Goal: Task Accomplishment & Management: Complete application form

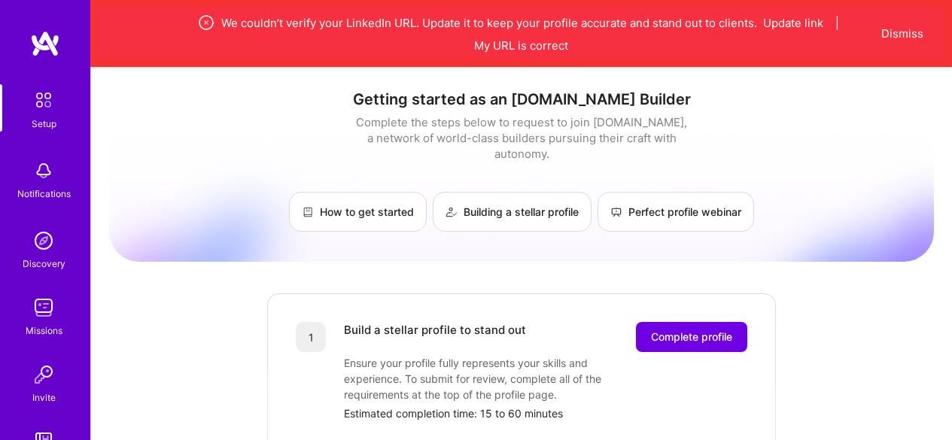
scroll to position [769, 0]
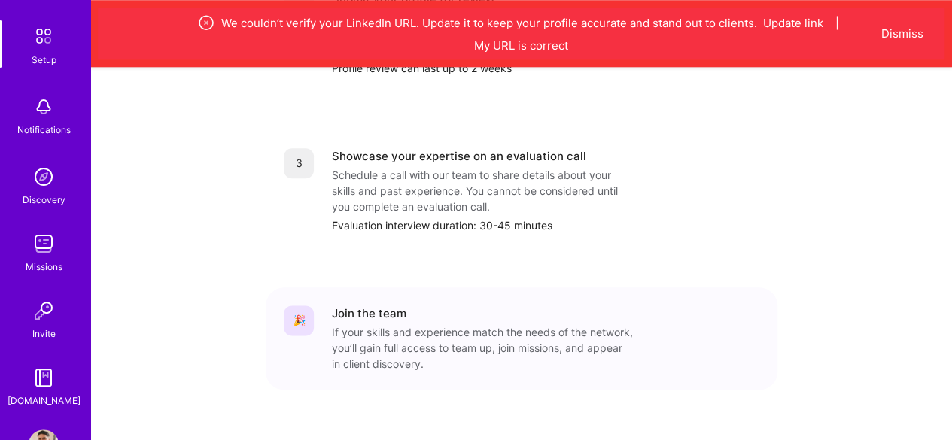
scroll to position [113, 0]
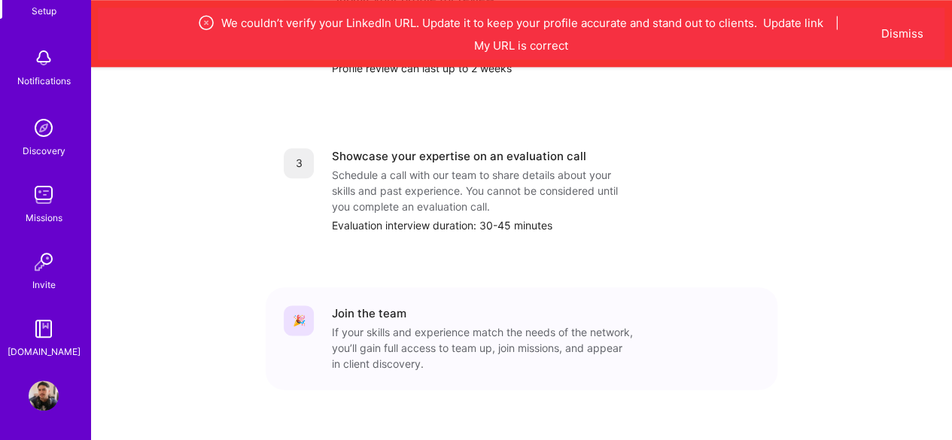
click at [45, 394] on img at bounding box center [44, 396] width 30 height 30
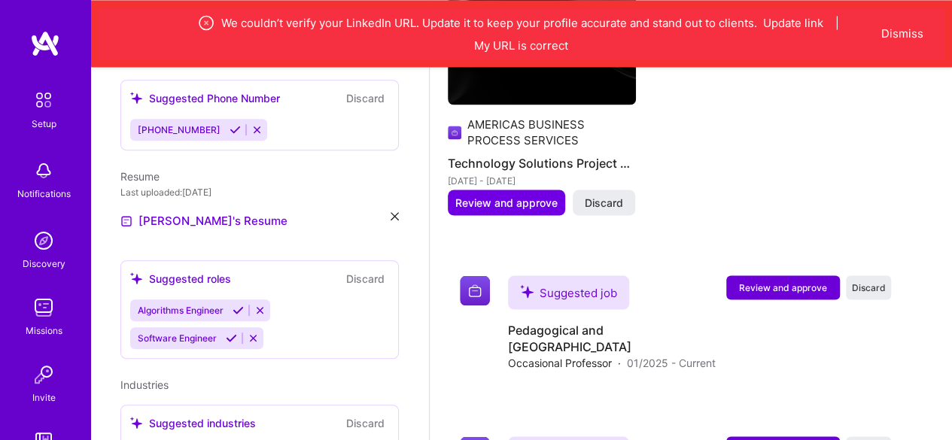
scroll to position [362, 0]
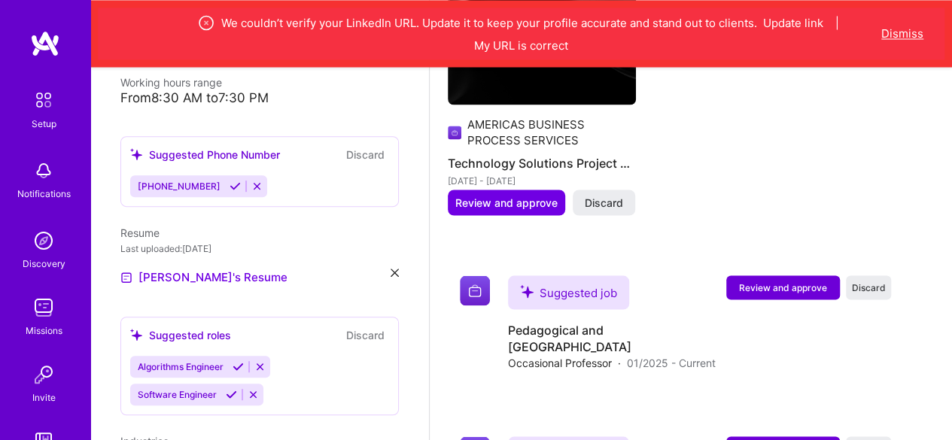
click at [903, 29] on button "Dismiss" at bounding box center [902, 34] width 42 height 16
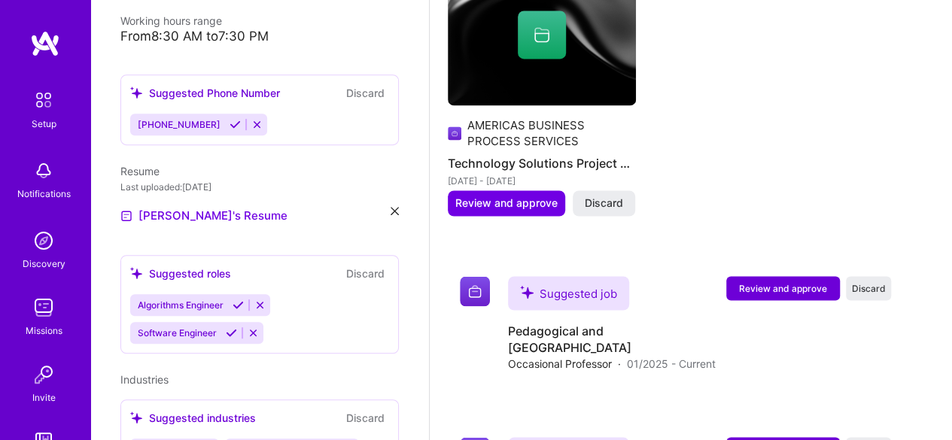
scroll to position [443, 0]
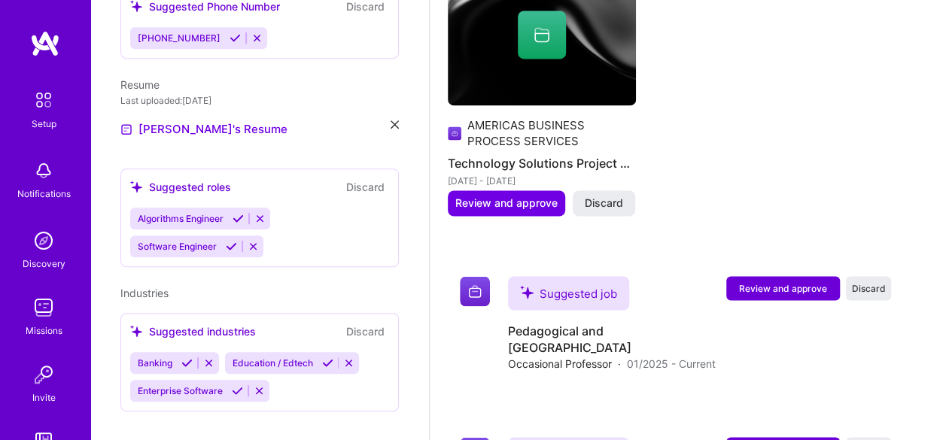
click at [44, 104] on img at bounding box center [44, 100] width 32 height 32
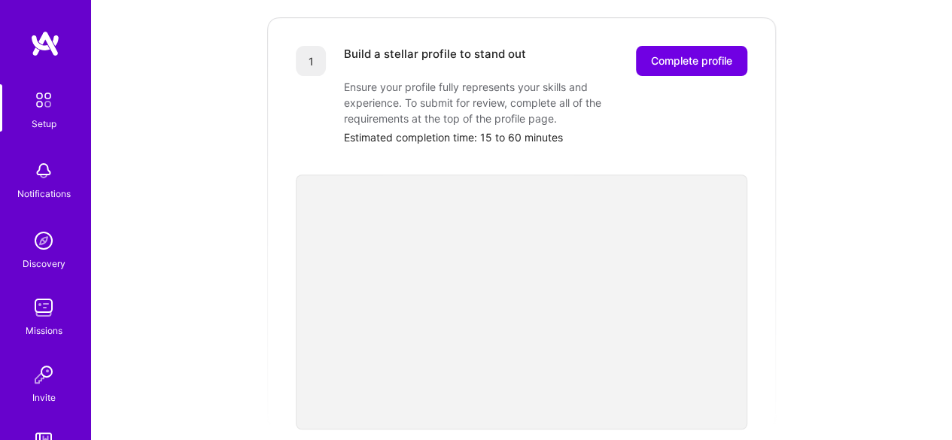
scroll to position [301, 0]
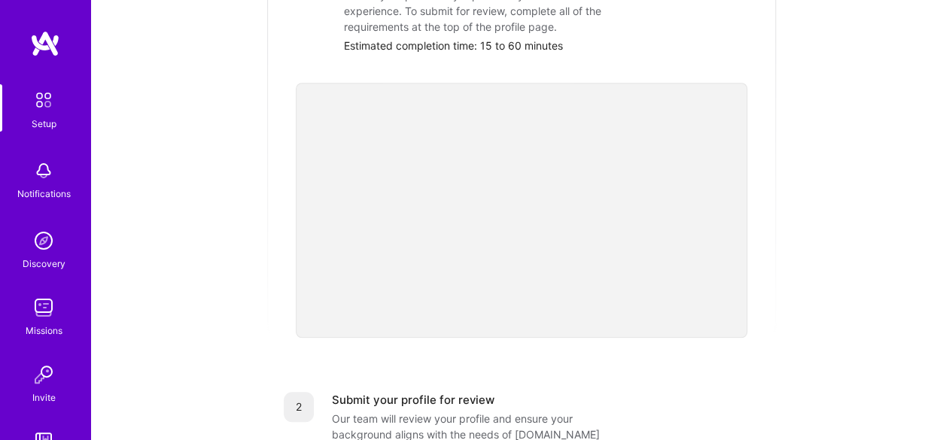
click at [820, 248] on div "Getting started as an [DOMAIN_NAME] Builder Complete the steps below to request…" at bounding box center [521, 286] width 825 height 1153
click at [808, 248] on div "Getting started as an [DOMAIN_NAME] Builder Complete the steps below to request…" at bounding box center [521, 286] width 825 height 1153
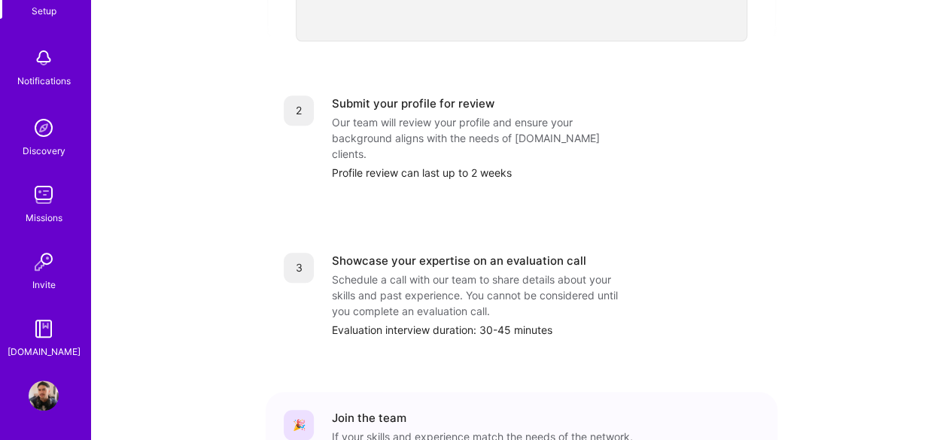
scroll to position [702, 0]
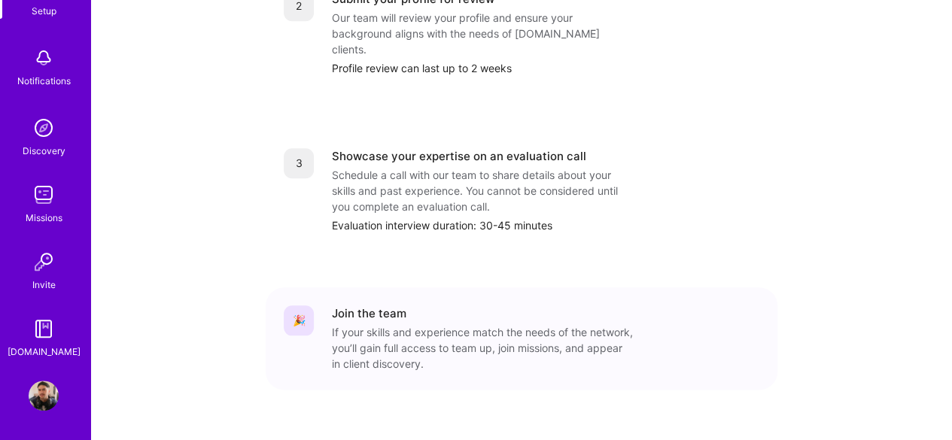
click at [45, 391] on img at bounding box center [44, 396] width 30 height 30
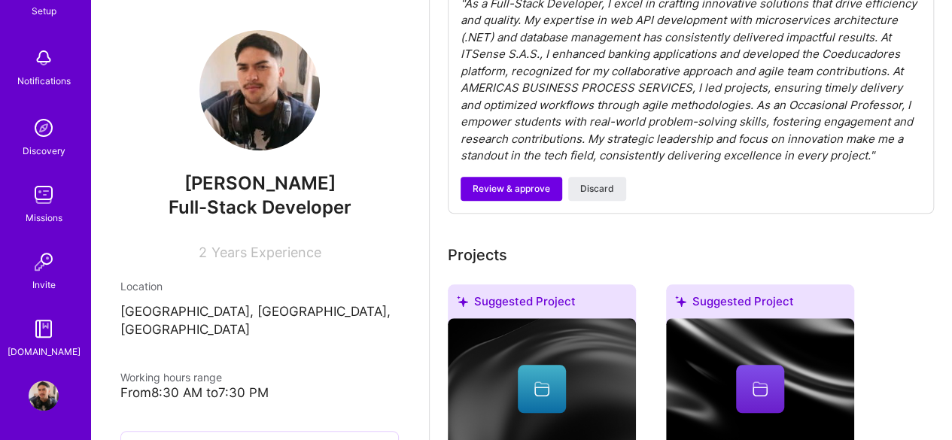
scroll to position [452, 0]
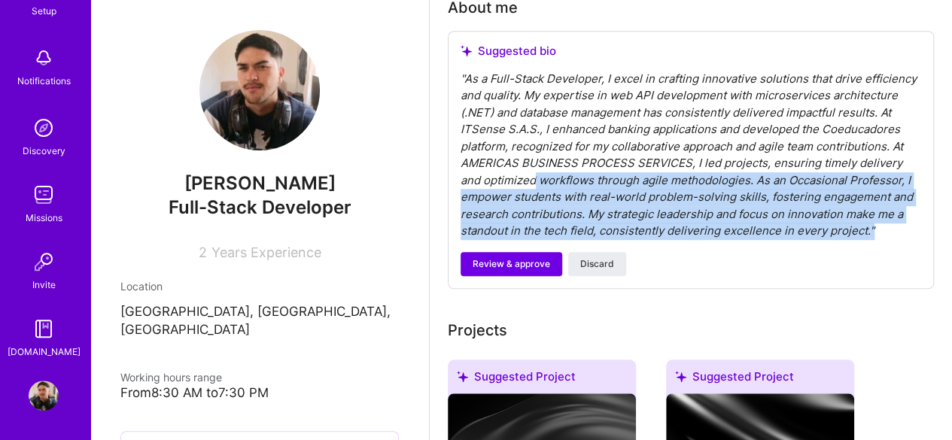
drag, startPoint x: 879, startPoint y: 229, endPoint x: 512, endPoint y: 180, distance: 370.5
click at [512, 180] on div "" As a Full-Stack Developer, I excel in crafting innovative solutions that driv…" at bounding box center [691, 155] width 461 height 169
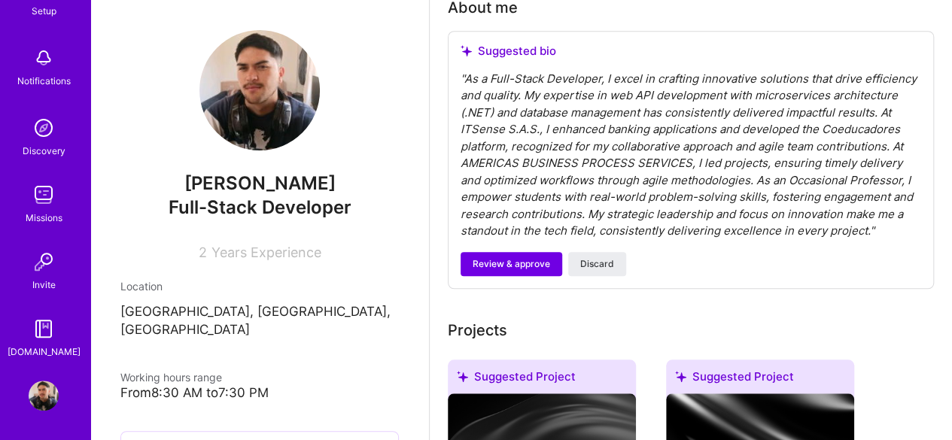
click at [771, 265] on div "Review & approve Discard" at bounding box center [691, 264] width 461 height 24
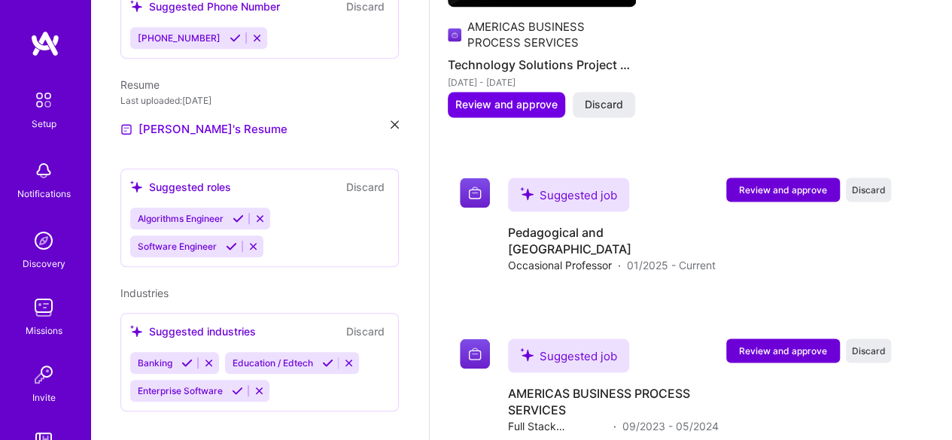
scroll to position [1290, 0]
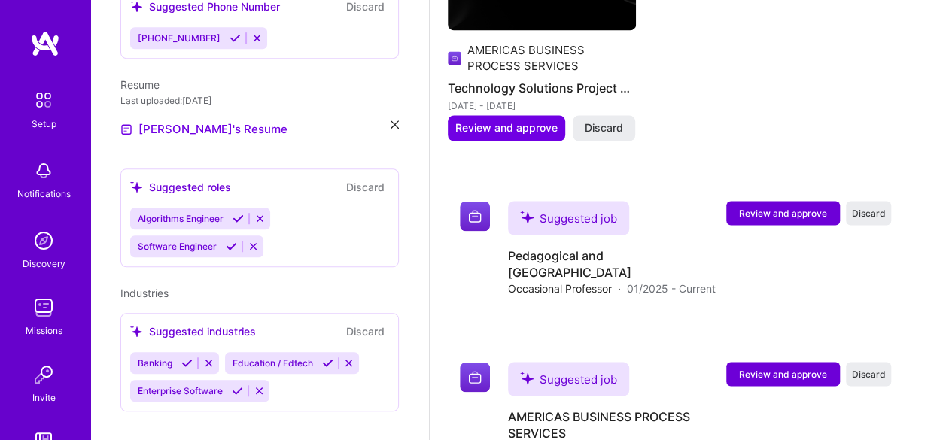
click at [42, 114] on img at bounding box center [44, 100] width 32 height 32
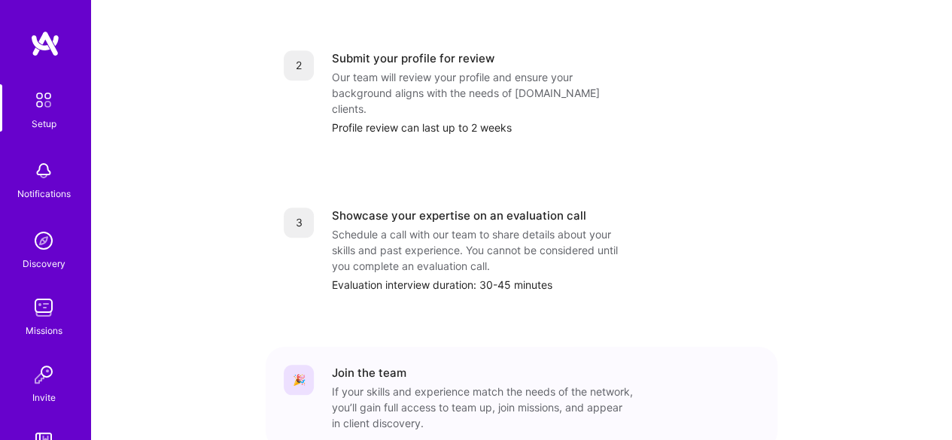
scroll to position [677, 0]
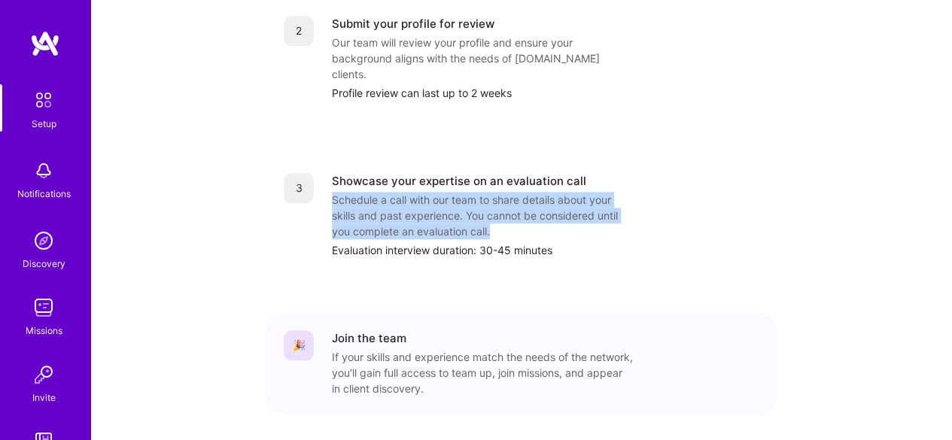
drag, startPoint x: 502, startPoint y: 199, endPoint x: 330, endPoint y: 165, distance: 175.1
click at [330, 173] on div "3 Showcase your expertise on an evaluation call Schedule a call with our team t…" at bounding box center [522, 215] width 476 height 85
copy div "Schedule a call with our team to share details about your skills and past exper…"
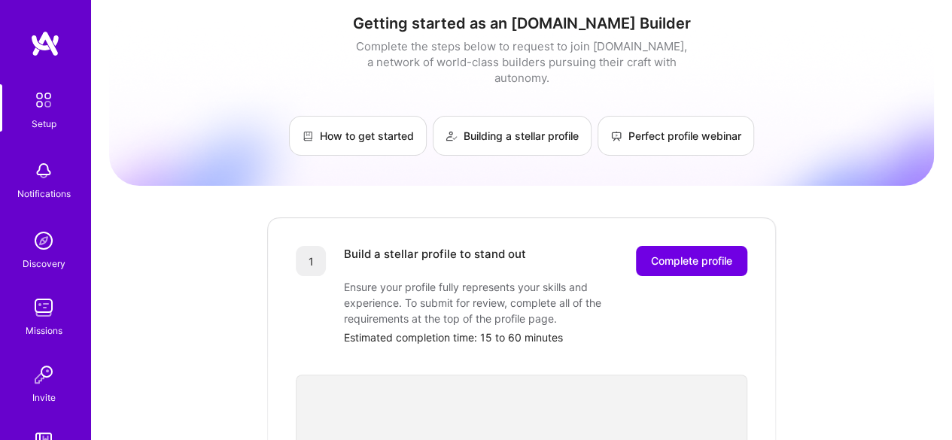
scroll to position [0, 0]
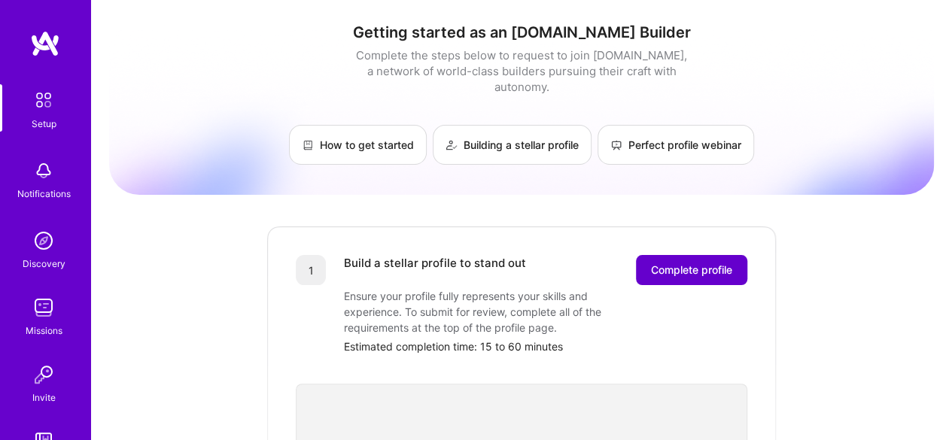
click at [685, 263] on span "Complete profile" at bounding box center [691, 270] width 81 height 15
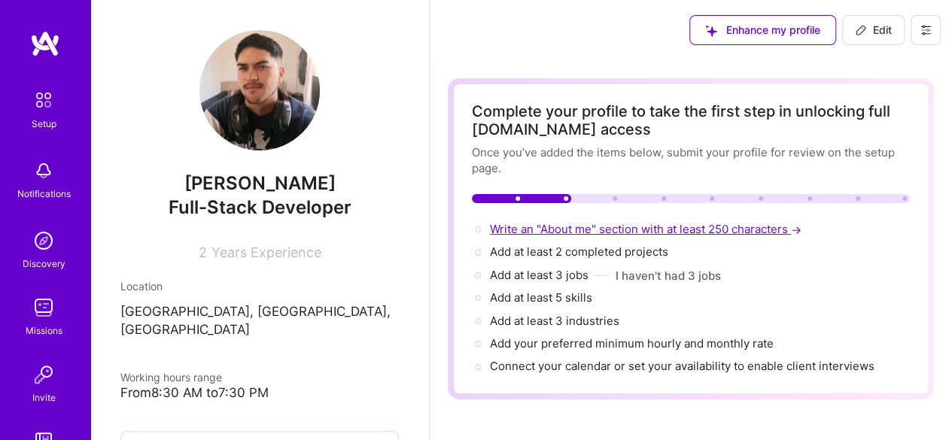
click at [549, 230] on span "Write an "About me" section with at least 250 characters →" at bounding box center [647, 229] width 315 height 14
select select "US"
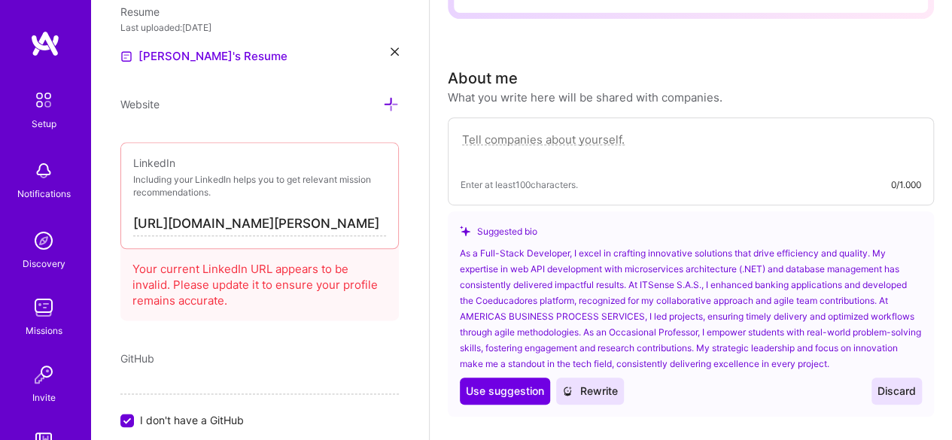
scroll to position [447, 0]
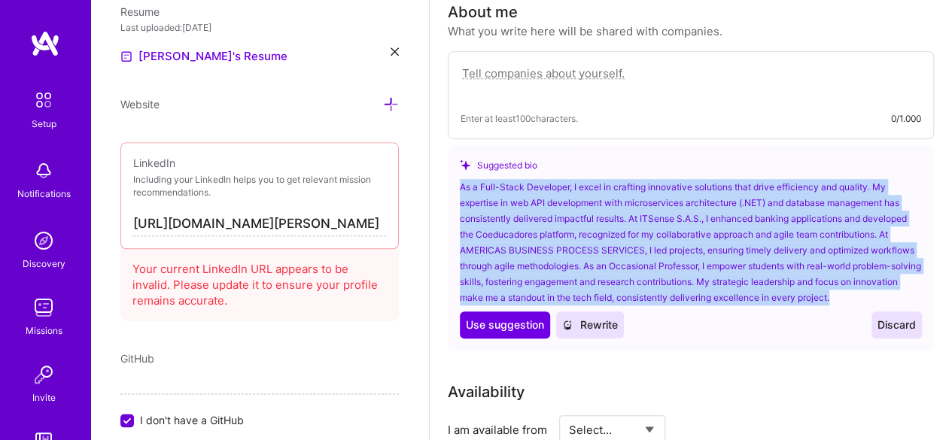
drag, startPoint x: 886, startPoint y: 294, endPoint x: 452, endPoint y: 189, distance: 446.9
click at [452, 189] on div "Suggested bio As a Full-Stack Developer, I excel in crafting innovative solutio…" at bounding box center [691, 247] width 486 height 205
copy div "As a Full-Stack Developer, I excel in crafting innovative solutions that drive …"
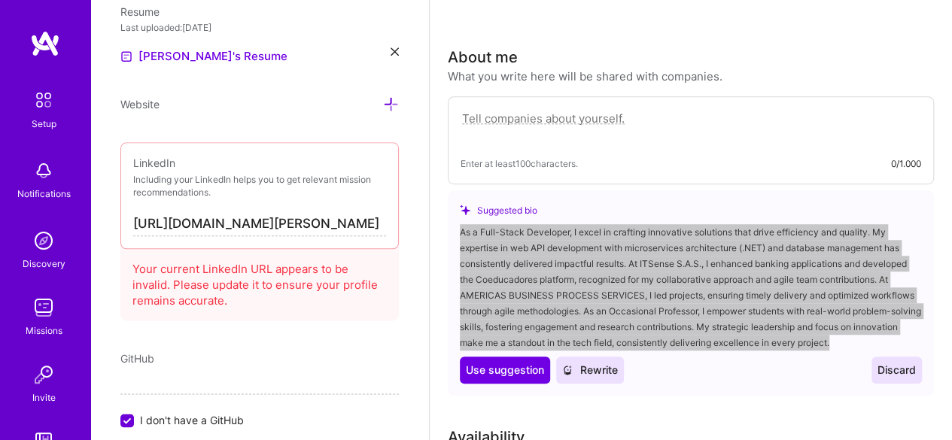
scroll to position [372, 0]
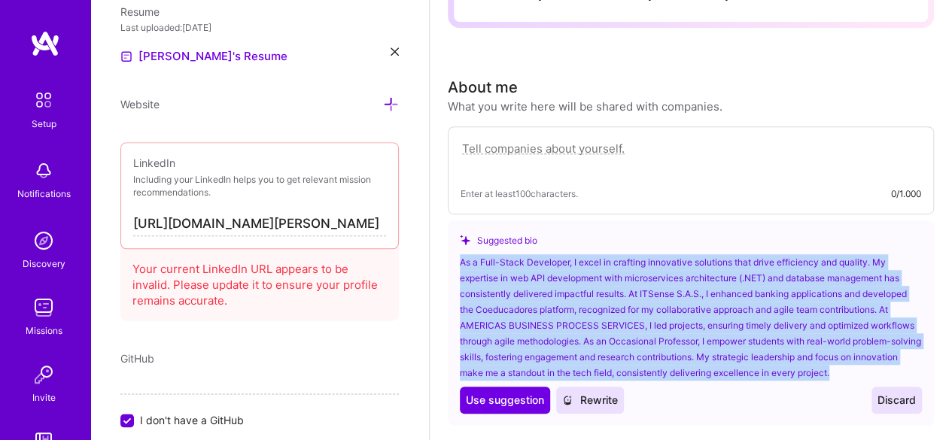
click at [527, 150] on textarea at bounding box center [691, 156] width 461 height 35
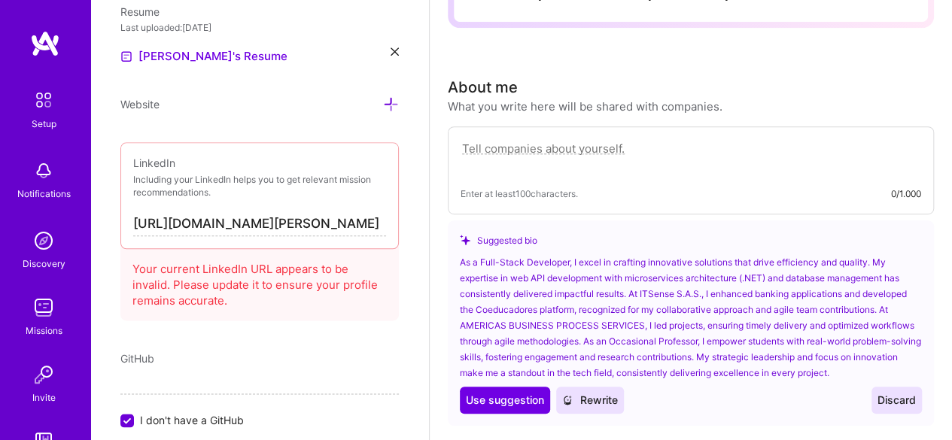
click at [497, 144] on textarea at bounding box center [691, 156] width 461 height 35
paste textarea "As a Full-Stack Developer, I excel in crafting innovative solutions that drive …"
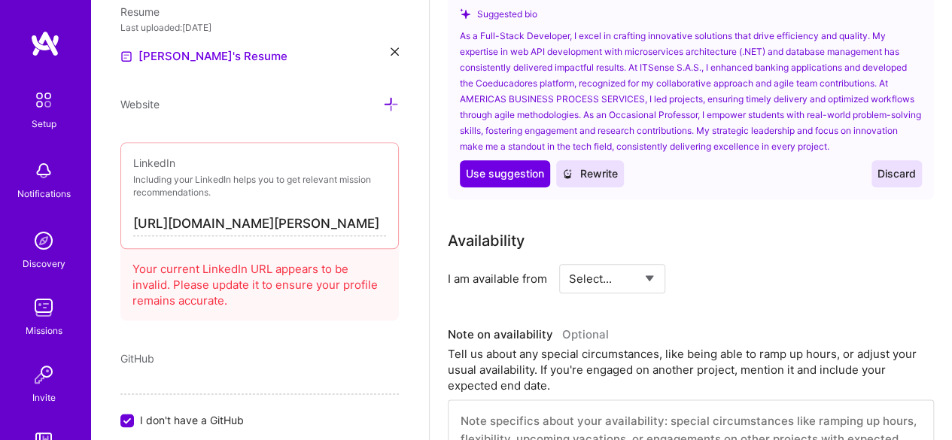
scroll to position [753, 0]
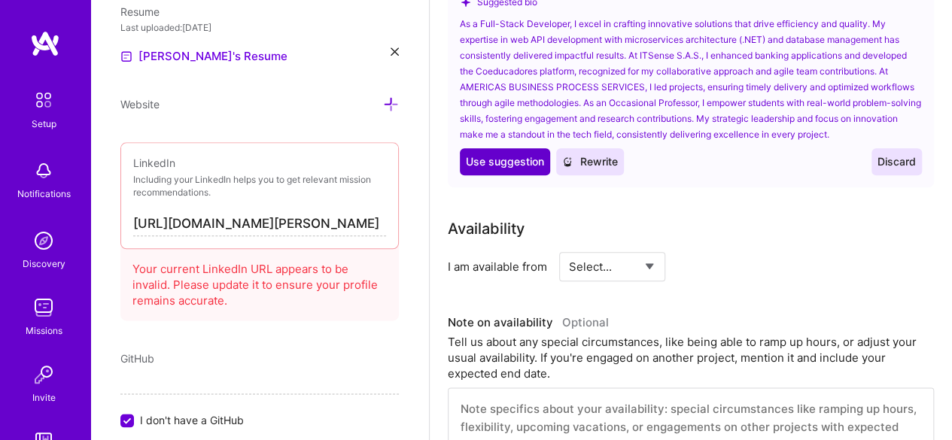
type textarea "As a Full-Stack Developer, I excel in crafting innovative solutions that drive …"
click at [514, 160] on span "Use suggestion" at bounding box center [505, 161] width 78 height 15
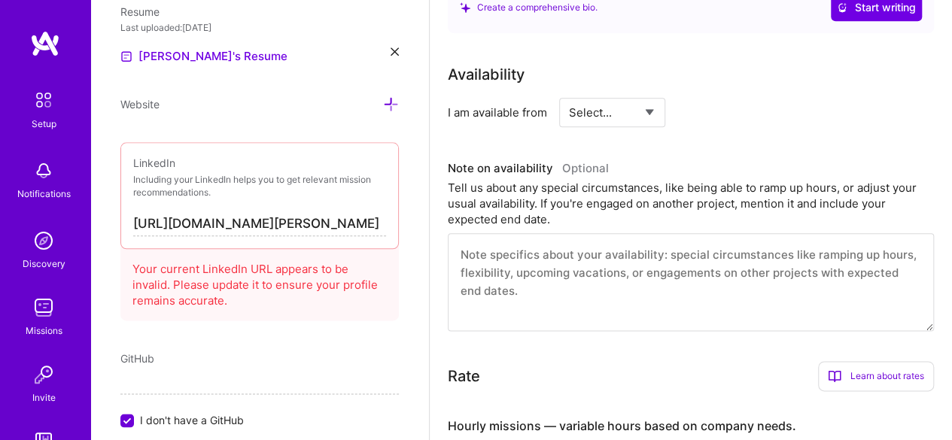
click at [637, 121] on select "Select... Right Now Future Date Not Available" at bounding box center [612, 112] width 87 height 38
select select "Right Now"
click at [569, 93] on select "Select... Right Now Future Date Not Available" at bounding box center [612, 112] width 87 height 38
click at [724, 117] on input at bounding box center [749, 112] width 90 height 29
click at [770, 113] on div "h/week" at bounding box center [767, 113] width 39 height 16
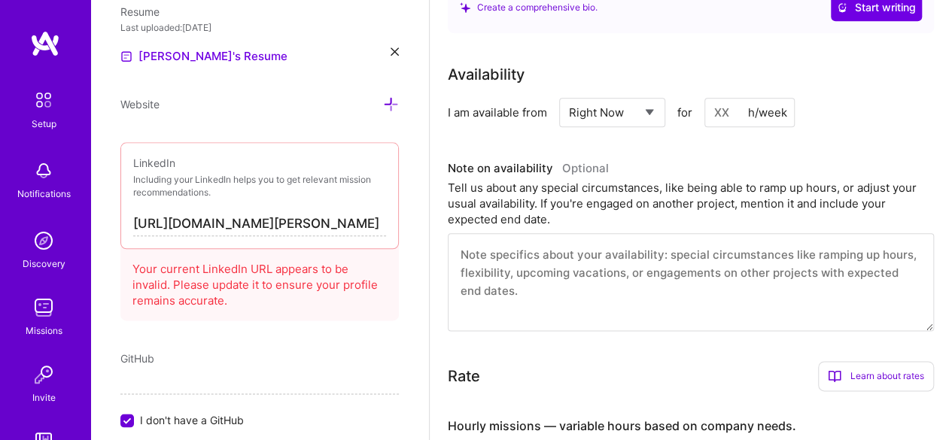
click at [726, 112] on input at bounding box center [749, 112] width 90 height 29
type input "2"
type input "40"
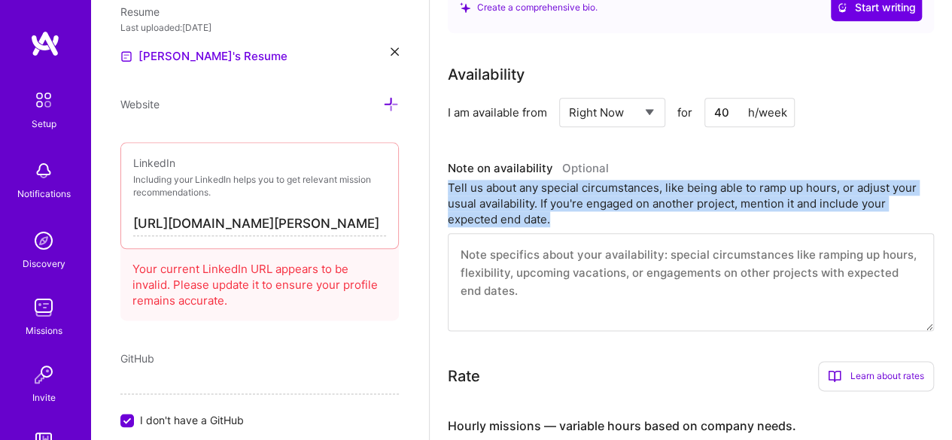
drag, startPoint x: 557, startPoint y: 221, endPoint x: 445, endPoint y: 190, distance: 116.1
copy div "Tell us about any special circumstances, like being able to ramp up hours, or a…"
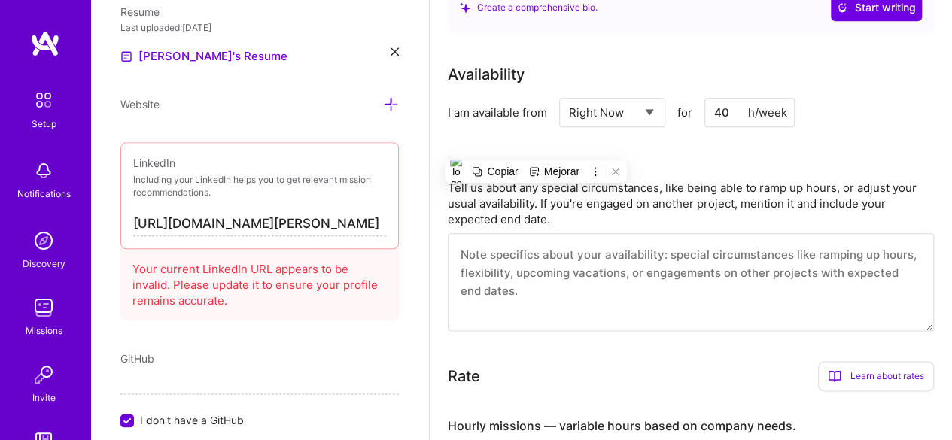
click at [492, 253] on textarea at bounding box center [691, 282] width 486 height 98
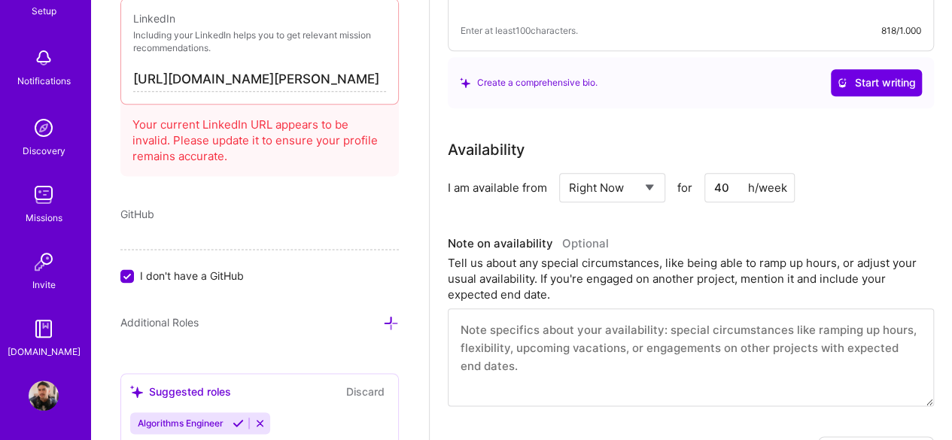
scroll to position [828, 0]
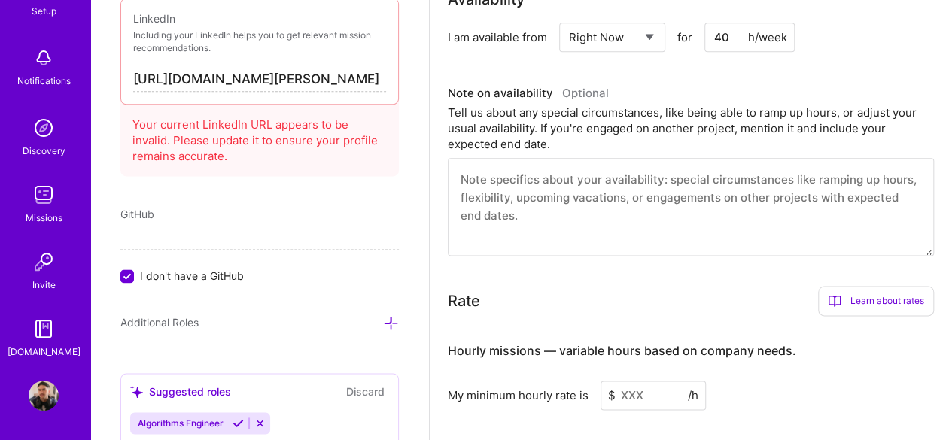
click at [497, 175] on textarea at bounding box center [691, 207] width 486 height 98
paste textarea ""Currently, I am working as a university lecturer, which requires me to dedicat…"
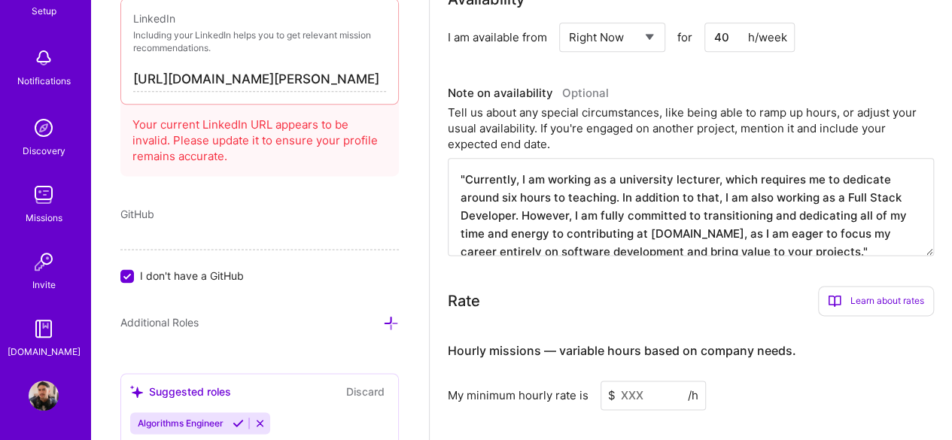
scroll to position [3, 0]
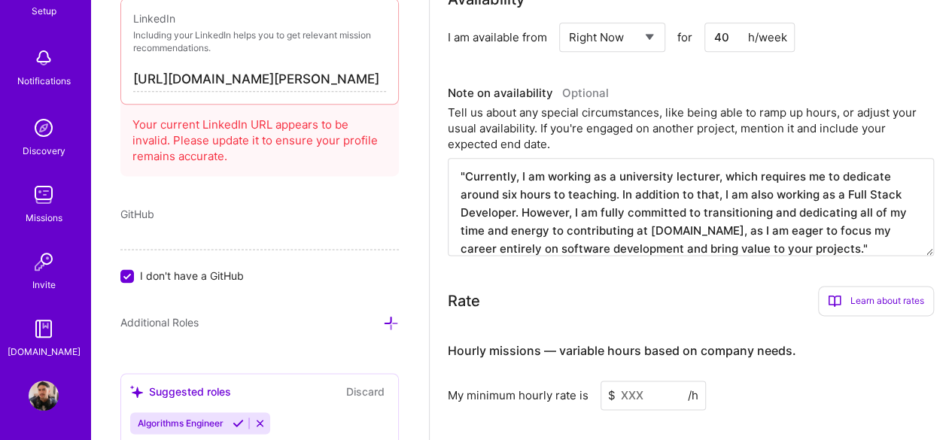
click at [548, 195] on textarea ""Currently, I am working as a university lecturer, which requires me to dedicat…" at bounding box center [691, 207] width 486 height 98
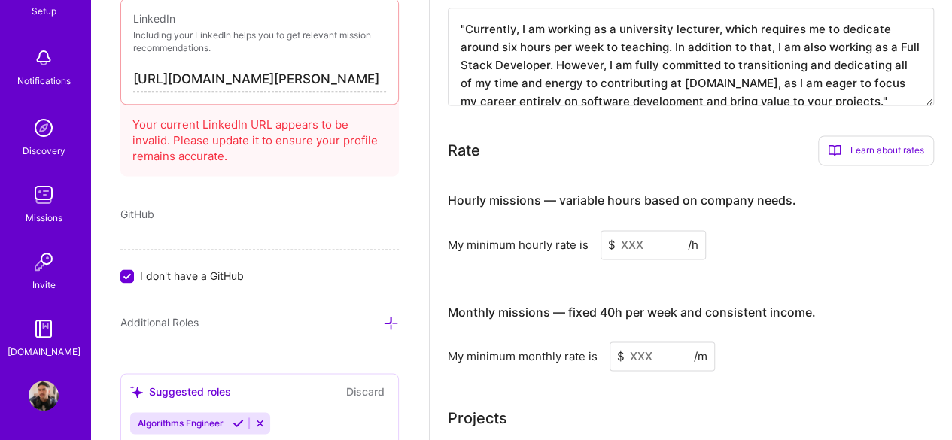
scroll to position [978, 0]
type textarea ""Currently, I am working as a university lecturer, which requires me to dedicat…"
click at [631, 243] on input at bounding box center [653, 244] width 105 height 29
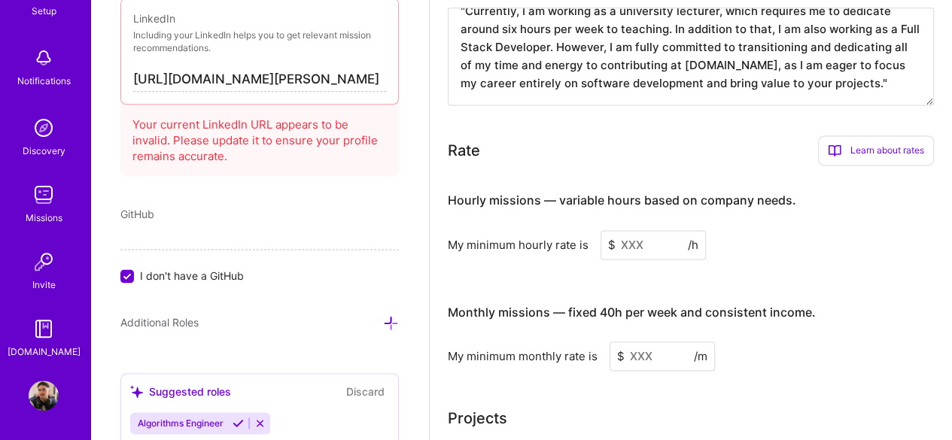
scroll to position [1054, 0]
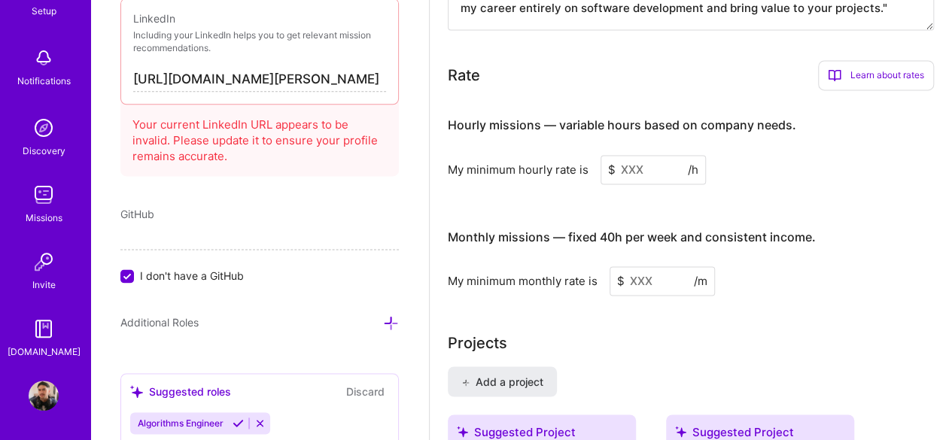
click at [639, 169] on input at bounding box center [653, 169] width 105 height 29
click at [638, 172] on input at bounding box center [653, 169] width 105 height 29
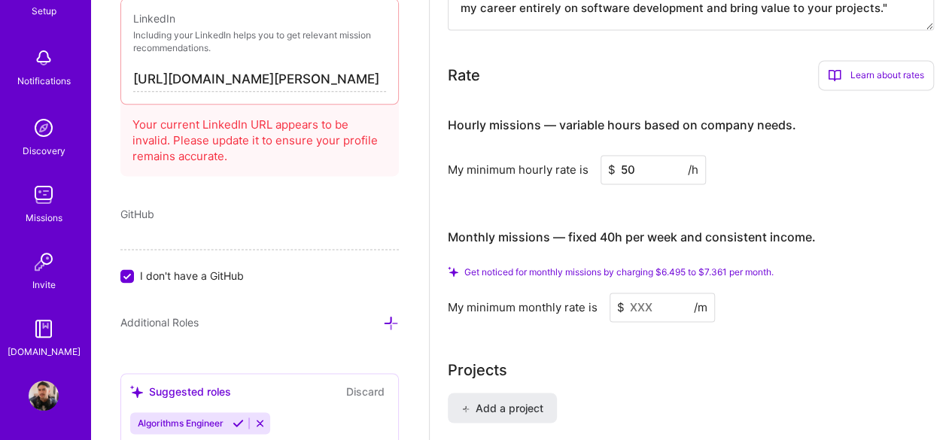
type input "5"
click at [628, 170] on input "60" at bounding box center [653, 169] width 105 height 29
type input "60"
click at [646, 306] on input at bounding box center [662, 307] width 105 height 29
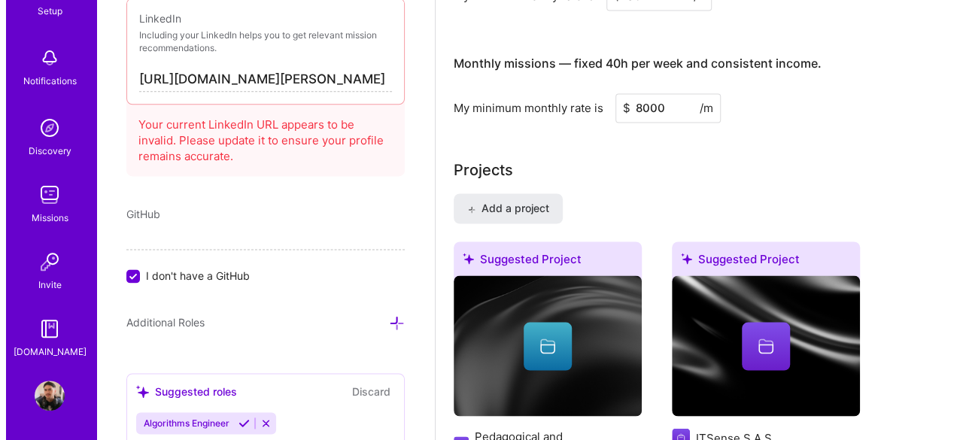
scroll to position [1355, 0]
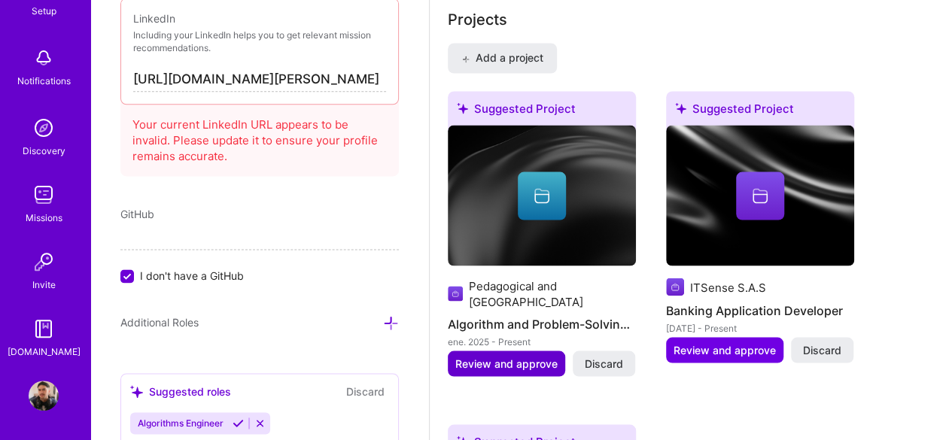
type input "8000"
click at [494, 363] on span "Review and approve" at bounding box center [506, 363] width 102 height 15
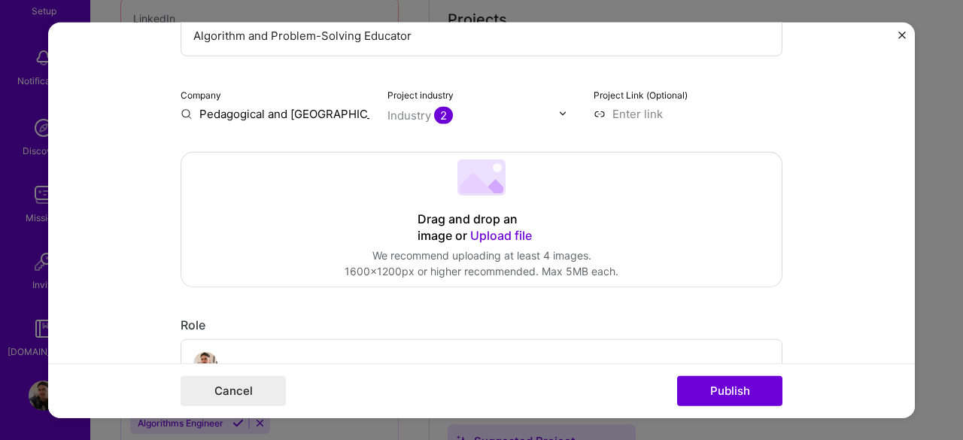
scroll to position [151, 0]
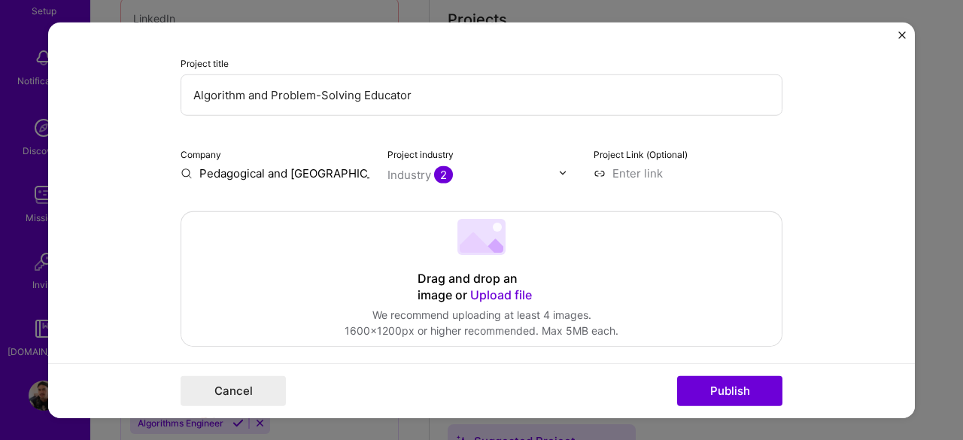
click at [476, 247] on icon at bounding box center [477, 242] width 35 height 20
click at [558, 175] on img at bounding box center [562, 173] width 9 height 9
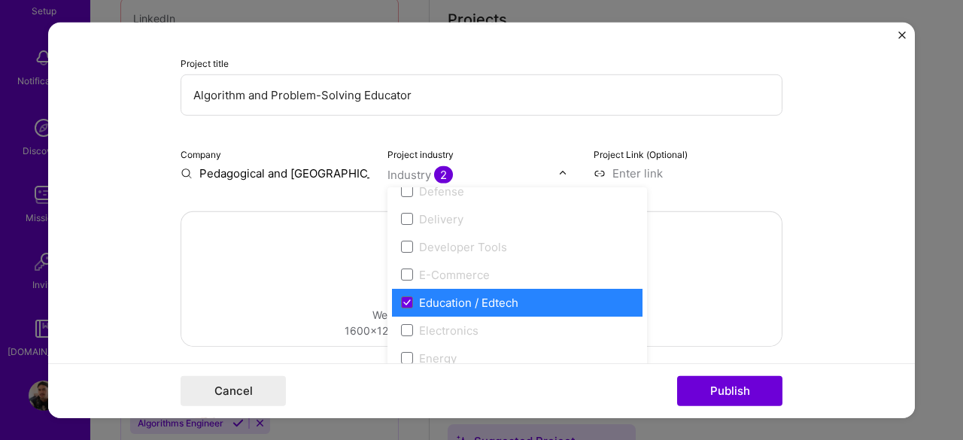
scroll to position [1280, 0]
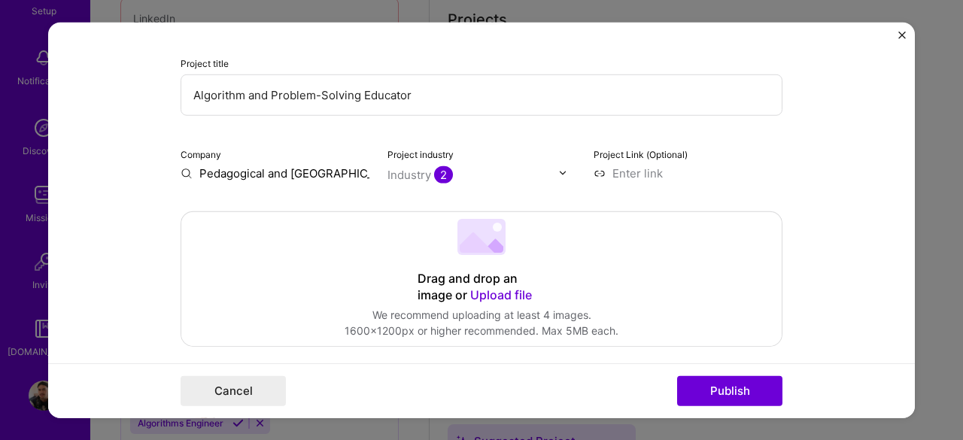
click at [300, 265] on div "Drag and drop an image or Upload file Upload file We recommend uploading at lea…" at bounding box center [481, 278] width 601 height 134
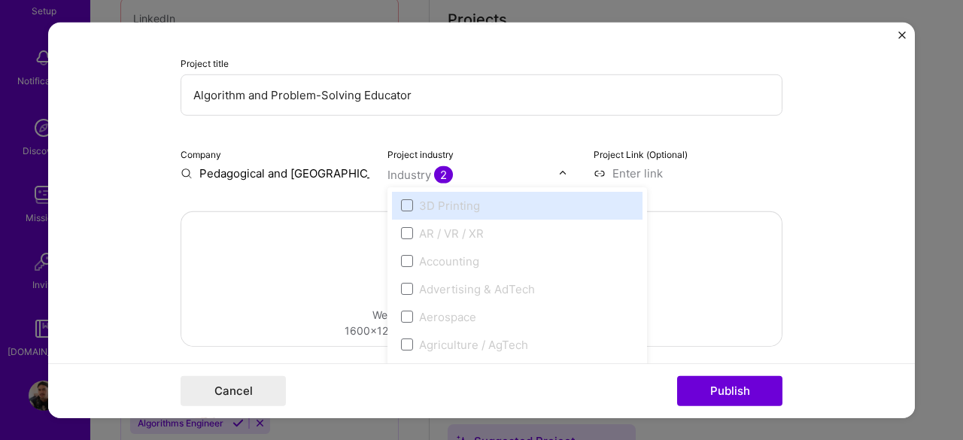
click at [488, 178] on input "text" at bounding box center [474, 174] width 172 height 16
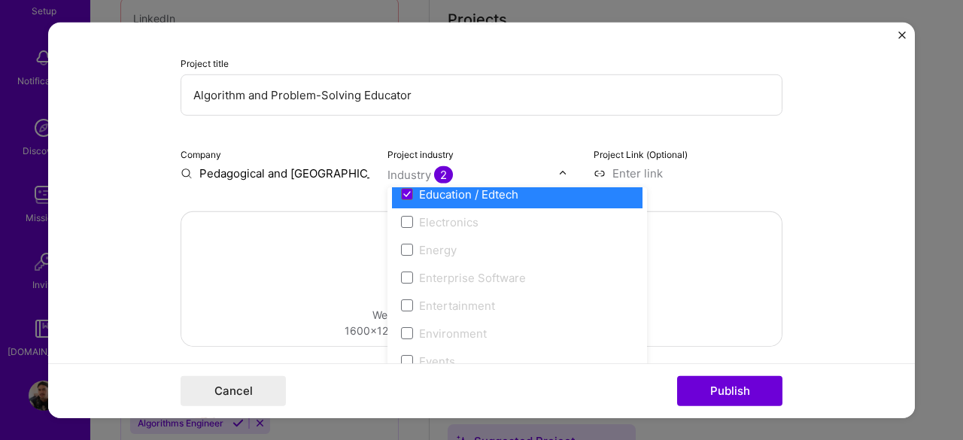
scroll to position [1355, 0]
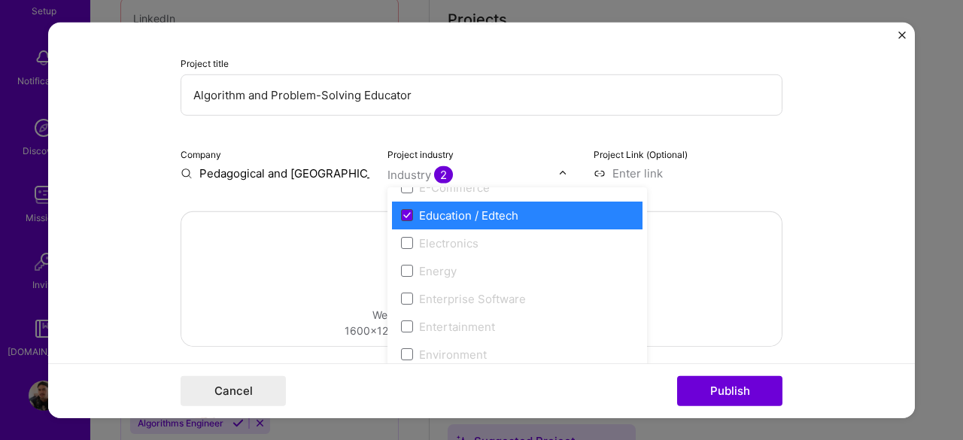
click at [405, 215] on span at bounding box center [407, 215] width 12 height 12
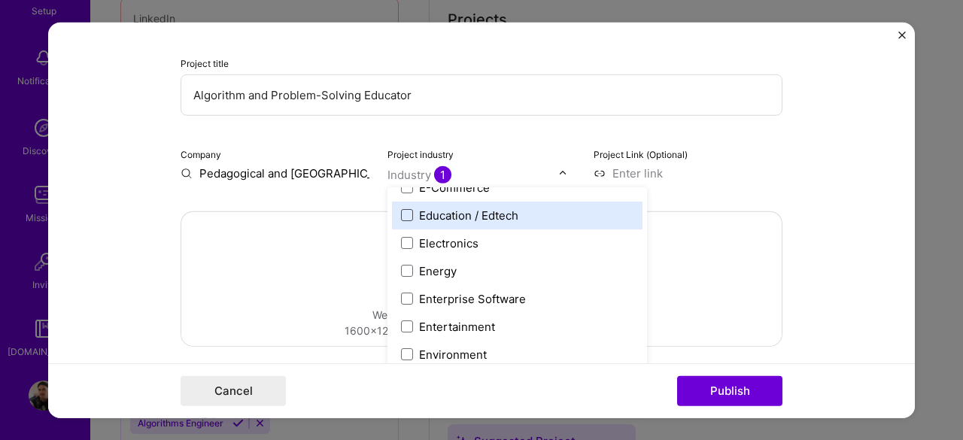
click at [401, 221] on span at bounding box center [407, 215] width 12 height 12
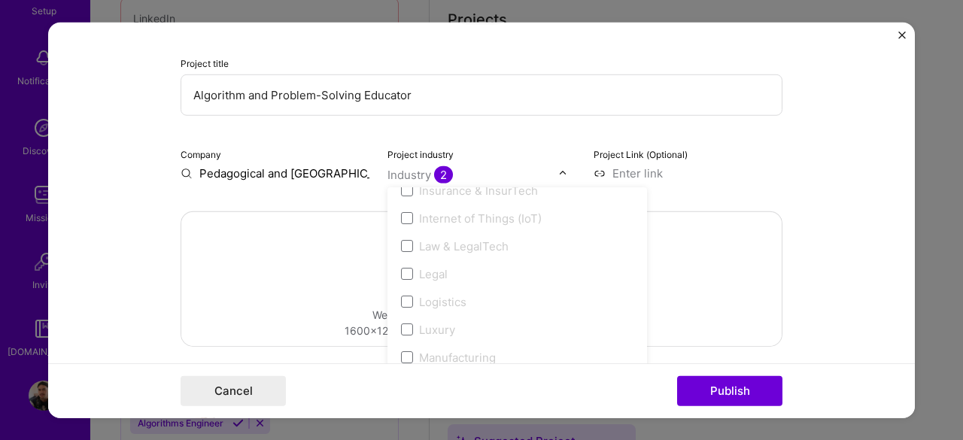
scroll to position [1957, 0]
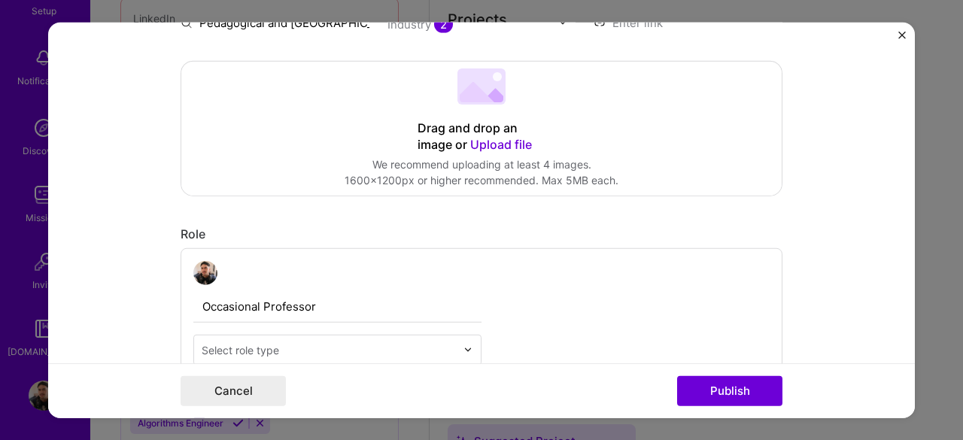
scroll to position [452, 0]
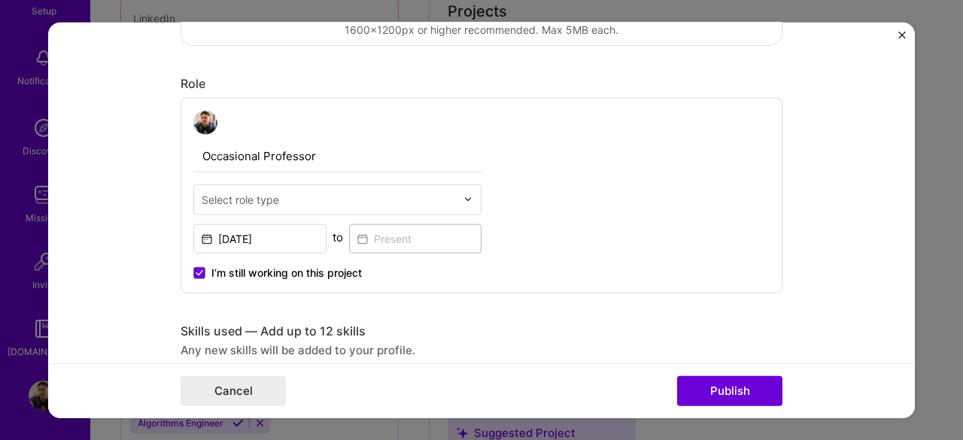
click at [336, 192] on input "text" at bounding box center [329, 199] width 254 height 16
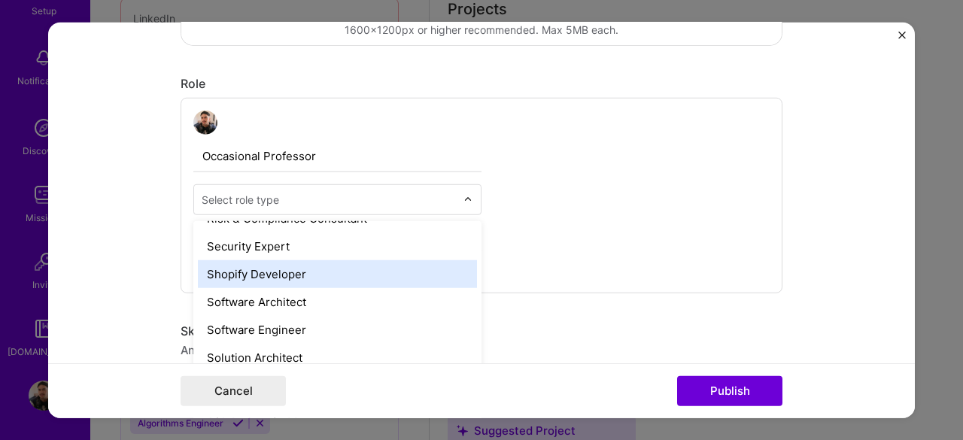
scroll to position [1656, 0]
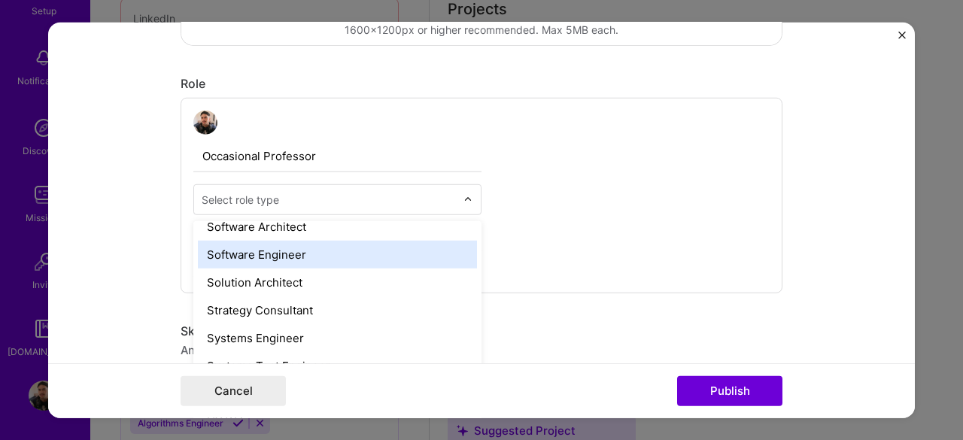
click at [291, 253] on div "Software Engineer" at bounding box center [337, 254] width 279 height 28
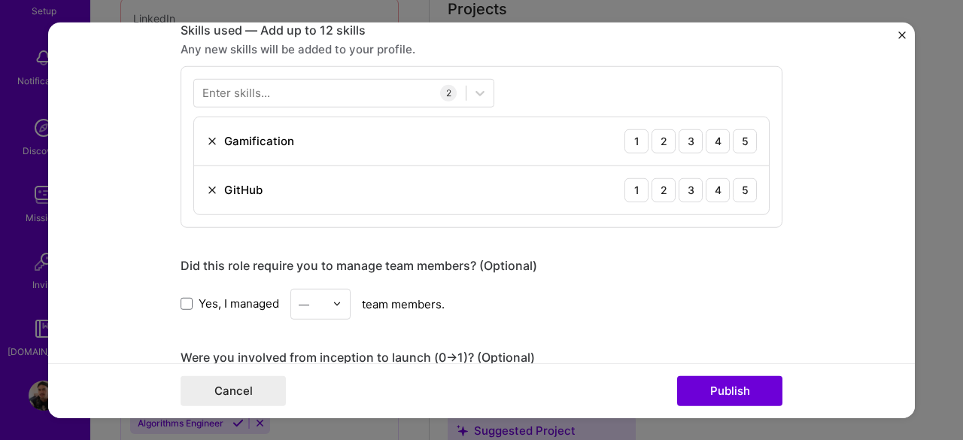
scroll to position [677, 0]
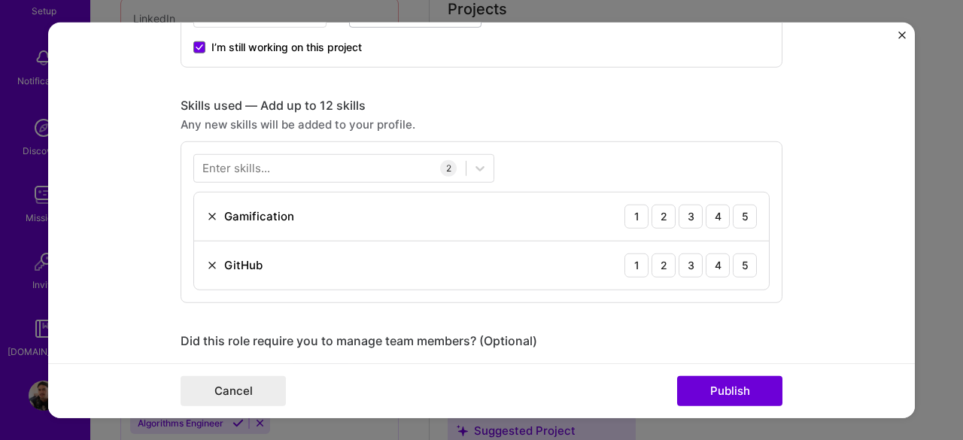
click at [228, 160] on div "Enter skills..." at bounding box center [236, 168] width 68 height 16
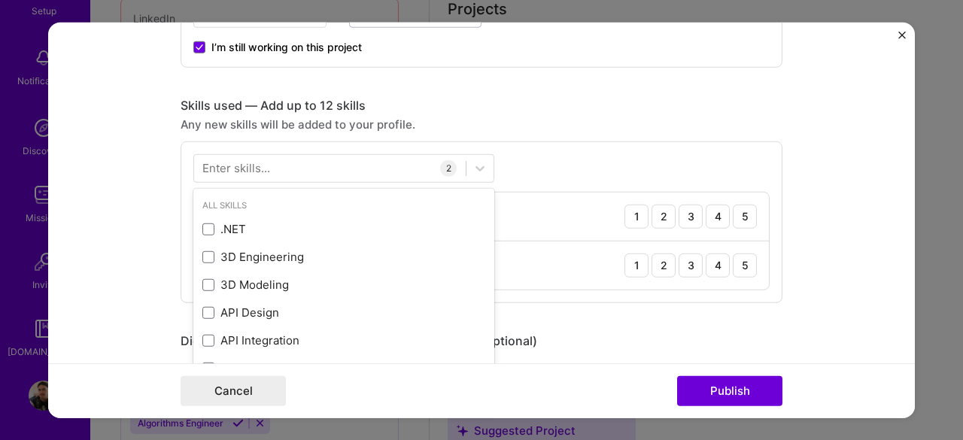
click at [227, 166] on div "Enter skills..." at bounding box center [236, 168] width 68 height 16
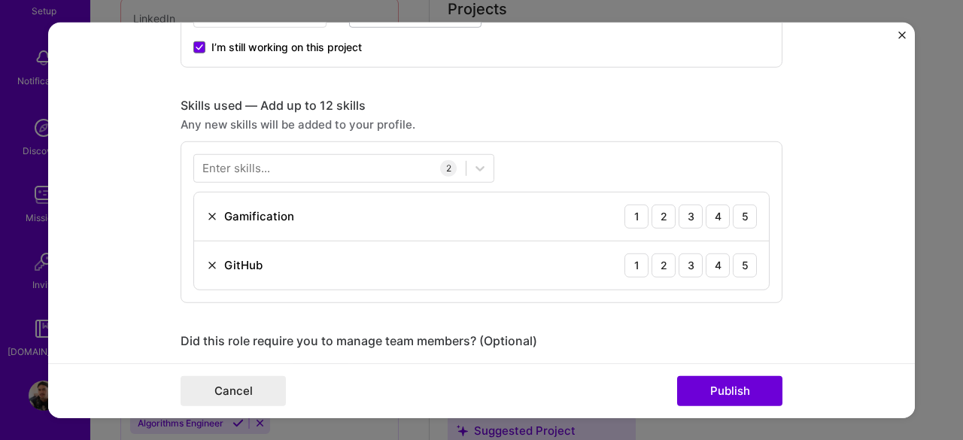
click at [227, 166] on div "Enter skills..." at bounding box center [236, 168] width 68 height 16
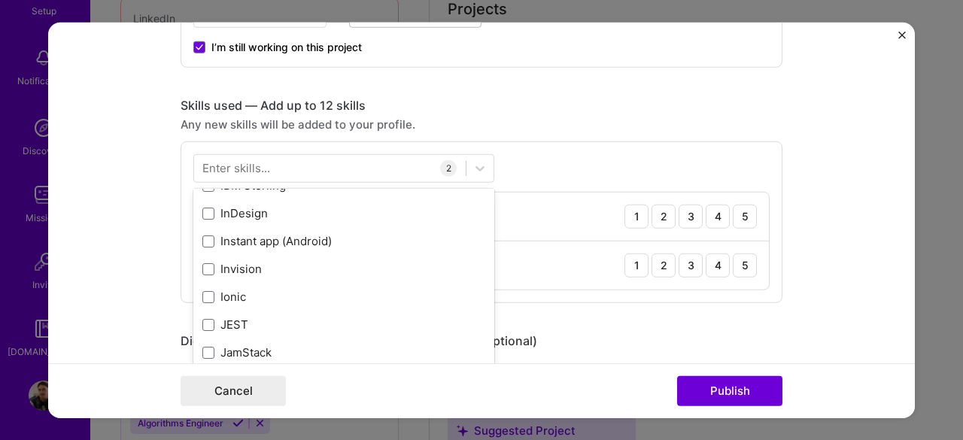
scroll to position [4742, 0]
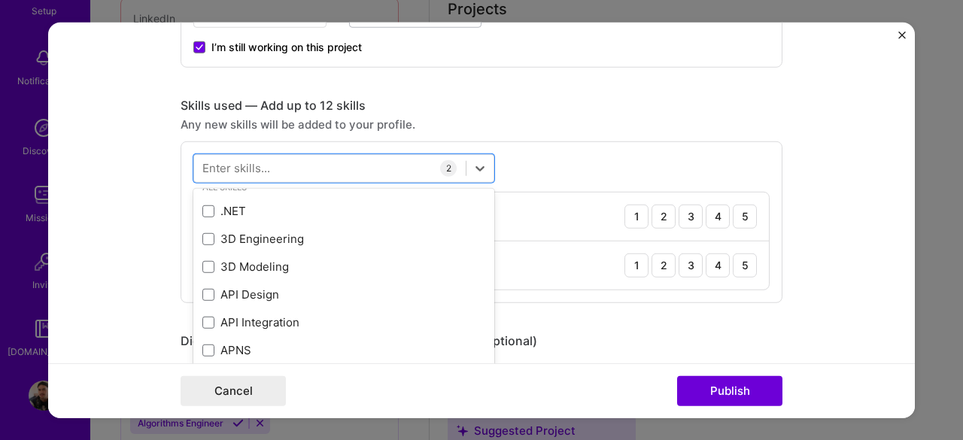
click at [841, 254] on form "Editing suggested project This project is suggested based on your LinkedIn, res…" at bounding box center [481, 220] width 867 height 397
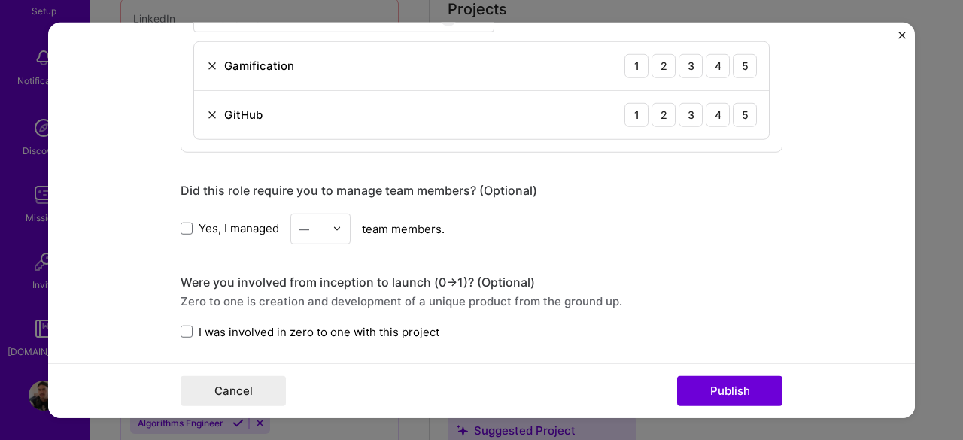
scroll to position [677, 0]
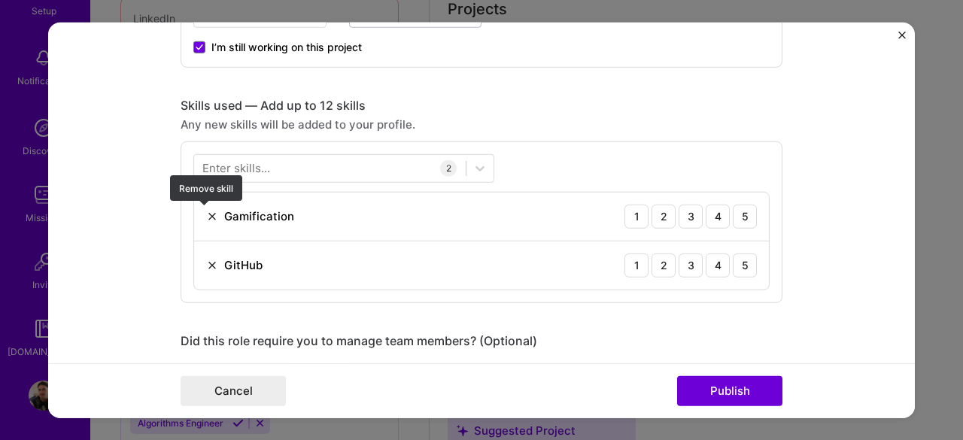
click at [206, 217] on img at bounding box center [212, 216] width 12 height 12
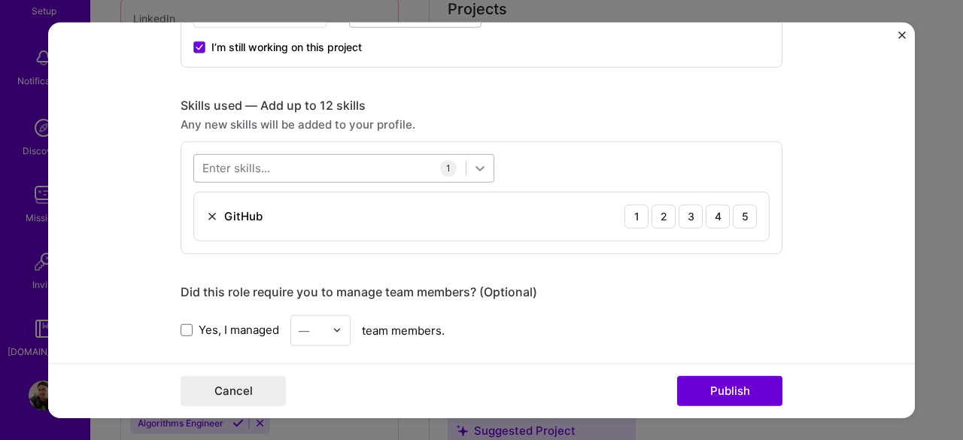
click at [473, 163] on icon at bounding box center [480, 167] width 15 height 15
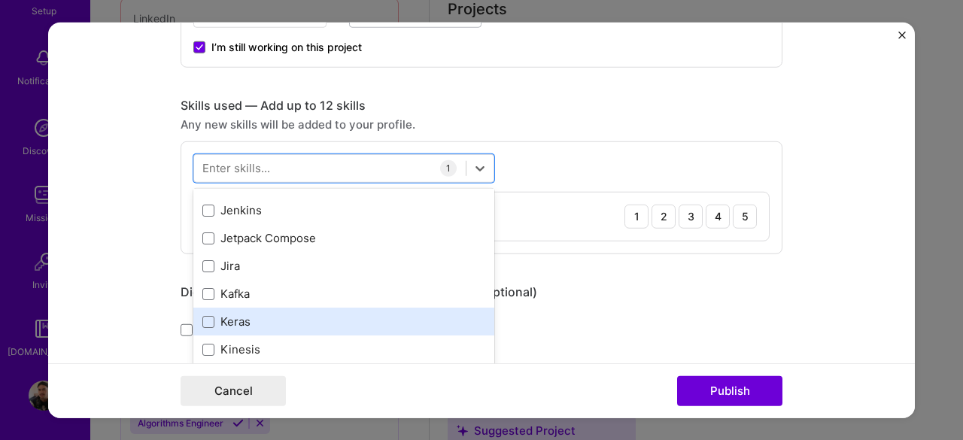
scroll to position [4817, 0]
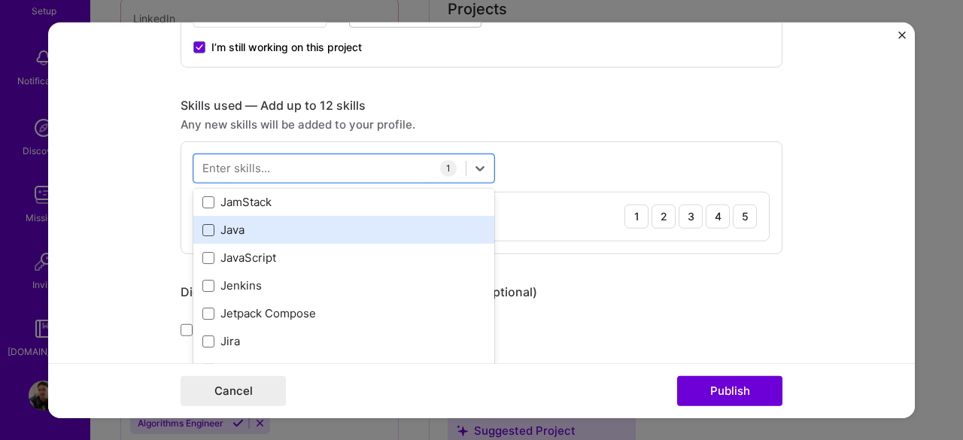
click at [203, 229] on span at bounding box center [208, 230] width 12 height 12
click at [0, 0] on input "checkbox" at bounding box center [0, 0] width 0 height 0
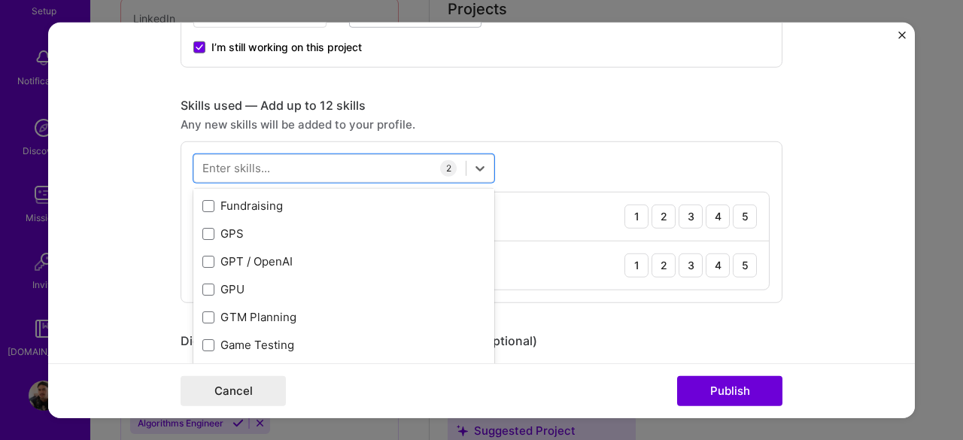
scroll to position [3839, 0]
click at [852, 230] on form "Editing suggested project This project is suggested based on your LinkedIn, res…" at bounding box center [481, 220] width 867 height 397
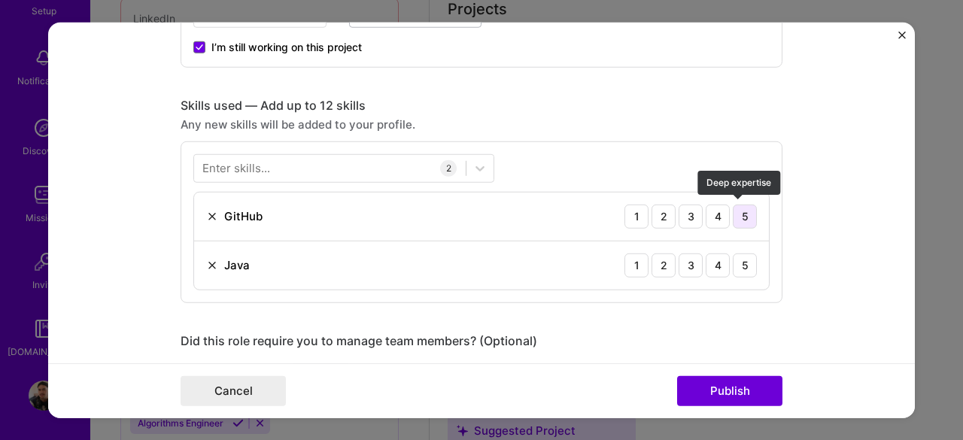
click at [741, 218] on div "5" at bounding box center [745, 216] width 24 height 24
click at [741, 263] on div "5" at bounding box center [745, 265] width 24 height 24
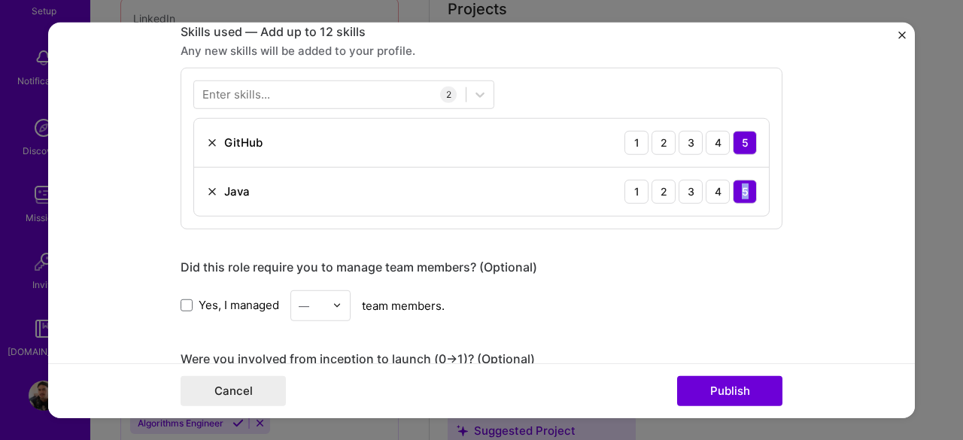
scroll to position [677, 0]
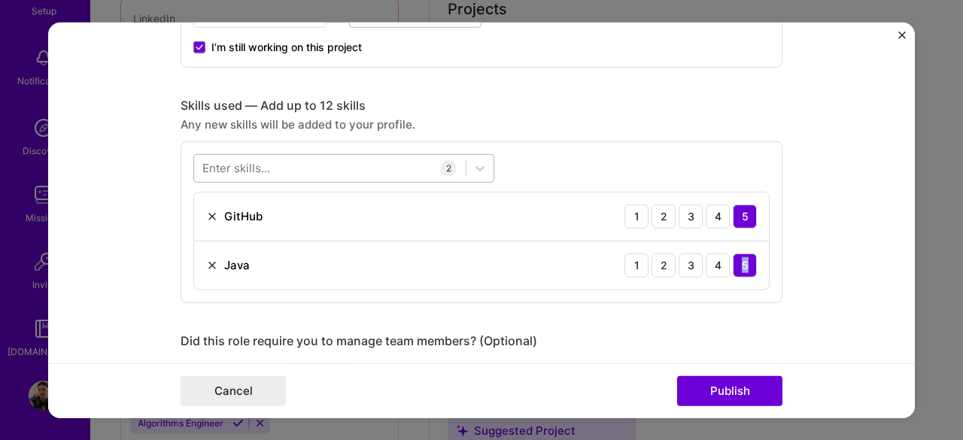
click at [265, 162] on div at bounding box center [330, 168] width 272 height 25
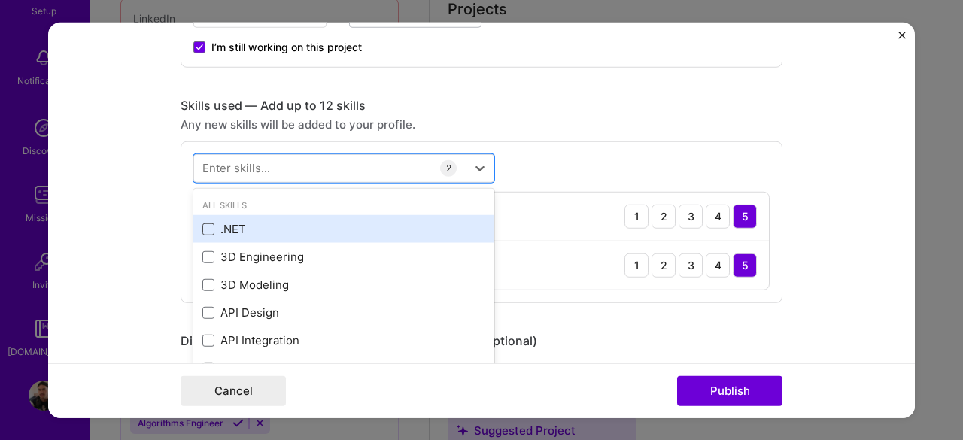
click at [203, 229] on span at bounding box center [208, 230] width 12 height 12
click at [0, 0] on input "checkbox" at bounding box center [0, 0] width 0 height 0
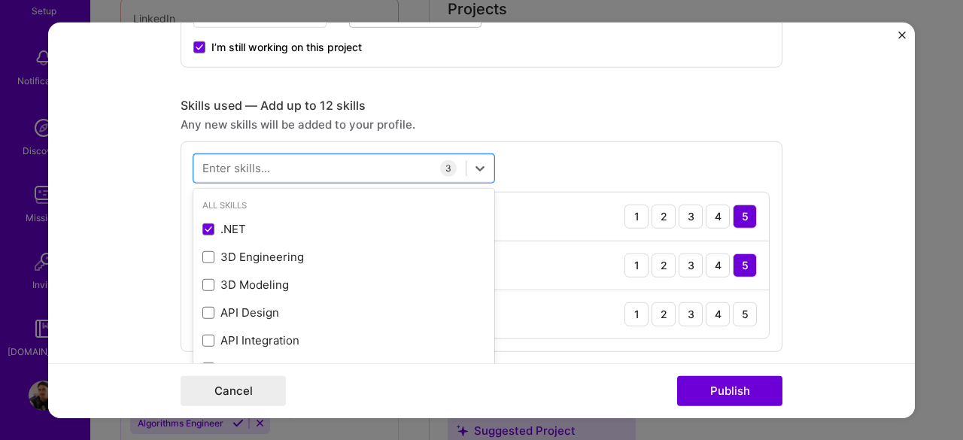
click at [801, 264] on form "Editing suggested project This project is suggested based on your LinkedIn, res…" at bounding box center [481, 220] width 867 height 397
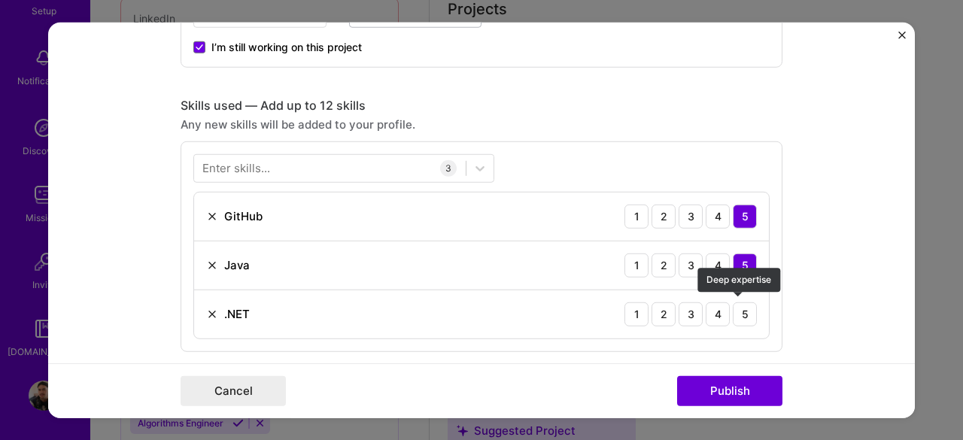
drag, startPoint x: 745, startPoint y: 312, endPoint x: 760, endPoint y: 311, distance: 15.1
click at [750, 312] on div "5" at bounding box center [745, 314] width 24 height 24
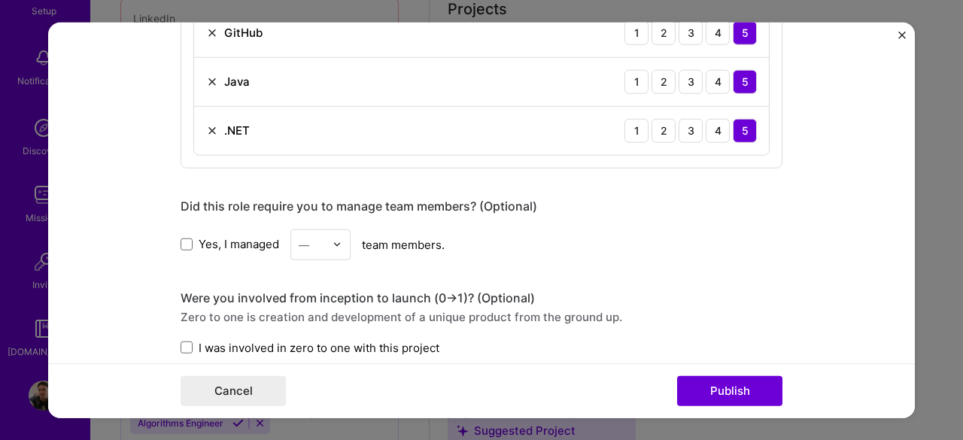
scroll to position [903, 0]
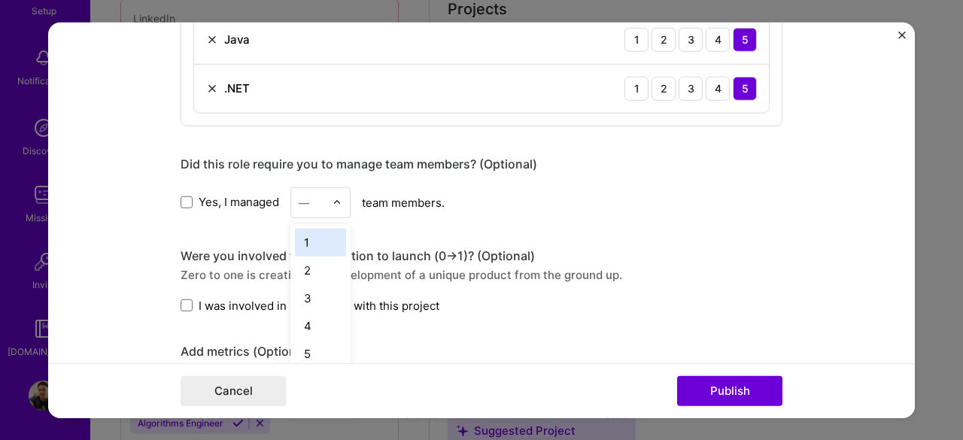
click at [333, 198] on img at bounding box center [337, 202] width 9 height 9
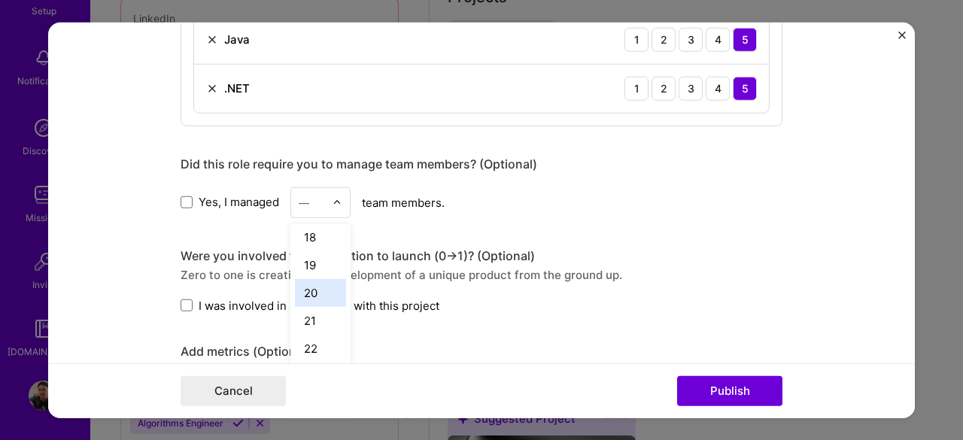
scroll to position [479, 0]
click at [303, 339] on div "22" at bounding box center [320, 347] width 51 height 28
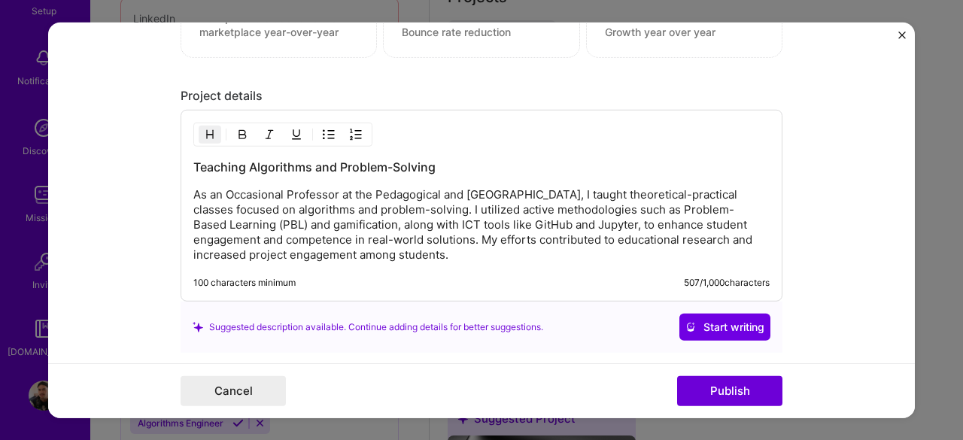
scroll to position [1474, 0]
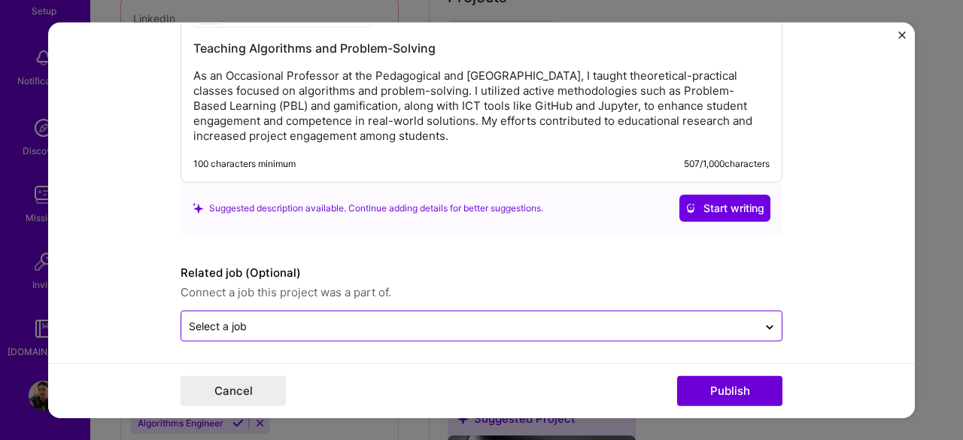
click at [319, 318] on input "text" at bounding box center [469, 326] width 561 height 16
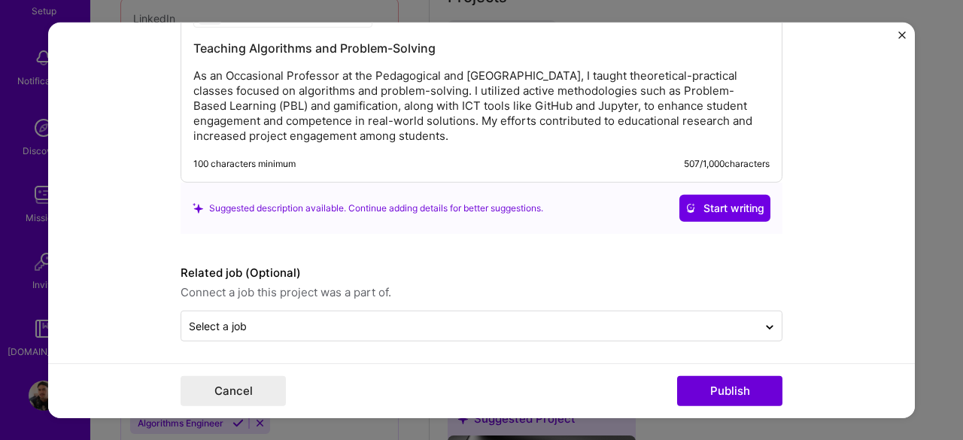
click at [815, 254] on form "Editing suggested project This project is suggested based on your LinkedIn, res…" at bounding box center [481, 220] width 867 height 397
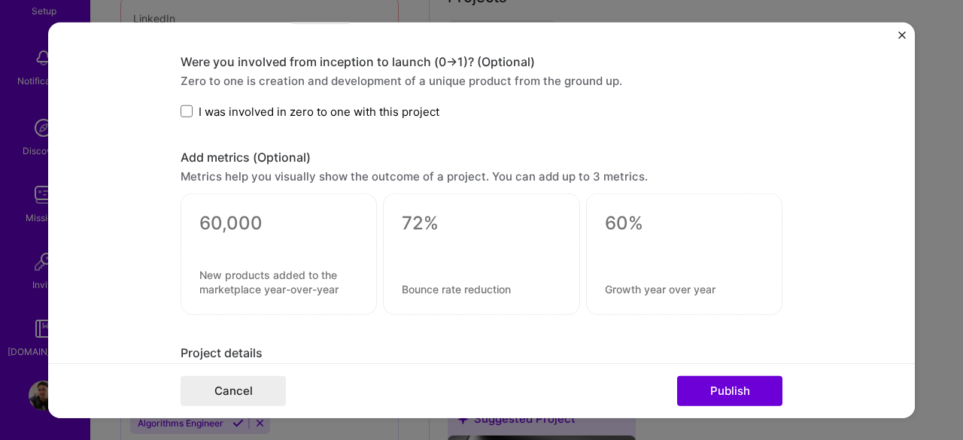
scroll to position [947, 0]
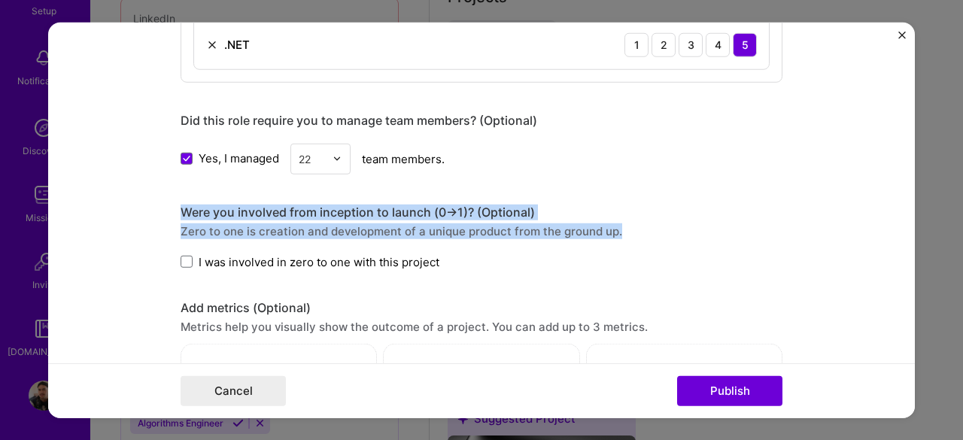
drag, startPoint x: 609, startPoint y: 227, endPoint x: 142, endPoint y: 212, distance: 466.9
click at [142, 212] on form "Editing suggested project This project is suggested based on your LinkedIn, res…" at bounding box center [481, 220] width 867 height 397
copy div "Were you involved from inception to launch (0 -> 1)? (Optional) Zero to one is …"
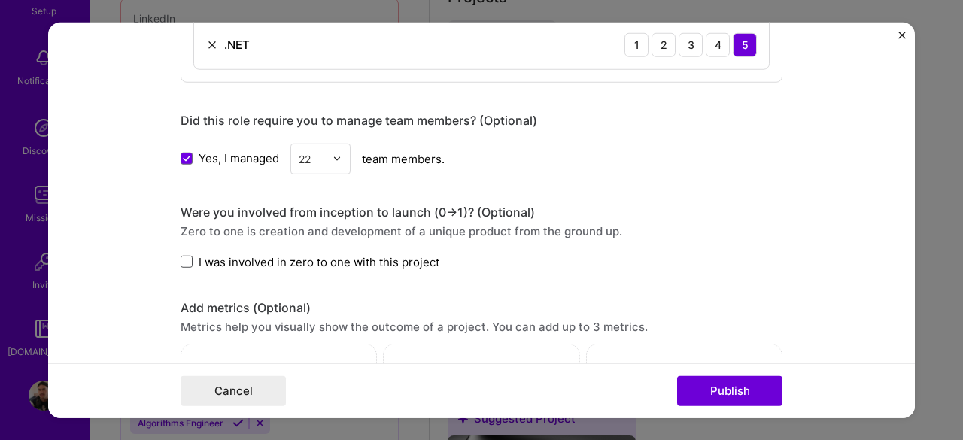
click at [182, 257] on span at bounding box center [187, 262] width 12 height 12
click at [0, 0] on input "I was involved in zero to one with this project" at bounding box center [0, 0] width 0 height 0
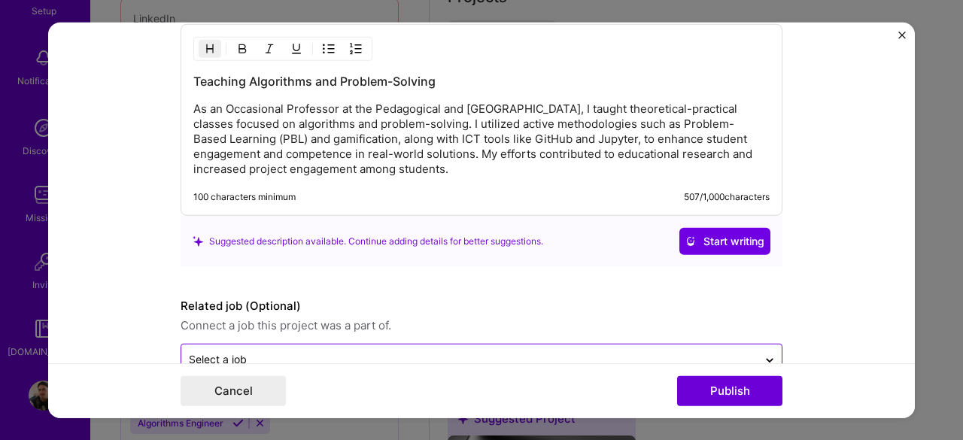
scroll to position [1474, 0]
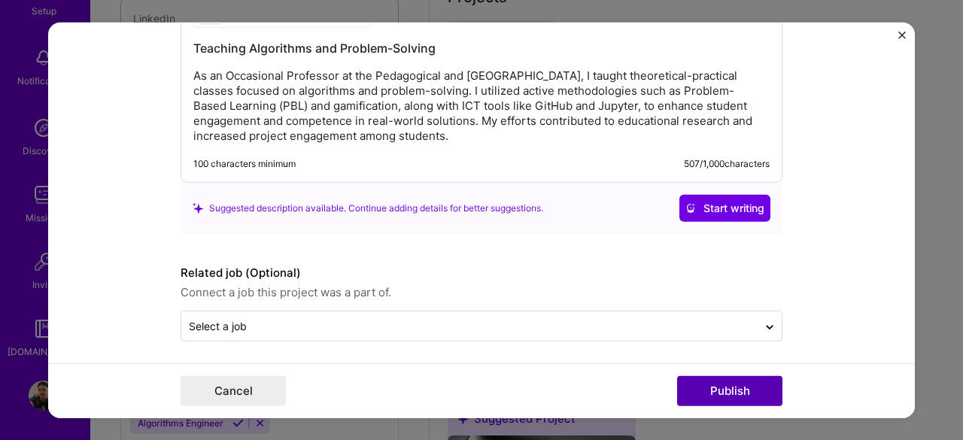
click at [721, 397] on button "Publish" at bounding box center [729, 391] width 105 height 30
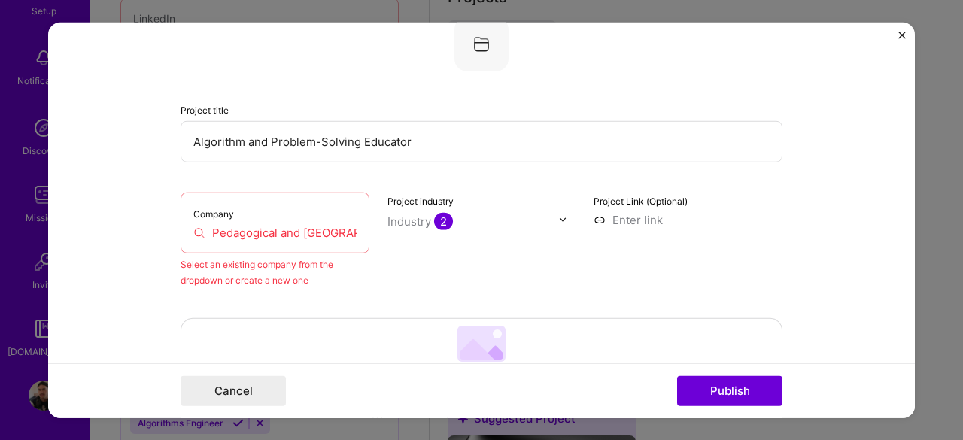
scroll to position [99, 0]
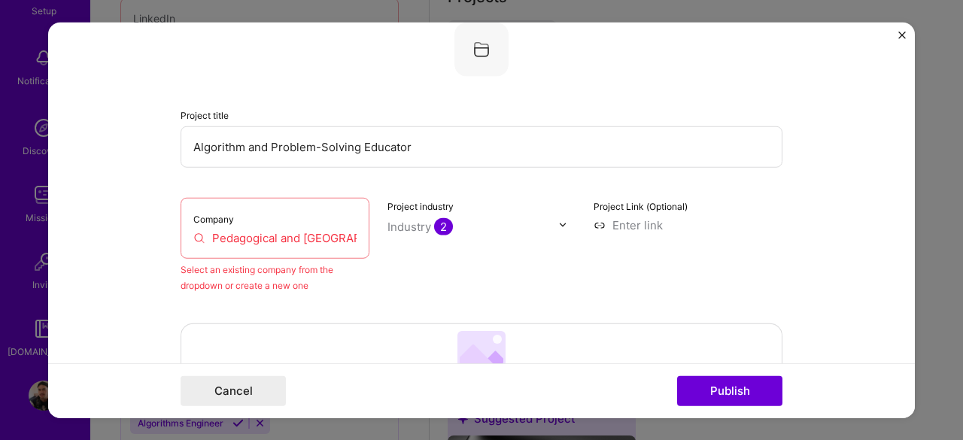
click at [235, 233] on input "Pedagogical and [GEOGRAPHIC_DATA]" at bounding box center [274, 238] width 163 height 16
click at [211, 237] on input "Pedagogical and [GEOGRAPHIC_DATA]" at bounding box center [274, 238] width 163 height 16
drag, startPoint x: 318, startPoint y: 237, endPoint x: 360, endPoint y: 237, distance: 41.4
click at [360, 237] on div "Company Pedagogical and Technological [GEOGRAPHIC_DATA]" at bounding box center [275, 227] width 189 height 61
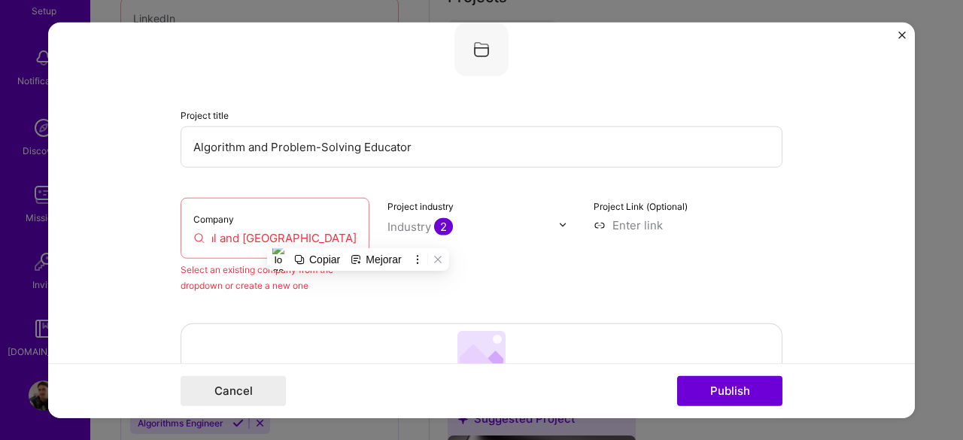
click at [346, 242] on input "Pedagogical and [GEOGRAPHIC_DATA]" at bounding box center [274, 238] width 163 height 16
click at [350, 240] on input "Pedagogical and [GEOGRAPHIC_DATA]" at bounding box center [274, 238] width 163 height 16
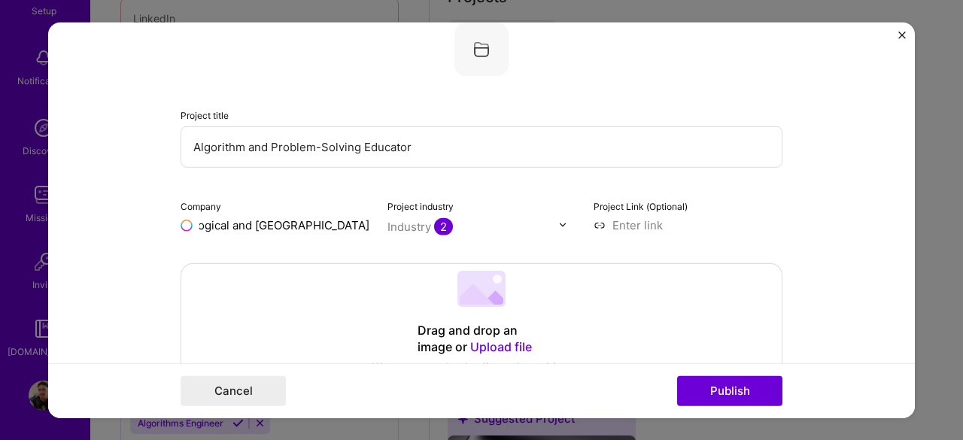
scroll to position [0, 93]
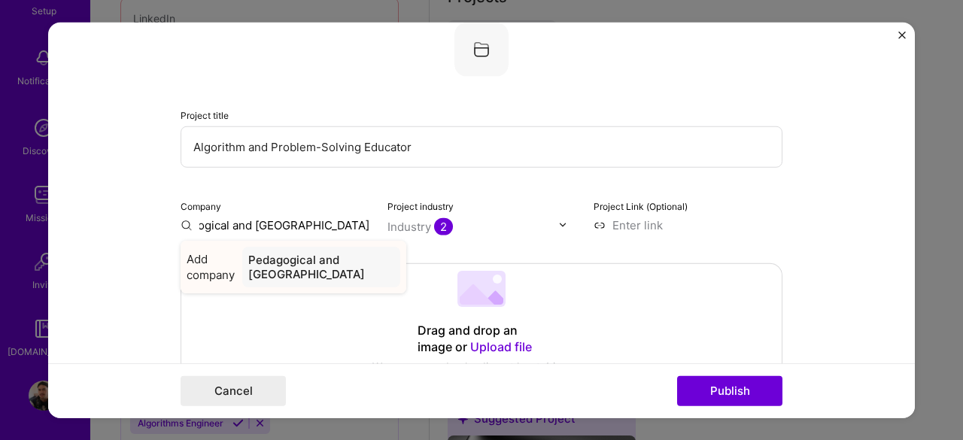
type input "Pedagogical and [GEOGRAPHIC_DATA]"
click at [327, 266] on div "Pedagogical and [GEOGRAPHIC_DATA]" at bounding box center [321, 266] width 158 height 41
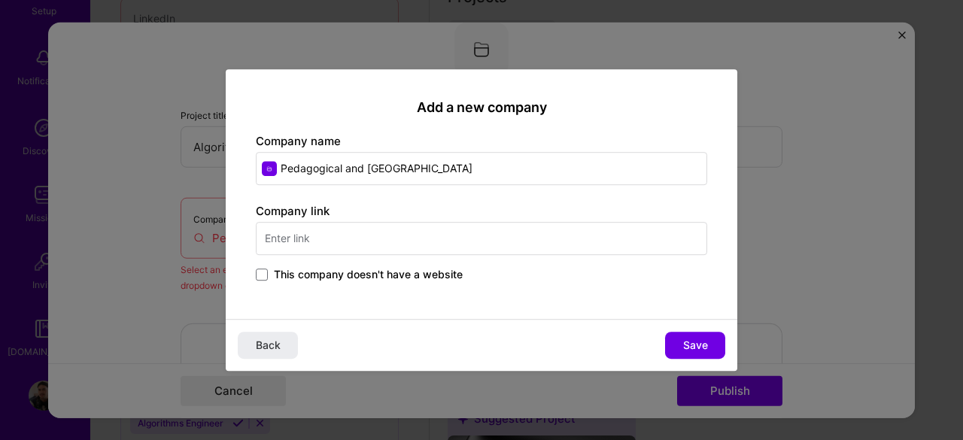
click at [306, 248] on input "text" at bounding box center [482, 238] width 452 height 33
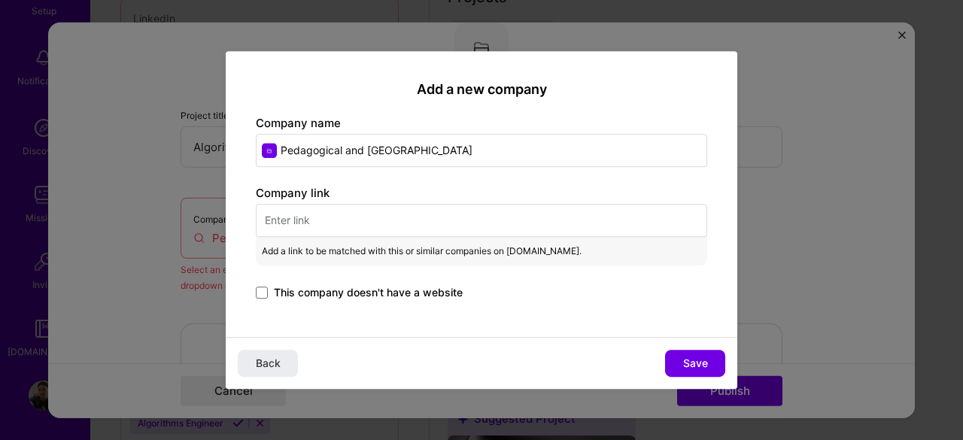
click at [282, 217] on input "text" at bounding box center [482, 220] width 452 height 33
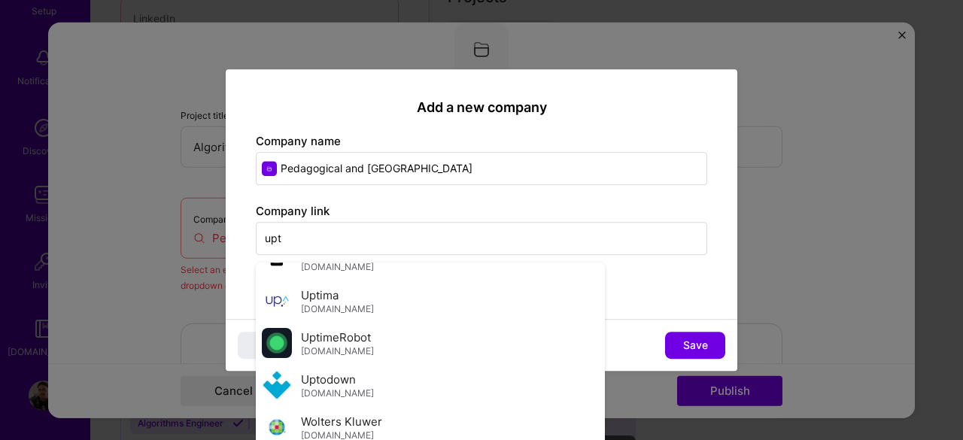
scroll to position [801, 0]
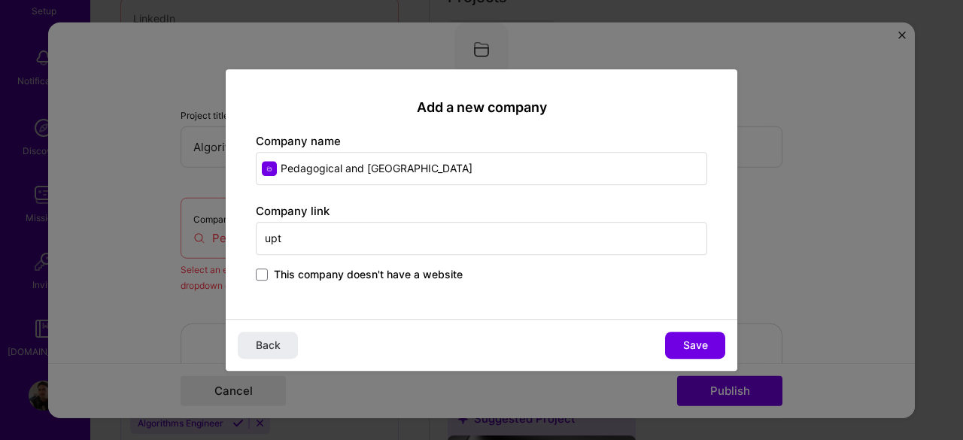
click at [292, 242] on input "upt" at bounding box center [482, 238] width 452 height 33
type input "[DOMAIN_NAME]"
click at [704, 344] on span "Save" at bounding box center [695, 345] width 25 height 15
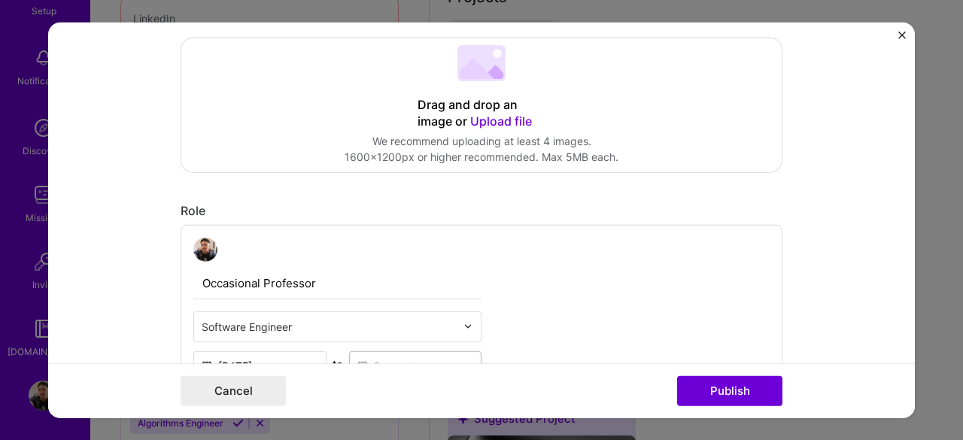
scroll to position [249, 0]
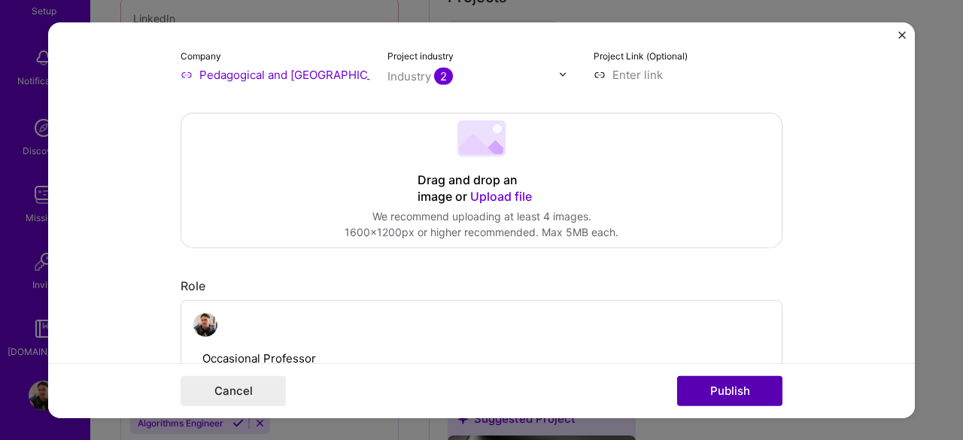
click at [735, 389] on button "Publish" at bounding box center [729, 391] width 105 height 30
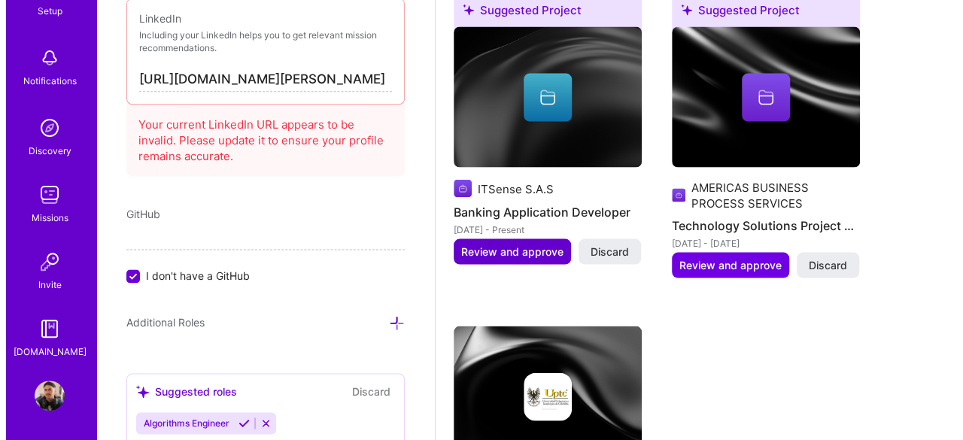
scroll to position [1377, 0]
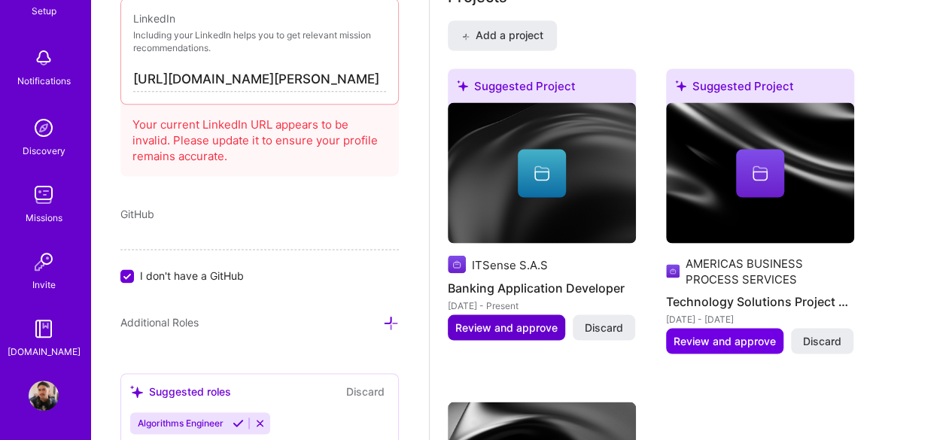
click at [515, 330] on span "Review and approve" at bounding box center [506, 327] width 102 height 15
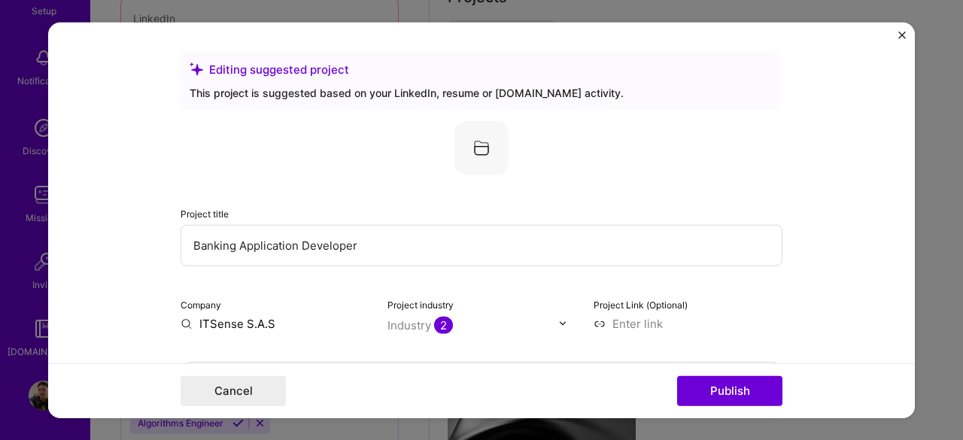
click at [230, 245] on input "Banking Application Developer" at bounding box center [482, 244] width 602 height 41
type input "Banking and Financial Application Developer"
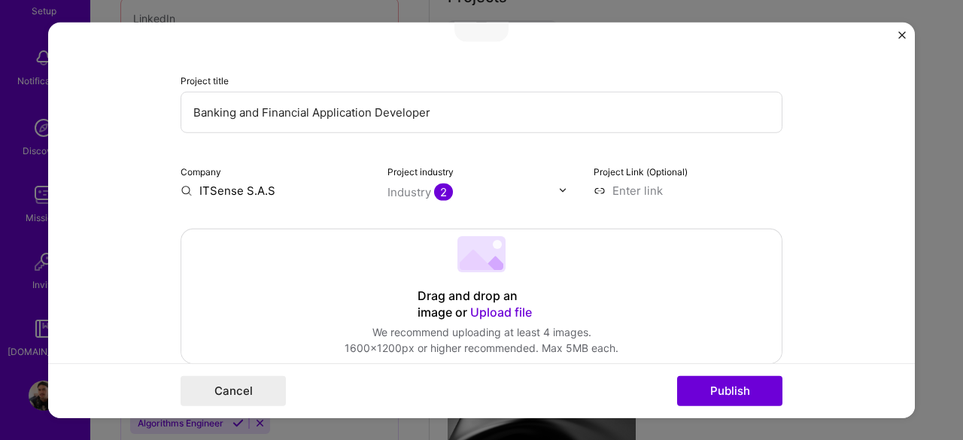
scroll to position [226, 0]
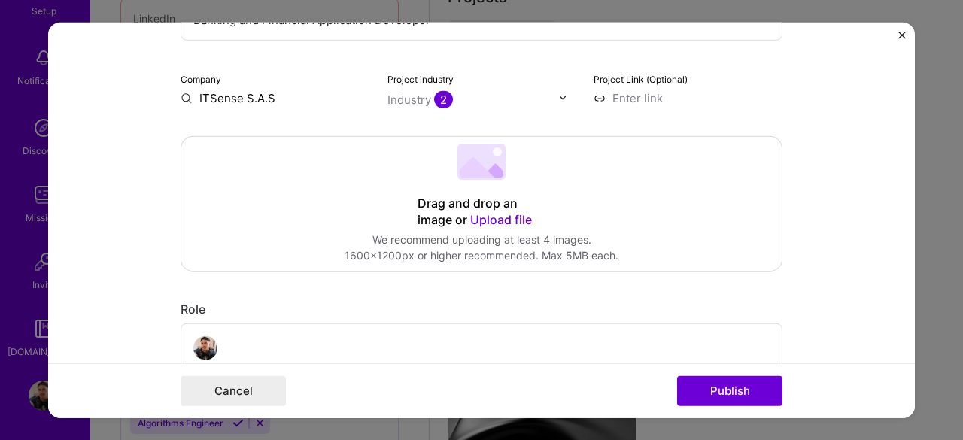
click at [468, 98] on input "text" at bounding box center [474, 99] width 172 height 16
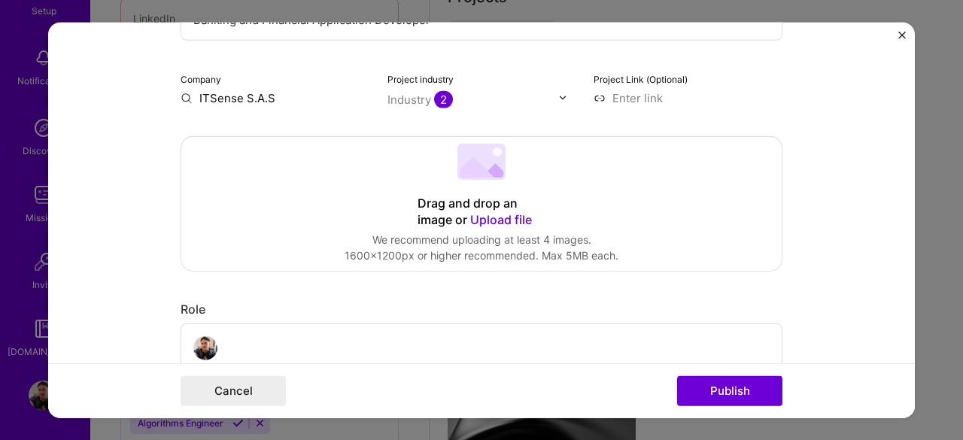
click at [276, 99] on input "ITSense S.A.S" at bounding box center [275, 98] width 189 height 16
type input "ITSense S.A."
click at [307, 127] on div "ITSense S.A." at bounding box center [305, 132] width 81 height 26
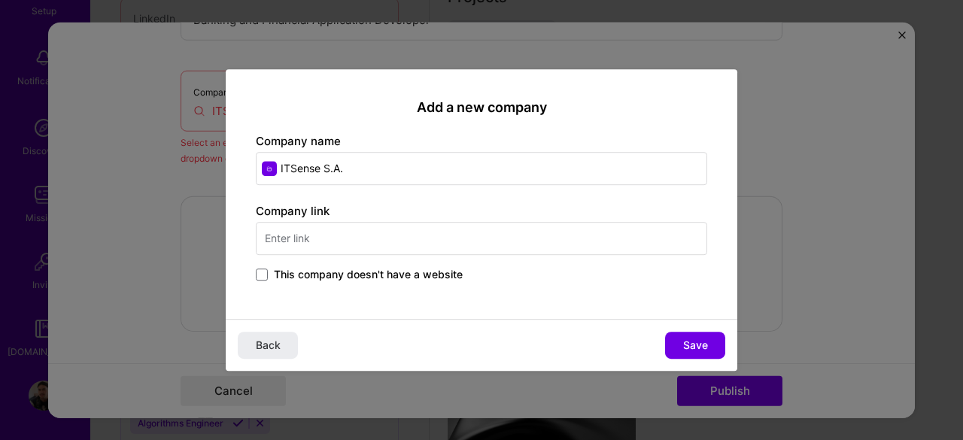
click at [295, 251] on input "text" at bounding box center [482, 238] width 452 height 33
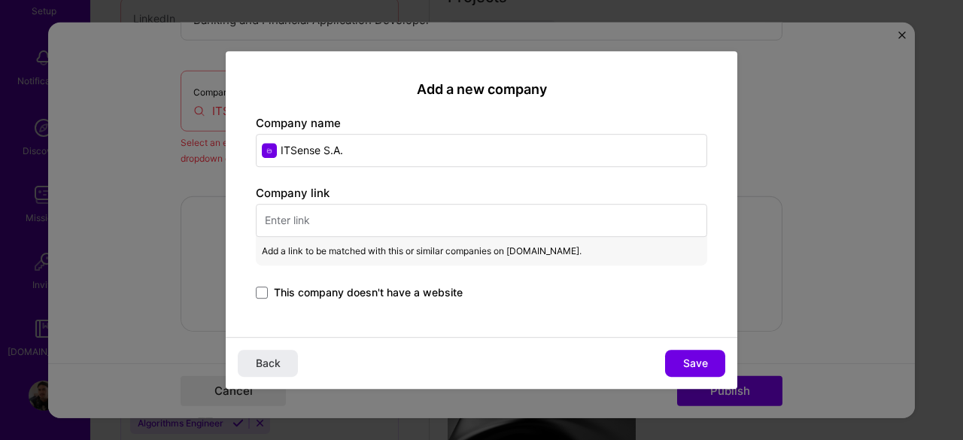
click at [309, 225] on input "text" at bounding box center [482, 220] width 452 height 33
paste input "[URL][DOMAIN_NAME]"
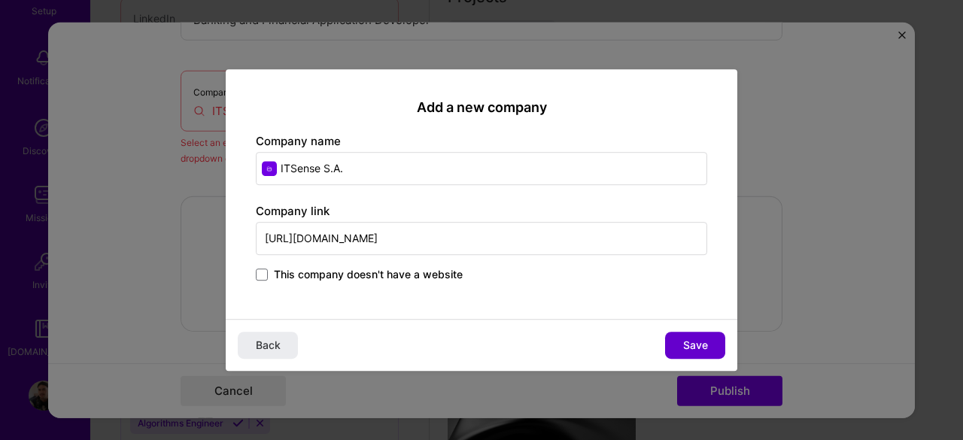
type input "[URL][DOMAIN_NAME]"
click at [690, 345] on span "Save" at bounding box center [695, 345] width 25 height 15
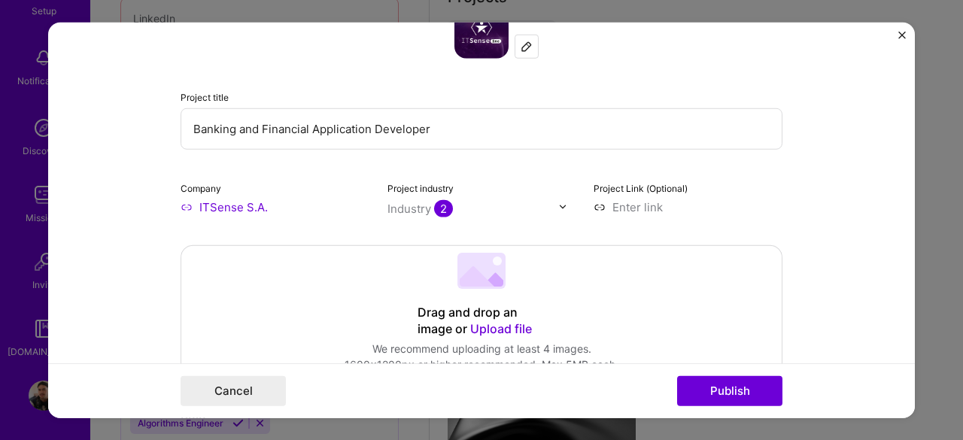
scroll to position [151, 0]
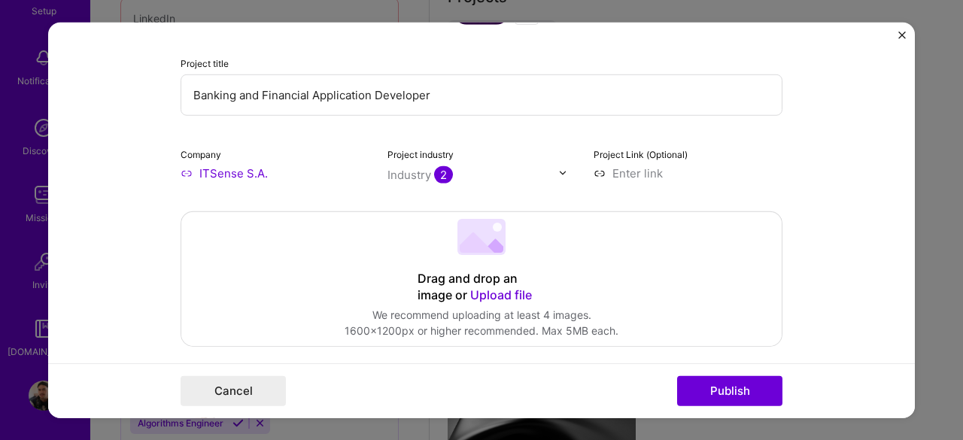
click at [558, 175] on img at bounding box center [562, 173] width 9 height 9
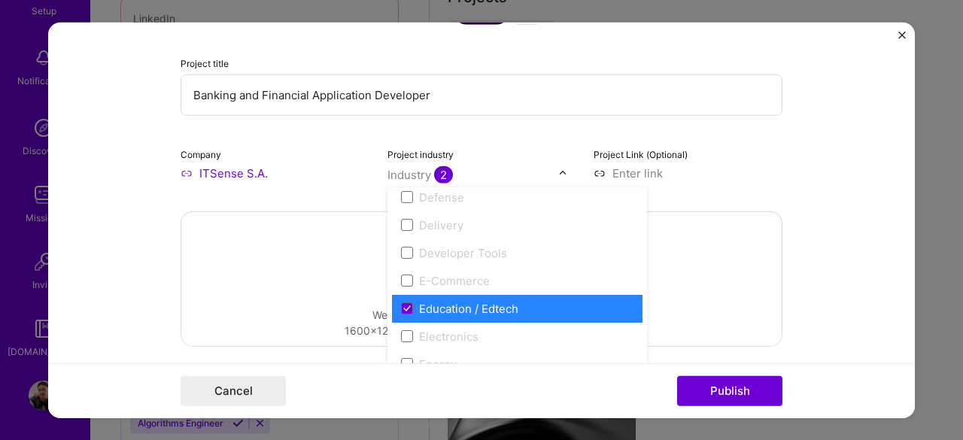
scroll to position [1280, 0]
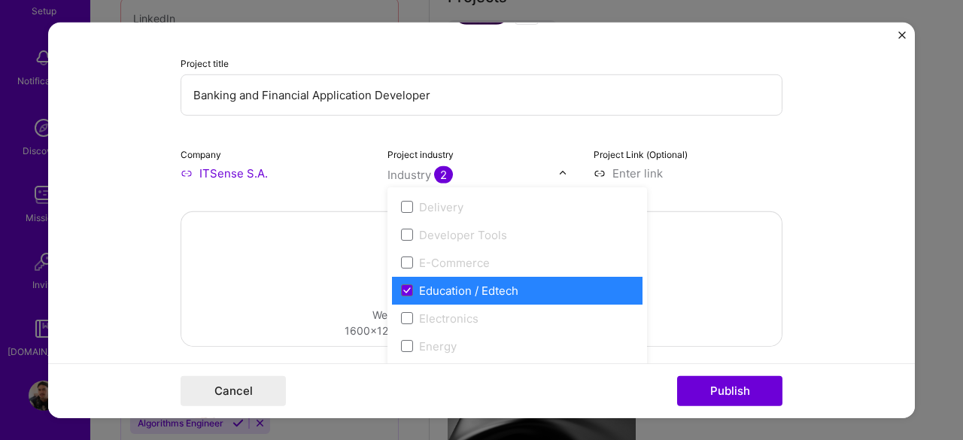
click at [405, 293] on span at bounding box center [407, 291] width 12 height 12
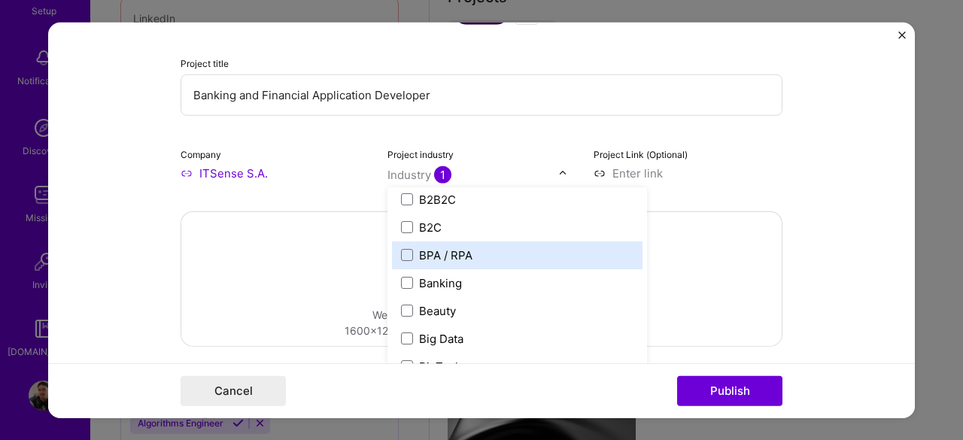
scroll to position [376, 0]
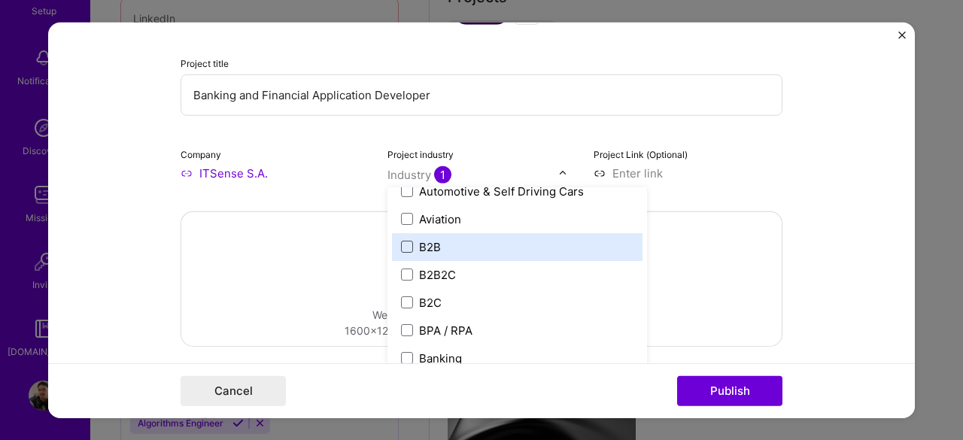
click at [402, 250] on span at bounding box center [407, 247] width 12 height 12
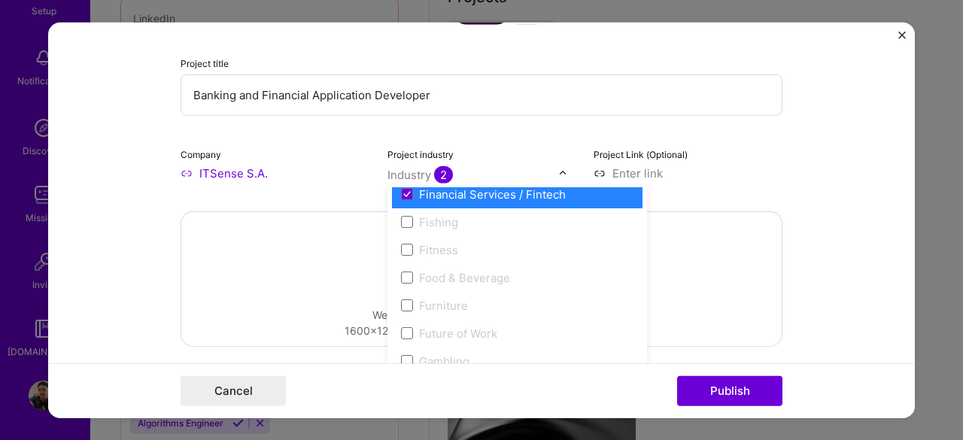
scroll to position [1505, 0]
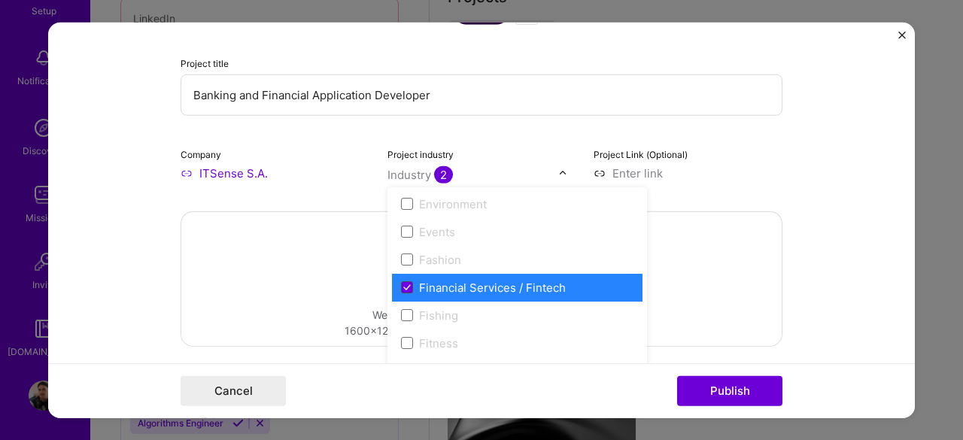
drag, startPoint x: 401, startPoint y: 286, endPoint x: 424, endPoint y: 291, distance: 23.9
click at [403, 287] on icon at bounding box center [407, 288] width 8 height 6
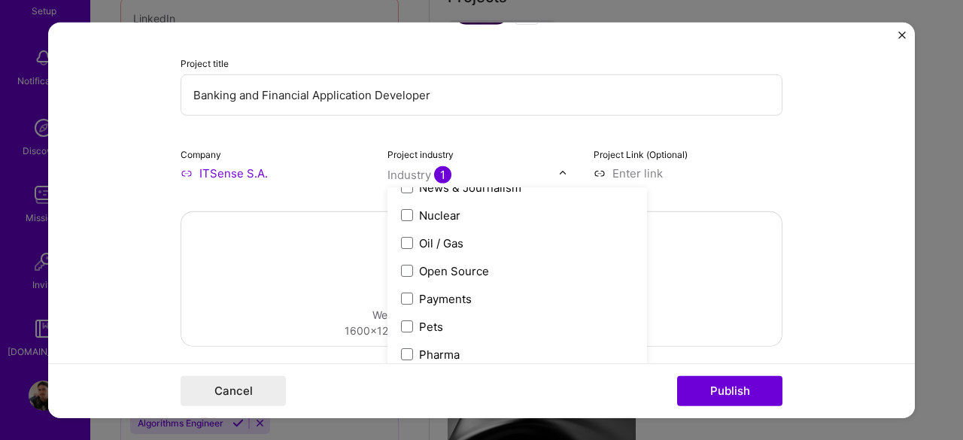
scroll to position [2523, 0]
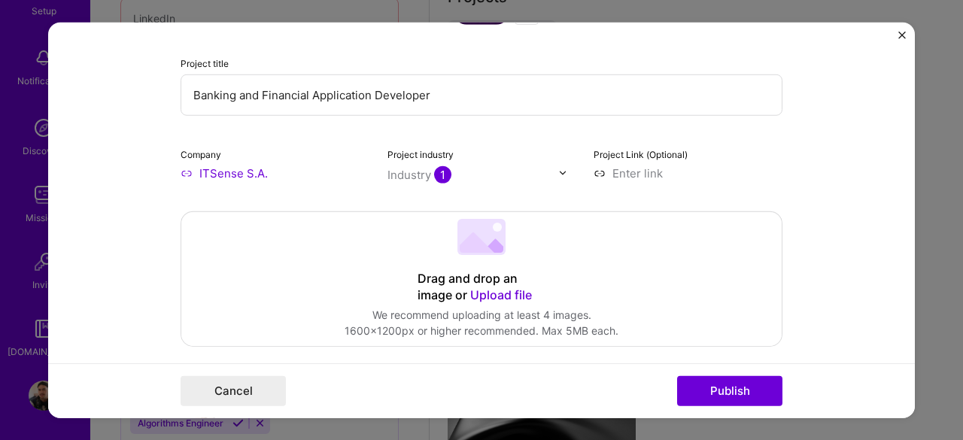
drag, startPoint x: 510, startPoint y: 199, endPoint x: 501, endPoint y: 186, distance: 16.3
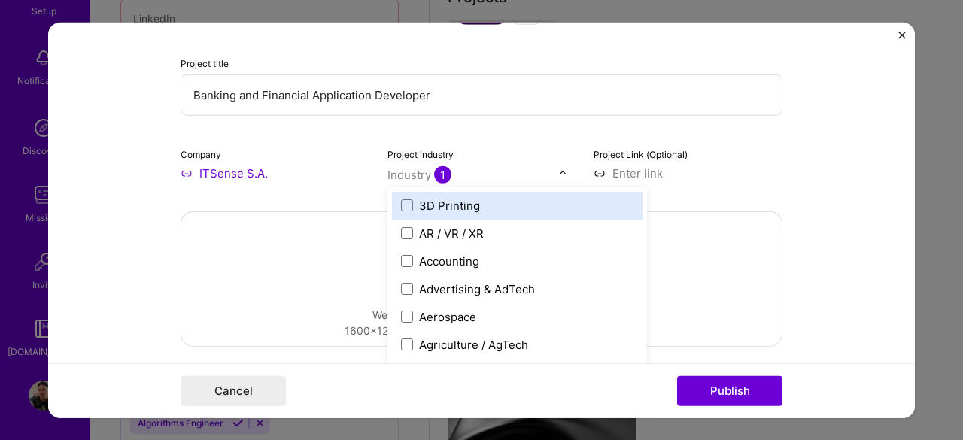
click at [497, 181] on input "text" at bounding box center [474, 174] width 172 height 16
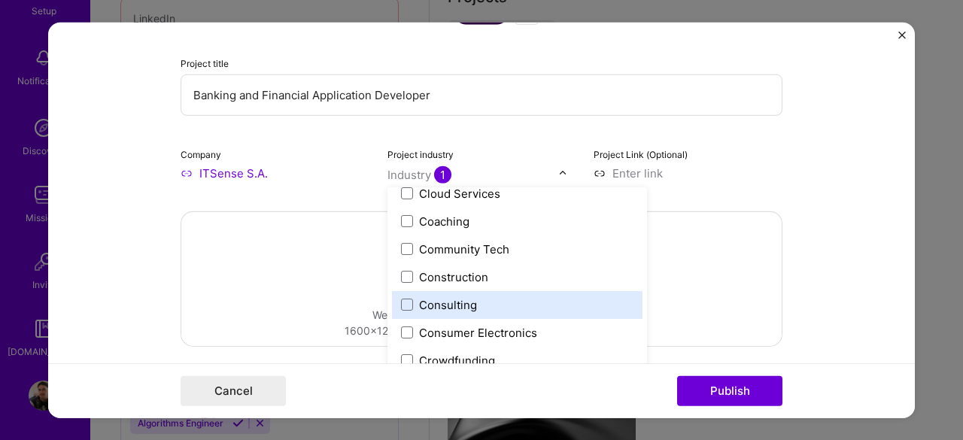
scroll to position [978, 0]
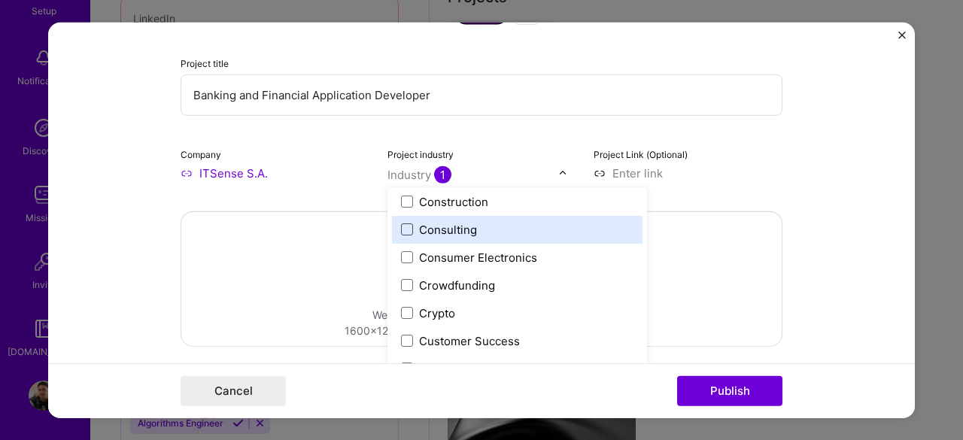
click at [403, 233] on span at bounding box center [407, 230] width 12 height 12
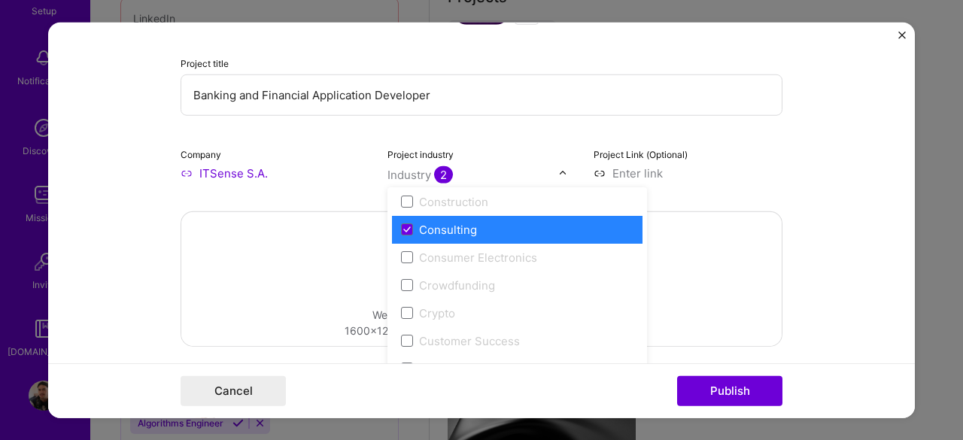
click at [814, 192] on form "Editing suggested project This project is suggested based on your LinkedIn, res…" at bounding box center [481, 220] width 867 height 397
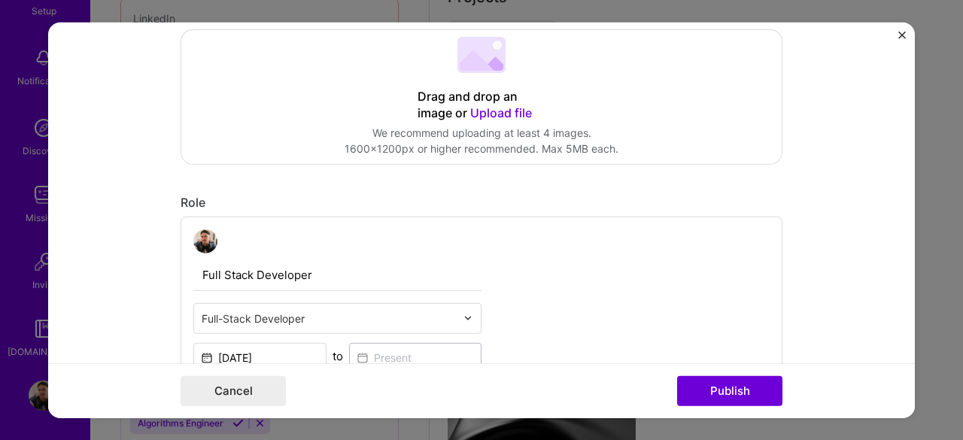
scroll to position [301, 0]
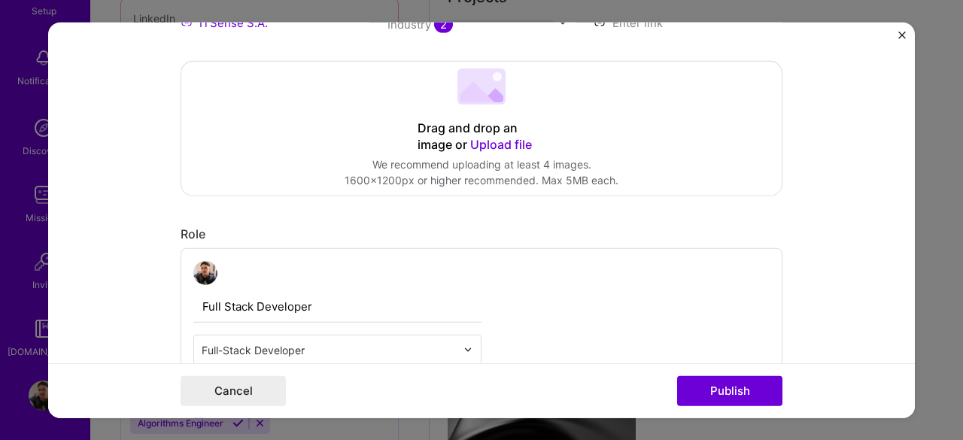
click at [479, 139] on span "Upload file" at bounding box center [501, 143] width 62 height 15
click at [596, 119] on div "Drag and drop an image or Upload file Upload file We recommend uploading at lea…" at bounding box center [481, 128] width 601 height 134
click at [485, 141] on span "Upload file" at bounding box center [501, 143] width 62 height 15
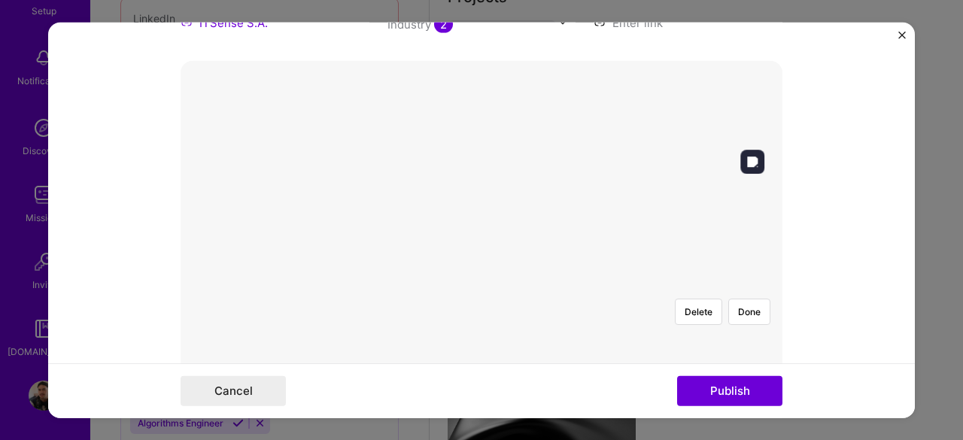
click at [482, 286] on div at bounding box center [482, 286] width 0 height 0
drag, startPoint x: 569, startPoint y: 142, endPoint x: 603, endPoint y: 147, distance: 34.2
click at [482, 286] on img at bounding box center [482, 286] width 0 height 0
click at [482, 286] on div at bounding box center [679, 434] width 394 height 297
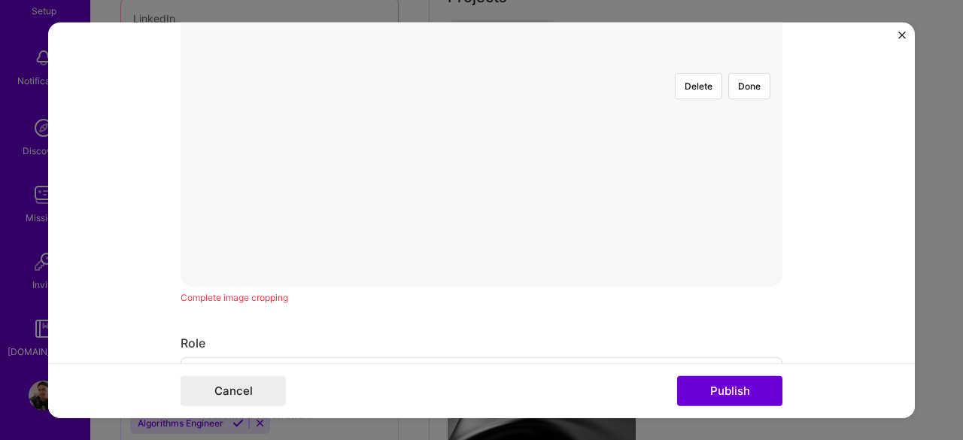
scroll to position [452, 0]
click at [531, 189] on div at bounding box center [703, 265] width 345 height 260
click at [811, 315] on form "Editing suggested project This project is suggested based on your LinkedIn, res…" at bounding box center [481, 220] width 867 height 397
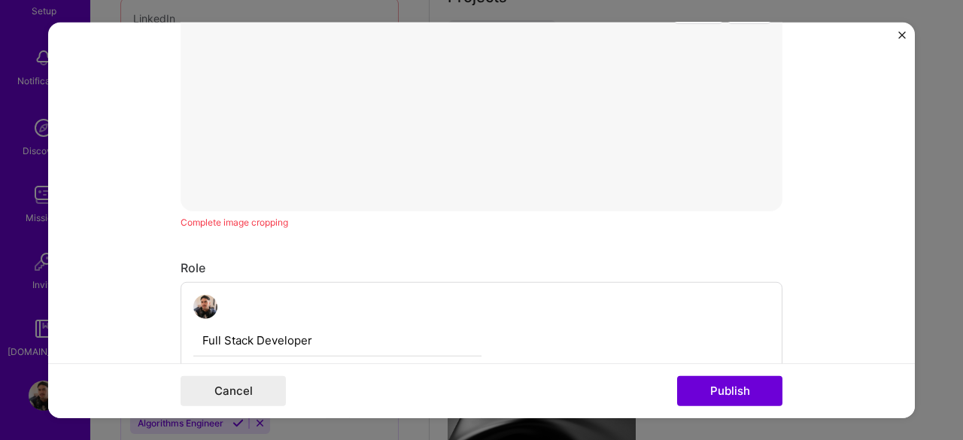
scroll to position [452, 0]
click at [482, 191] on div at bounding box center [679, 283] width 394 height 297
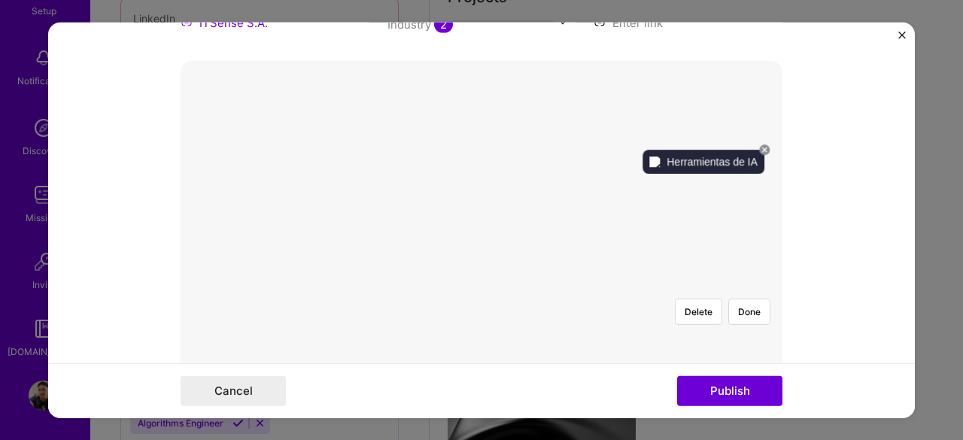
click at [765, 149] on icon at bounding box center [764, 150] width 5 height 5
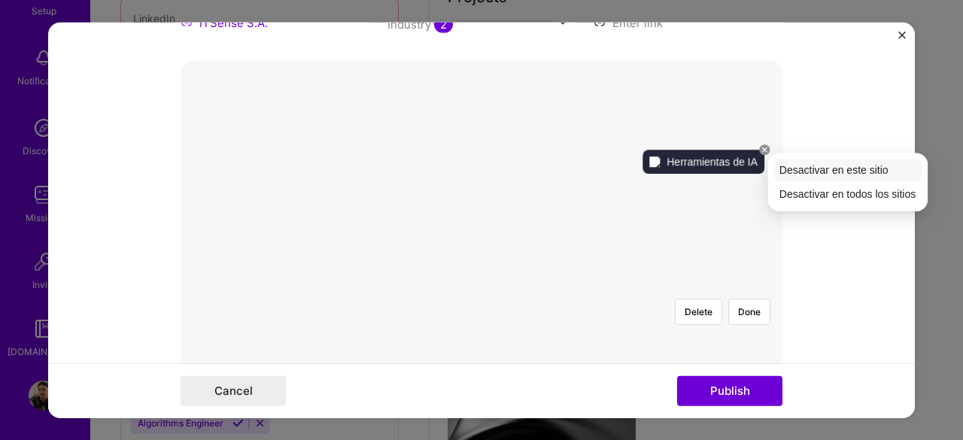
click at [802, 166] on span "Desactivar en este sitio" at bounding box center [834, 170] width 109 height 12
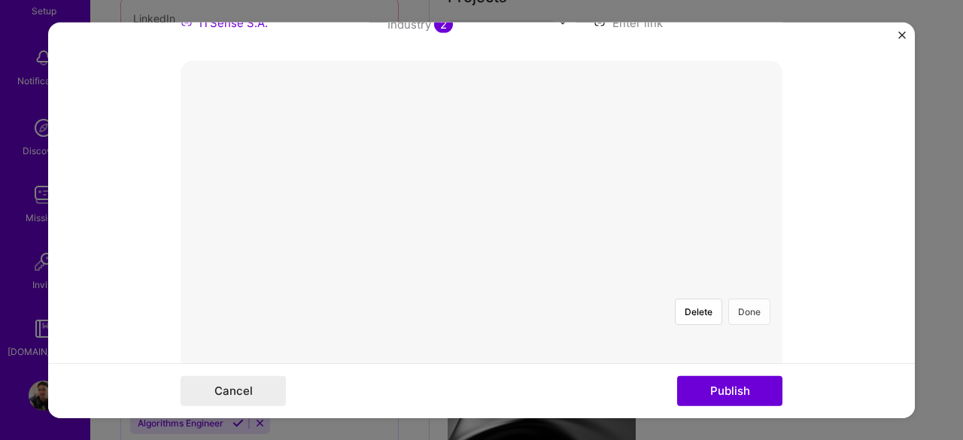
click at [750, 298] on button "Done" at bounding box center [750, 311] width 42 height 26
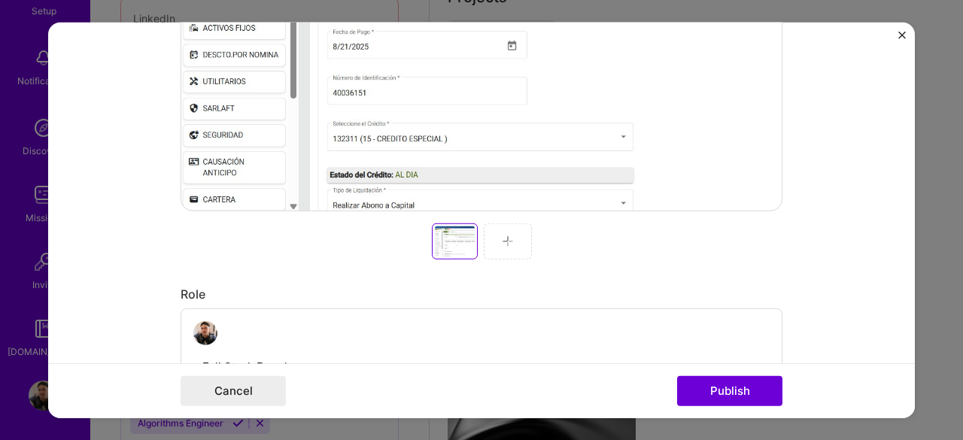
click at [502, 236] on img at bounding box center [508, 241] width 12 height 12
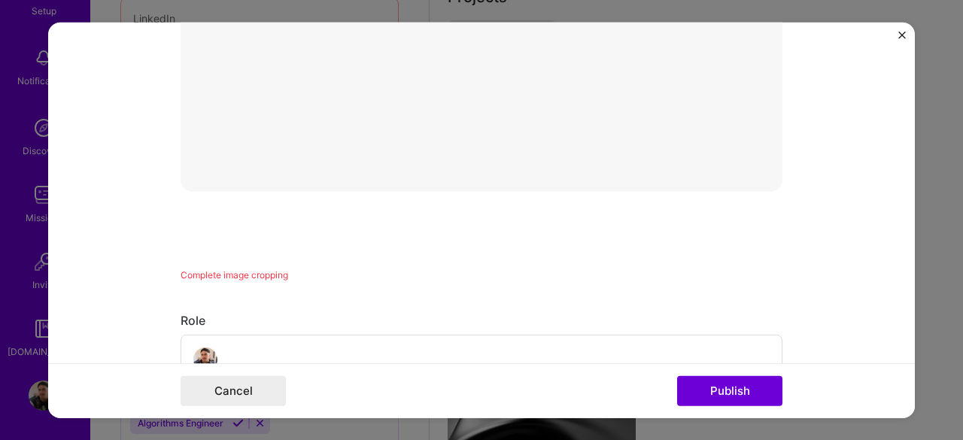
scroll to position [396, 0]
click at [689, 228] on div at bounding box center [886, 339] width 394 height 297
click at [750, 278] on button "Done" at bounding box center [750, 291] width 42 height 26
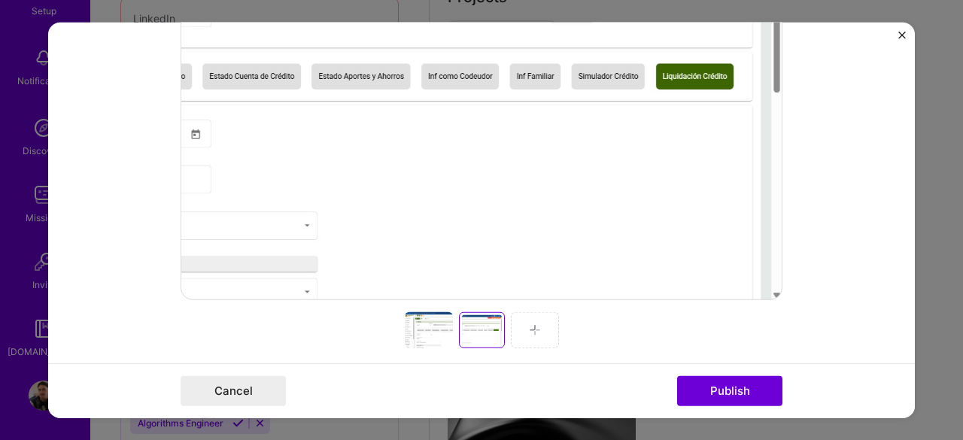
scroll to position [546, 0]
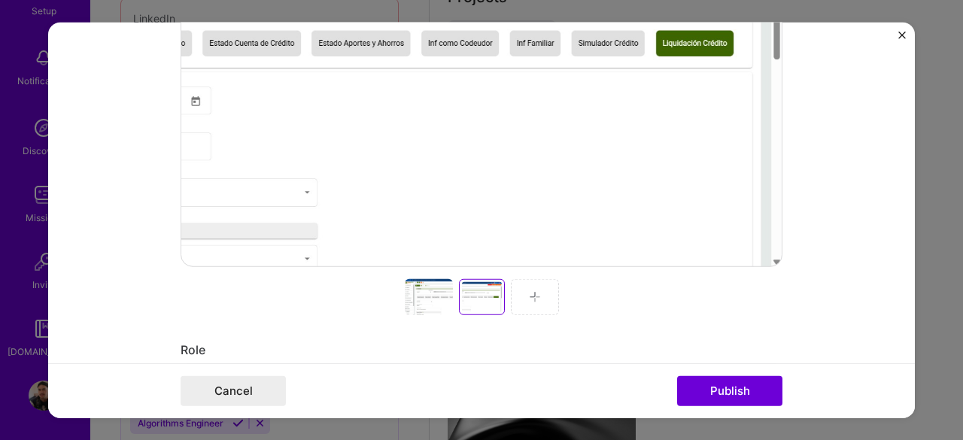
click at [421, 300] on div at bounding box center [429, 296] width 48 height 36
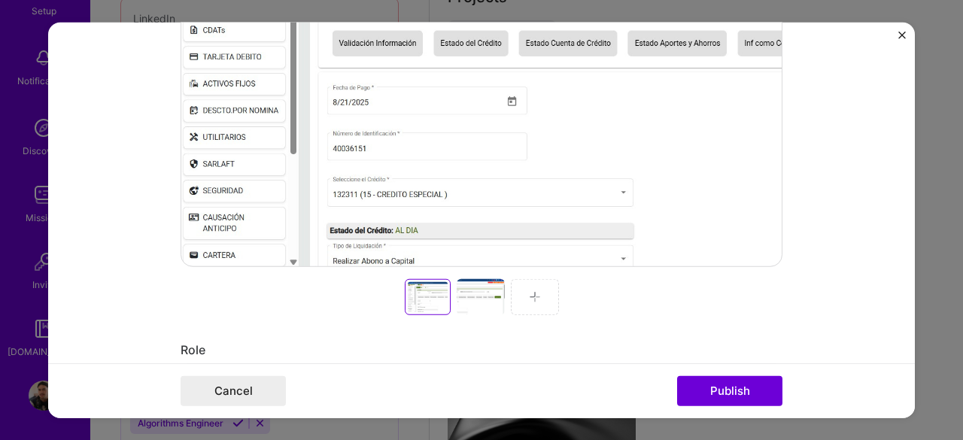
click at [461, 300] on div at bounding box center [481, 296] width 48 height 36
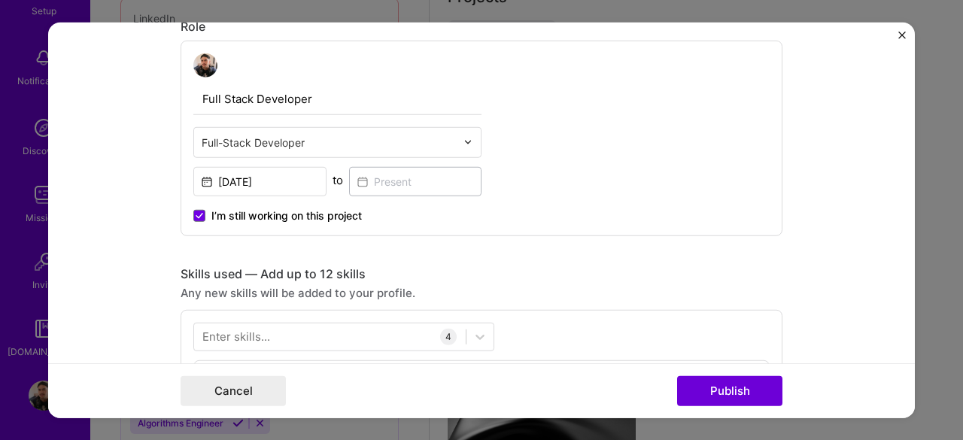
scroll to position [847, 0]
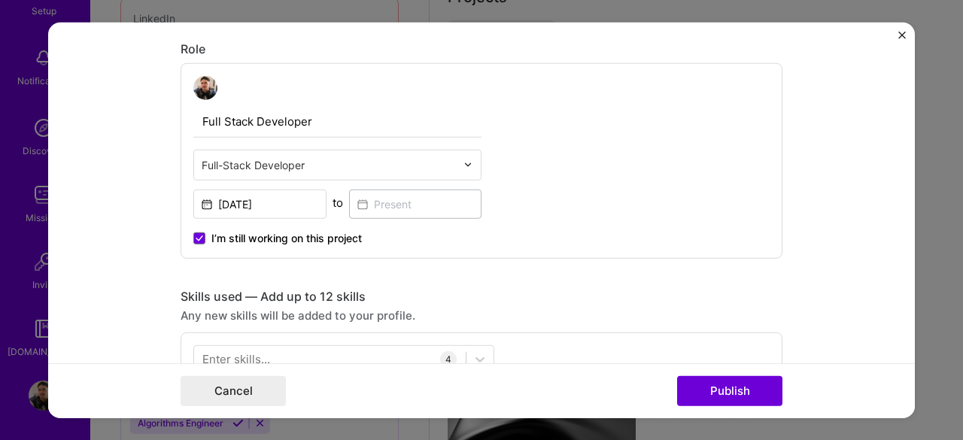
click at [307, 167] on input "text" at bounding box center [329, 165] width 254 height 16
click at [509, 141] on div "Full Stack Developer Full-Stack Developer [DATE] to I’m still working on this p…" at bounding box center [482, 160] width 602 height 196
click at [366, 166] on input "text" at bounding box center [329, 165] width 254 height 16
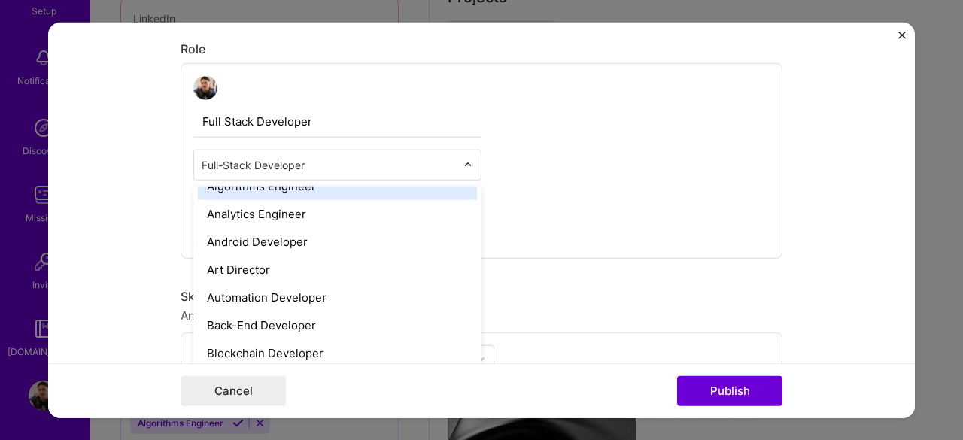
scroll to position [151, 0]
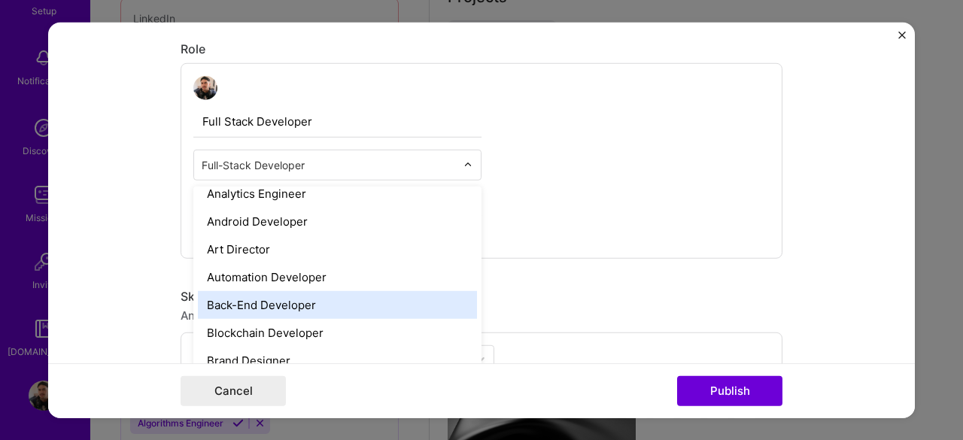
click at [282, 303] on div "Back-End Developer" at bounding box center [337, 305] width 279 height 28
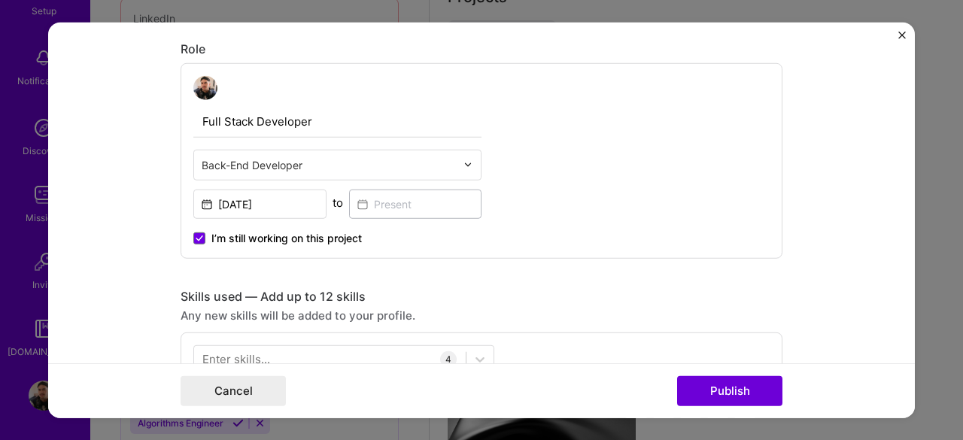
click at [306, 169] on input "text" at bounding box center [329, 165] width 254 height 16
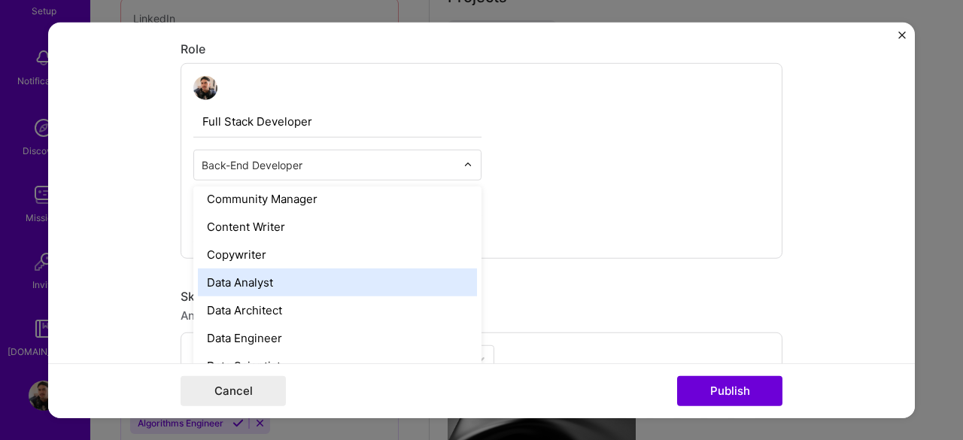
scroll to position [527, 0]
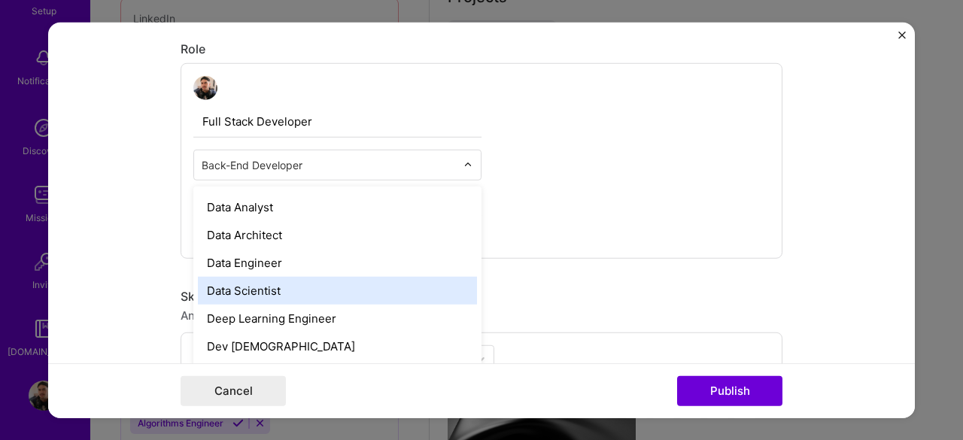
click at [613, 273] on div "Editing suggested project This project is suggested based on your LinkedIn, res…" at bounding box center [482, 290] width 602 height 2173
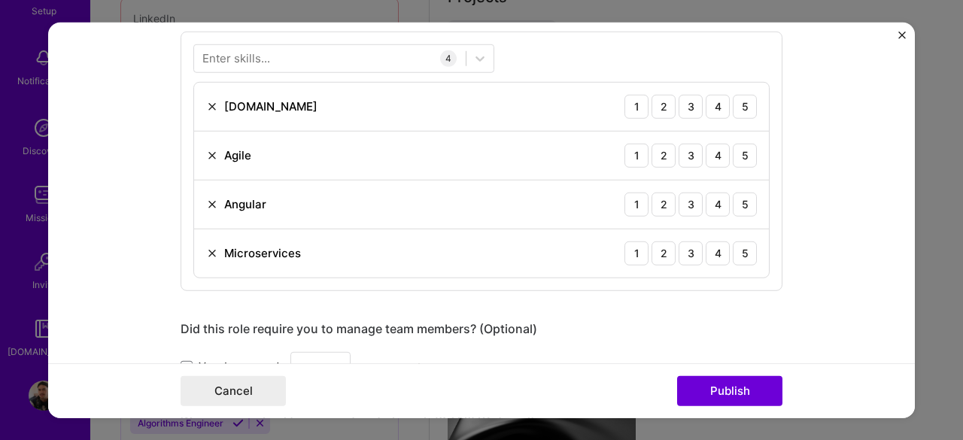
scroll to position [998, 0]
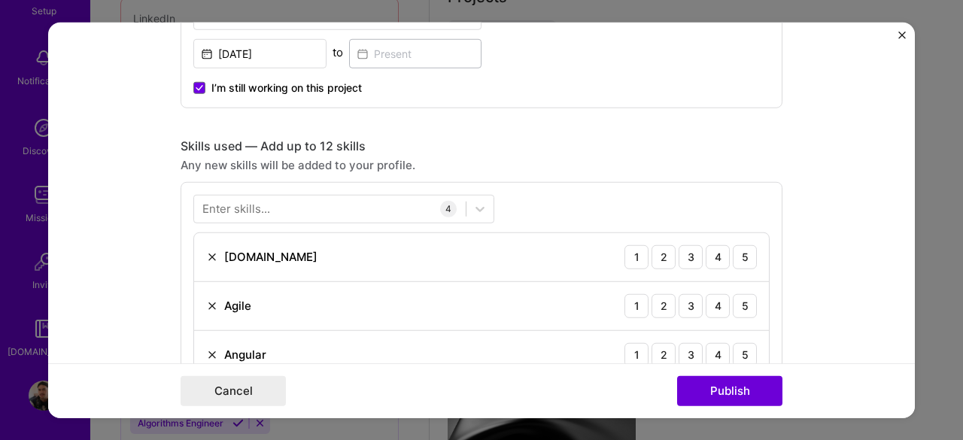
click at [260, 210] on div "Enter skills..." at bounding box center [236, 209] width 68 height 16
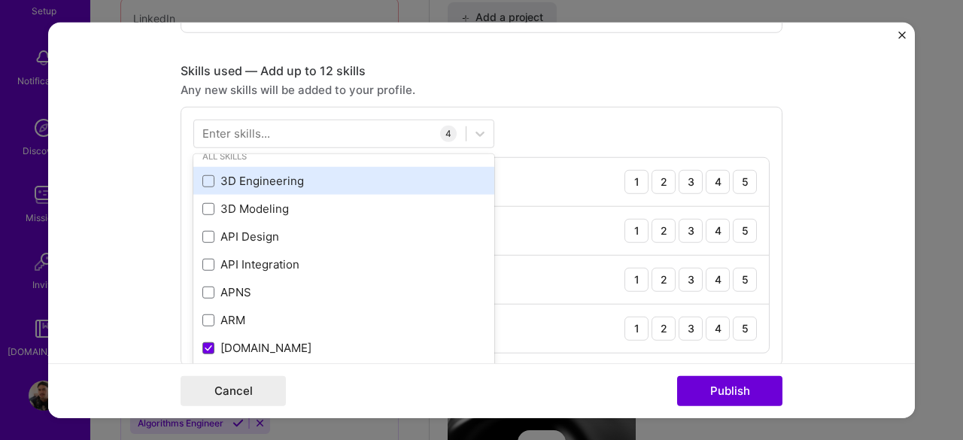
scroll to position [151, 0]
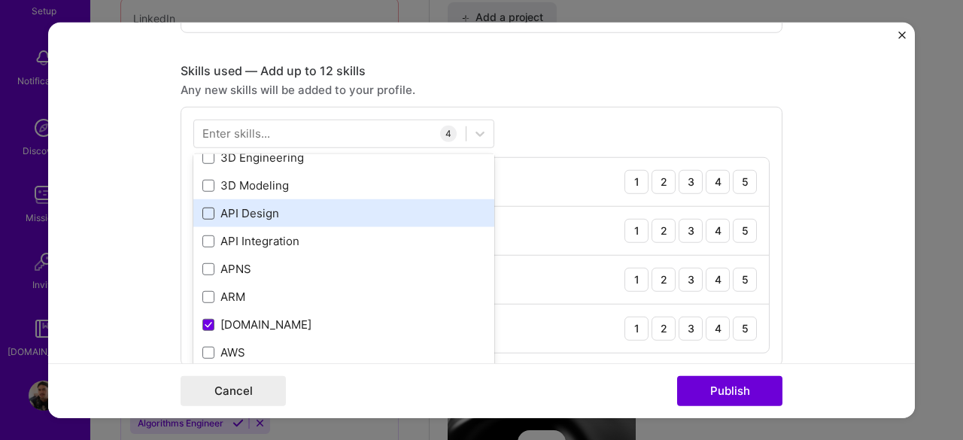
click at [201, 211] on div "Your Skills GitHub Java .NET All Skills 3D Engineering 3D Modeling API Design A…" at bounding box center [343, 267] width 301 height 226
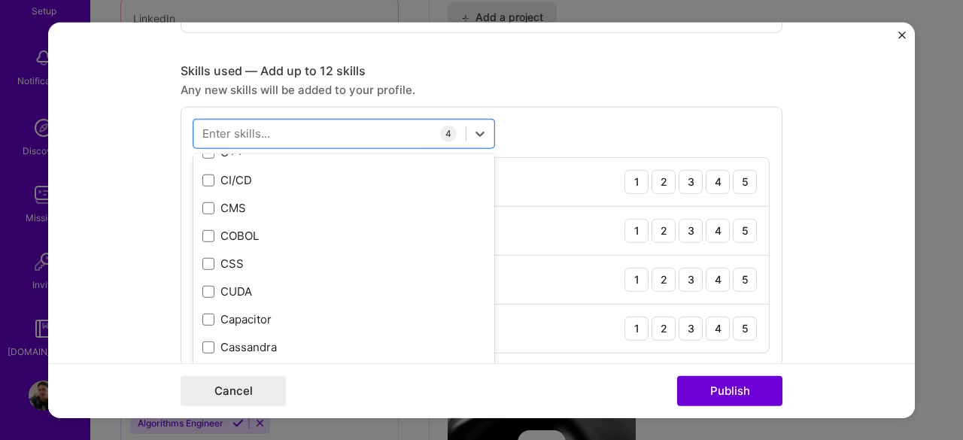
scroll to position [1674, 0]
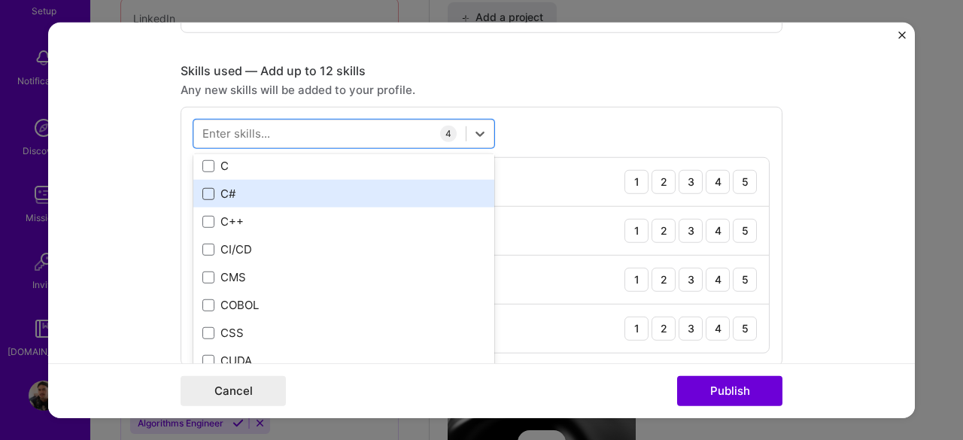
click at [202, 192] on span at bounding box center [208, 193] width 12 height 12
click at [0, 0] on input "checkbox" at bounding box center [0, 0] width 0 height 0
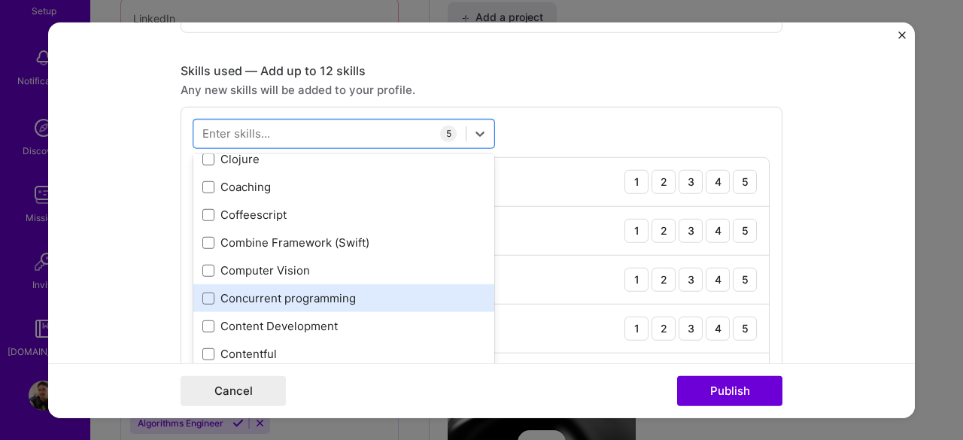
scroll to position [1824, 0]
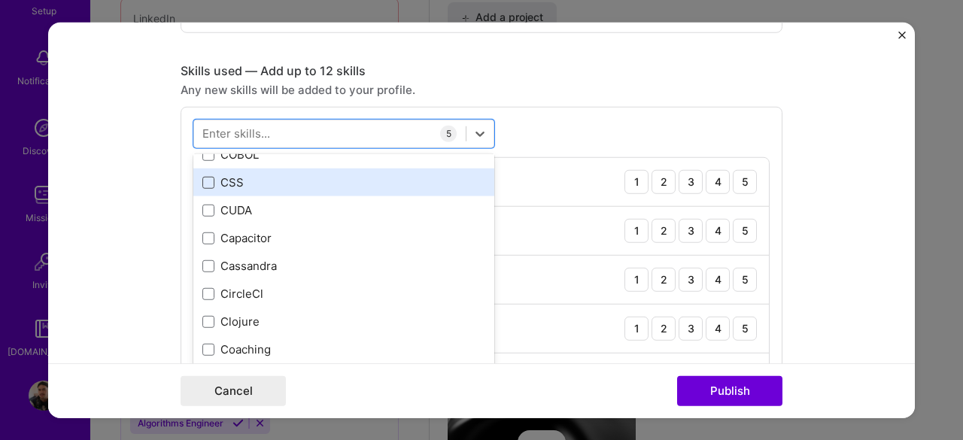
click at [204, 183] on span at bounding box center [208, 182] width 12 height 12
click at [0, 0] on input "checkbox" at bounding box center [0, 0] width 0 height 0
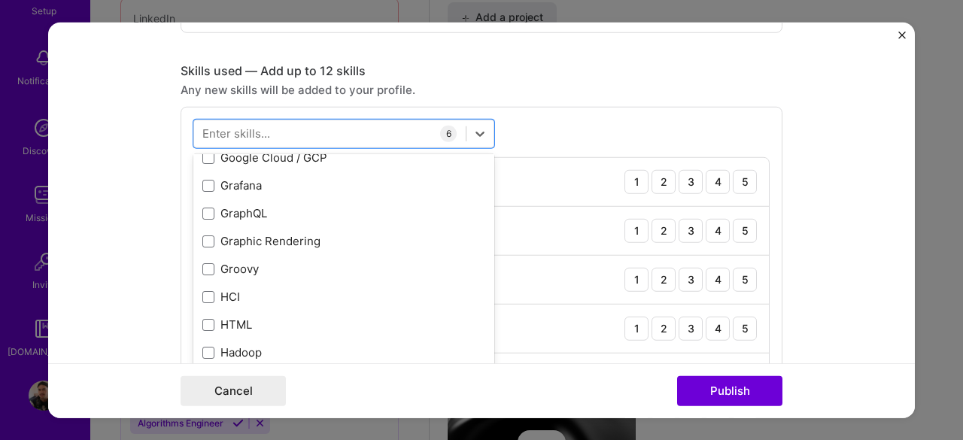
scroll to position [4308, 0]
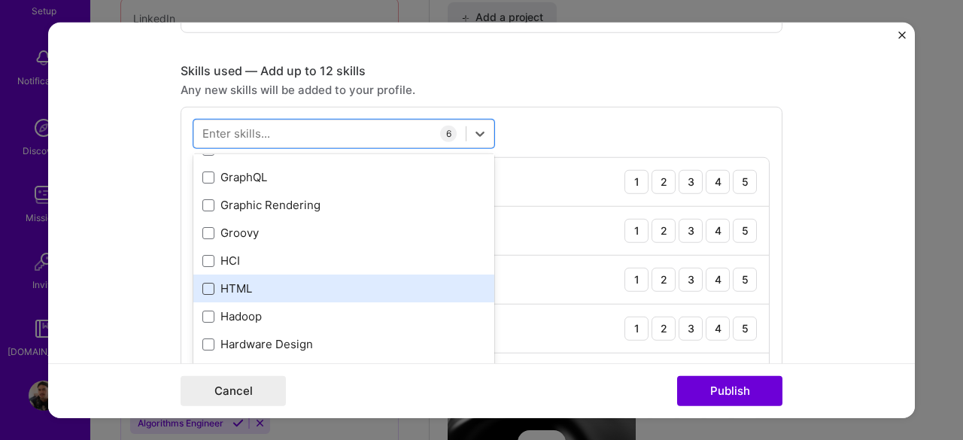
click at [202, 284] on span at bounding box center [208, 288] width 12 height 12
click at [0, 0] on input "checkbox" at bounding box center [0, 0] width 0 height 0
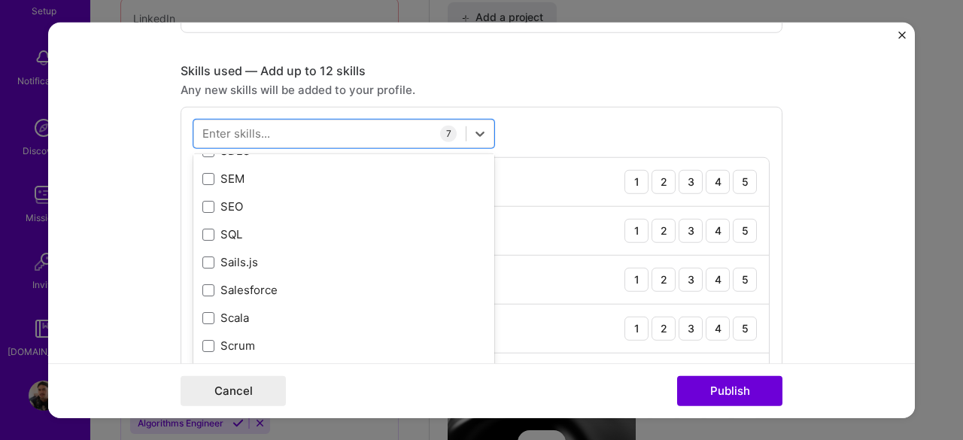
scroll to position [8071, 0]
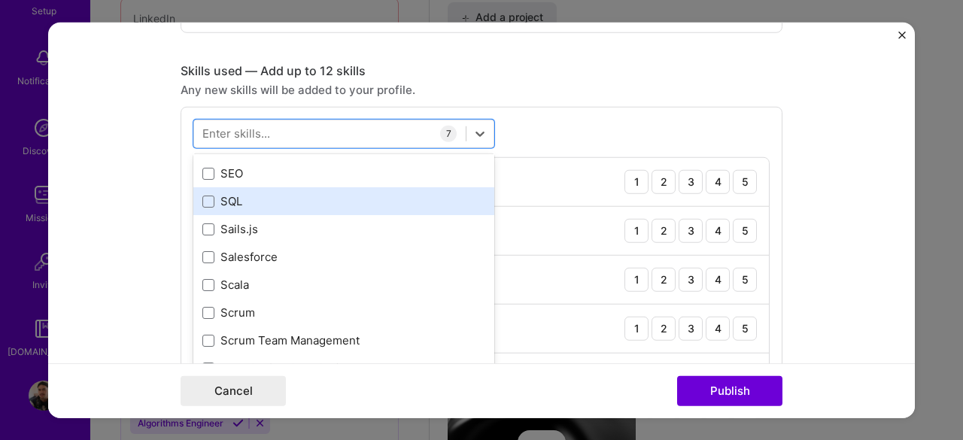
click at [211, 201] on div "SQL" at bounding box center [343, 201] width 283 height 16
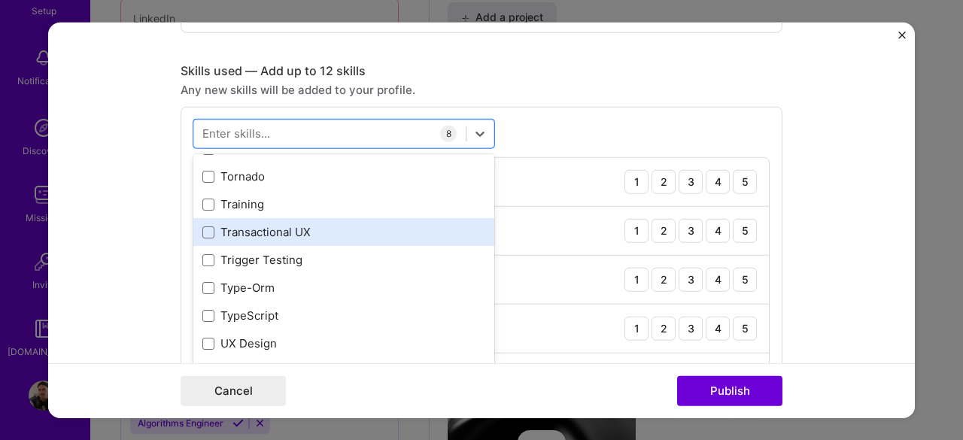
scroll to position [9426, 0]
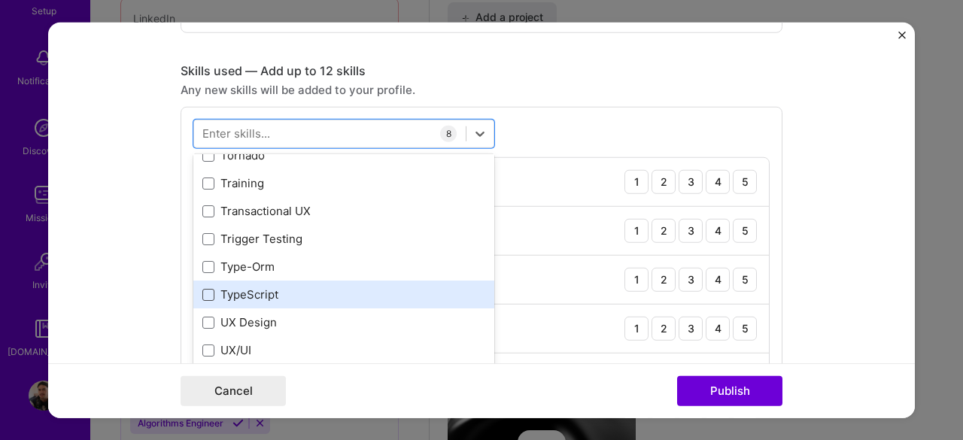
click at [208, 294] on span at bounding box center [208, 294] width 12 height 12
click at [0, 0] on input "checkbox" at bounding box center [0, 0] width 0 height 0
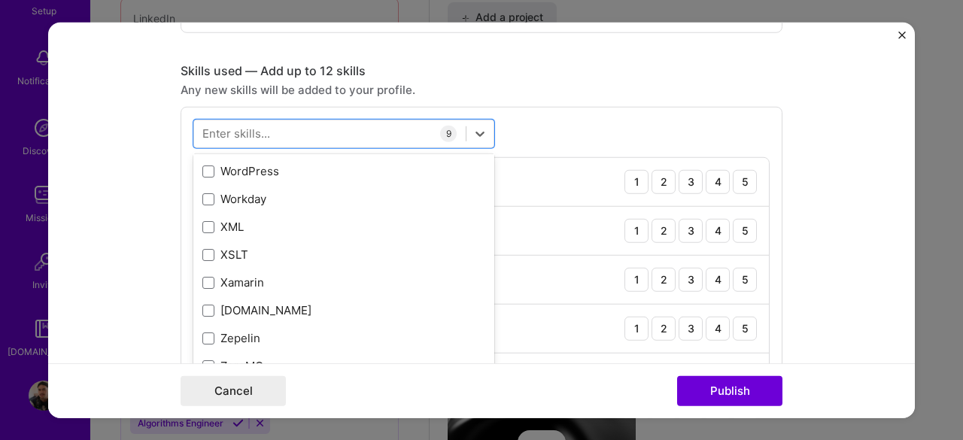
scroll to position [10254, 0]
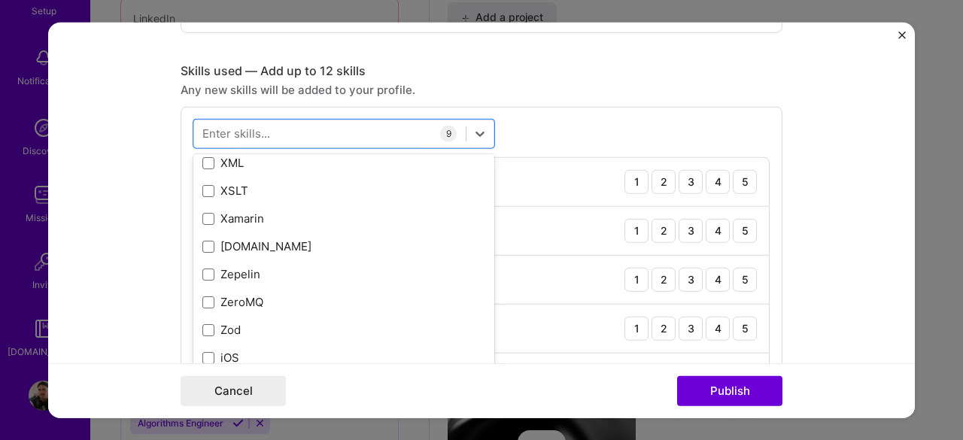
click at [852, 281] on form "Editing suggested project This project is suggested based on your LinkedIn, res…" at bounding box center [481, 220] width 867 height 397
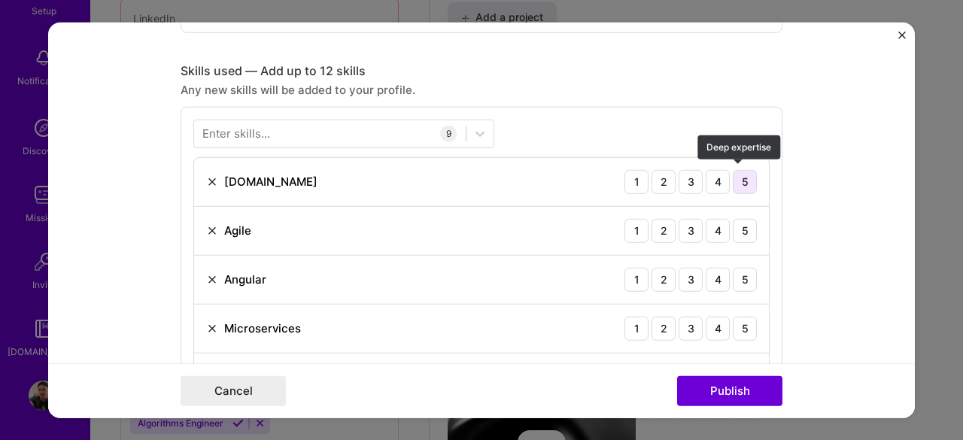
click at [739, 178] on div "5" at bounding box center [745, 181] width 24 height 24
click at [717, 226] on div "4" at bounding box center [718, 230] width 24 height 24
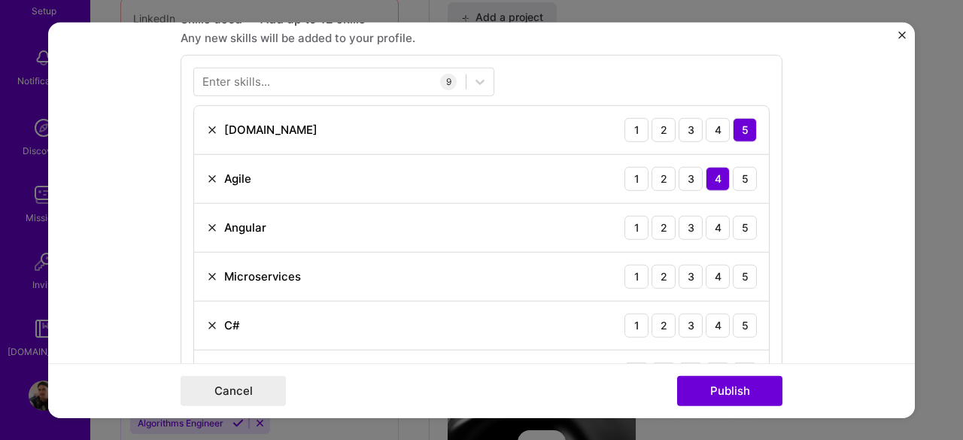
scroll to position [1149, 0]
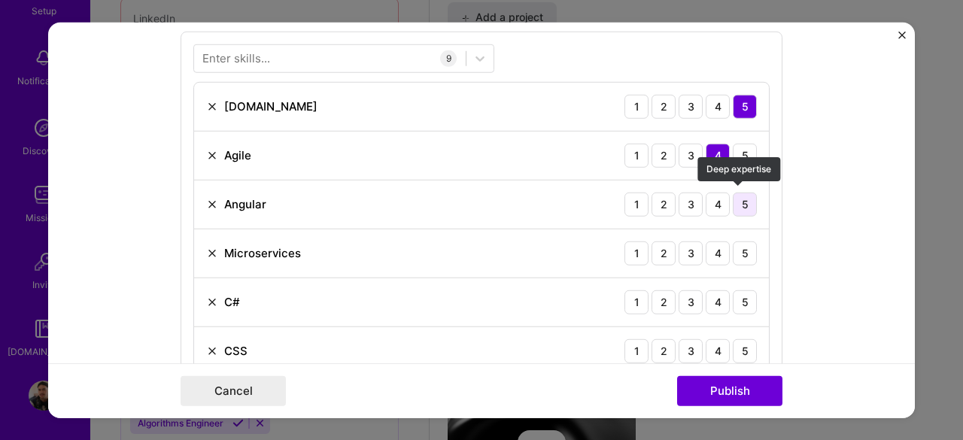
click at [736, 202] on div "5" at bounding box center [745, 204] width 24 height 24
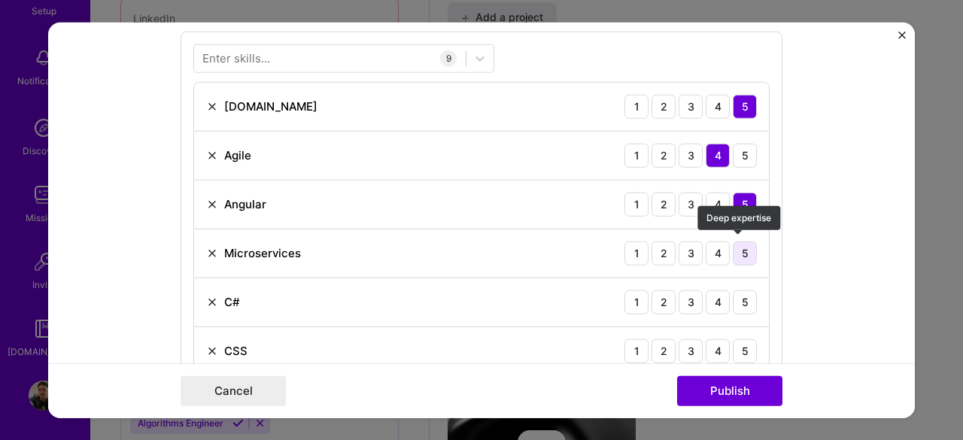
click at [738, 251] on div "5" at bounding box center [745, 253] width 24 height 24
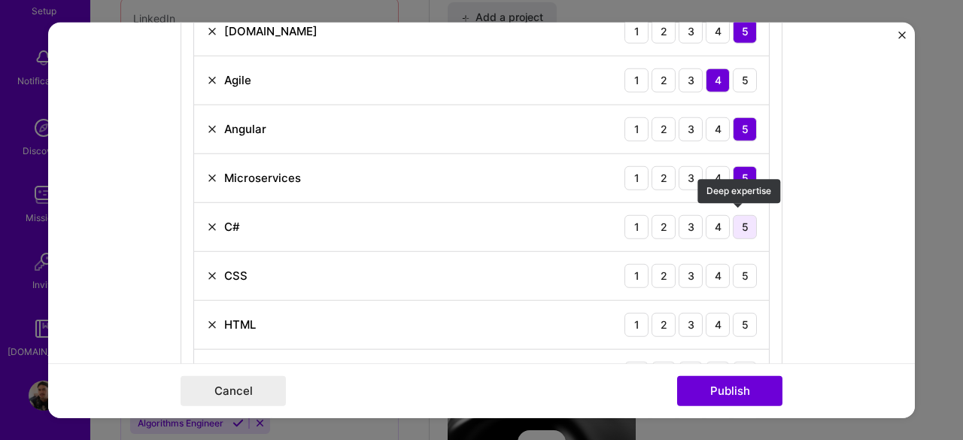
click at [743, 227] on div "5" at bounding box center [745, 227] width 24 height 24
click at [745, 272] on div "5" at bounding box center [745, 275] width 24 height 24
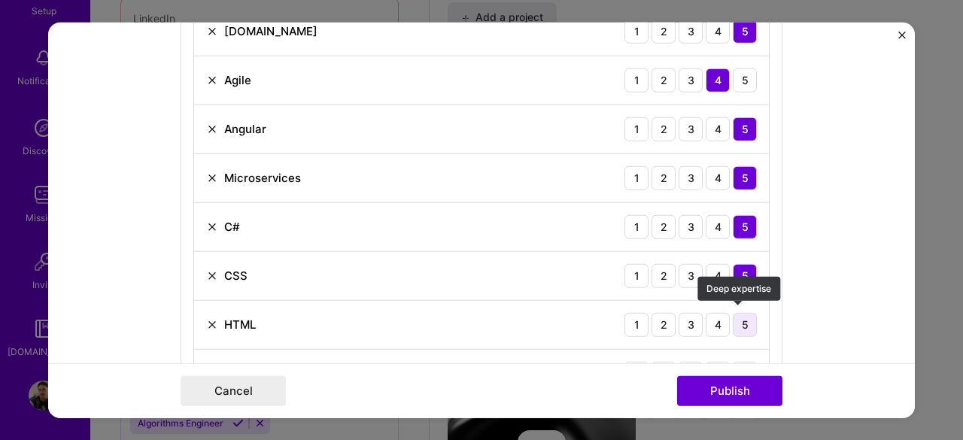
click at [747, 315] on div "5" at bounding box center [745, 324] width 24 height 24
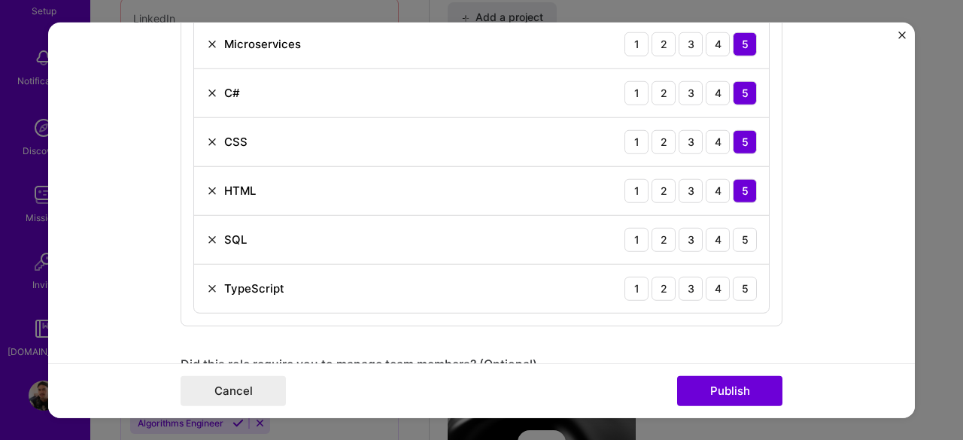
scroll to position [1450, 0]
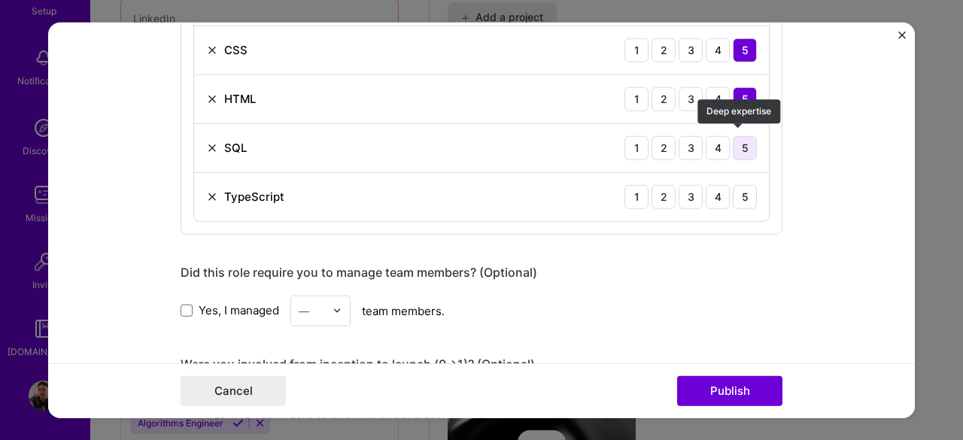
click at [738, 145] on div "5" at bounding box center [745, 147] width 24 height 24
click at [737, 185] on div "5" at bounding box center [745, 196] width 24 height 24
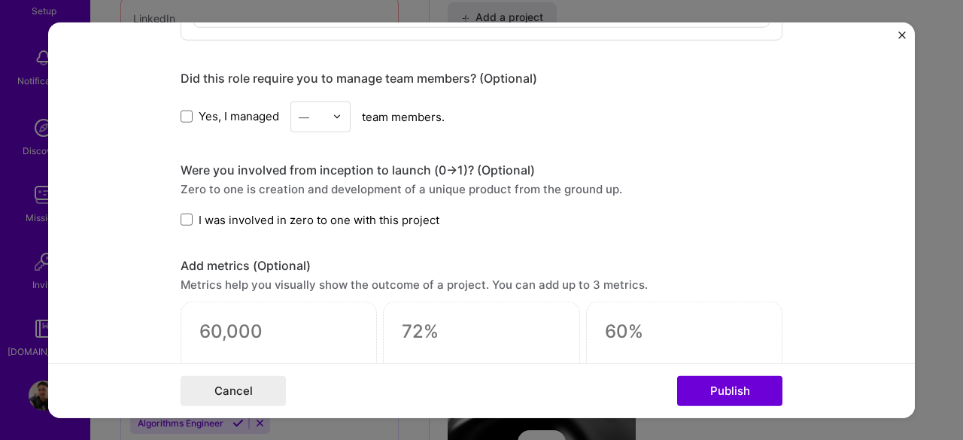
scroll to position [1675, 0]
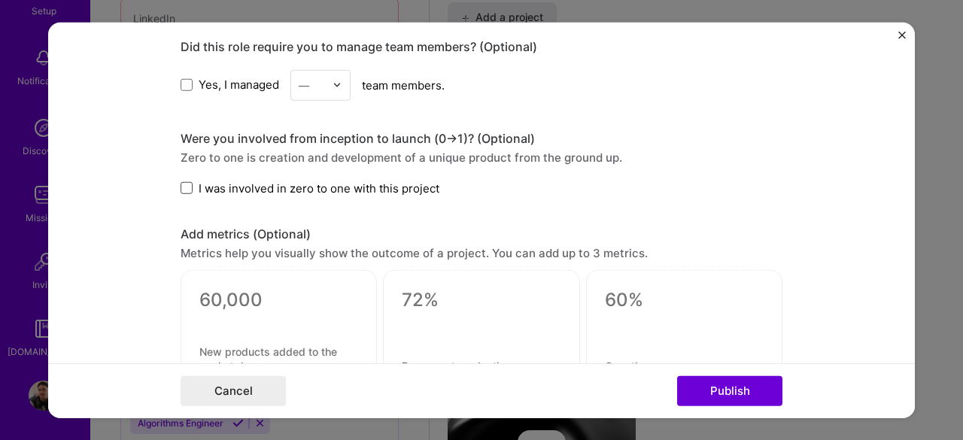
click at [182, 184] on span at bounding box center [187, 188] width 12 height 12
click at [0, 0] on input "I was involved in zero to one with this project" at bounding box center [0, 0] width 0 height 0
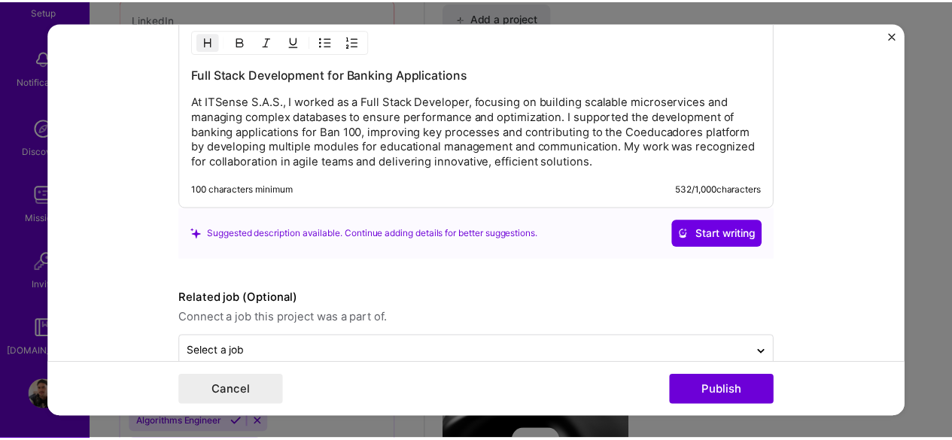
scroll to position [2127, 0]
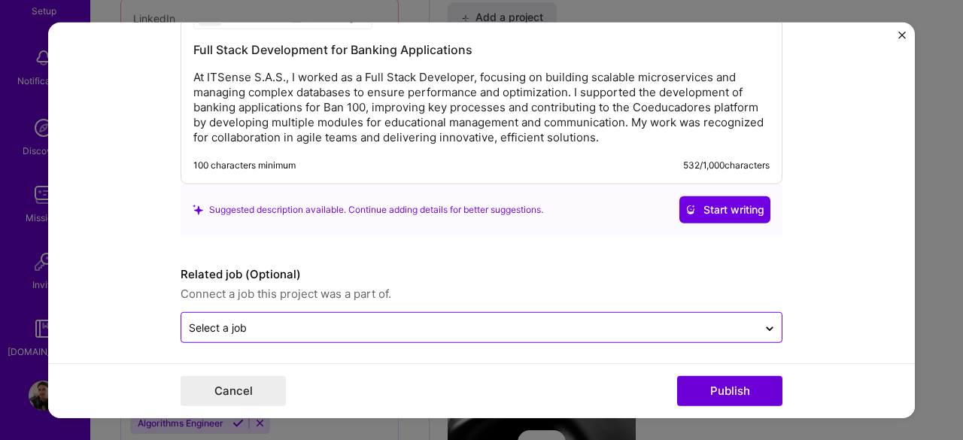
click at [318, 320] on input "text" at bounding box center [469, 328] width 561 height 16
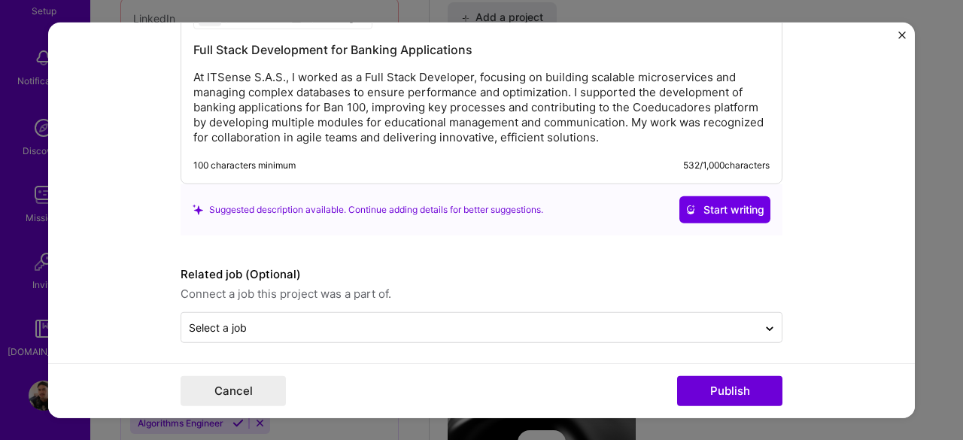
click at [852, 298] on form "Editing suggested project This project is suggested based on your LinkedIn, res…" at bounding box center [481, 220] width 867 height 397
click at [726, 390] on button "Publish" at bounding box center [729, 391] width 105 height 30
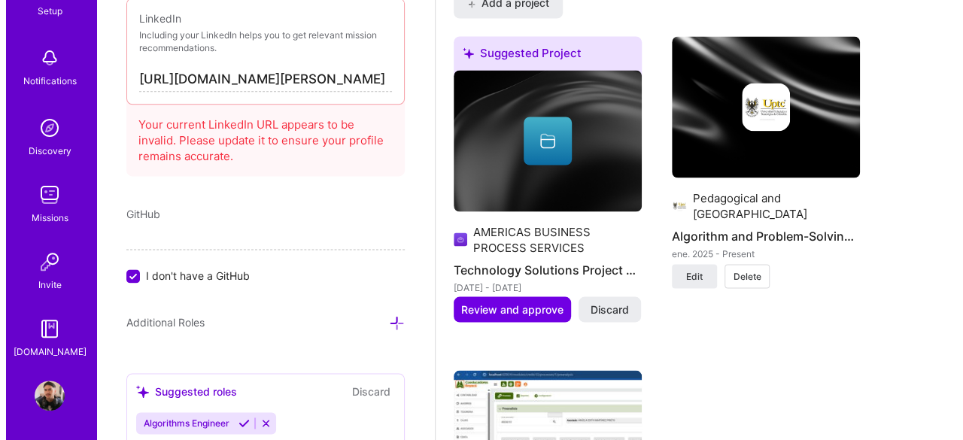
scroll to position [1395, 0]
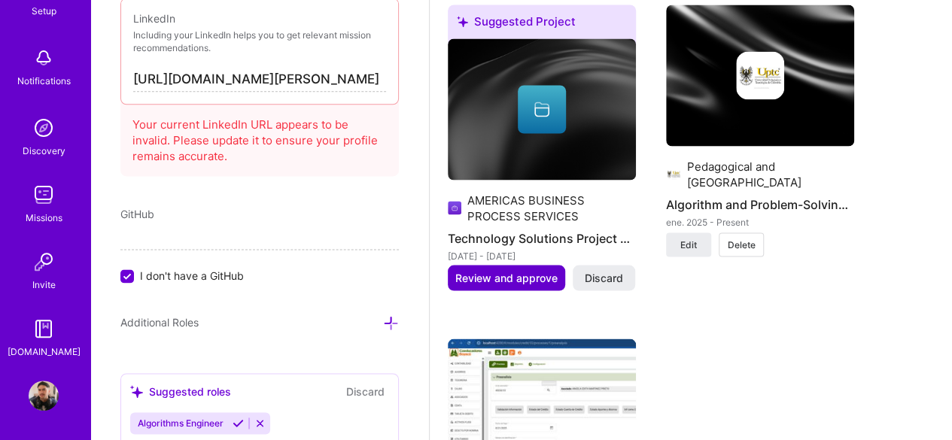
click at [506, 266] on button "Review and approve" at bounding box center [506, 278] width 117 height 26
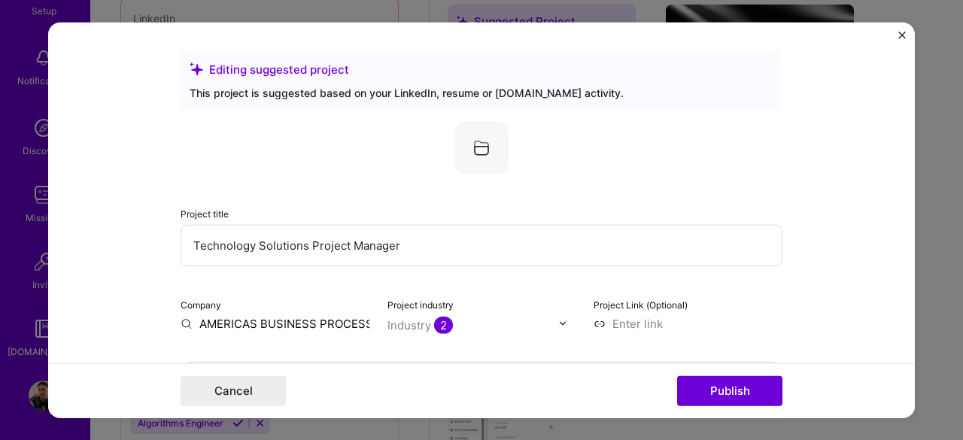
scroll to position [151, 0]
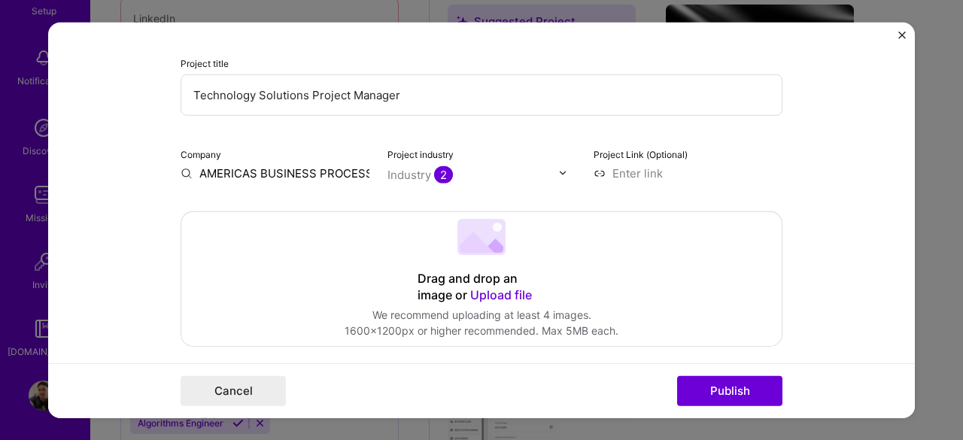
click at [300, 173] on input "AMERICAS BUSINESS PROCESS SERVICES" at bounding box center [275, 173] width 189 height 16
click at [345, 173] on input "AMERICAS BUSINESS PROCESS SERVICES" at bounding box center [275, 173] width 189 height 16
drag, startPoint x: 361, startPoint y: 173, endPoint x: 376, endPoint y: 173, distance: 15.1
click at [376, 173] on div "Company AMERICAS BUSINESS PROCESS SERVICES Project industry Industry 2 Project …" at bounding box center [482, 162] width 602 height 35
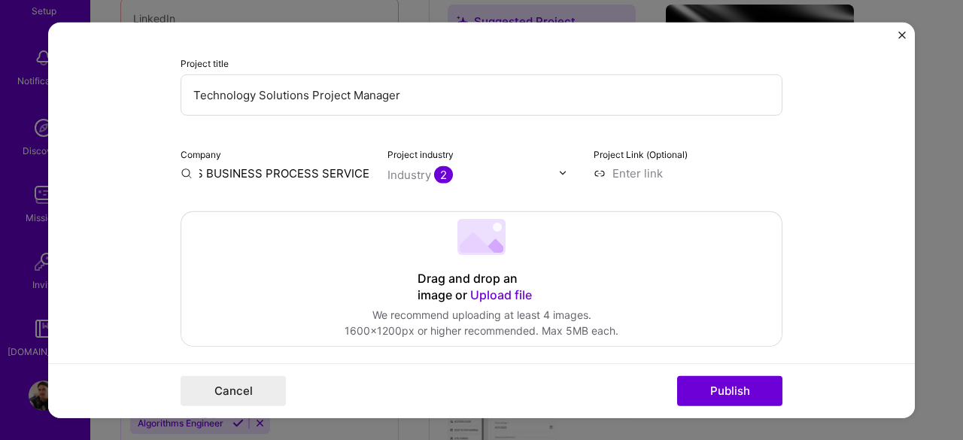
scroll to position [0, 51]
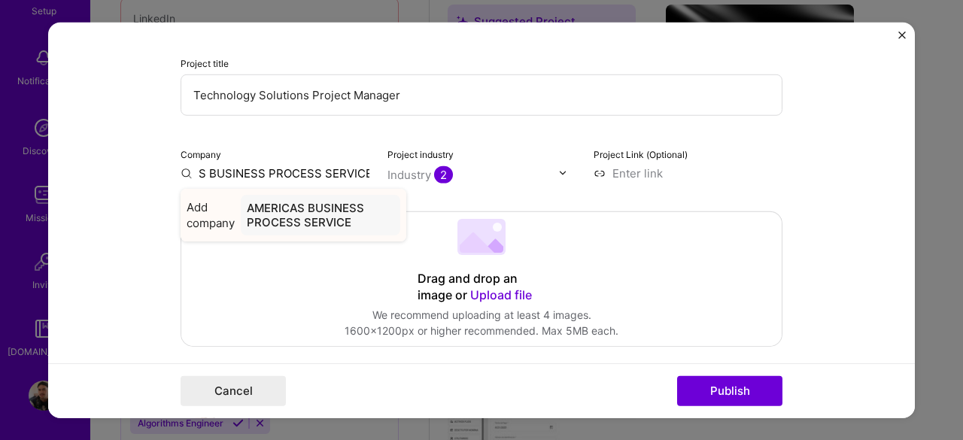
type input "AMERICAS BUSINESS PROCESS SERVICE"
click at [296, 211] on div "AMERICAS BUSINESS PROCESS SERVICE" at bounding box center [321, 214] width 160 height 41
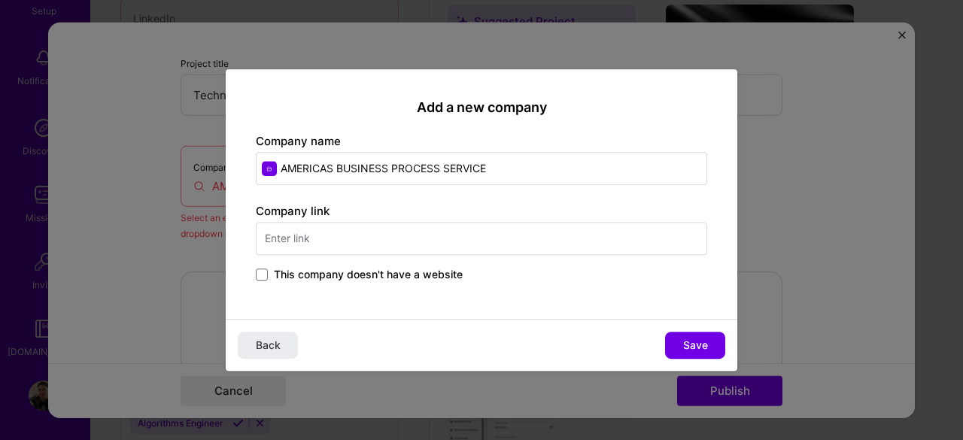
click at [310, 236] on input "text" at bounding box center [482, 238] width 452 height 33
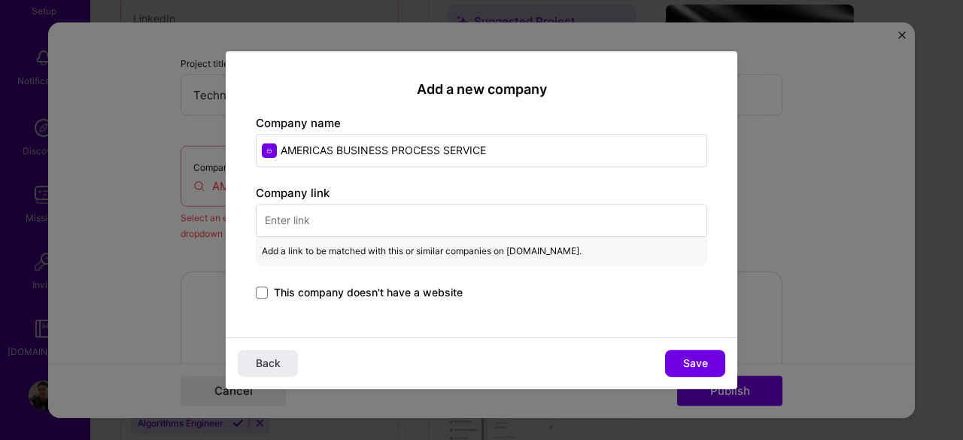
click at [295, 225] on input "text" at bounding box center [482, 220] width 452 height 33
paste input "[URL][DOMAIN_NAME]"
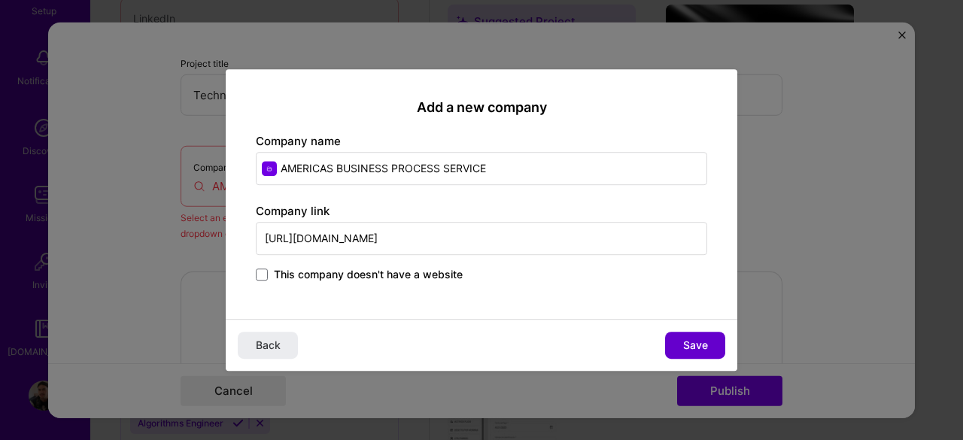
type input "[URL][DOMAIN_NAME]"
click at [673, 347] on button "Save" at bounding box center [695, 345] width 60 height 27
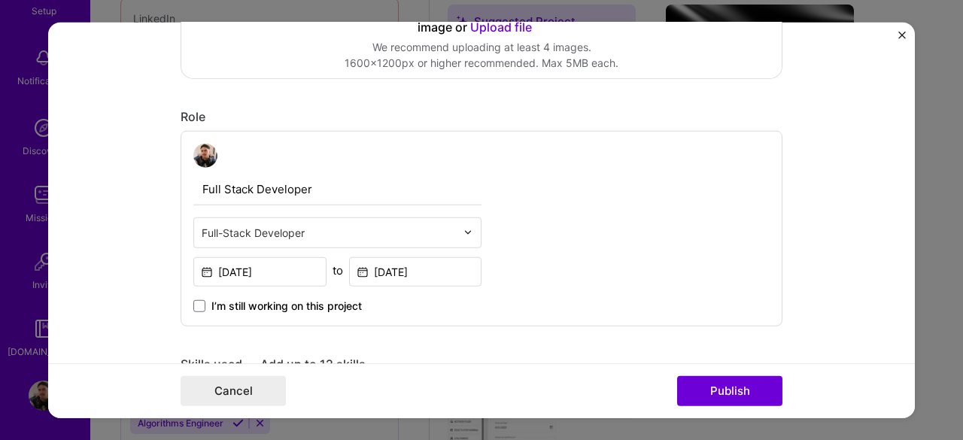
scroll to position [452, 0]
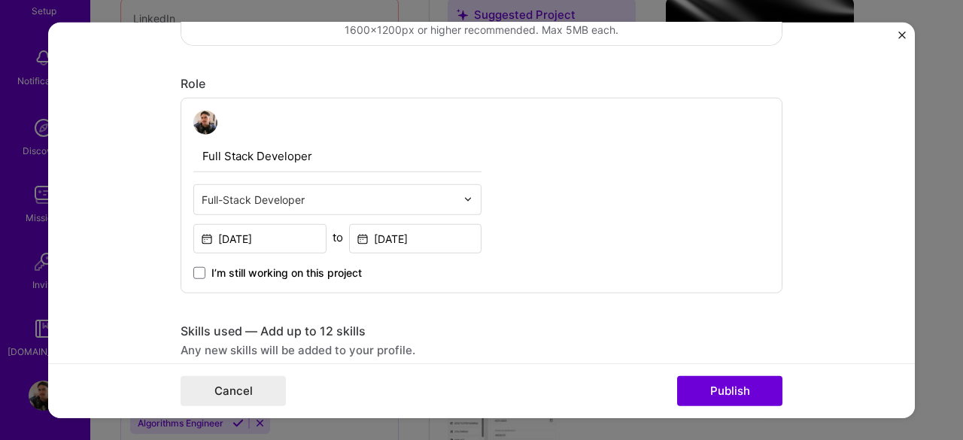
click at [332, 206] on div at bounding box center [329, 199] width 254 height 19
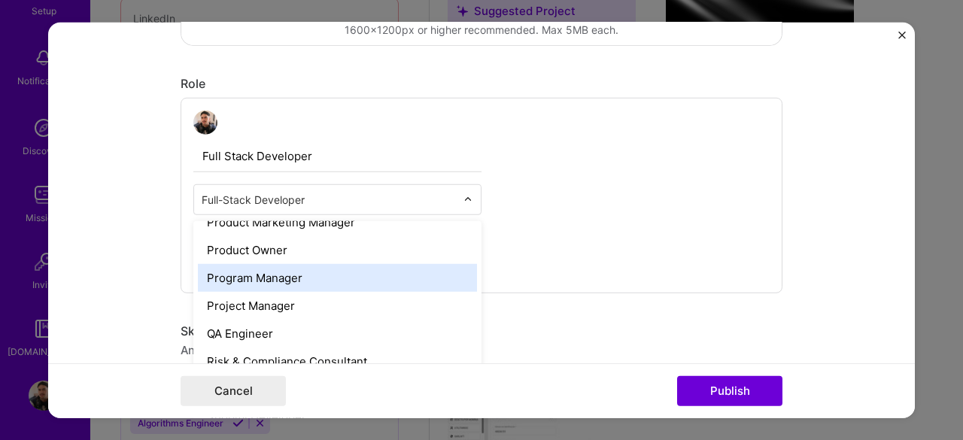
scroll to position [1430, 0]
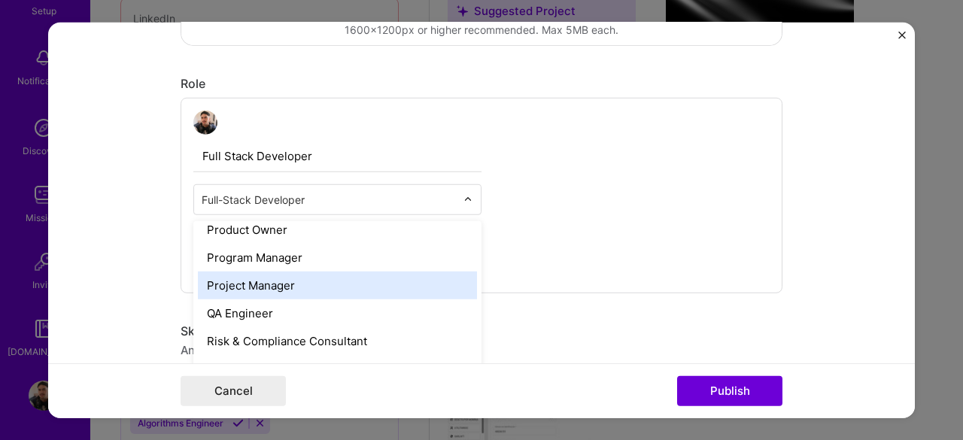
click at [266, 288] on div "Project Manager" at bounding box center [337, 285] width 279 height 28
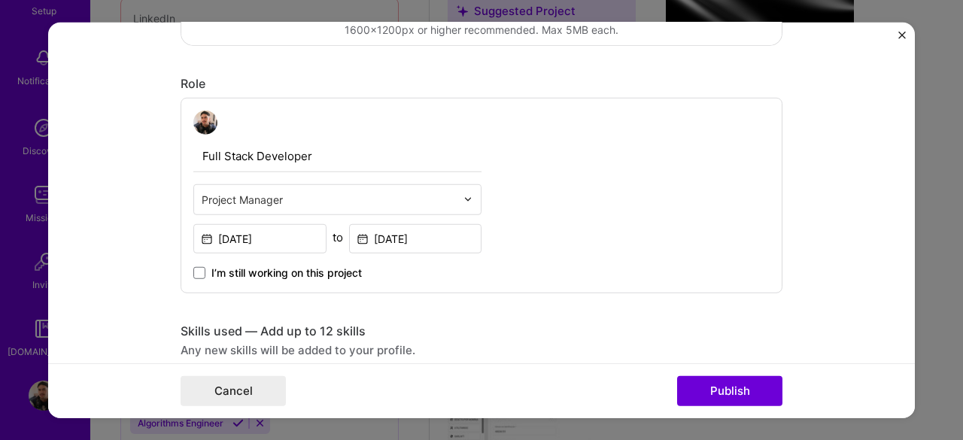
click at [622, 236] on div "Full Stack Developer option Project Manager, selected. Select is focused ,type …" at bounding box center [482, 195] width 602 height 196
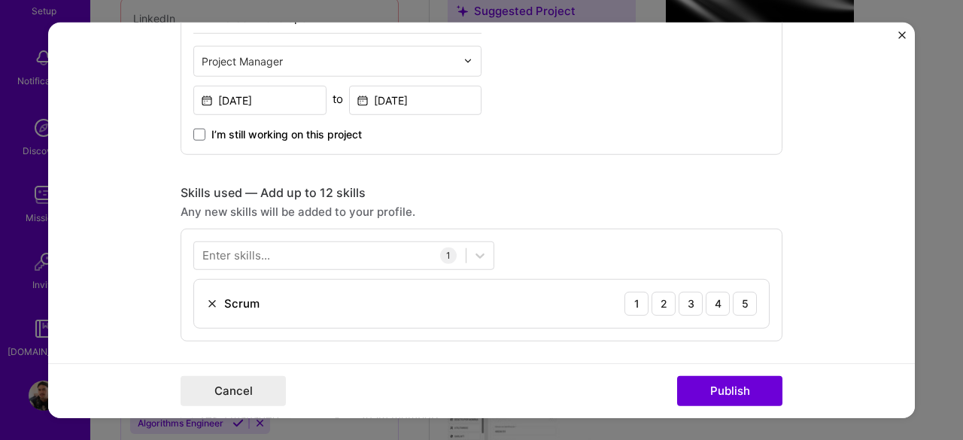
scroll to position [602, 0]
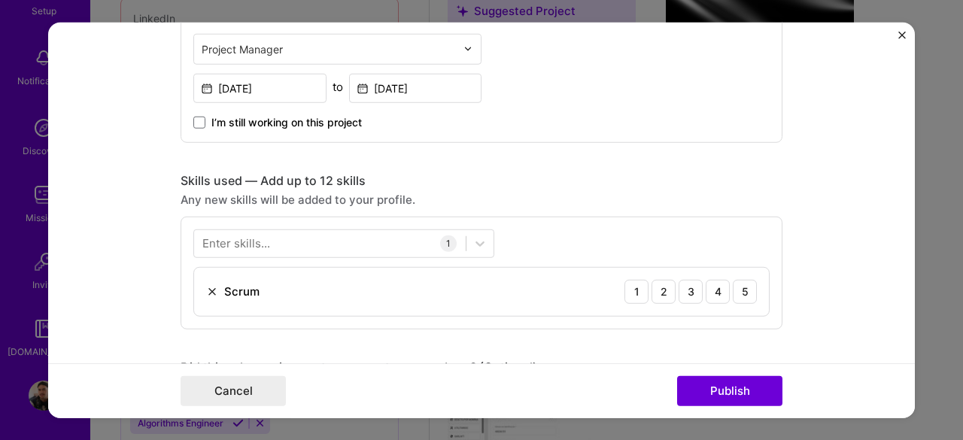
click at [227, 242] on div "Enter skills..." at bounding box center [236, 244] width 68 height 16
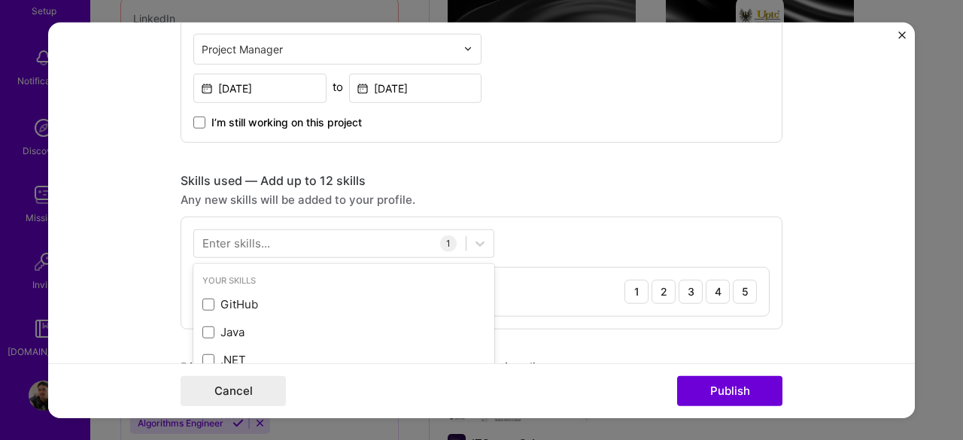
scroll to position [1459, 0]
click at [239, 244] on div "Enter skills..." at bounding box center [236, 244] width 68 height 16
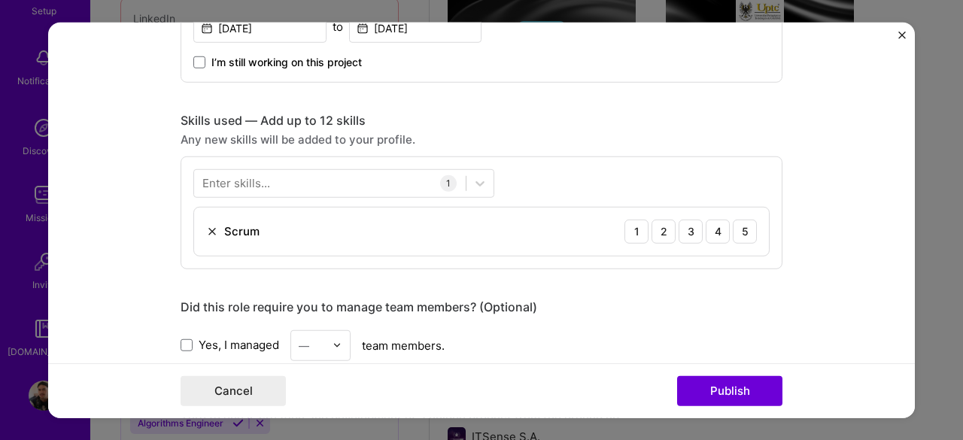
scroll to position [677, 0]
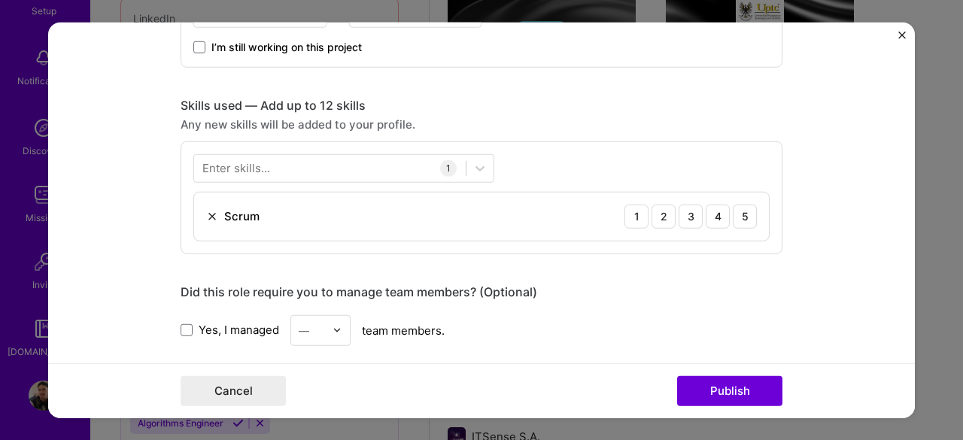
click at [222, 172] on div "Enter skills..." at bounding box center [236, 168] width 68 height 16
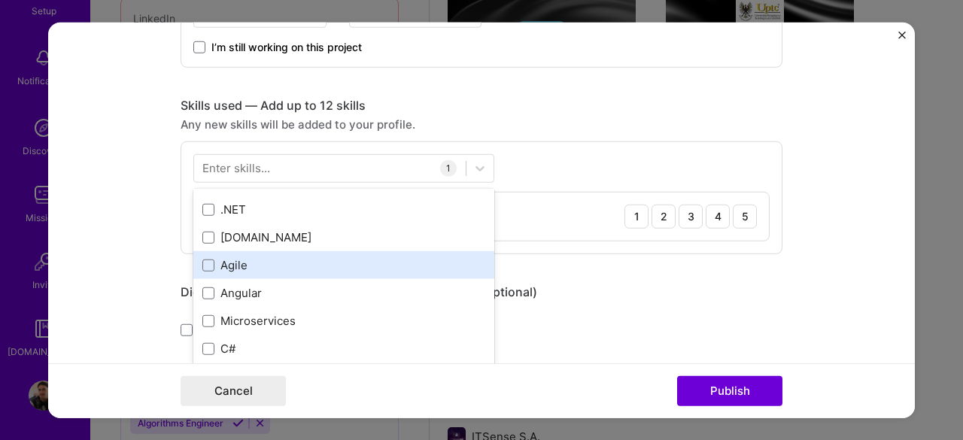
scroll to position [0, 0]
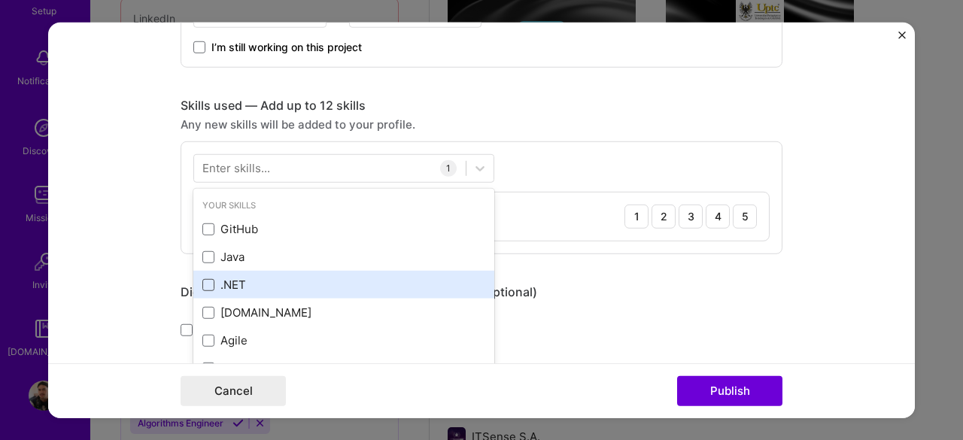
click at [205, 286] on span at bounding box center [208, 285] width 12 height 12
click at [0, 0] on input "checkbox" at bounding box center [0, 0] width 0 height 0
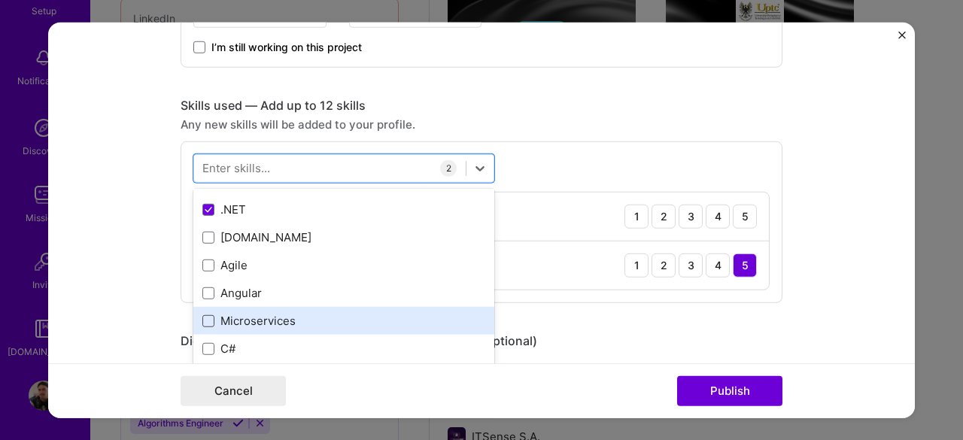
scroll to position [151, 0]
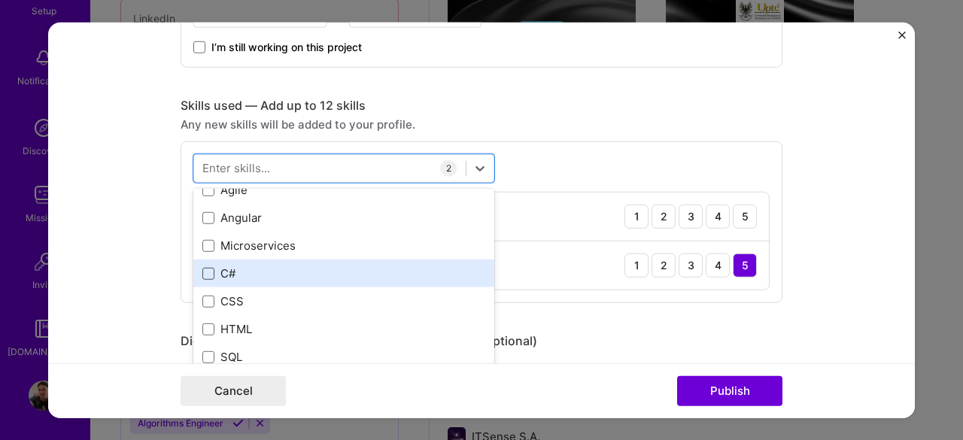
click at [202, 277] on span at bounding box center [208, 274] width 12 height 12
click at [0, 0] on input "checkbox" at bounding box center [0, 0] width 0 height 0
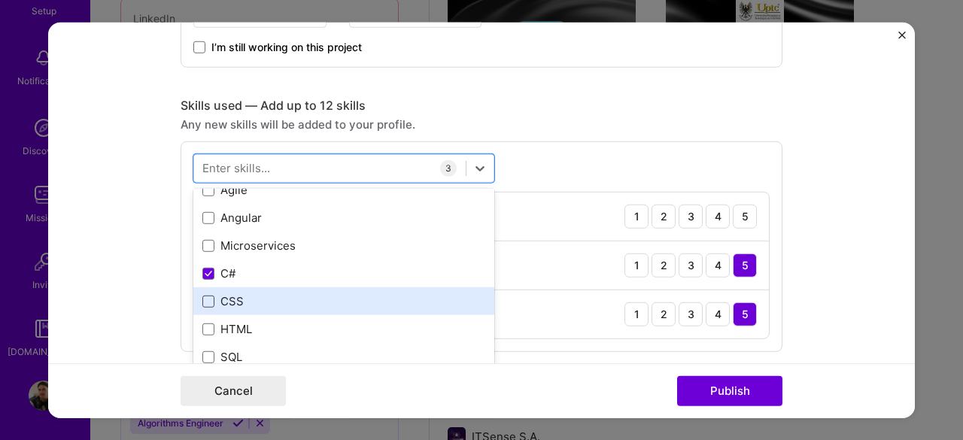
click at [202, 302] on span at bounding box center [208, 302] width 12 height 12
click at [0, 0] on input "checkbox" at bounding box center [0, 0] width 0 height 0
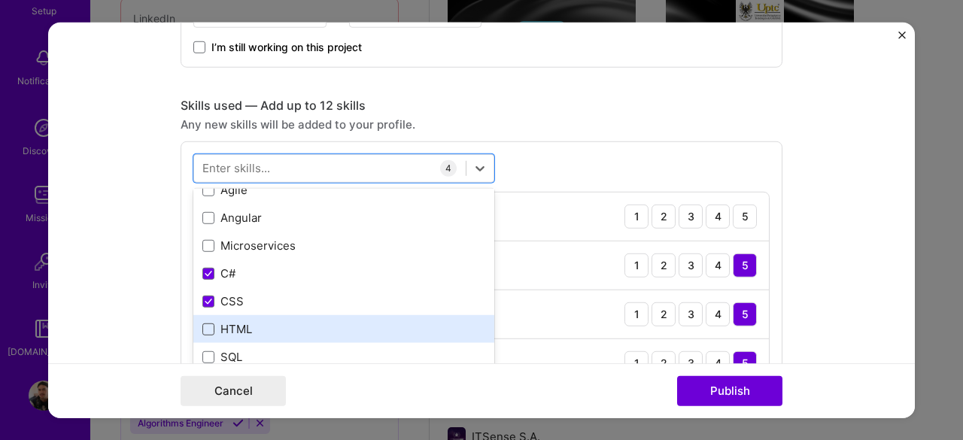
click at [204, 325] on span at bounding box center [208, 330] width 12 height 12
click at [0, 0] on input "checkbox" at bounding box center [0, 0] width 0 height 0
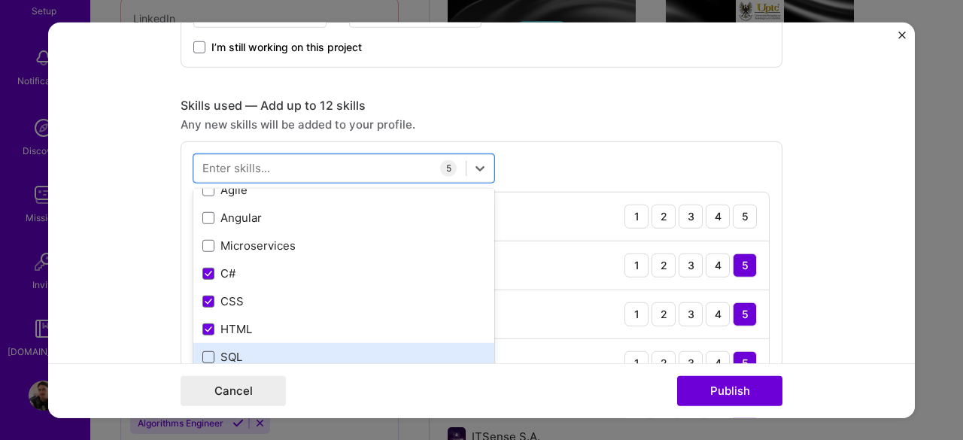
click at [205, 352] on span at bounding box center [208, 357] width 12 height 12
click at [0, 0] on input "checkbox" at bounding box center [0, 0] width 0 height 0
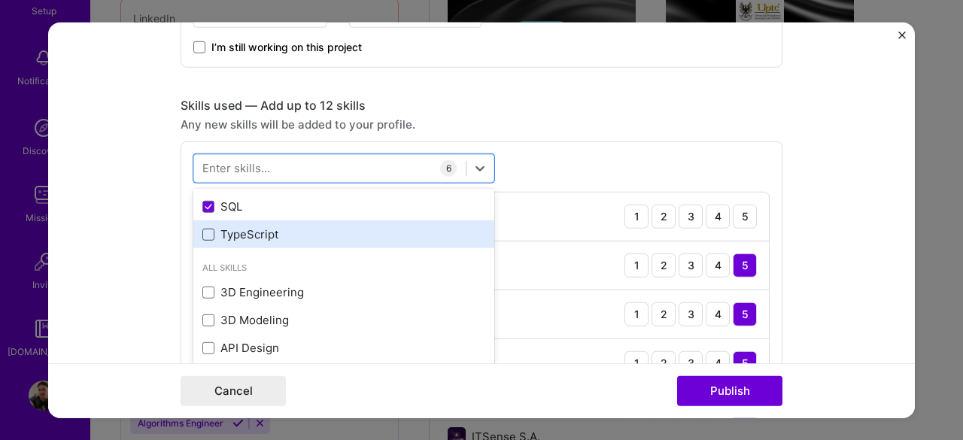
click at [204, 234] on span at bounding box center [208, 235] width 12 height 12
click at [0, 0] on input "checkbox" at bounding box center [0, 0] width 0 height 0
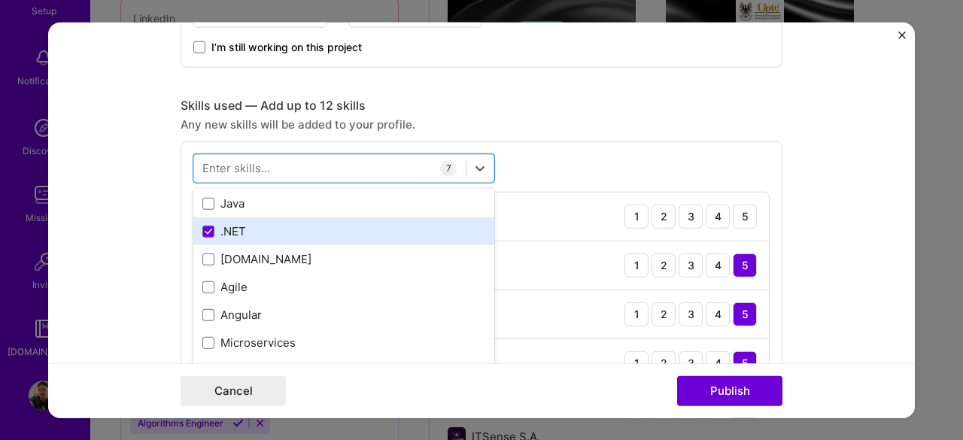
scroll to position [0, 0]
click at [205, 230] on span at bounding box center [208, 230] width 12 height 12
click at [0, 0] on input "checkbox" at bounding box center [0, 0] width 0 height 0
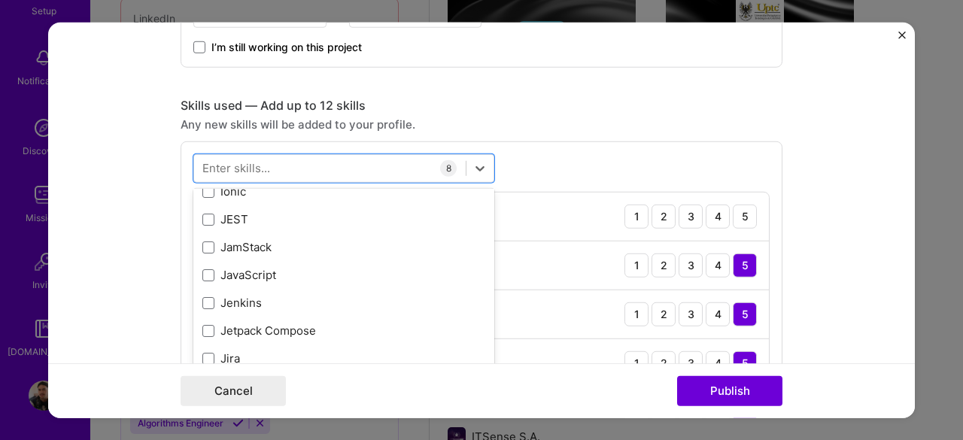
scroll to position [4968, 0]
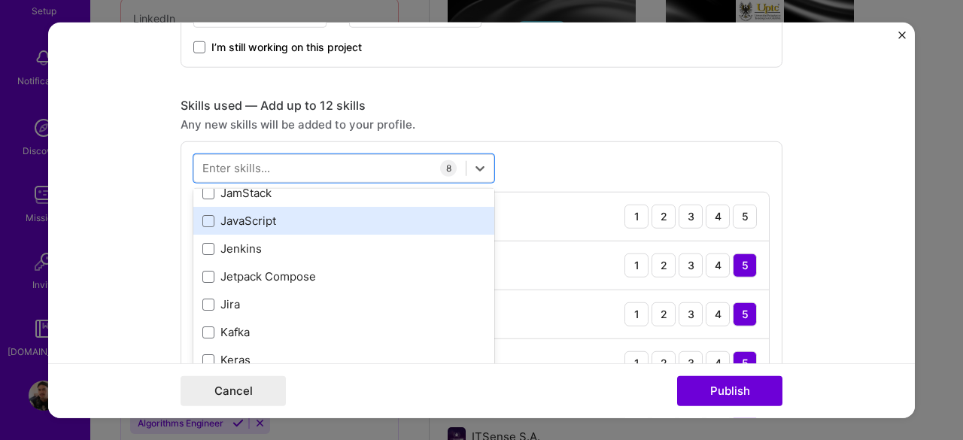
click at [202, 213] on div "JavaScript" at bounding box center [343, 221] width 283 height 16
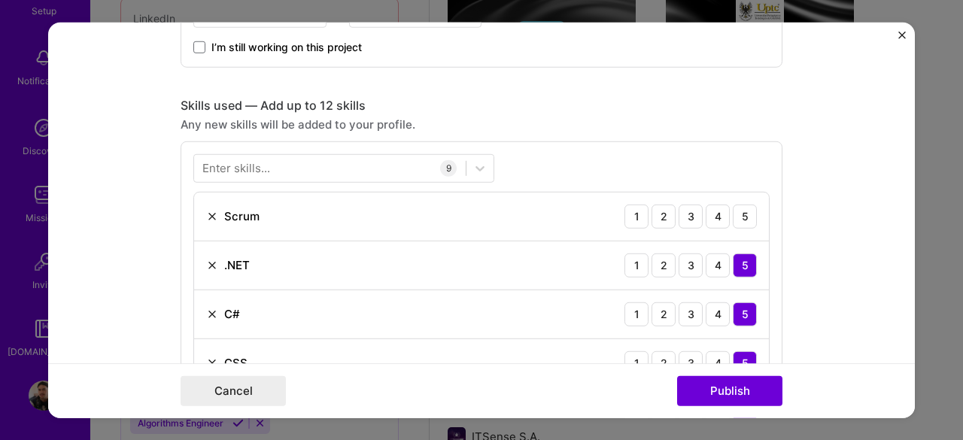
click at [814, 199] on form "Editing suggested project This project is suggested based on your LinkedIn, res…" at bounding box center [481, 220] width 867 height 397
click at [712, 218] on div "4" at bounding box center [718, 216] width 24 height 24
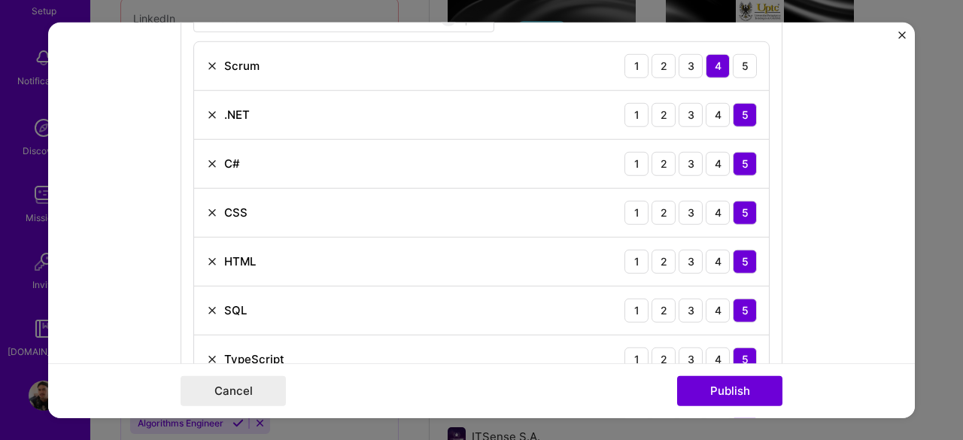
scroll to position [1054, 0]
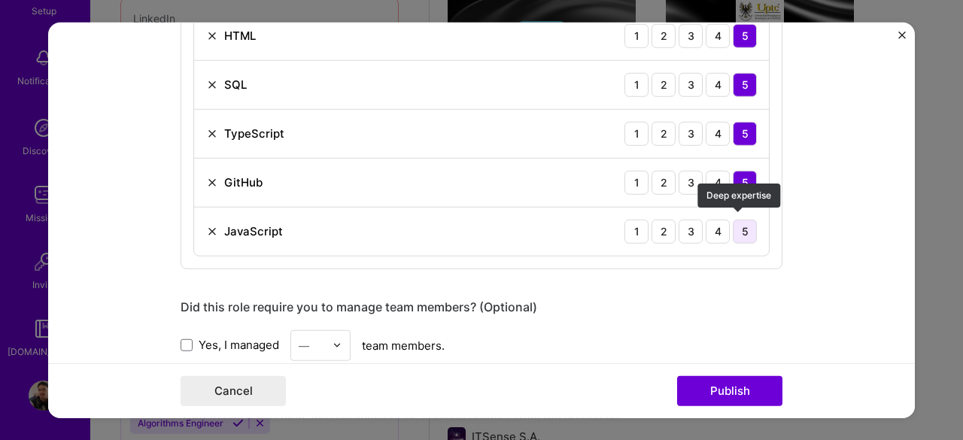
click at [737, 227] on div "5" at bounding box center [745, 231] width 24 height 24
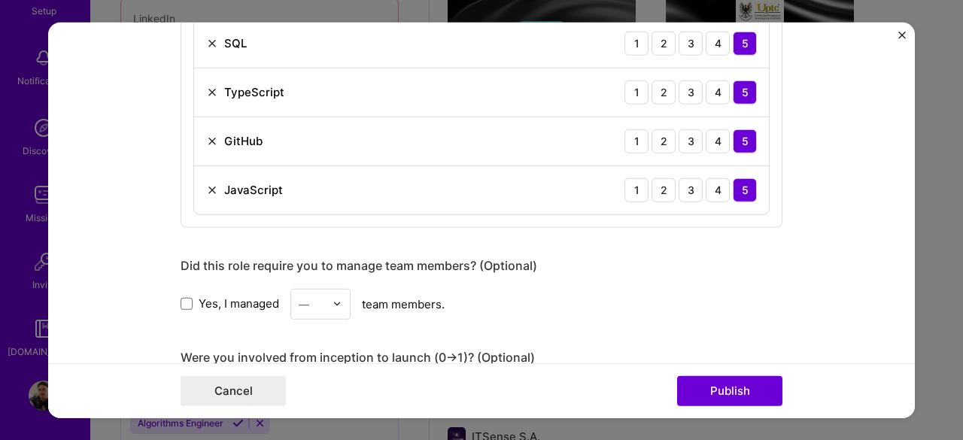
scroll to position [1129, 0]
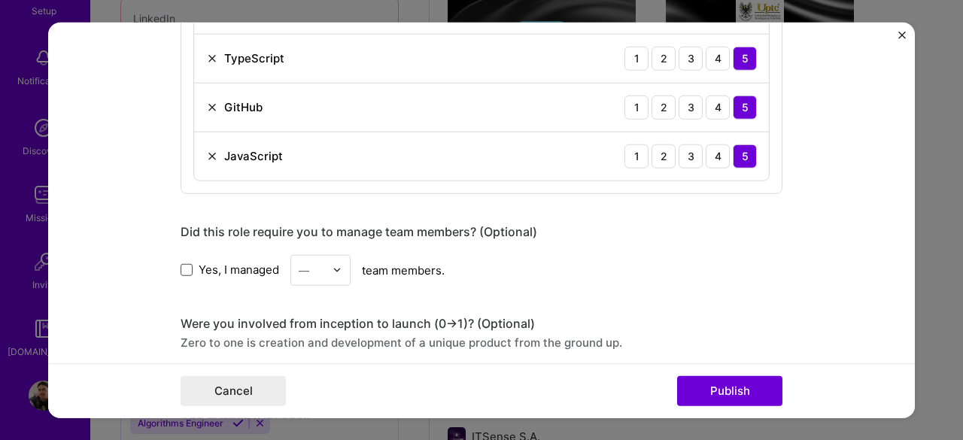
click at [181, 266] on span at bounding box center [187, 270] width 12 height 12
click at [0, 0] on input "Yes, I managed" at bounding box center [0, 0] width 0 height 0
click at [277, 266] on div "Yes, I managed — team members." at bounding box center [482, 269] width 602 height 31
click at [299, 266] on div "—" at bounding box center [304, 270] width 11 height 16
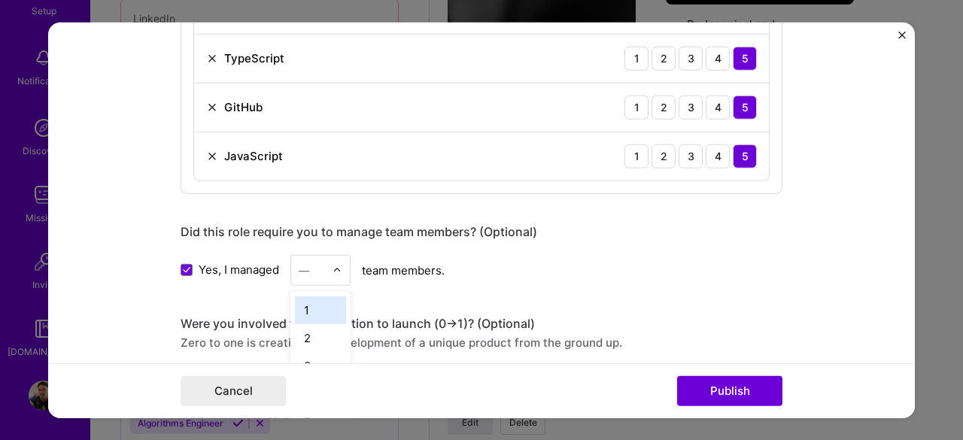
scroll to position [1537, 0]
click at [312, 326] on div "2" at bounding box center [320, 338] width 51 height 28
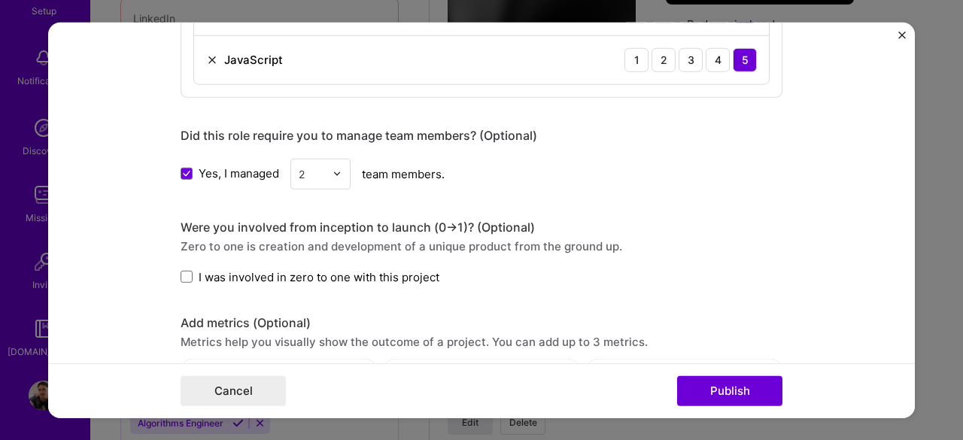
scroll to position [1280, 0]
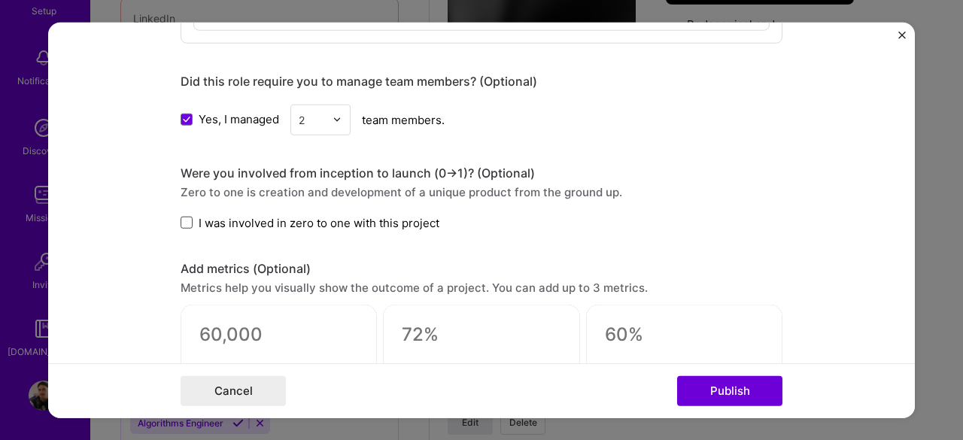
click at [181, 220] on span at bounding box center [187, 223] width 12 height 12
click at [0, 0] on input "I was involved in zero to one with this project" at bounding box center [0, 0] width 0 height 0
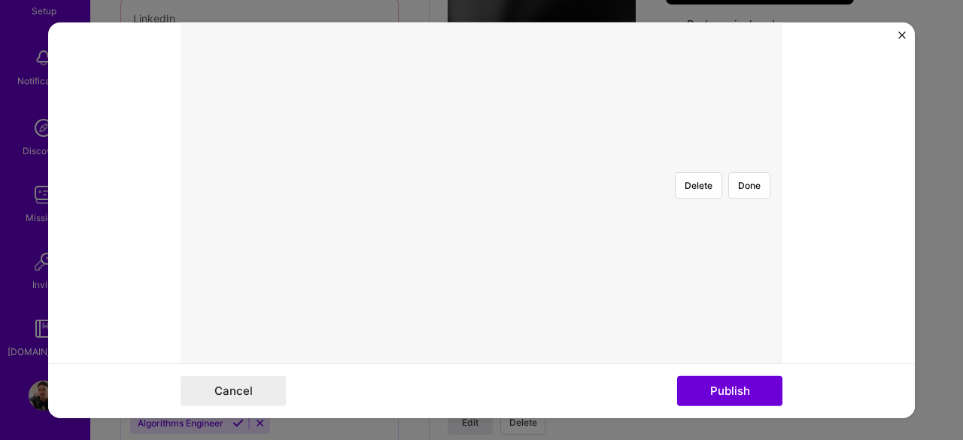
scroll to position [452, 0]
click at [740, 385] on button "Publish" at bounding box center [729, 391] width 105 height 30
click at [757, 260] on button "Done" at bounding box center [750, 273] width 42 height 26
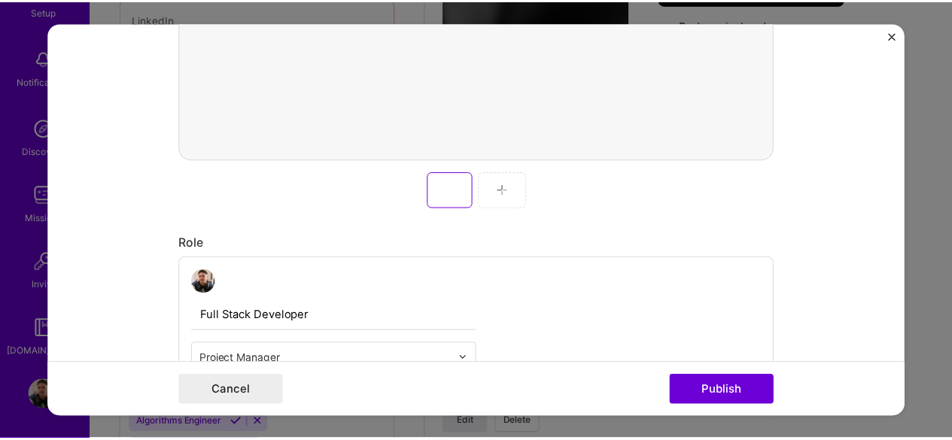
scroll to position [716, 0]
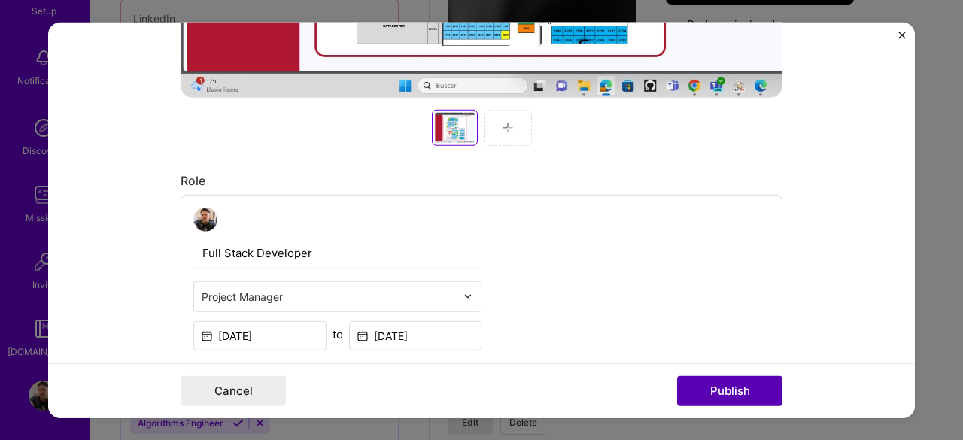
click at [730, 382] on button "Publish" at bounding box center [729, 391] width 105 height 30
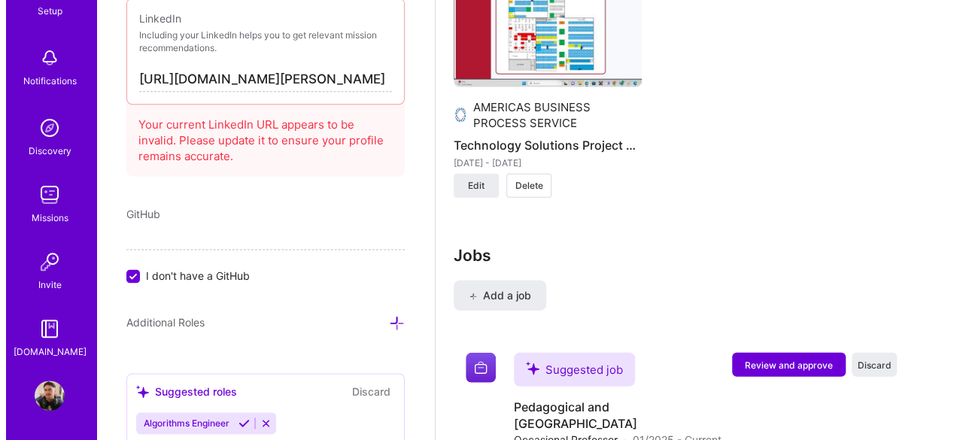
scroll to position [1979, 0]
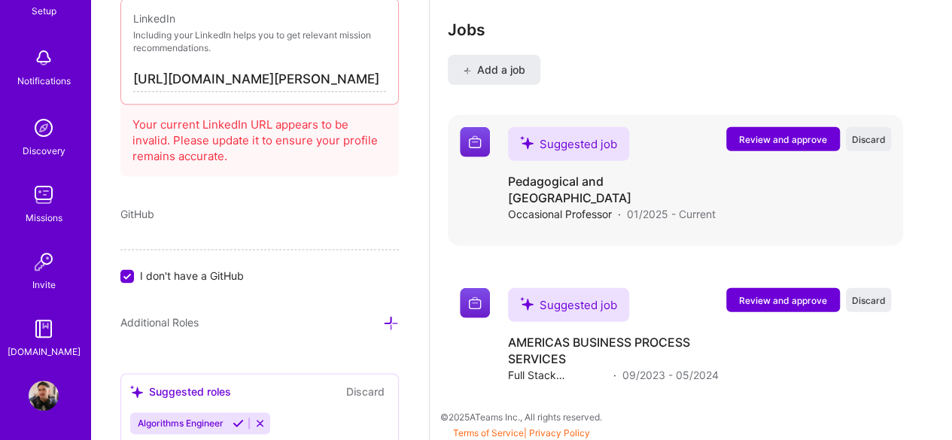
click at [785, 133] on span "Review and approve" at bounding box center [783, 139] width 88 height 13
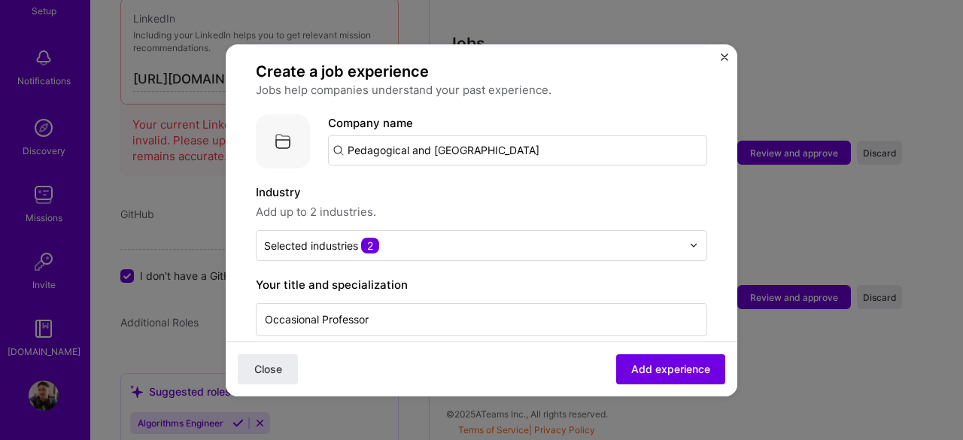
scroll to position [151, 0]
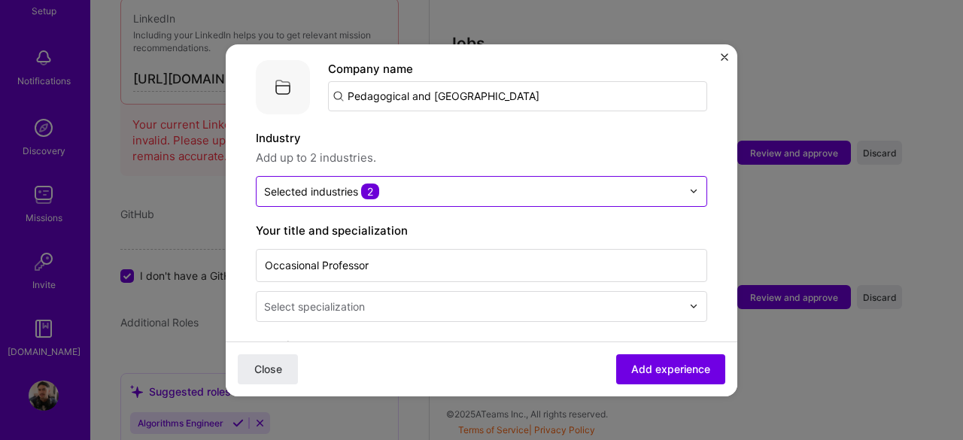
click at [393, 184] on input "text" at bounding box center [473, 192] width 418 height 16
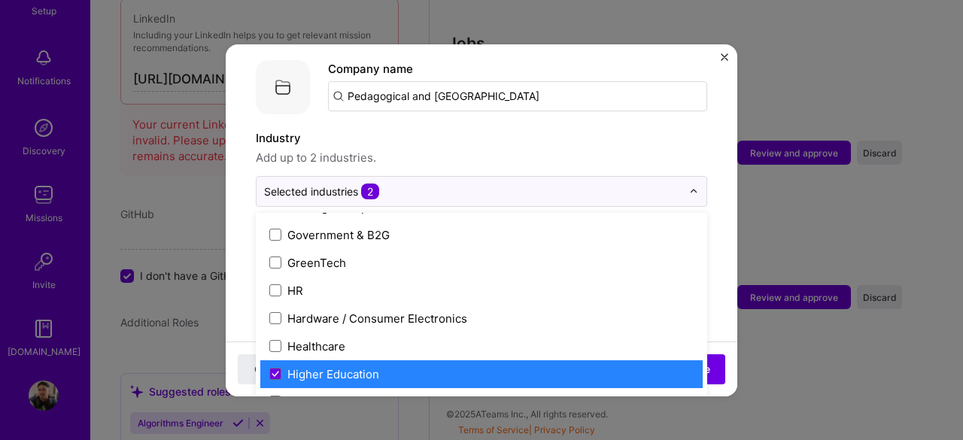
scroll to position [1882, 0]
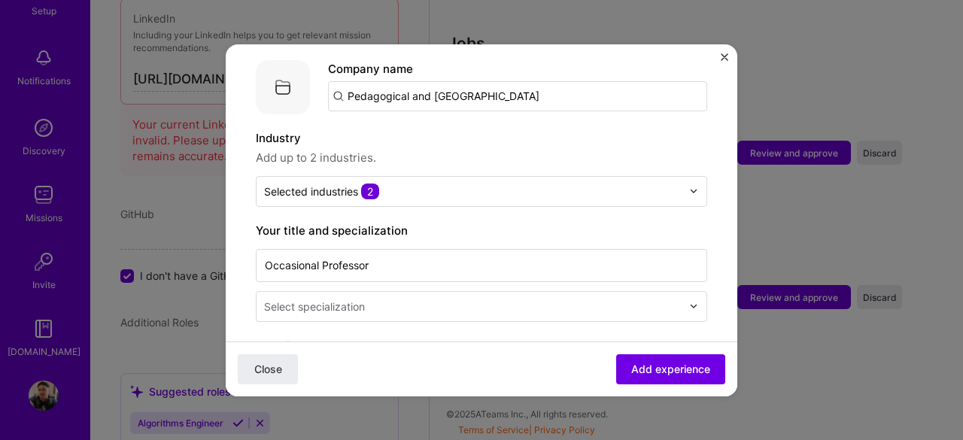
scroll to position [301, 0]
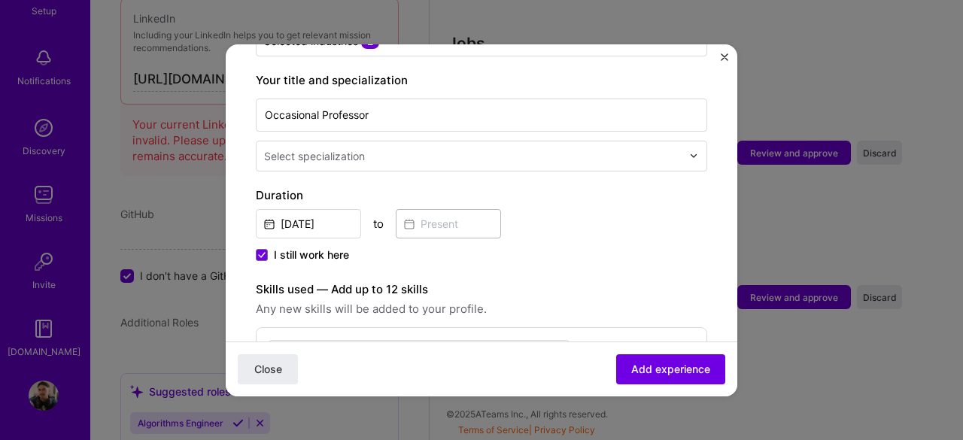
click at [298, 148] on div "Select specialization" at bounding box center [314, 156] width 101 height 16
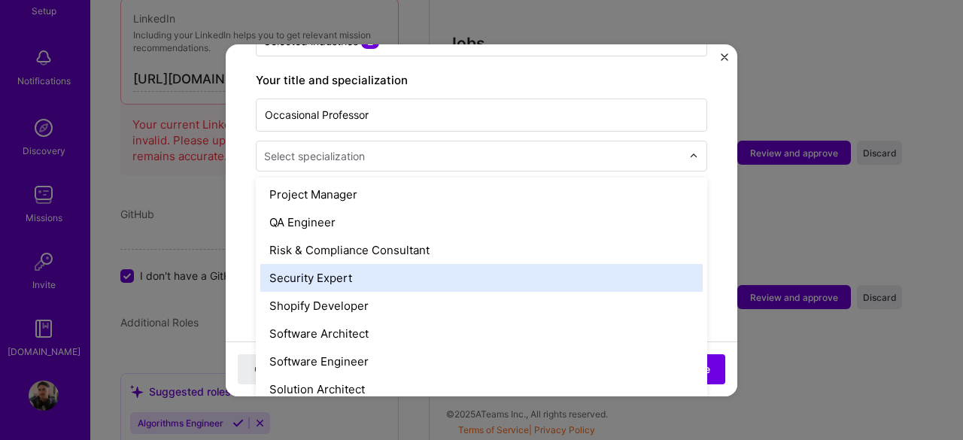
scroll to position [1581, 0]
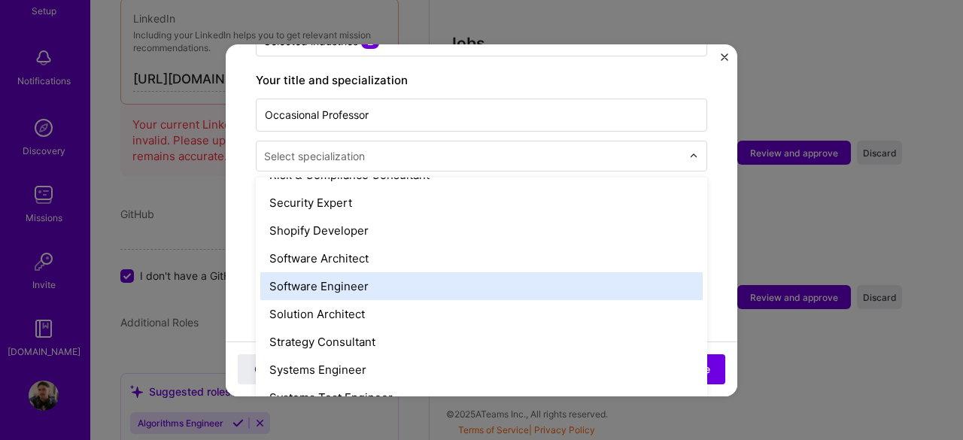
click at [351, 276] on div "Software Engineer" at bounding box center [481, 286] width 443 height 28
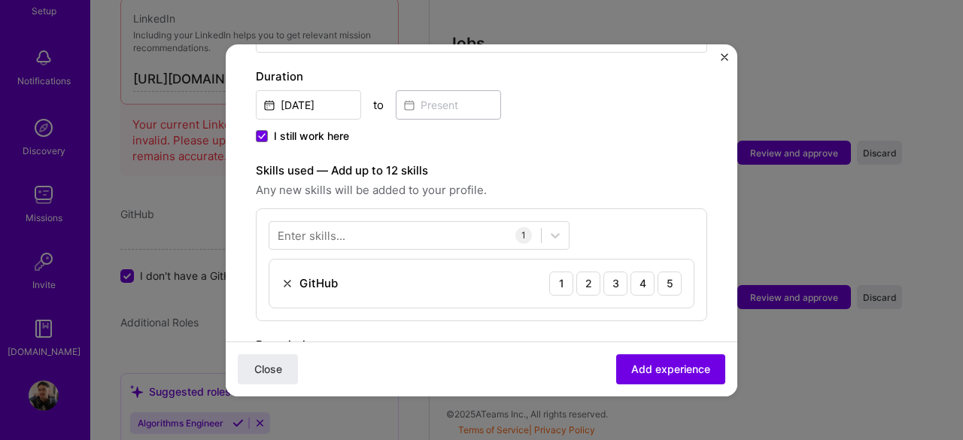
scroll to position [452, 0]
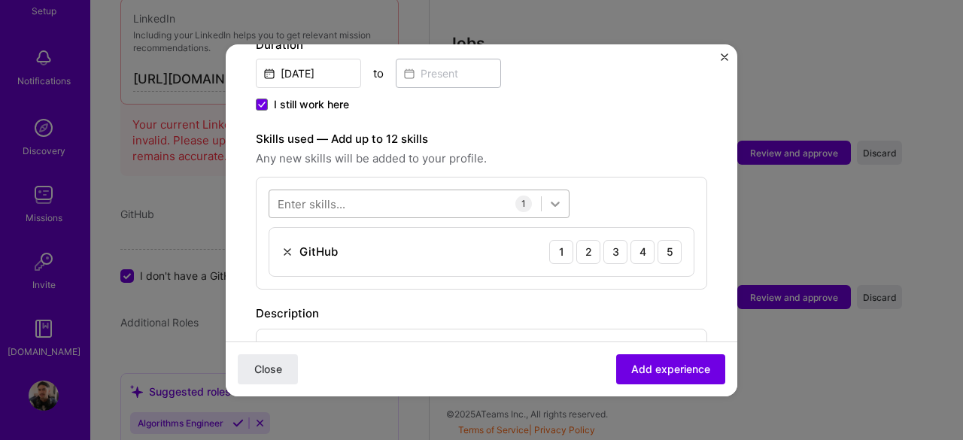
click at [555, 196] on icon at bounding box center [555, 203] width 15 height 15
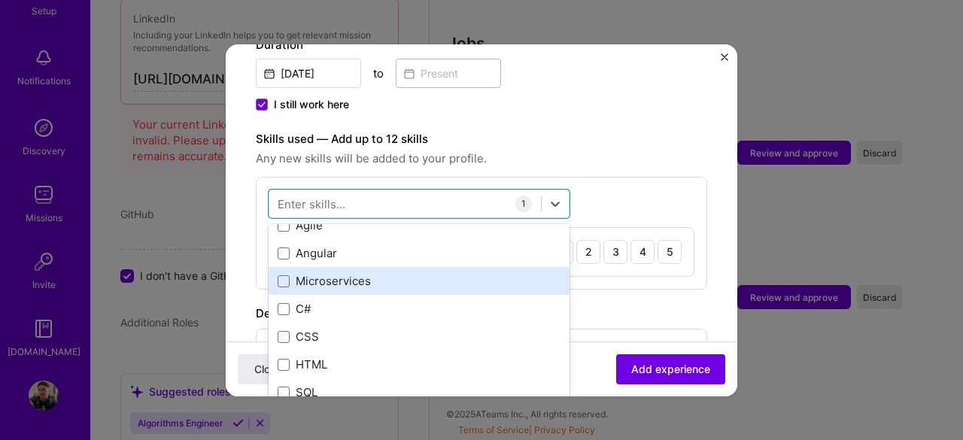
scroll to position [0, 0]
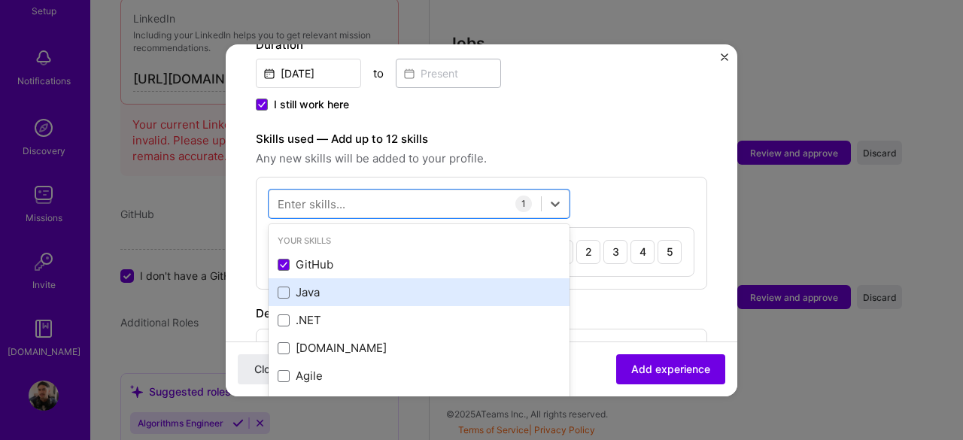
click at [297, 285] on div "Java" at bounding box center [419, 293] width 283 height 16
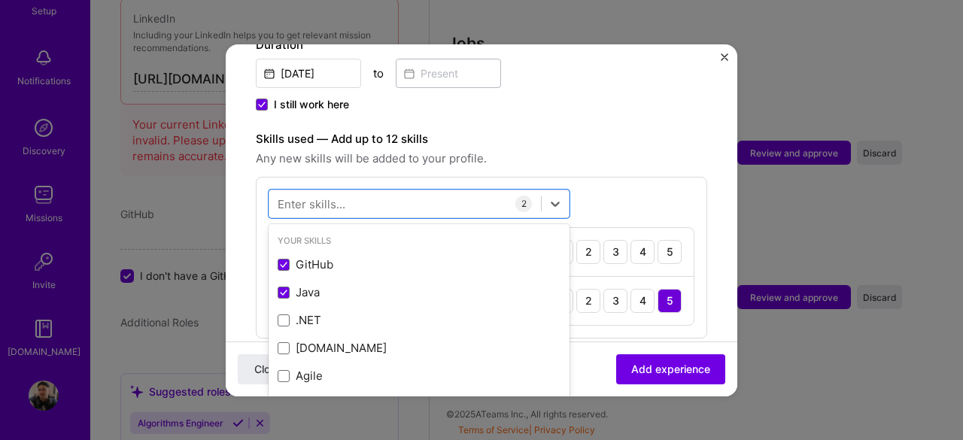
click at [715, 180] on form "Adding suggested job This job is suggested based on your LinkedIn, resume or [D…" at bounding box center [482, 237] width 512 height 1228
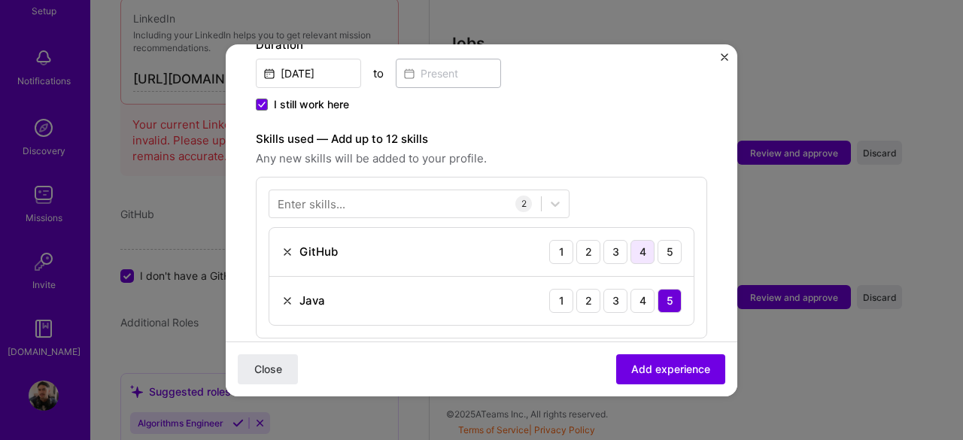
click at [632, 240] on div "4" at bounding box center [643, 252] width 24 height 24
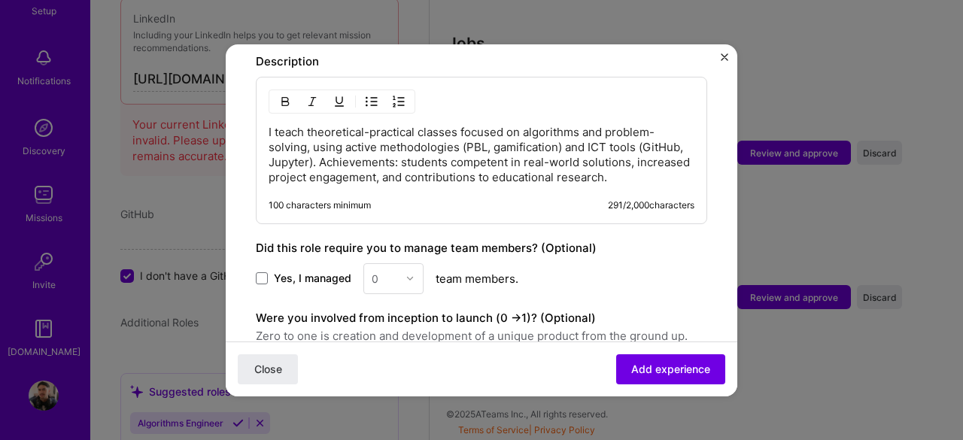
scroll to position [828, 0]
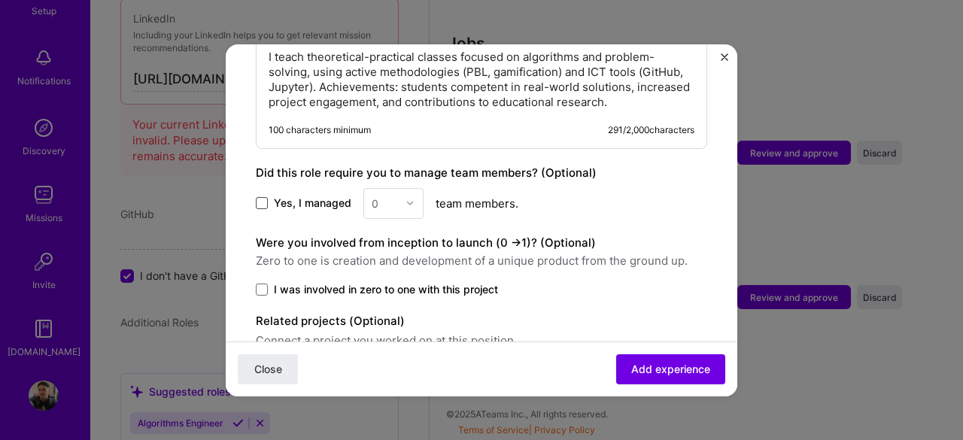
click at [260, 199] on span at bounding box center [262, 203] width 12 height 12
click at [0, 0] on input "Yes, I managed" at bounding box center [0, 0] width 0 height 0
click at [406, 199] on img at bounding box center [410, 203] width 9 height 9
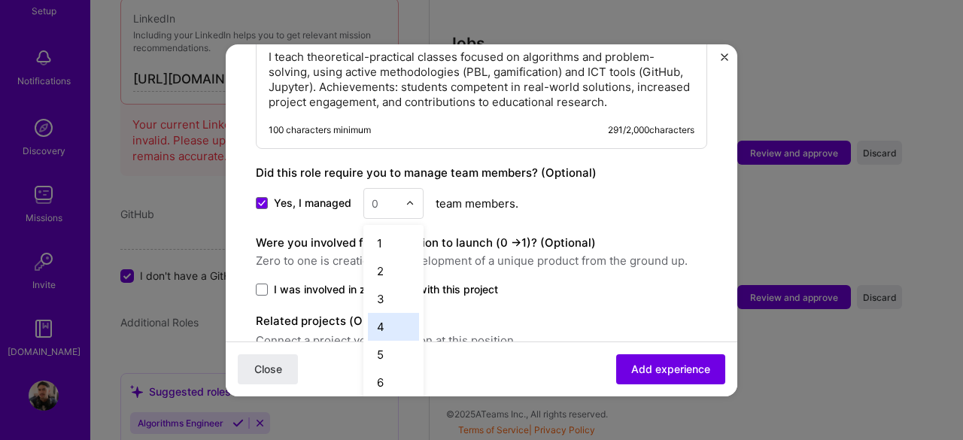
scroll to position [525, 0]
click at [390, 300] on div "22" at bounding box center [393, 304] width 51 height 28
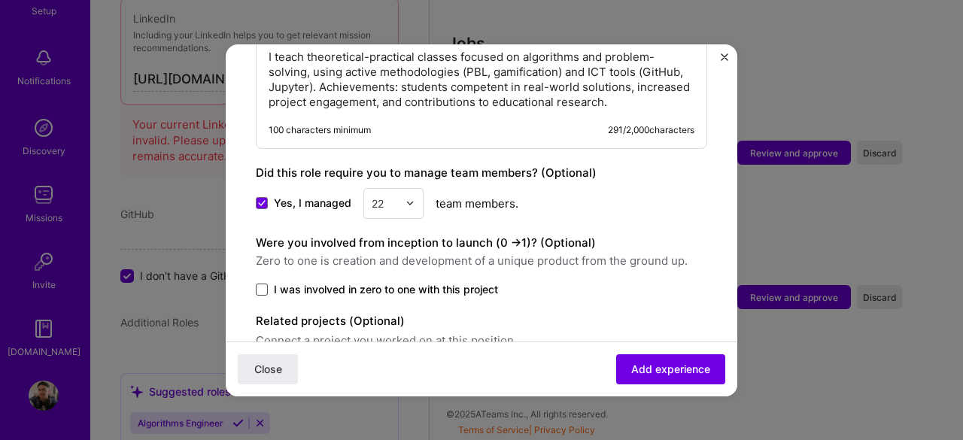
scroll to position [899, 0]
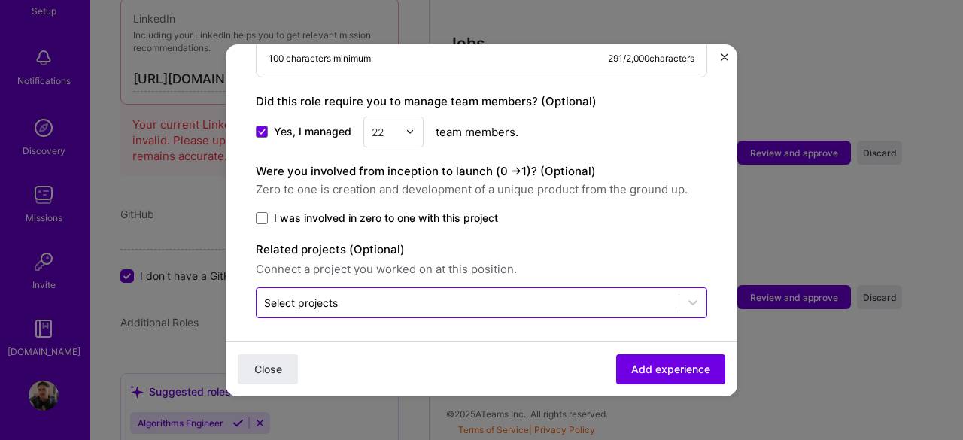
click at [345, 297] on input "text" at bounding box center [467, 303] width 407 height 16
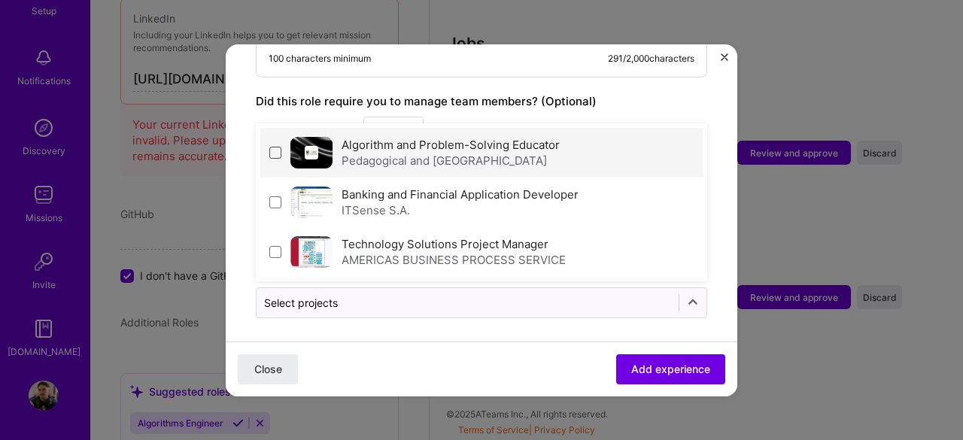
click at [276, 148] on span at bounding box center [275, 153] width 12 height 12
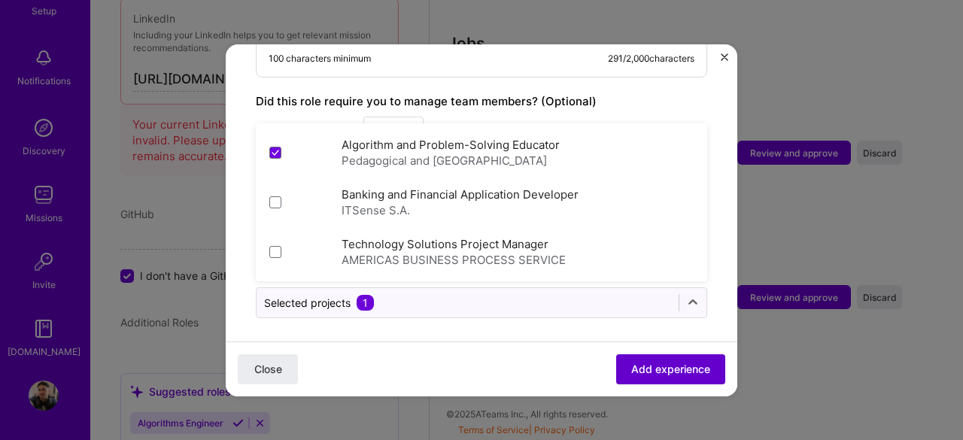
click at [671, 370] on span "Add experience" at bounding box center [670, 368] width 79 height 15
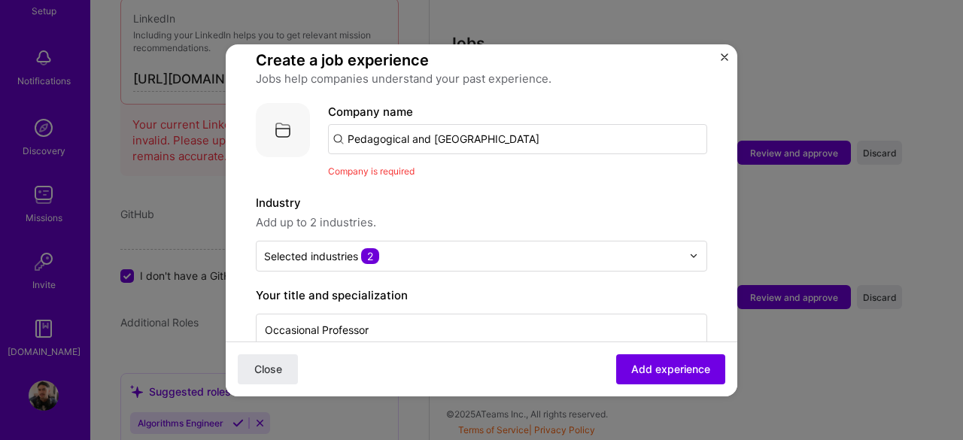
scroll to position [75, 0]
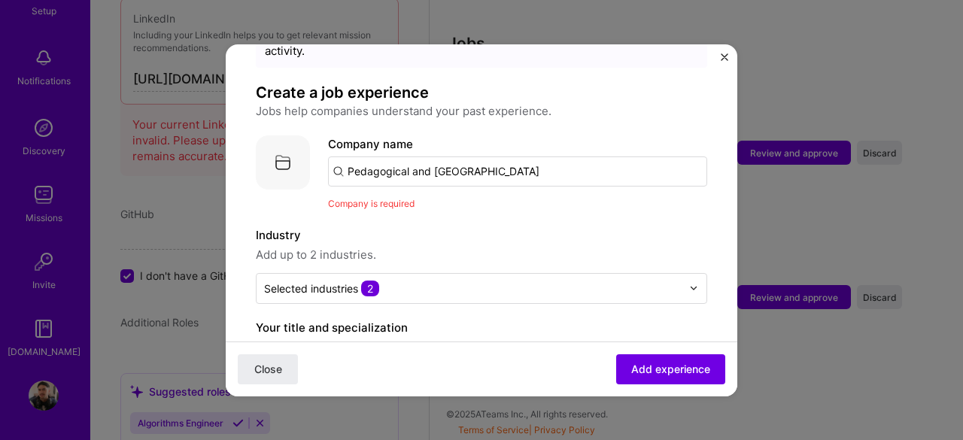
click at [622, 157] on input "Pedagogical and [GEOGRAPHIC_DATA]" at bounding box center [517, 172] width 379 height 30
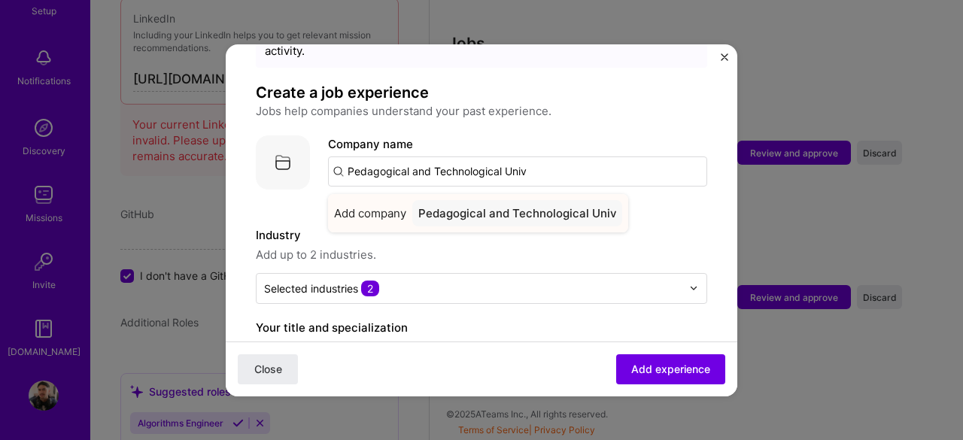
type input "Pedagogical and Technological Univ"
click at [543, 200] on div "Pedagogical and Technological Univ" at bounding box center [517, 213] width 210 height 26
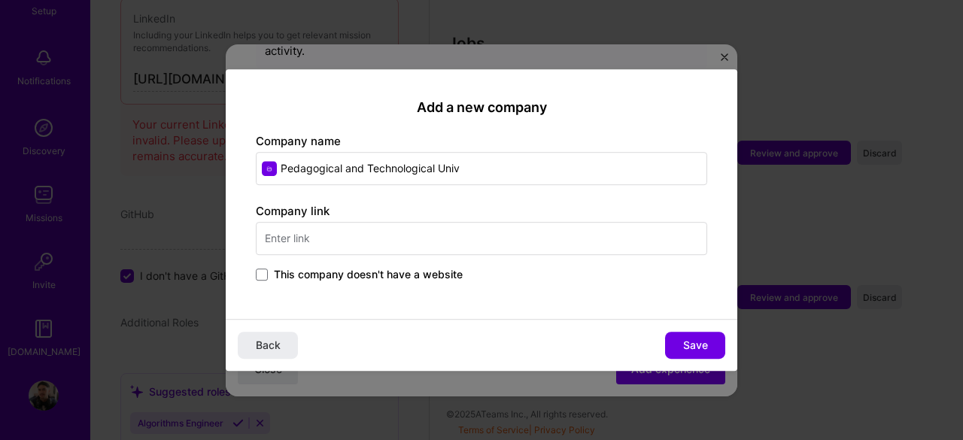
click at [489, 174] on input "Pedagogical and Technological Univ" at bounding box center [482, 168] width 452 height 33
type input "Pedagogical and [GEOGRAPHIC_DATA]"
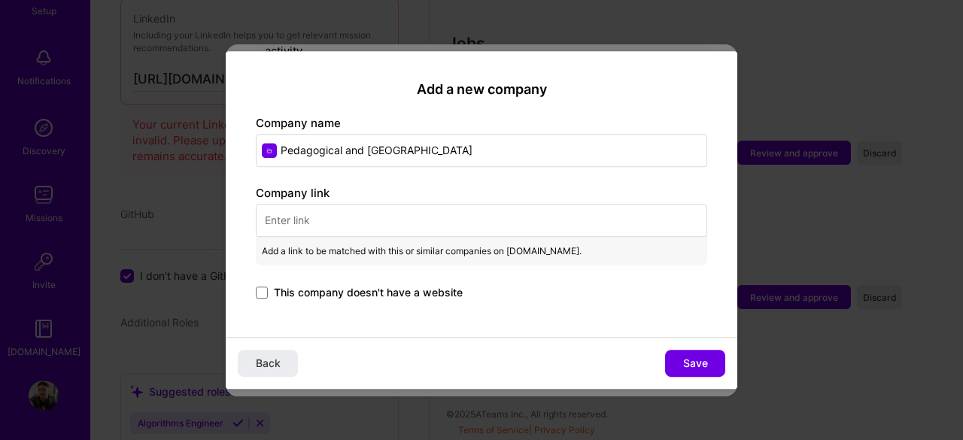
click at [318, 215] on input "text" at bounding box center [482, 220] width 452 height 33
paste input "[URL][DOMAIN_NAME]"
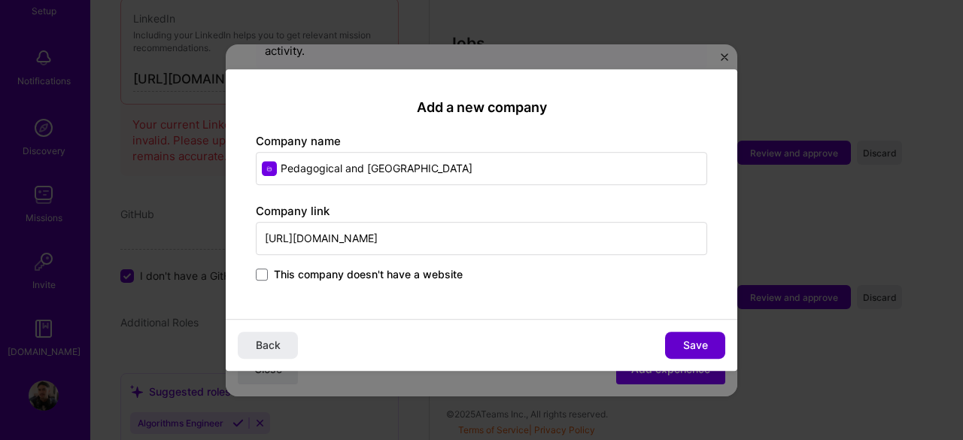
type input "[URL][DOMAIN_NAME]"
click at [694, 342] on span "Save" at bounding box center [695, 345] width 25 height 15
type input "Pedagogical and [GEOGRAPHIC_DATA]"
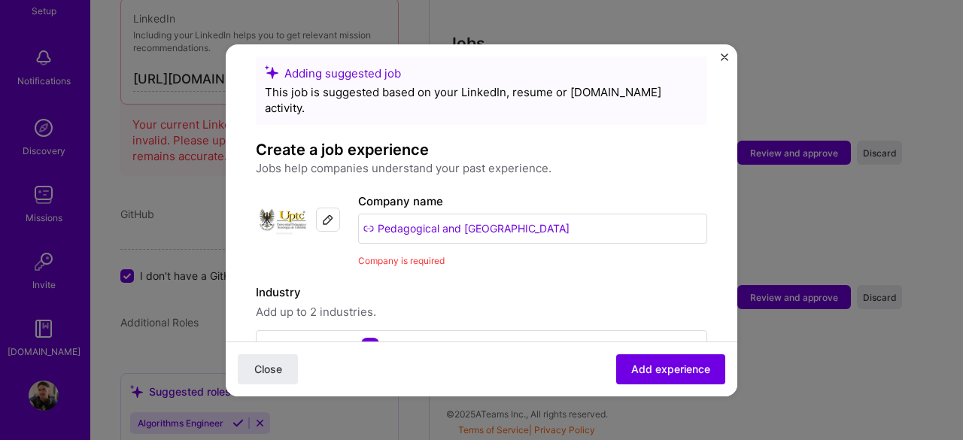
scroll to position [0, 0]
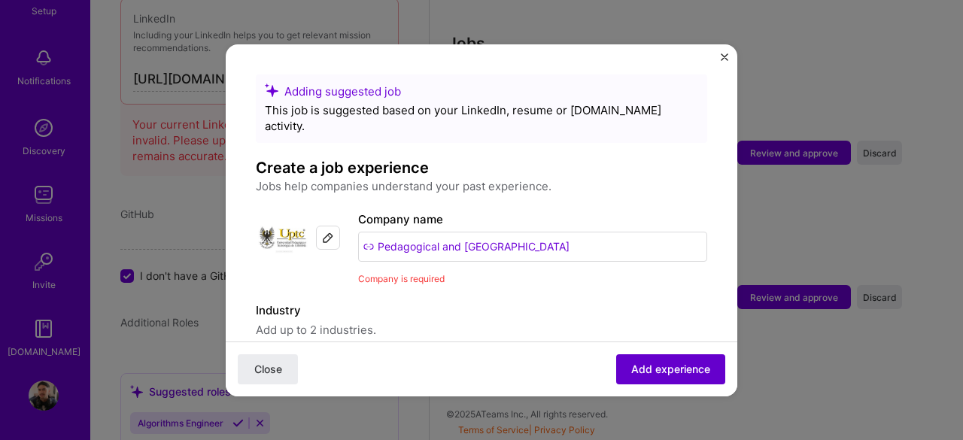
click at [649, 371] on span "Add experience" at bounding box center [670, 368] width 79 height 15
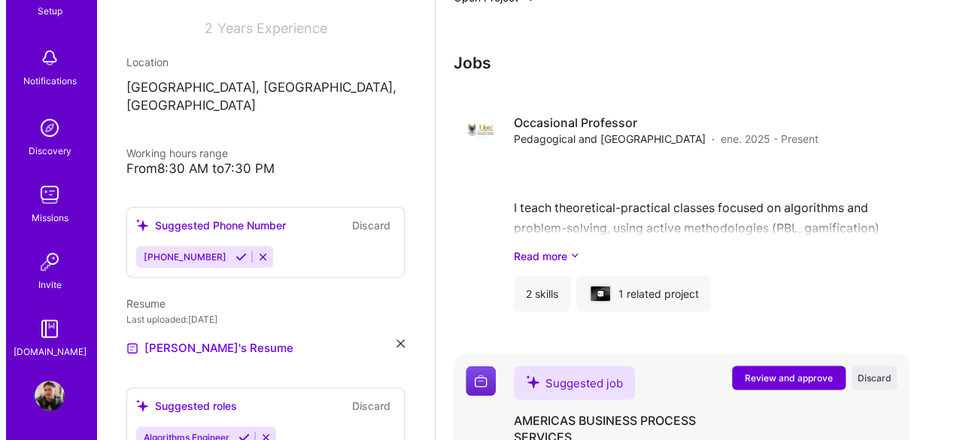
scroll to position [1269, 0]
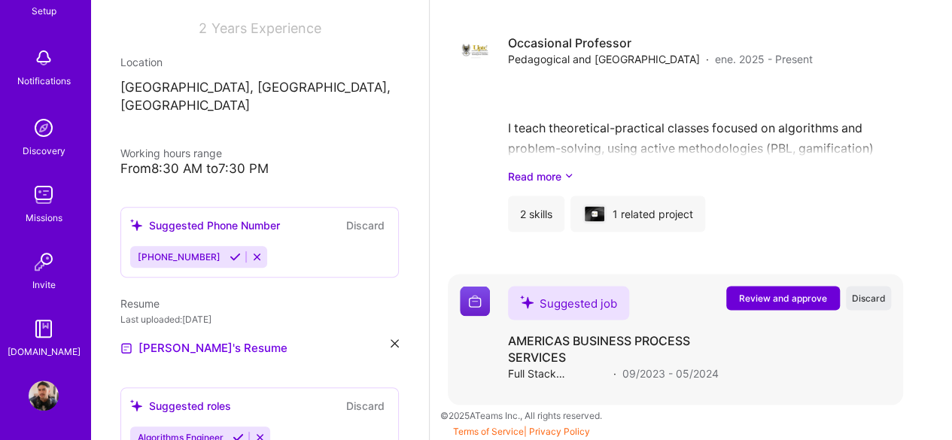
click at [796, 296] on span "Review and approve" at bounding box center [783, 297] width 88 height 13
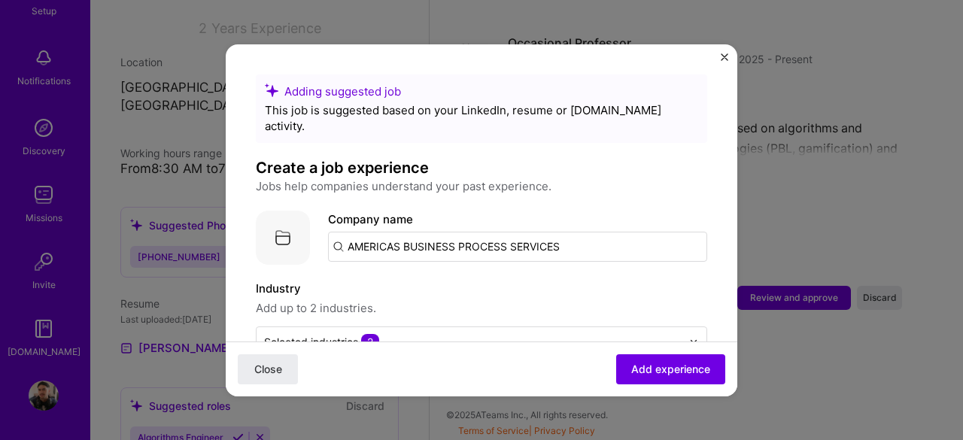
scroll to position [75, 0]
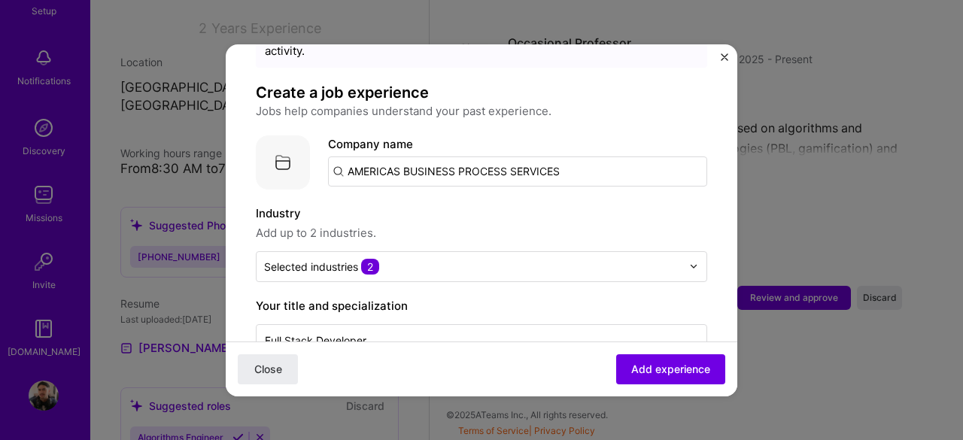
click at [575, 157] on input "AMERICAS BUSINESS PROCESS SERVICES" at bounding box center [517, 172] width 379 height 30
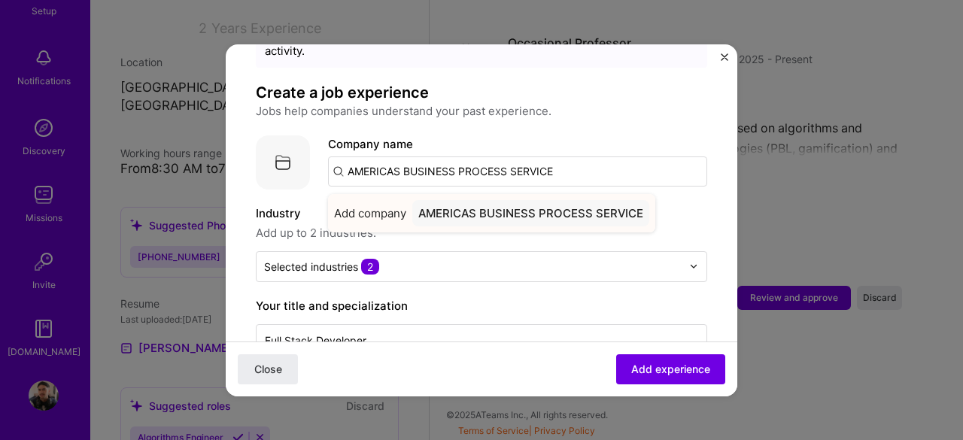
type input "AMERICAS BUSINESS PROCESS SERVICE"
click at [525, 200] on div "AMERICAS BUSINESS PROCESS SERVICE" at bounding box center [530, 213] width 237 height 26
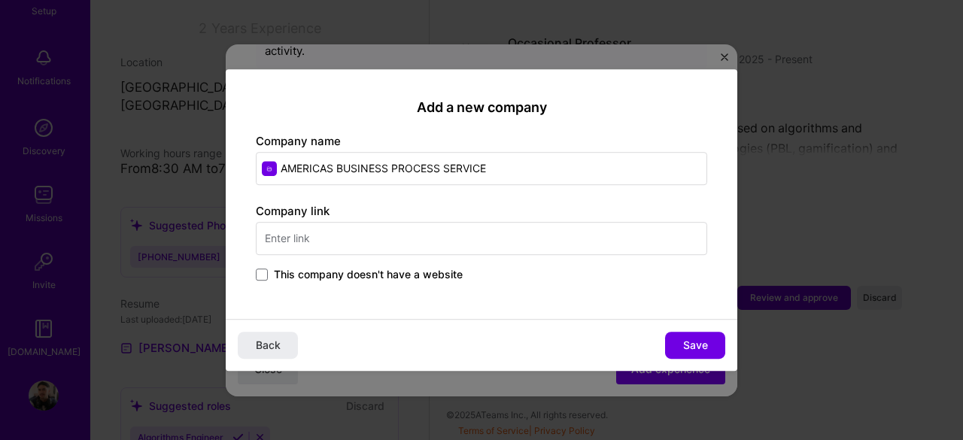
click at [309, 245] on input "text" at bounding box center [482, 238] width 452 height 33
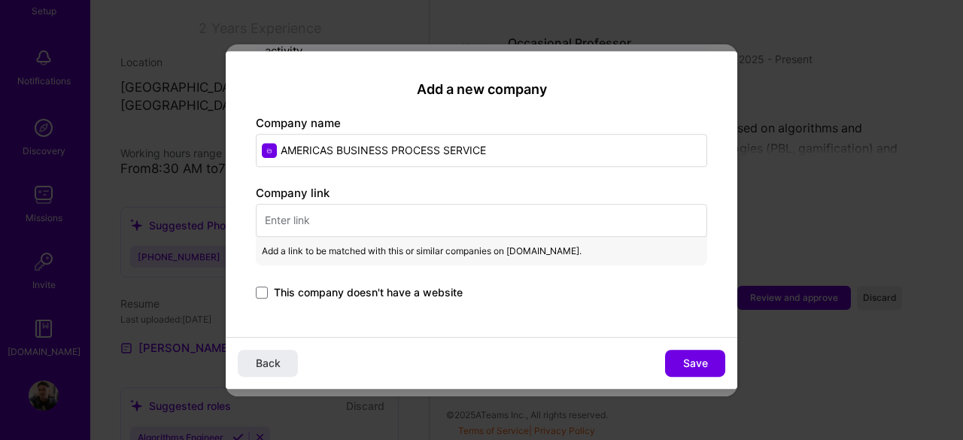
click at [336, 225] on input "text" at bounding box center [482, 220] width 452 height 33
paste input "[URL][DOMAIN_NAME]"
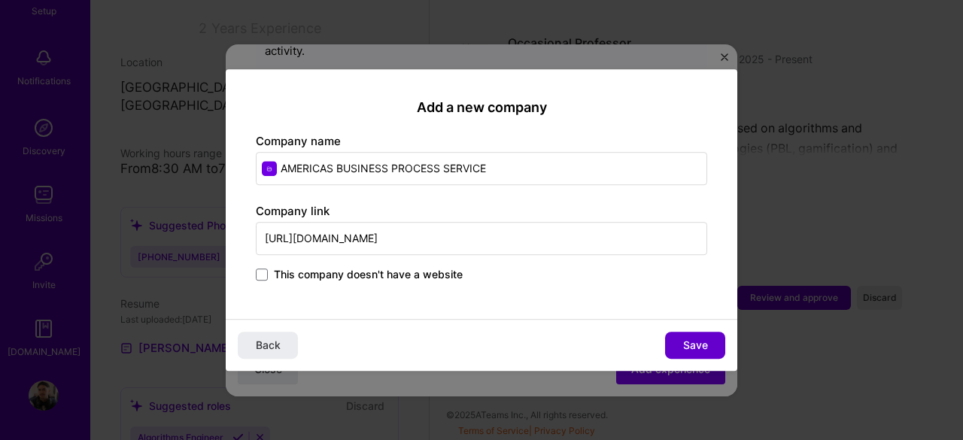
type input "[URL][DOMAIN_NAME]"
click at [701, 342] on span "Save" at bounding box center [695, 345] width 25 height 15
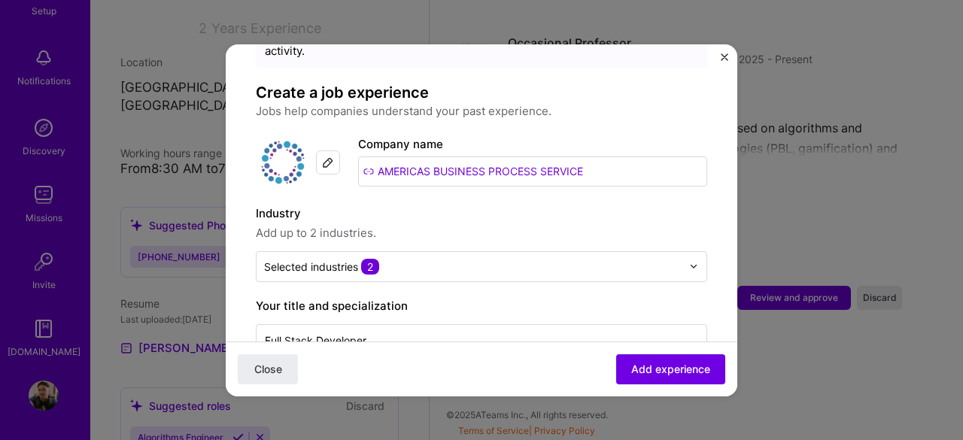
scroll to position [151, 0]
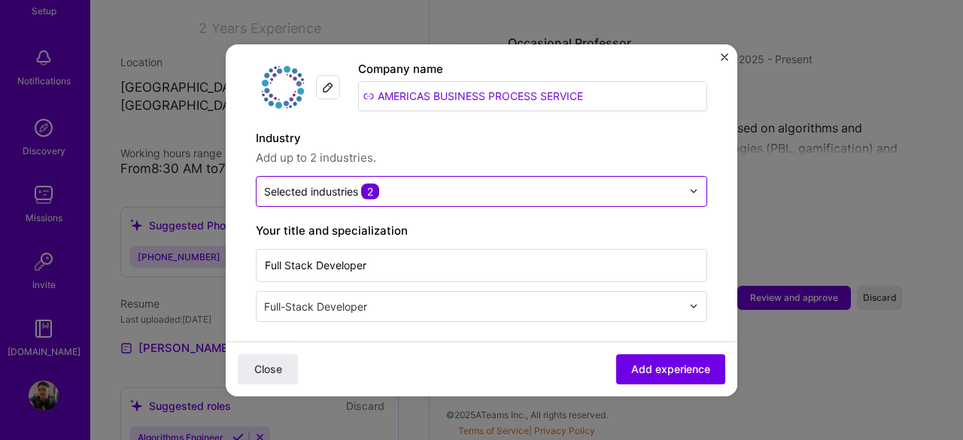
click at [412, 177] on div "Selected industries 2" at bounding box center [473, 191] width 433 height 29
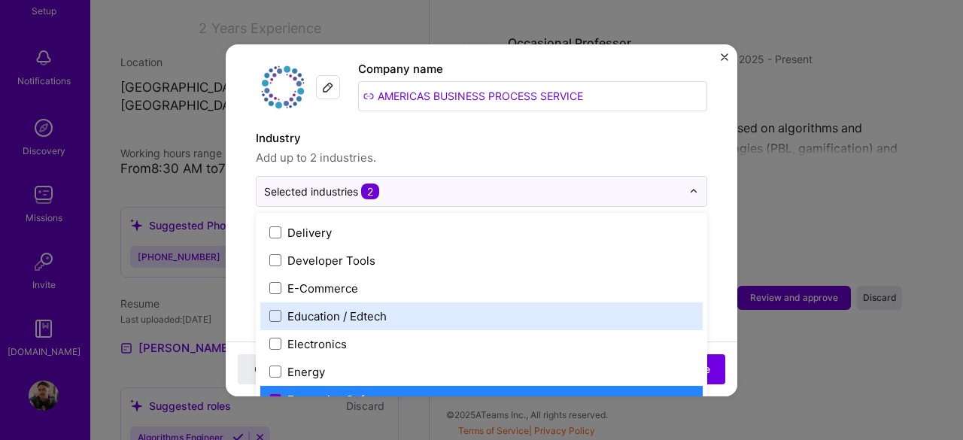
scroll to position [1430, 0]
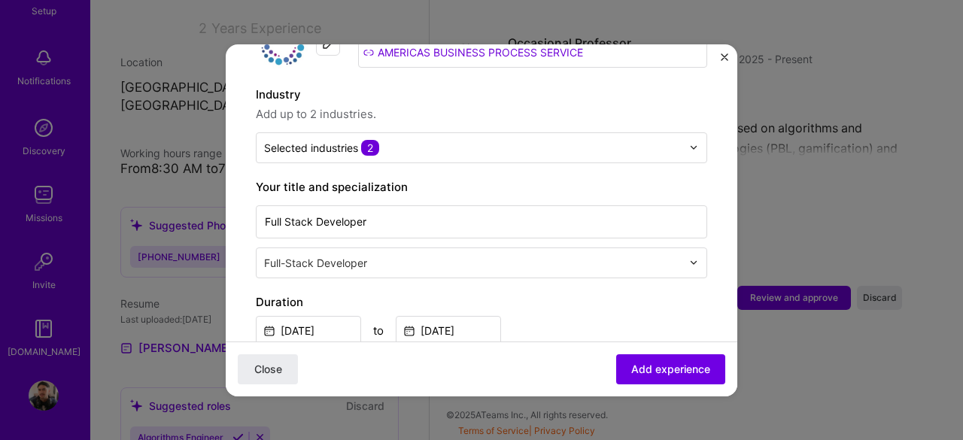
scroll to position [226, 0]
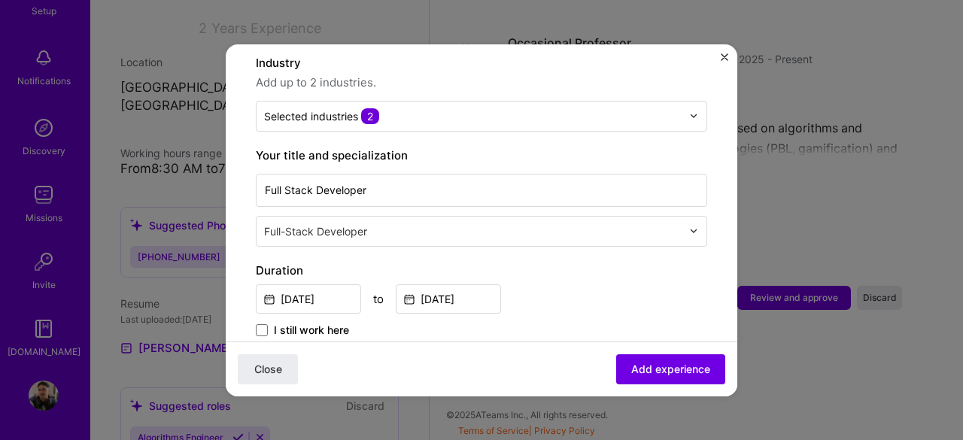
click at [367, 224] on input "text" at bounding box center [474, 232] width 421 height 16
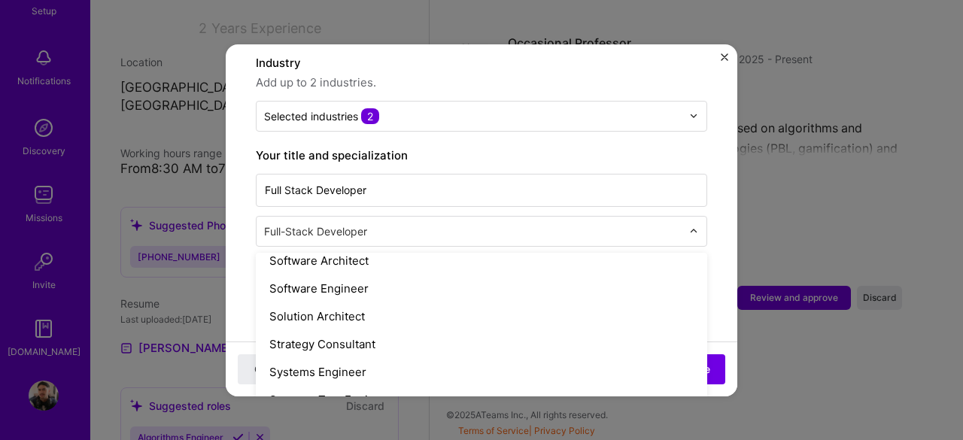
scroll to position [1656, 0]
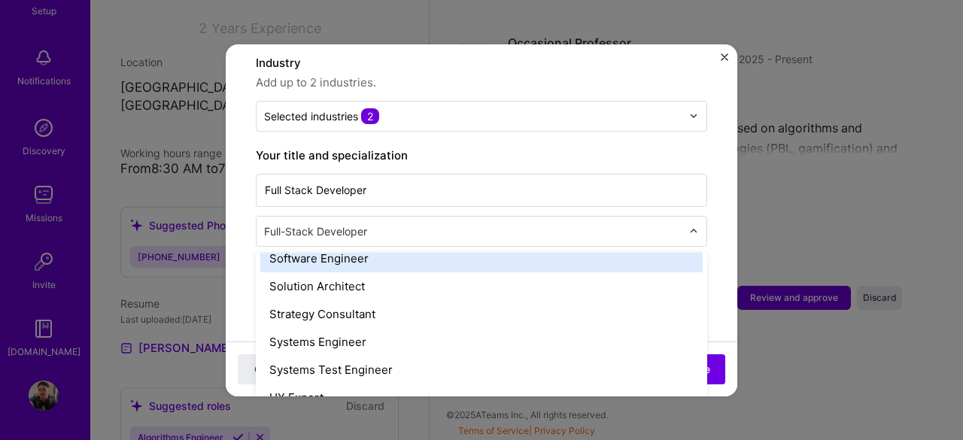
click at [360, 246] on div "Software Engineer" at bounding box center [481, 259] width 443 height 28
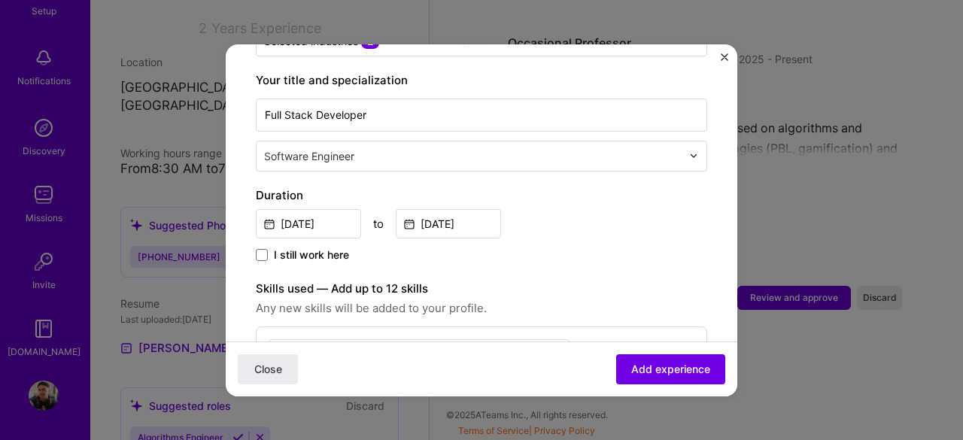
scroll to position [452, 0]
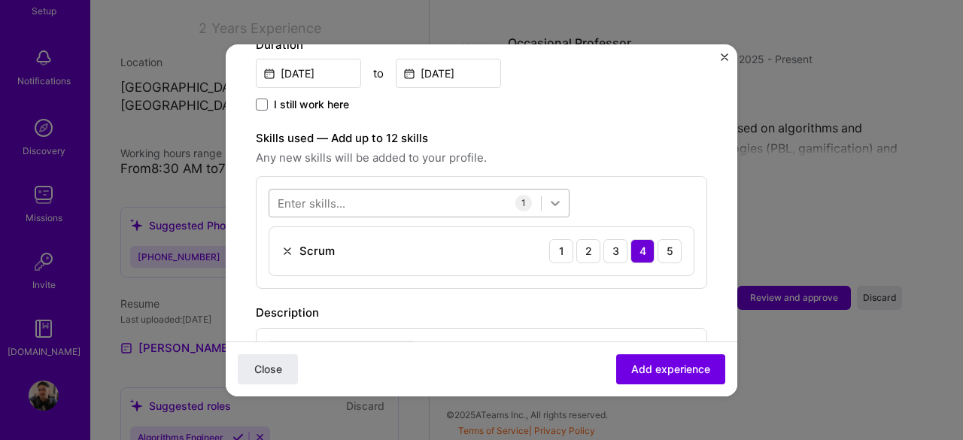
click at [551, 196] on icon at bounding box center [555, 203] width 15 height 15
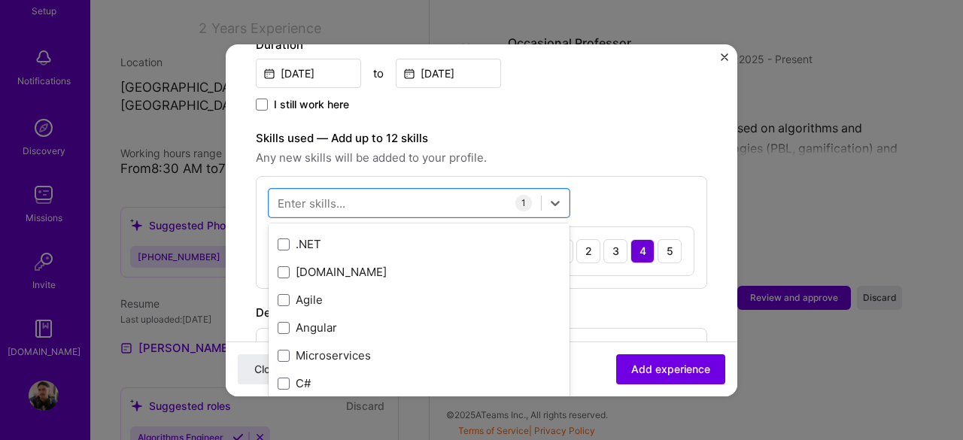
scroll to position [0, 0]
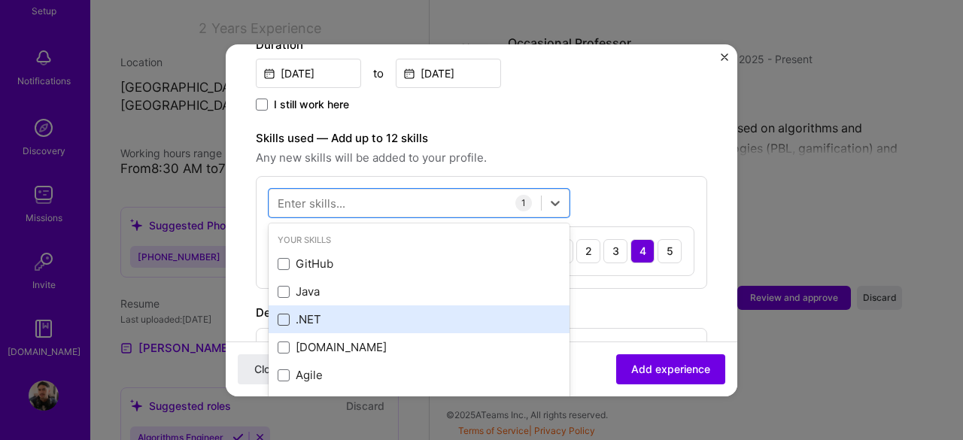
click at [288, 314] on span at bounding box center [284, 320] width 12 height 12
click at [0, 0] on input "checkbox" at bounding box center [0, 0] width 0 height 0
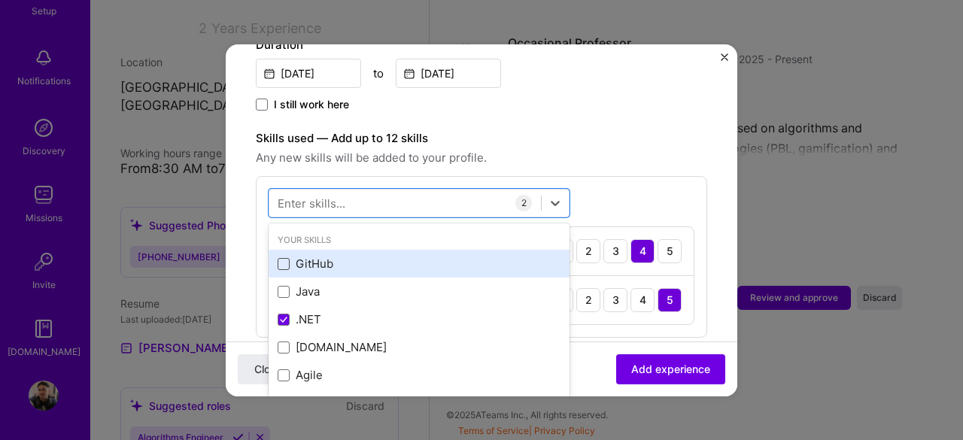
click at [288, 258] on span at bounding box center [284, 264] width 12 height 12
click at [0, 0] on input "checkbox" at bounding box center [0, 0] width 0 height 0
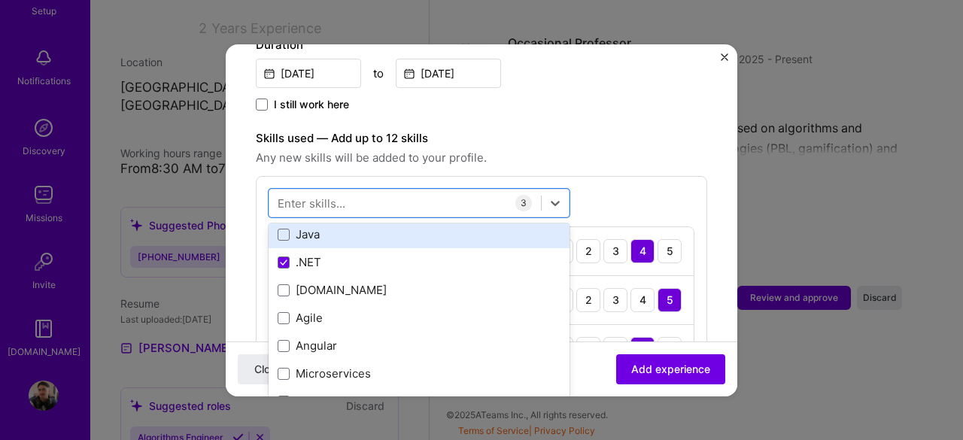
scroll to position [75, 0]
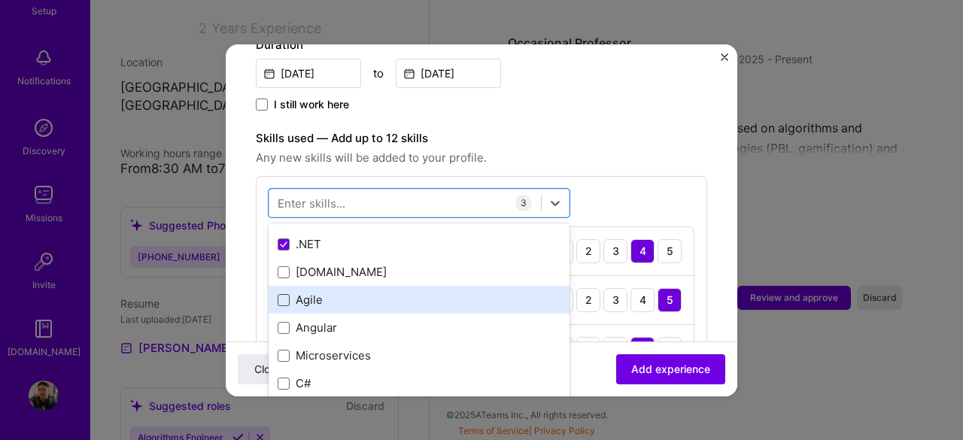
click at [285, 294] on span at bounding box center [284, 300] width 12 height 12
click at [0, 0] on input "checkbox" at bounding box center [0, 0] width 0 height 0
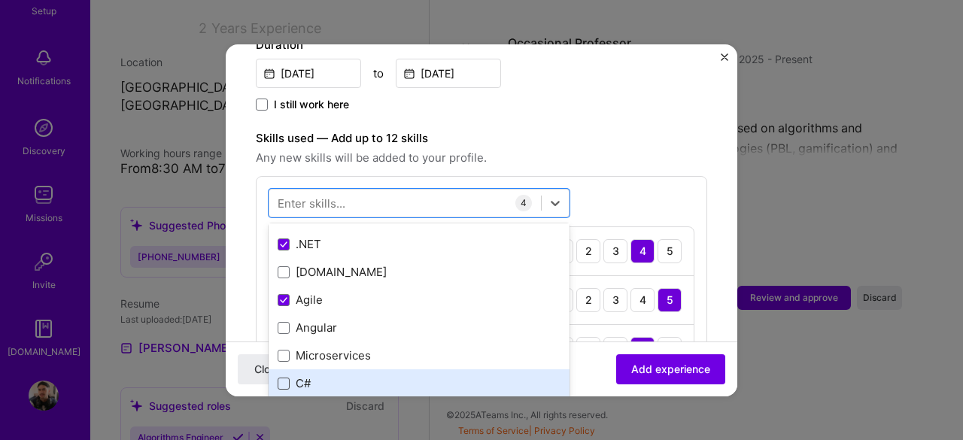
click at [285, 378] on span at bounding box center [284, 384] width 12 height 12
click at [0, 0] on input "checkbox" at bounding box center [0, 0] width 0 height 0
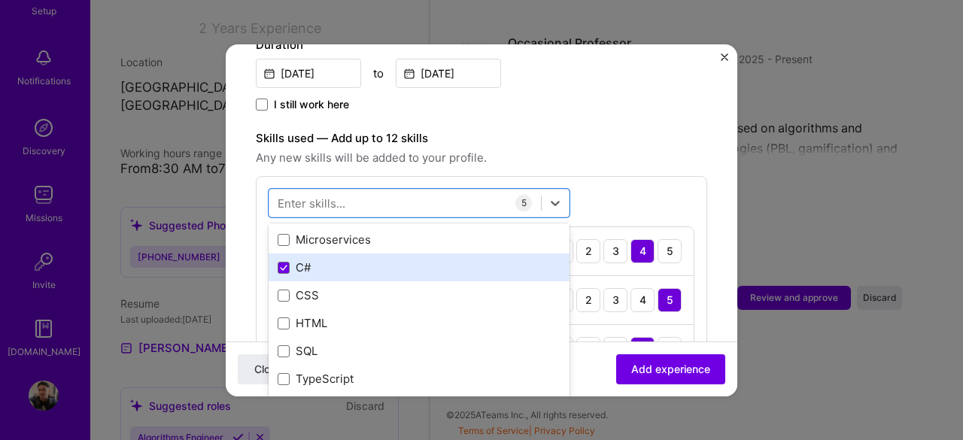
scroll to position [226, 0]
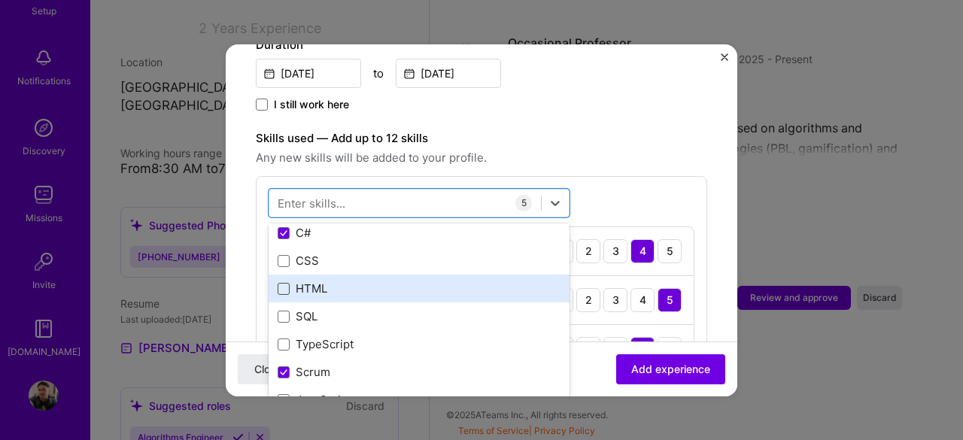
click at [285, 283] on span at bounding box center [284, 289] width 12 height 12
click at [0, 0] on input "checkbox" at bounding box center [0, 0] width 0 height 0
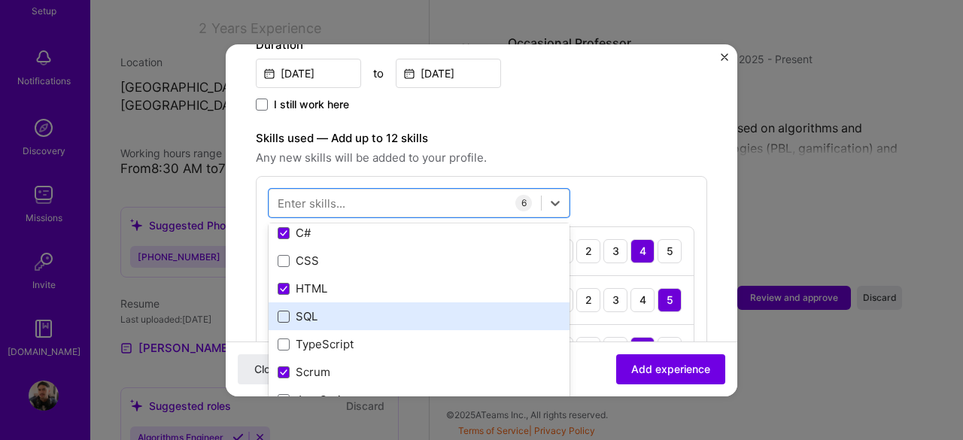
click at [287, 311] on span at bounding box center [284, 317] width 12 height 12
click at [0, 0] on input "checkbox" at bounding box center [0, 0] width 0 height 0
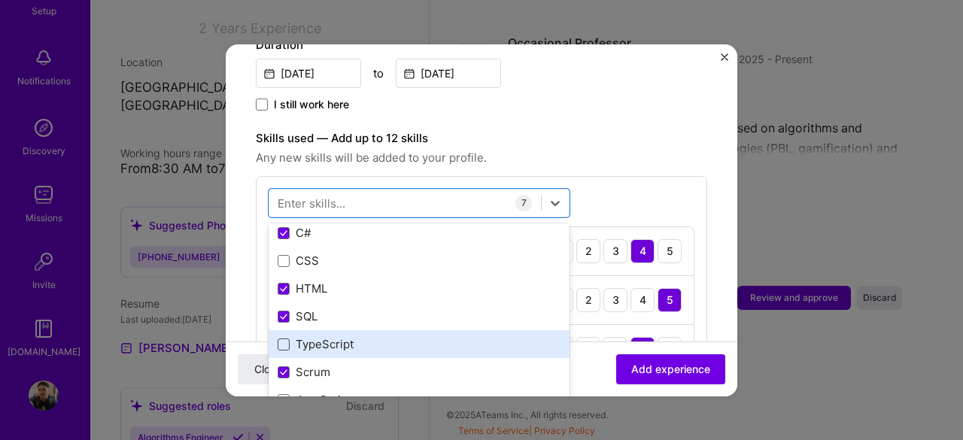
click at [278, 339] on span at bounding box center [284, 345] width 12 height 12
click at [0, 0] on input "checkbox" at bounding box center [0, 0] width 0 height 0
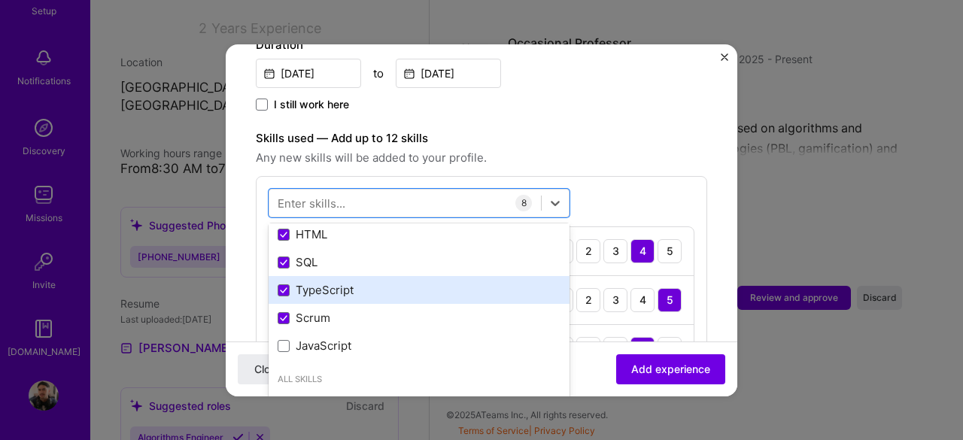
scroll to position [301, 0]
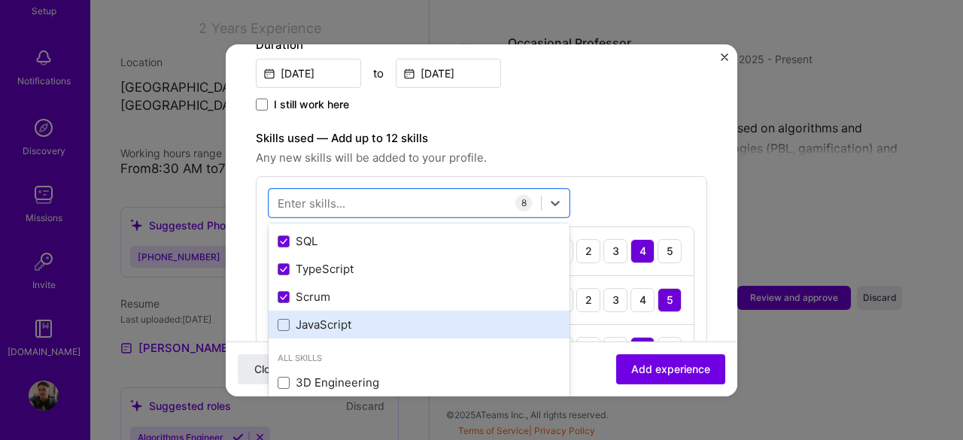
click at [291, 317] on div "JavaScript" at bounding box center [419, 325] width 283 height 16
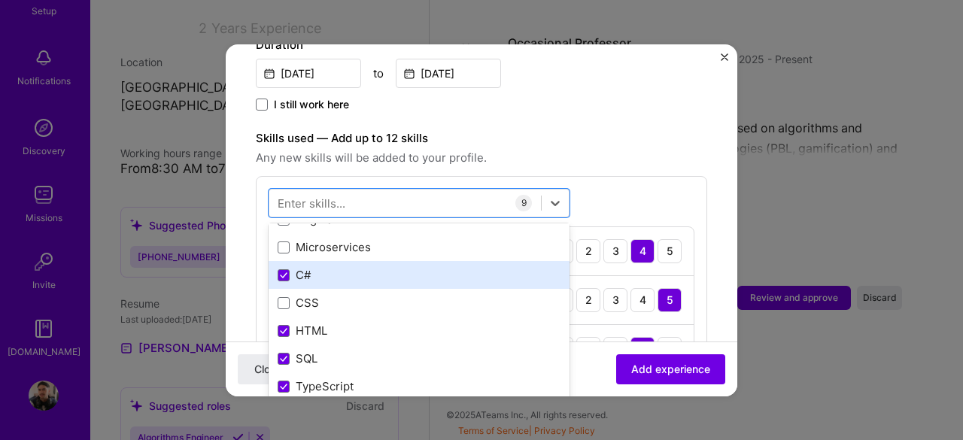
scroll to position [151, 0]
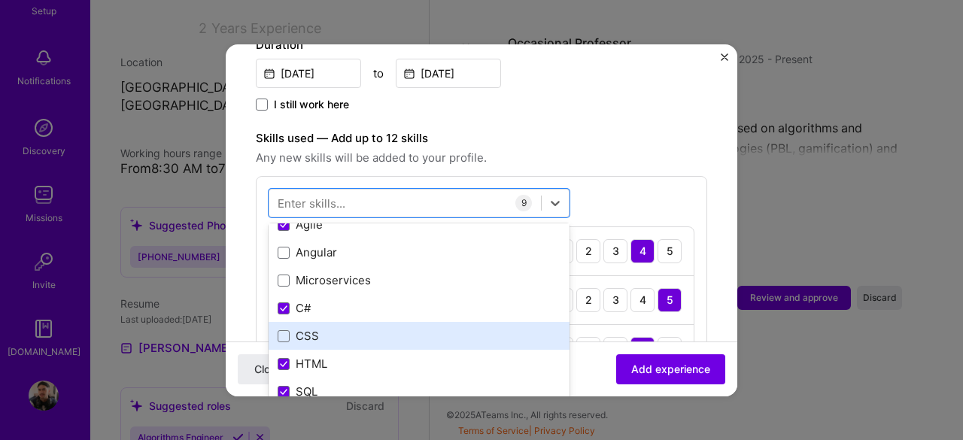
click at [276, 322] on div "CSS" at bounding box center [419, 336] width 301 height 28
click at [285, 334] on icon at bounding box center [284, 336] width 6 height 5
click at [0, 0] on input "checkbox" at bounding box center [0, 0] width 0 height 0
click at [285, 330] on span at bounding box center [284, 336] width 12 height 12
click at [0, 0] on input "checkbox" at bounding box center [0, 0] width 0 height 0
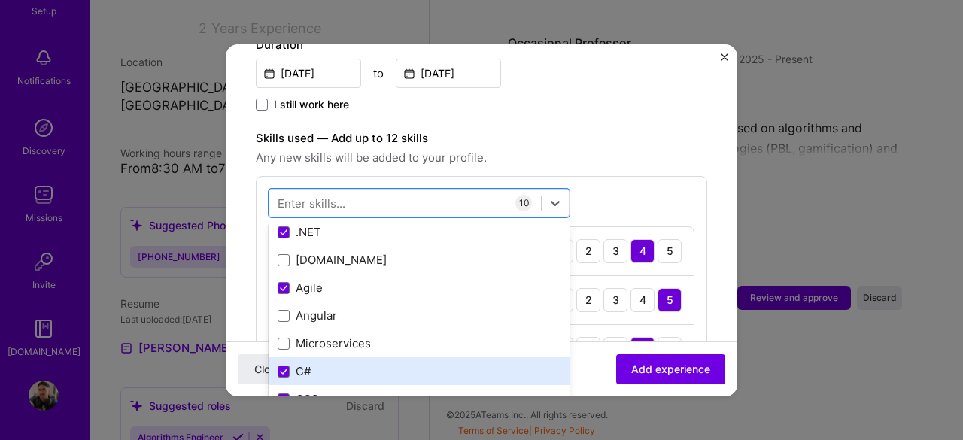
scroll to position [75, 0]
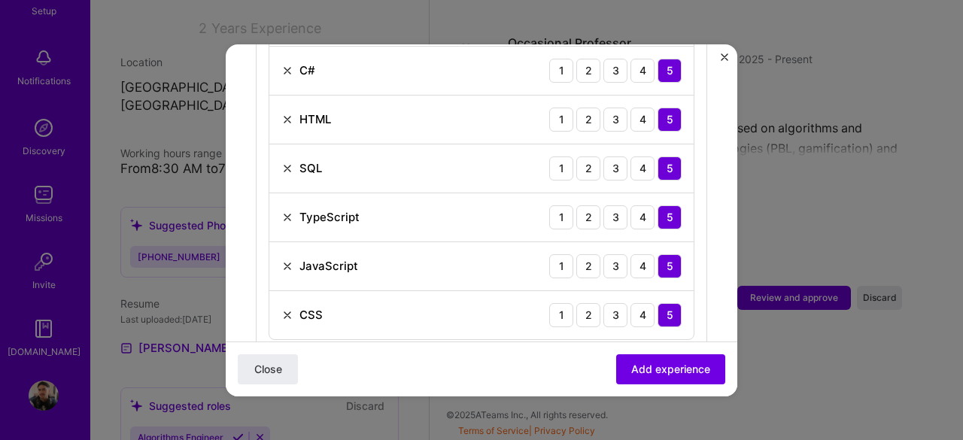
scroll to position [753, 0]
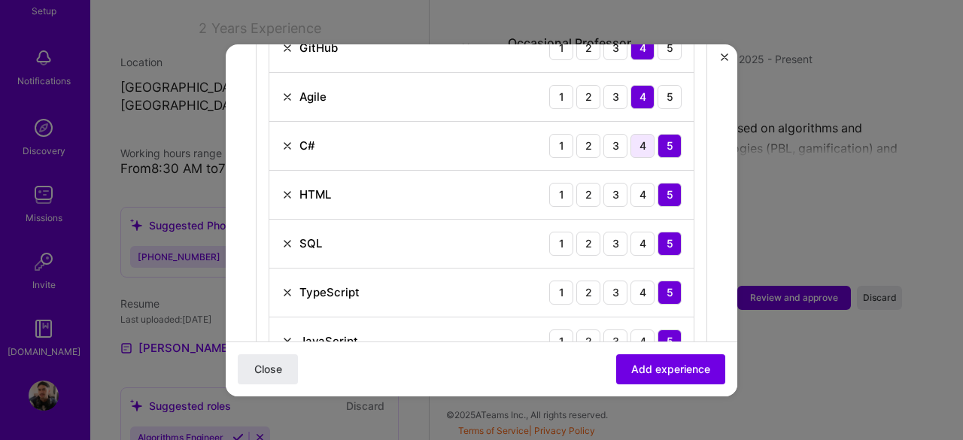
click at [633, 134] on div "4" at bounding box center [643, 146] width 24 height 24
click at [604, 134] on div "3" at bounding box center [616, 146] width 24 height 24
click at [610, 183] on div "3" at bounding box center [616, 195] width 24 height 24
click at [607, 232] on div "3" at bounding box center [616, 244] width 24 height 24
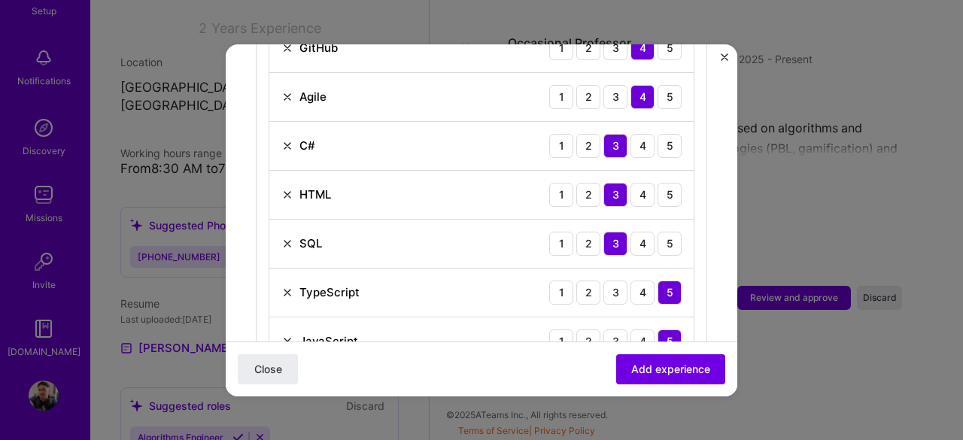
click at [286, 287] on img at bounding box center [287, 293] width 12 height 12
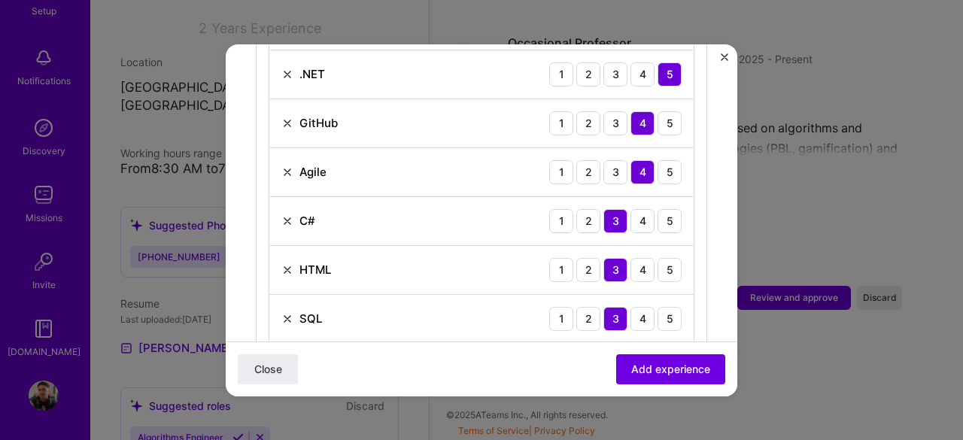
scroll to position [527, 0]
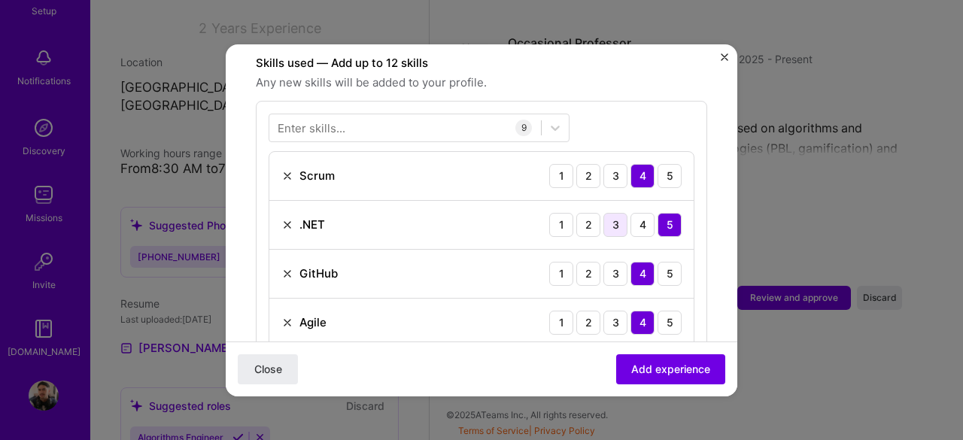
click at [604, 213] on div "3" at bounding box center [616, 225] width 24 height 24
click at [610, 262] on div "3" at bounding box center [616, 274] width 24 height 24
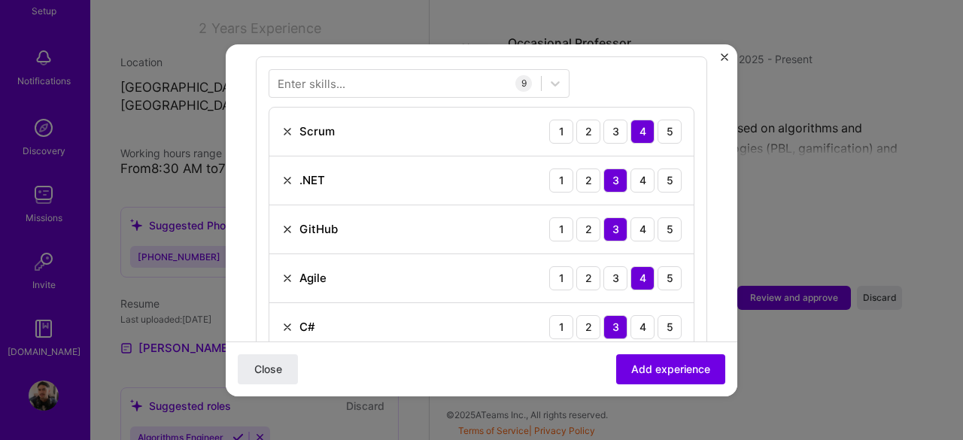
scroll to position [602, 0]
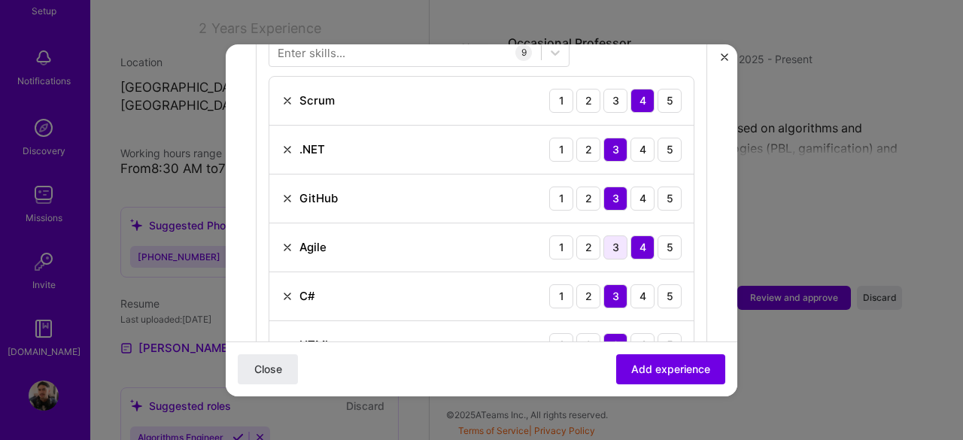
click at [604, 236] on div "3" at bounding box center [616, 248] width 24 height 24
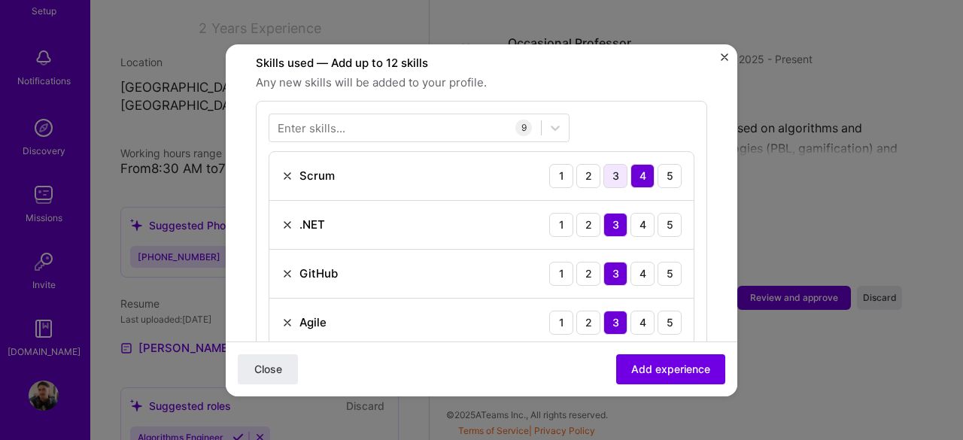
click at [610, 164] on div "3" at bounding box center [616, 176] width 24 height 24
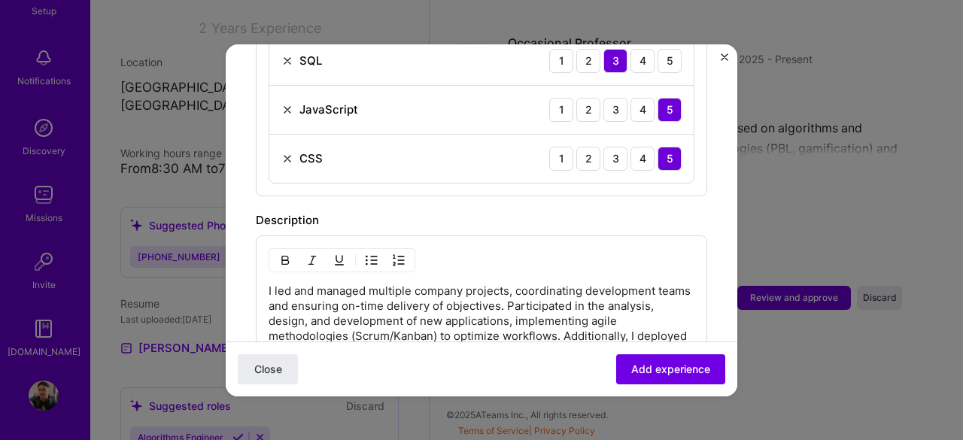
scroll to position [903, 0]
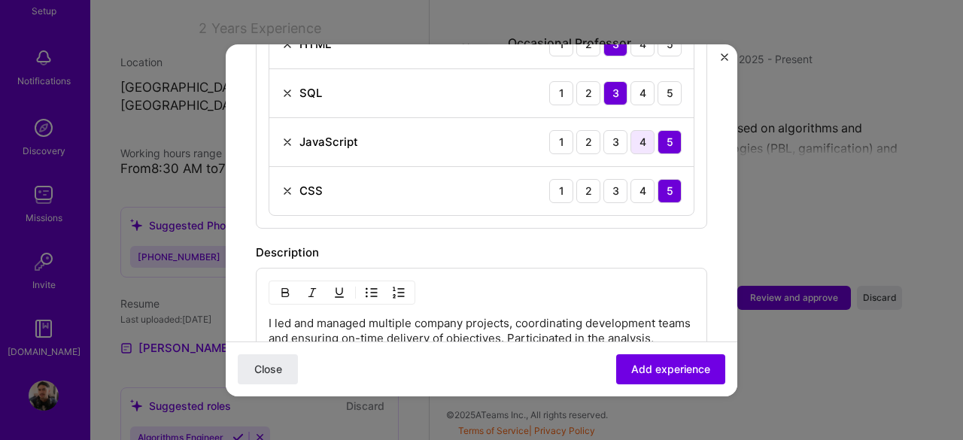
click at [631, 130] on div "4" at bounding box center [643, 142] width 24 height 24
click at [631, 179] on div "4" at bounding box center [643, 191] width 24 height 24
click at [657, 374] on span "Add experience" at bounding box center [670, 368] width 79 height 15
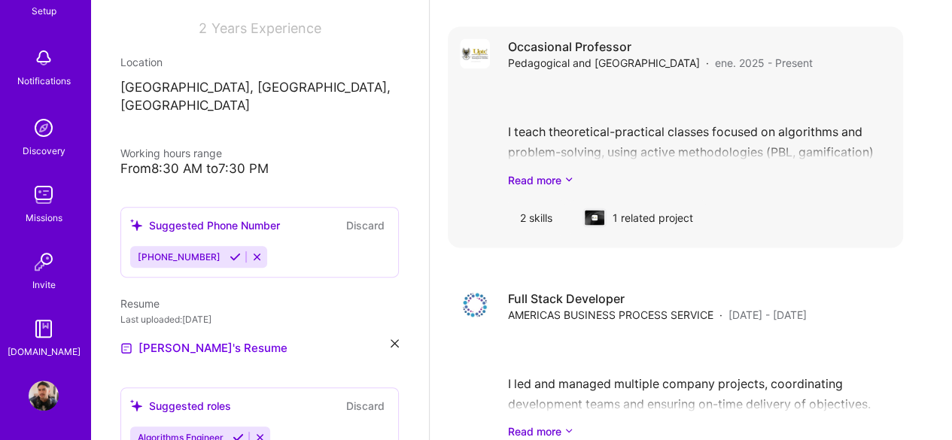
scroll to position [1359, 0]
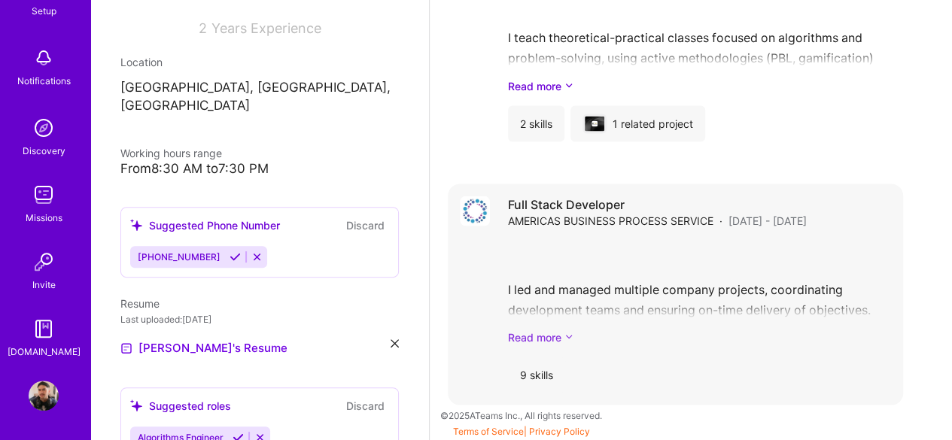
click at [548, 336] on link "Read more" at bounding box center [699, 337] width 383 height 16
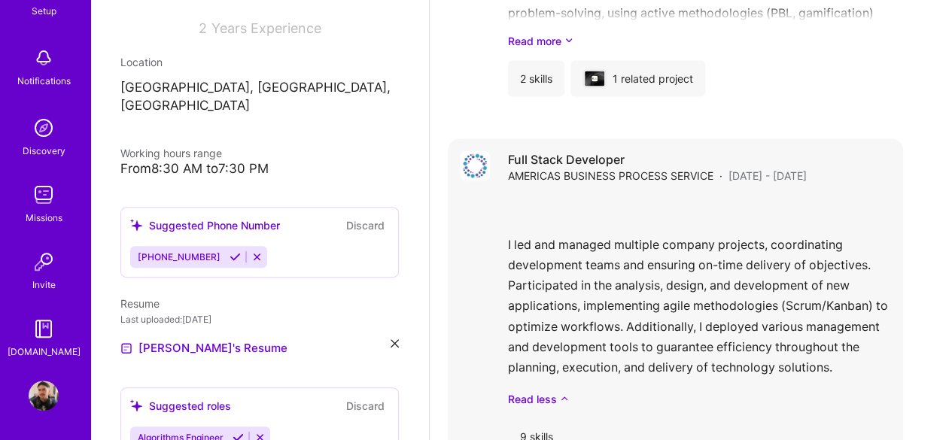
scroll to position [1466, 0]
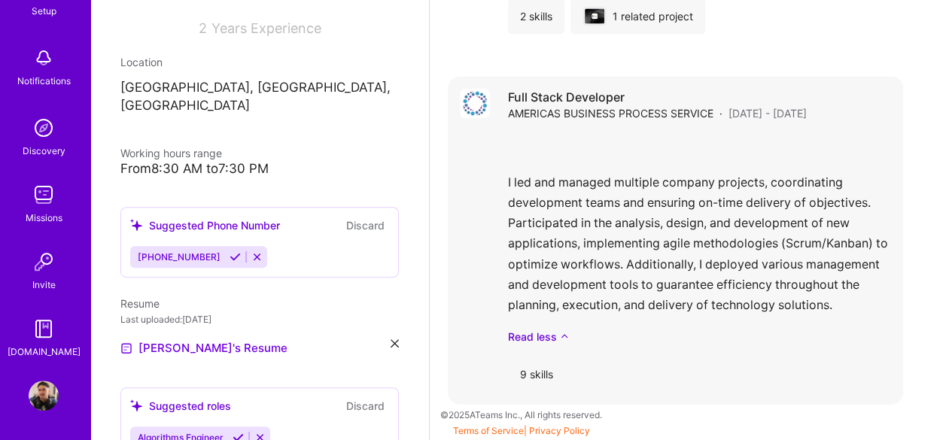
click at [592, 171] on div "I led and managed multiple company projects, coordinating development teams and…" at bounding box center [699, 238] width 383 height 211
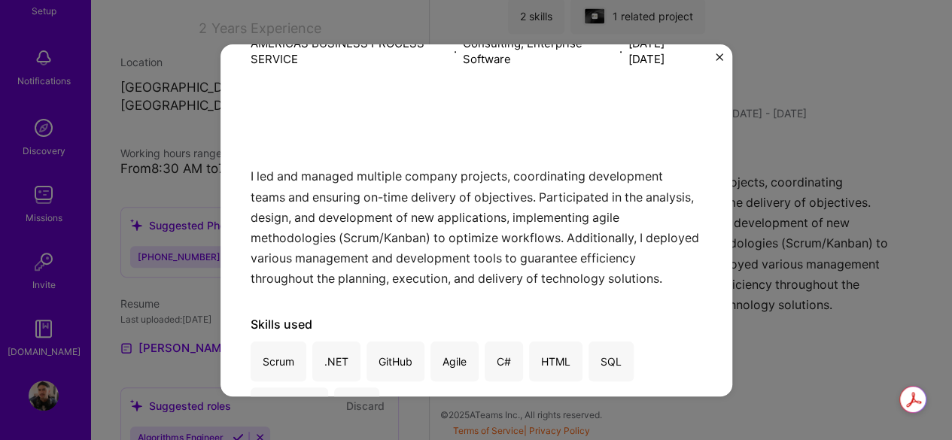
scroll to position [200, 0]
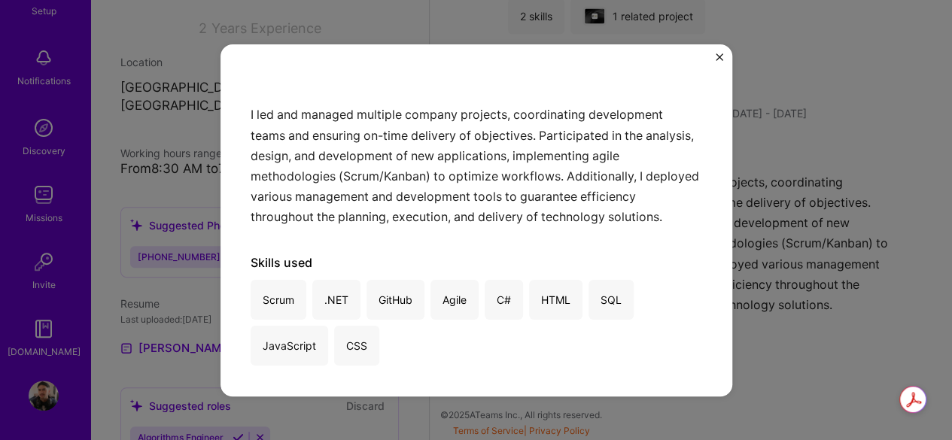
click at [718, 59] on img "Close" at bounding box center [720, 57] width 8 height 8
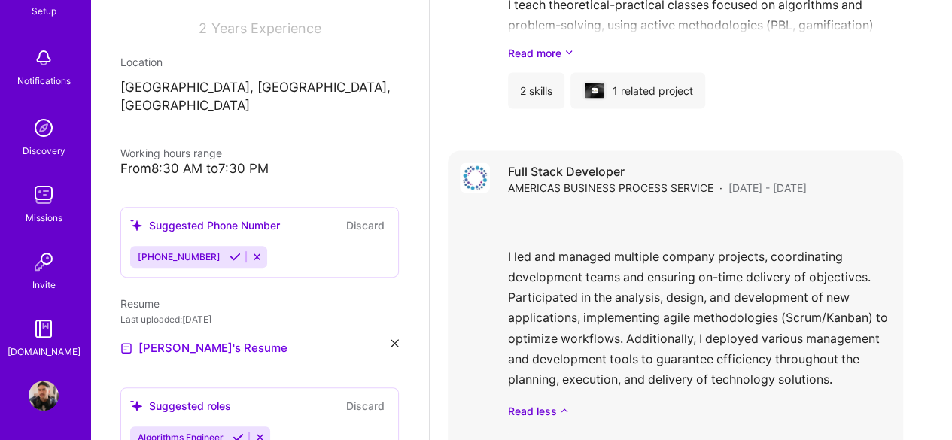
scroll to position [1466, 0]
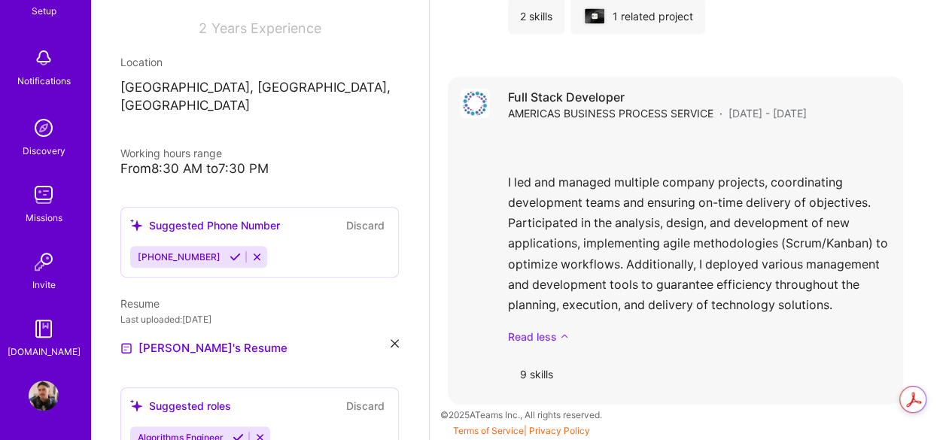
click at [553, 331] on link "Read less" at bounding box center [699, 337] width 383 height 16
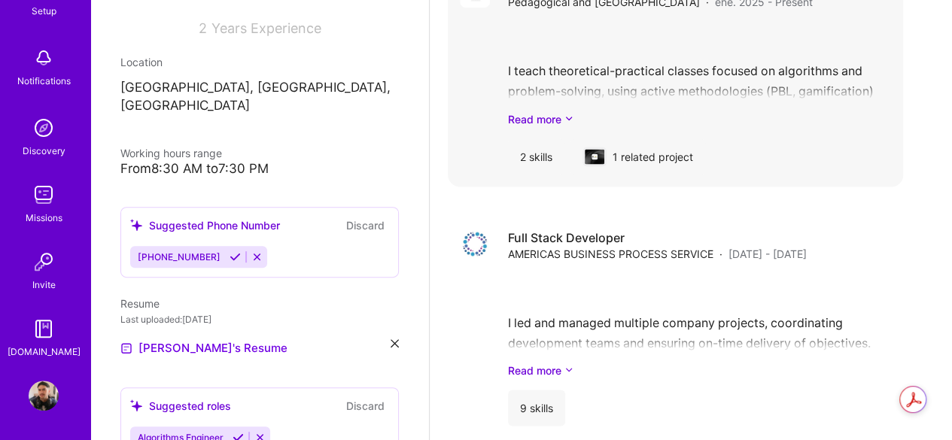
scroll to position [1359, 0]
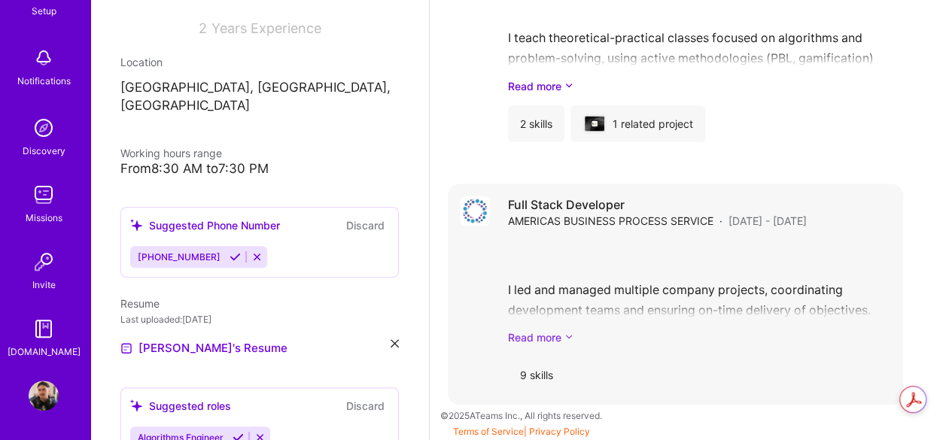
click at [555, 330] on link "Read more" at bounding box center [699, 337] width 383 height 16
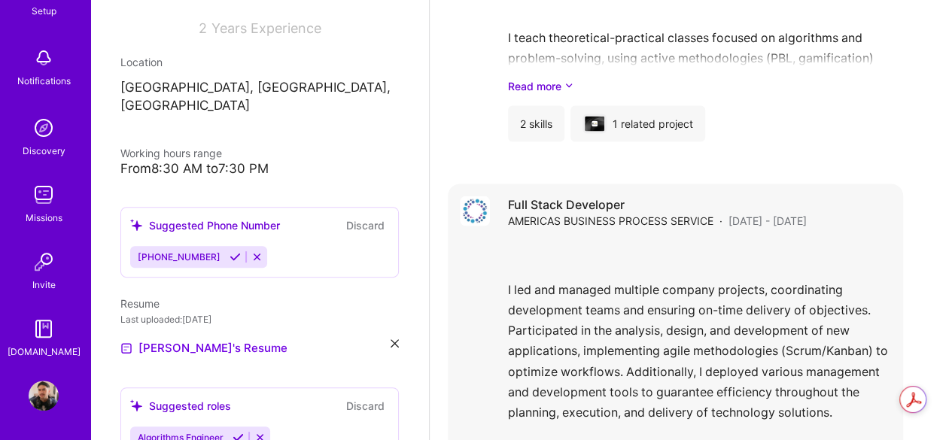
click at [598, 257] on div "I led and managed multiple company projects, coordinating development teams and…" at bounding box center [699, 345] width 383 height 211
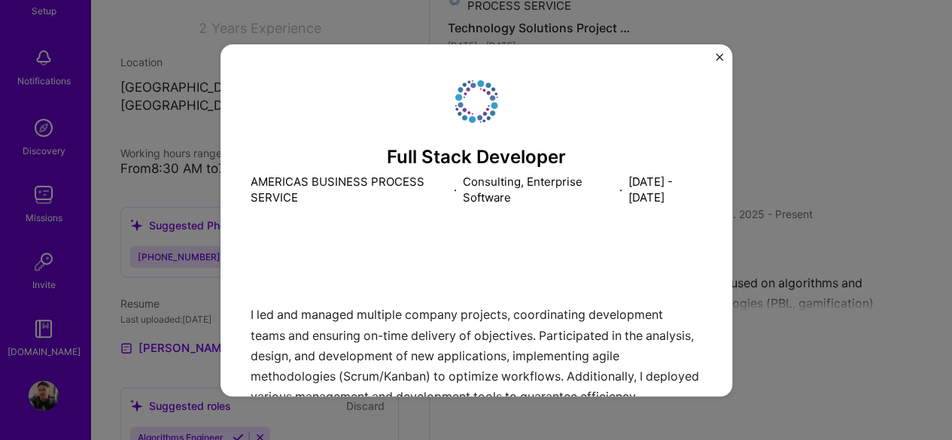
scroll to position [983, 0]
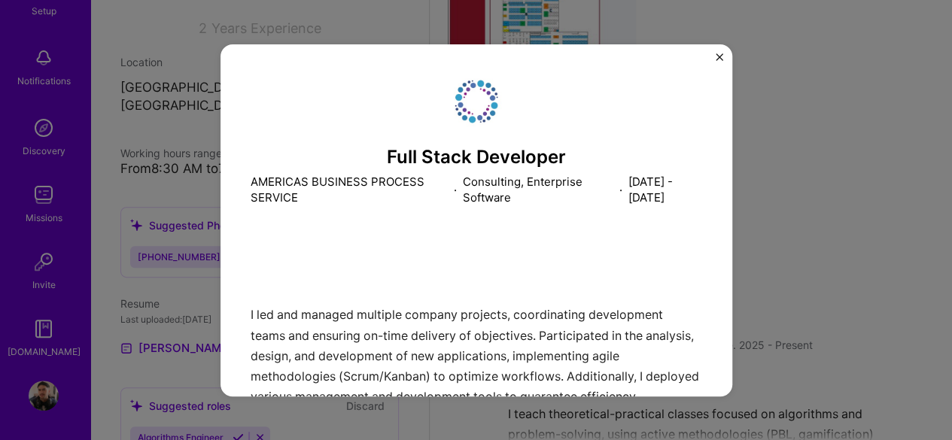
click at [718, 56] on img "Close" at bounding box center [720, 57] width 8 height 8
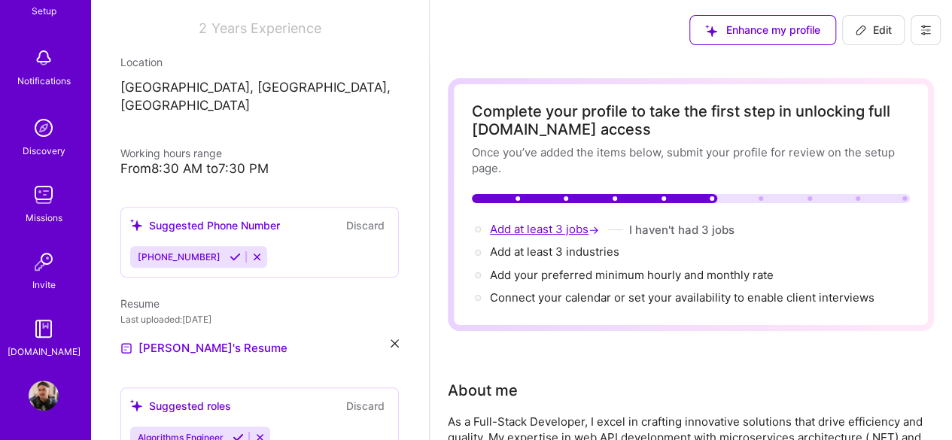
click at [551, 227] on span "Add at least 3 jobs →" at bounding box center [546, 229] width 112 height 14
select select "US"
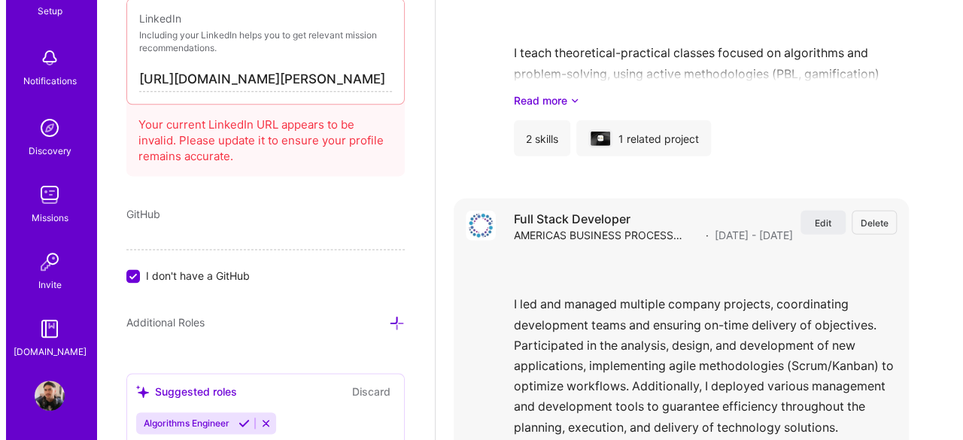
scroll to position [2267, 0]
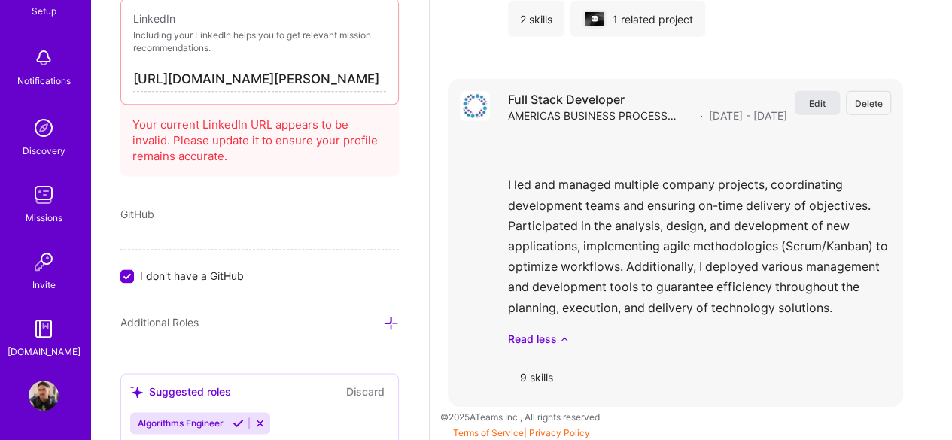
click at [820, 97] on span "Edit" at bounding box center [817, 103] width 17 height 13
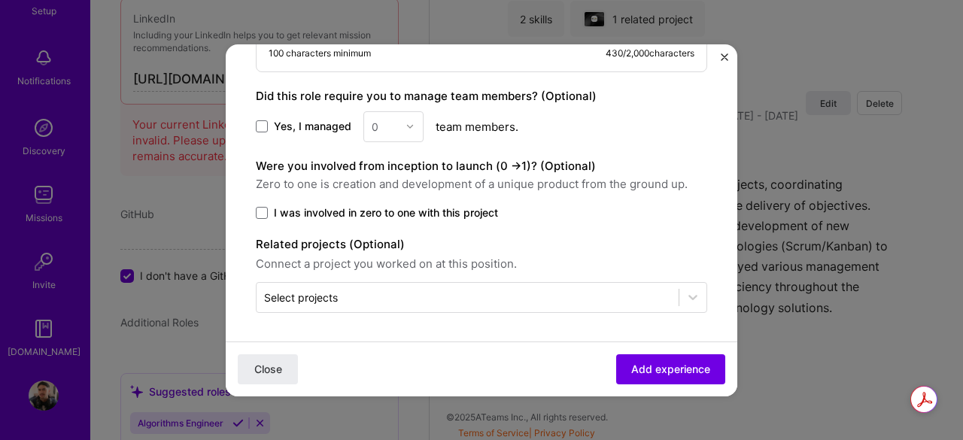
scroll to position [1231, 0]
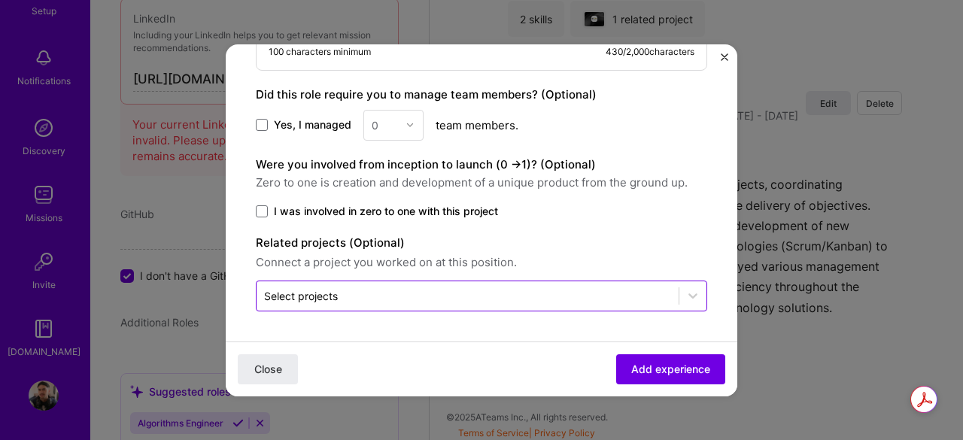
click at [324, 299] on div "Select projects" at bounding box center [301, 296] width 74 height 16
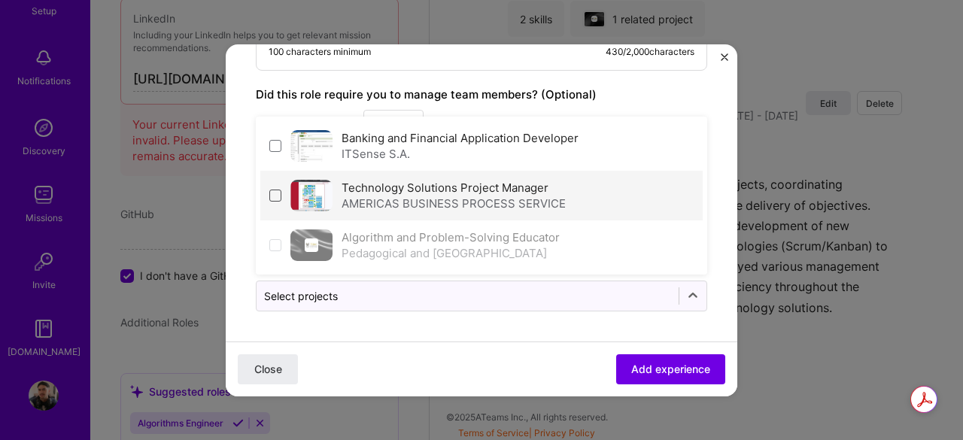
click at [275, 197] on span at bounding box center [275, 196] width 12 height 12
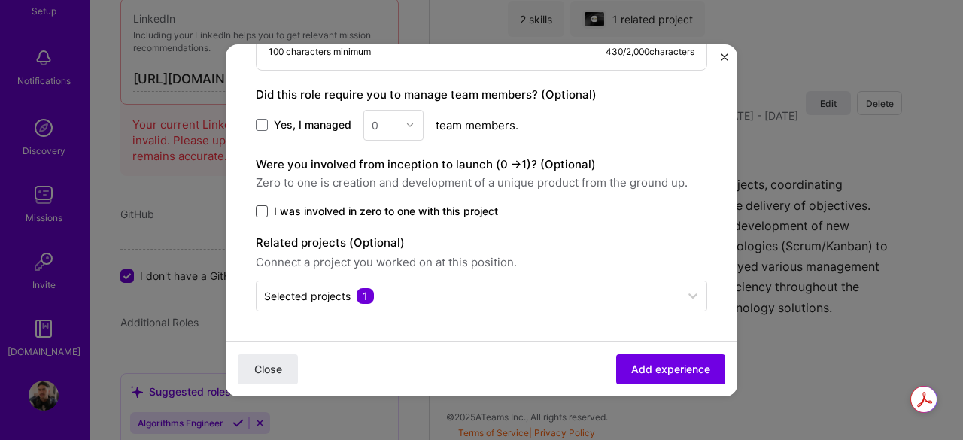
click at [262, 213] on span at bounding box center [262, 211] width 12 height 12
click at [0, 0] on input "I was involved in zero to one with this project" at bounding box center [0, 0] width 0 height 0
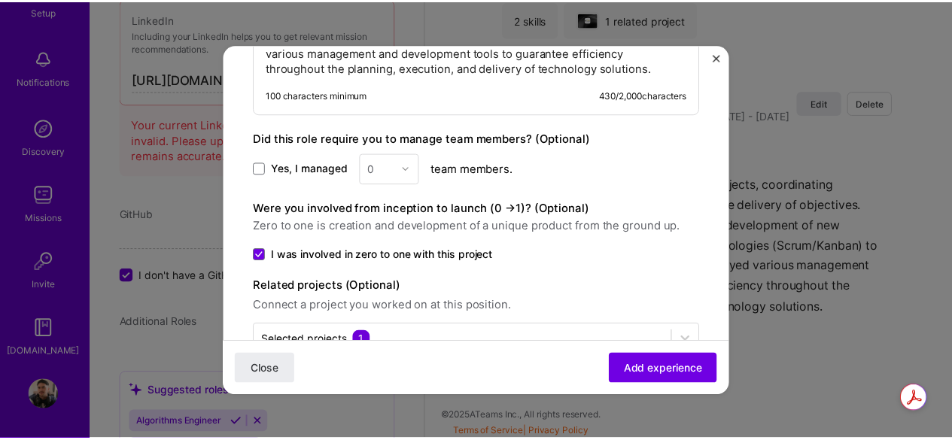
scroll to position [1156, 0]
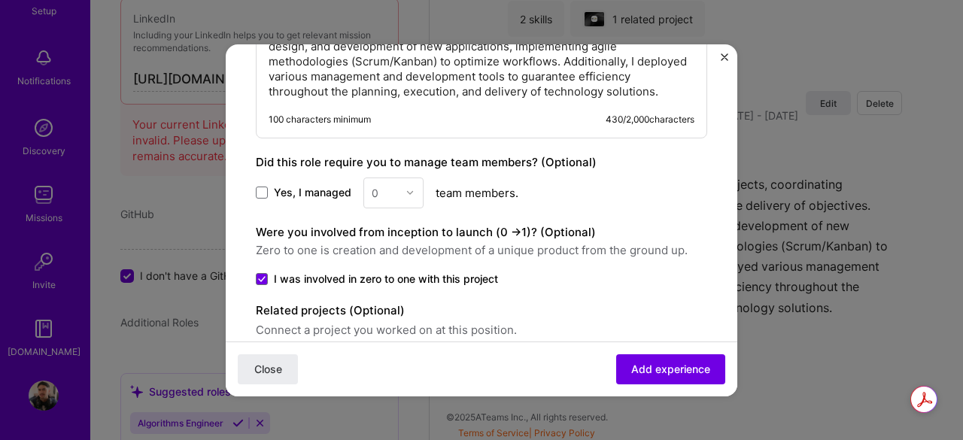
click at [406, 197] on div "0" at bounding box center [394, 193] width 60 height 31
click at [382, 205] on div "0" at bounding box center [394, 193] width 60 height 31
click at [373, 200] on div "0" at bounding box center [394, 193] width 60 height 31
click at [276, 200] on span "Yes, I managed" at bounding box center [313, 192] width 78 height 15
click at [0, 0] on input "Yes, I managed" at bounding box center [0, 0] width 0 height 0
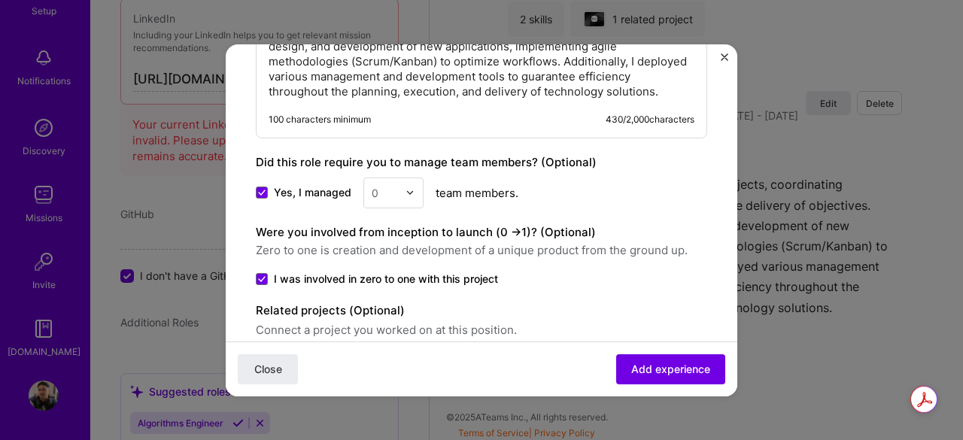
click at [383, 201] on input "text" at bounding box center [385, 193] width 26 height 16
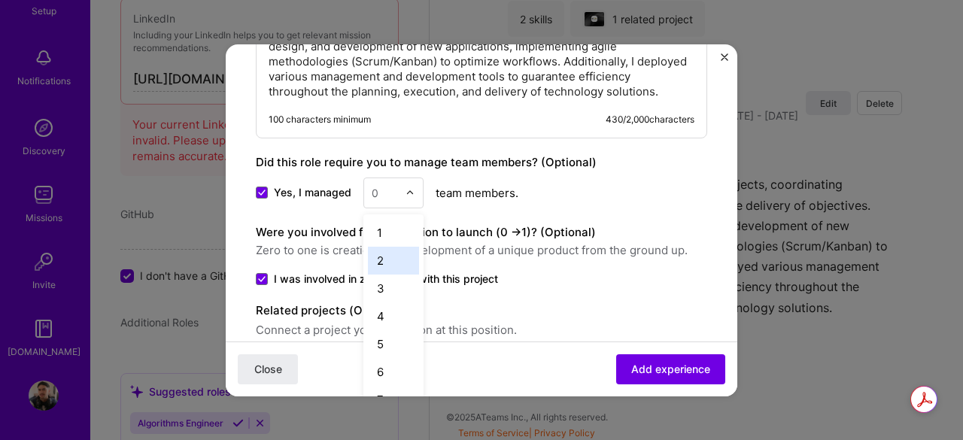
click at [385, 273] on div "2" at bounding box center [393, 261] width 51 height 28
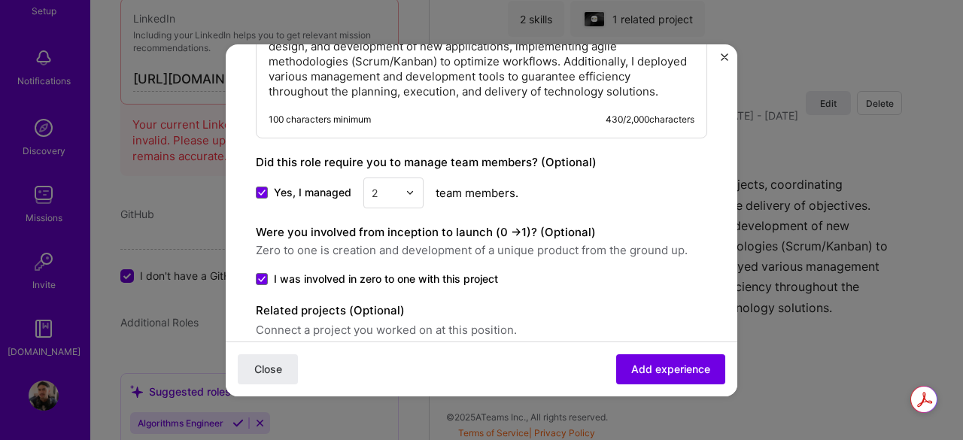
drag, startPoint x: 657, startPoint y: 364, endPoint x: 668, endPoint y: 377, distance: 17.6
click at [664, 374] on span "Add experience" at bounding box center [670, 368] width 79 height 15
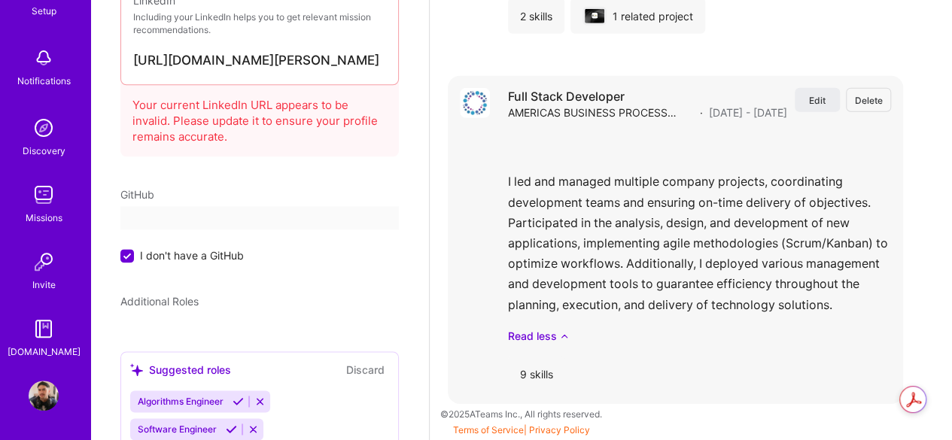
select select "US"
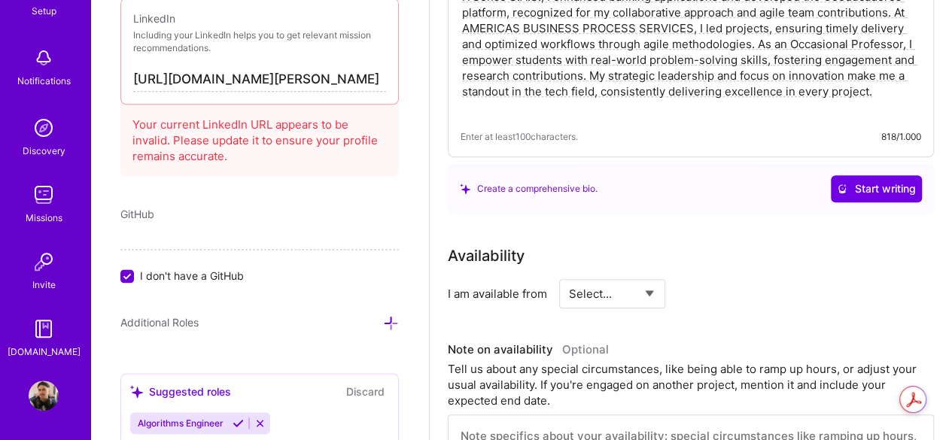
scroll to position [527, 0]
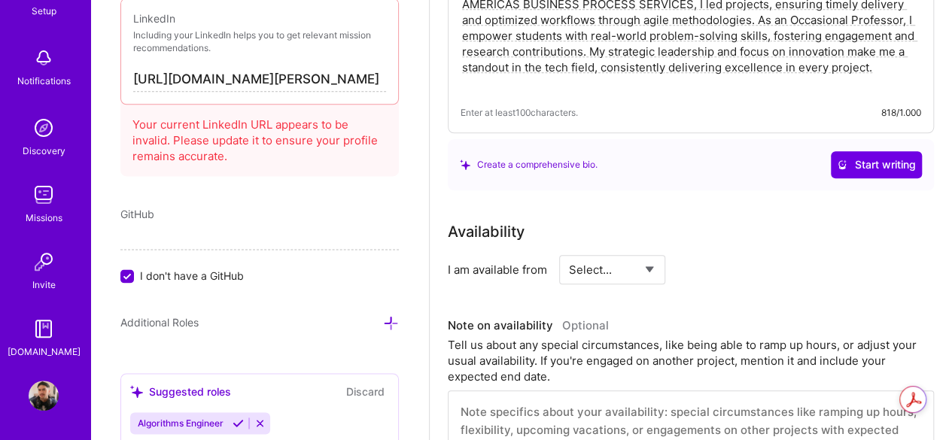
click at [630, 268] on select "Select... Right Now Future Date Not Available" at bounding box center [612, 270] width 87 height 38
select select "Right Now"
click at [569, 251] on select "Select... Right Now Future Date Not Available" at bounding box center [612, 270] width 87 height 38
click at [726, 269] on input at bounding box center [749, 269] width 90 height 29
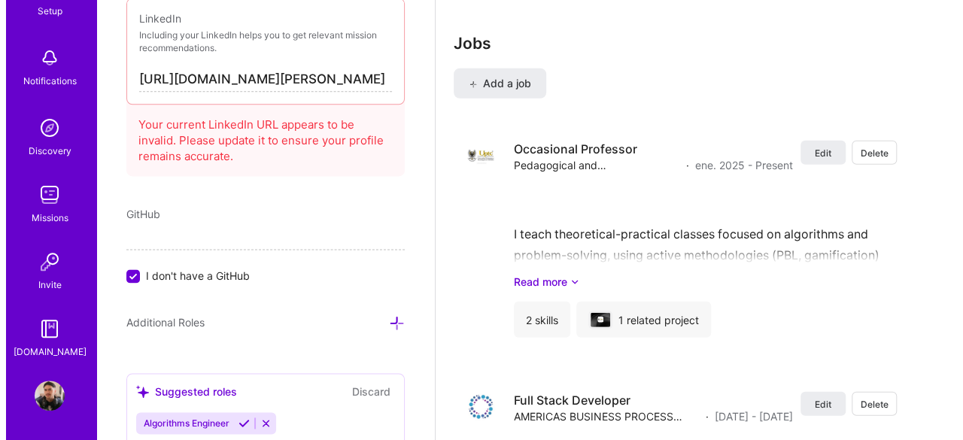
scroll to position [1891, 0]
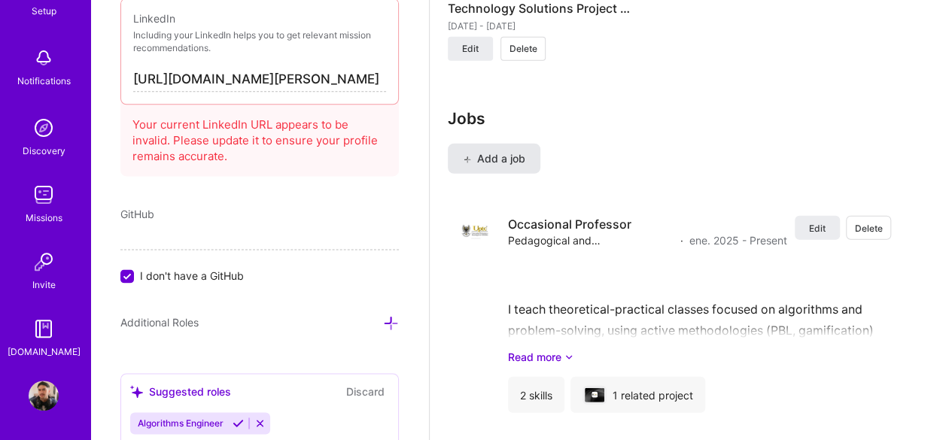
type input "40"
click at [522, 159] on span "Add a job" at bounding box center [494, 158] width 62 height 15
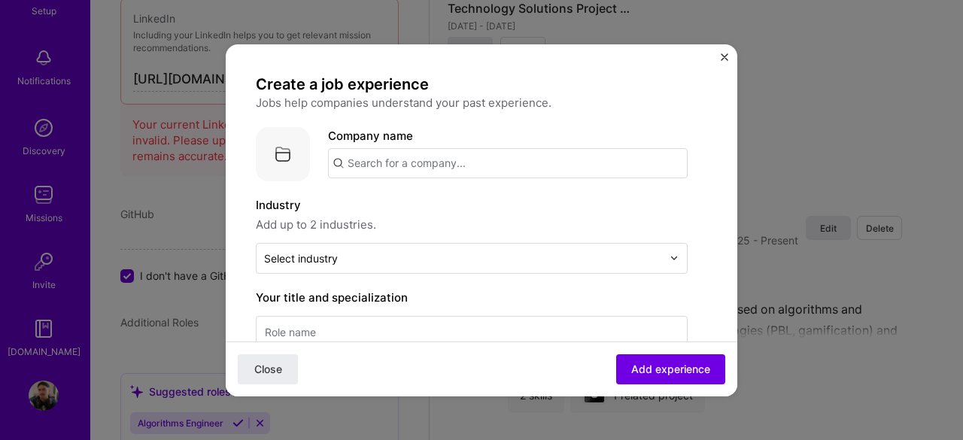
click at [405, 167] on input "text" at bounding box center [508, 163] width 360 height 30
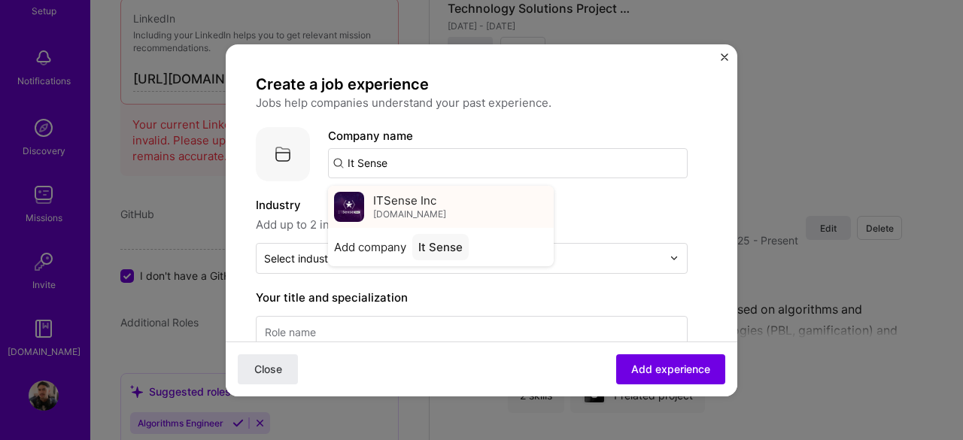
click at [370, 205] on div "ITSense Inc [DOMAIN_NAME]" at bounding box center [441, 207] width 226 height 42
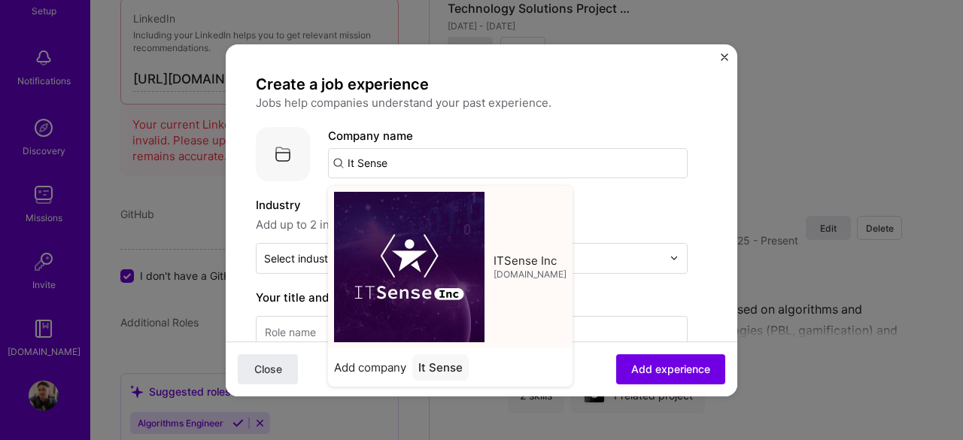
type input "ITSense Inc"
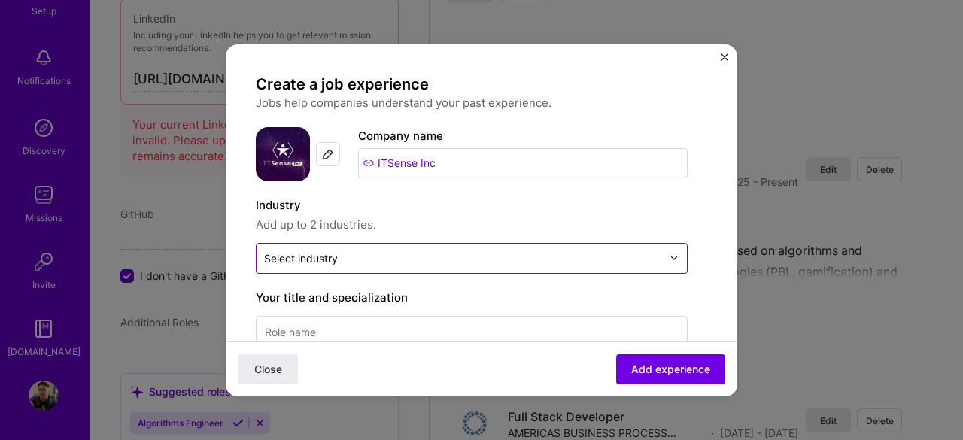
click at [309, 257] on div "Select industry 0" at bounding box center [301, 259] width 74 height 16
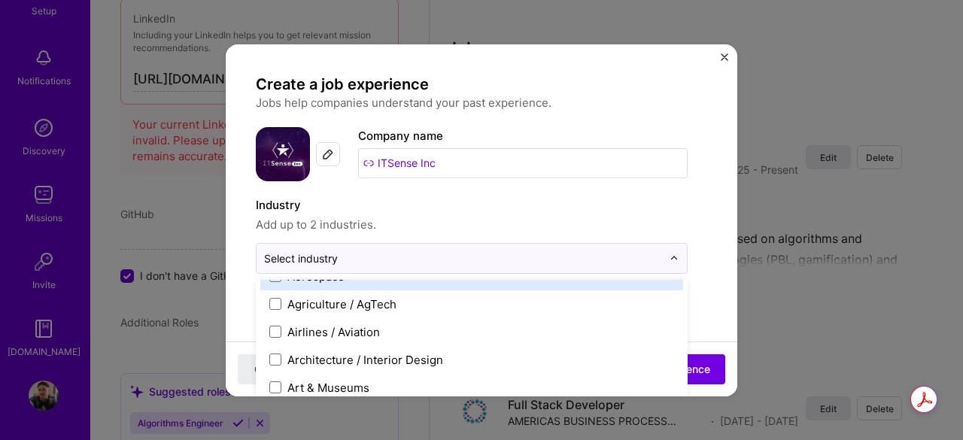
scroll to position [151, 0]
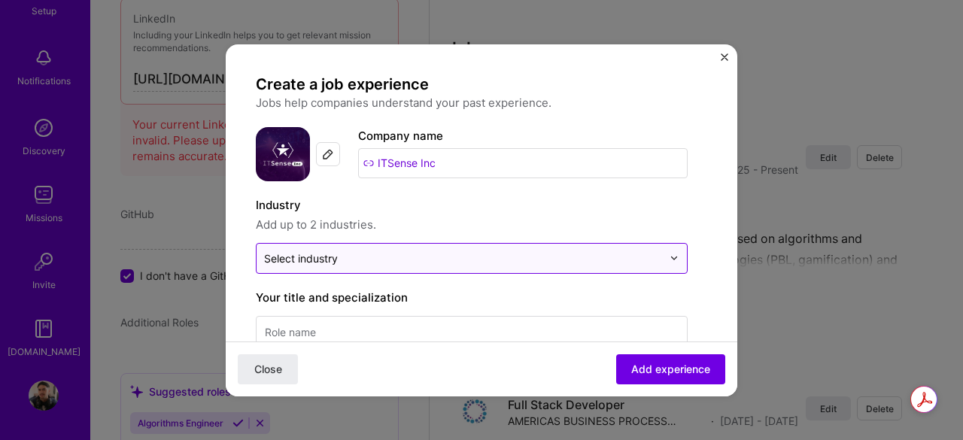
click at [318, 258] on div "Select industry 0" at bounding box center [301, 259] width 74 height 16
click at [317, 261] on div "Select industry 0" at bounding box center [301, 259] width 74 height 16
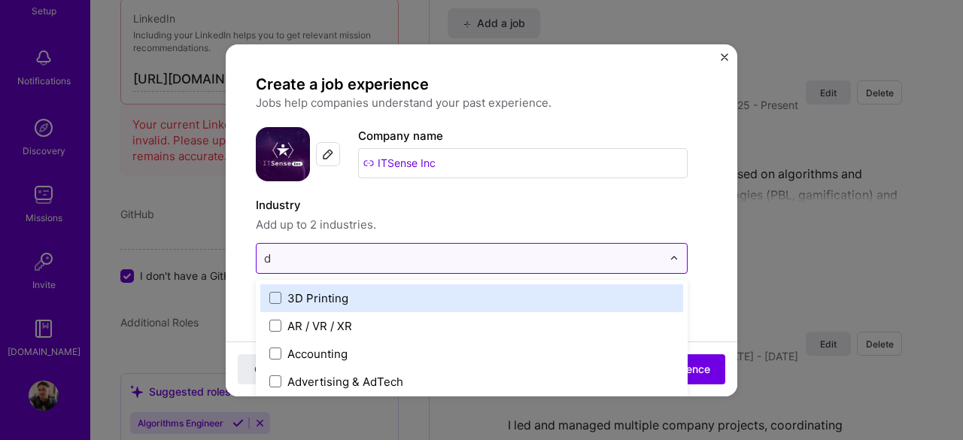
scroll to position [2032, 0]
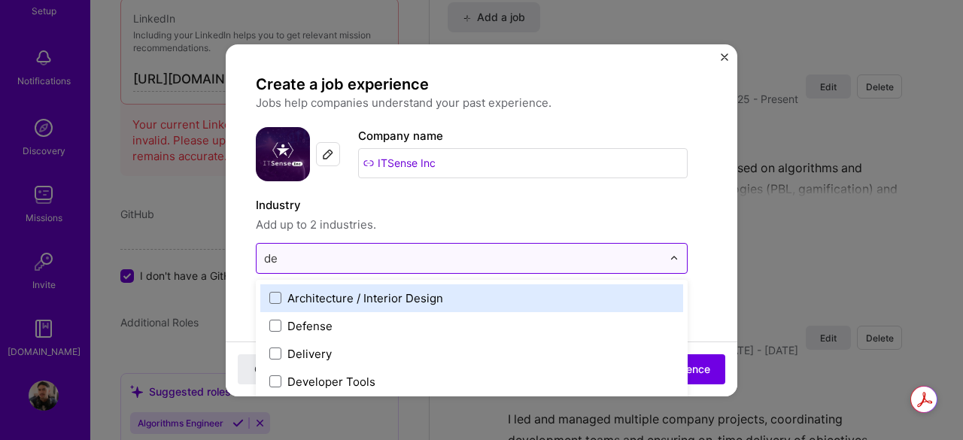
type input "d"
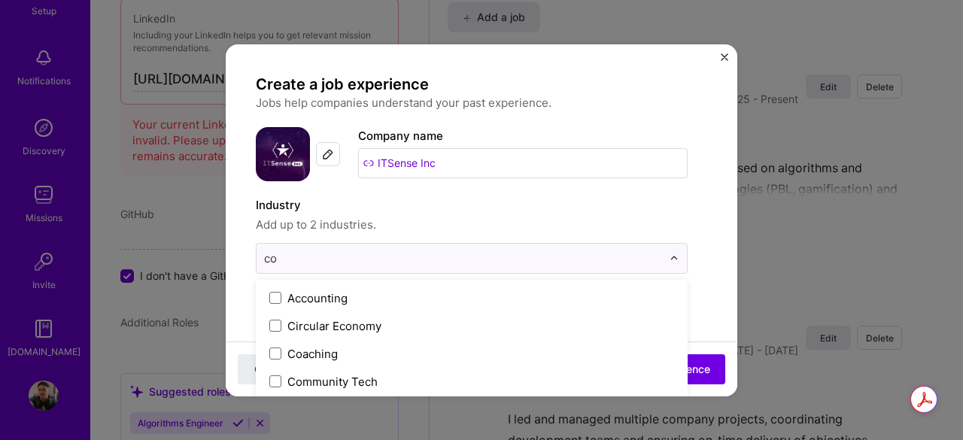
type input "c"
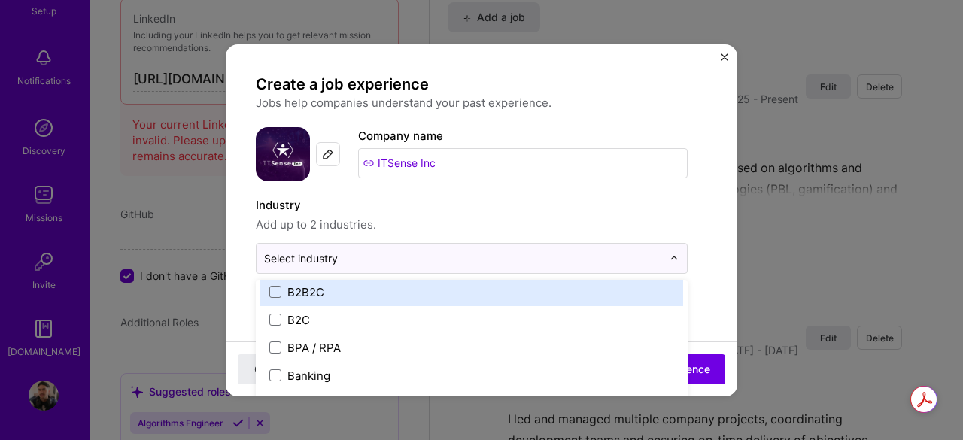
scroll to position [376, 0]
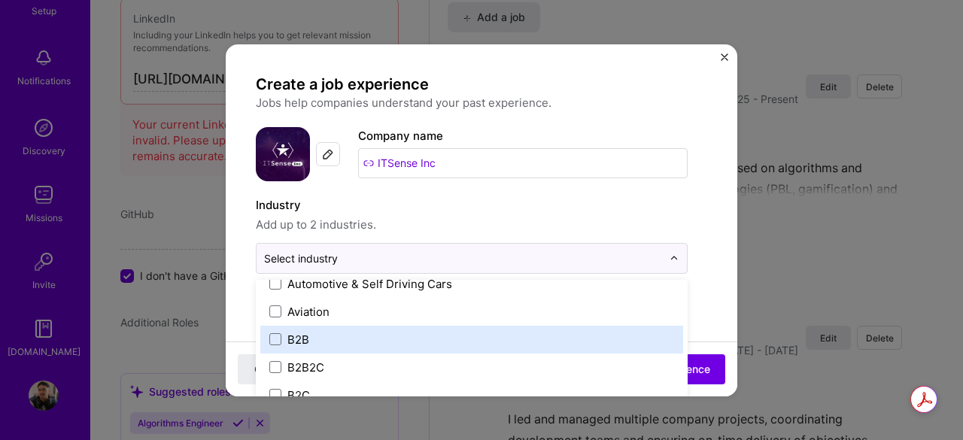
click at [303, 336] on div "B2B" at bounding box center [299, 340] width 22 height 16
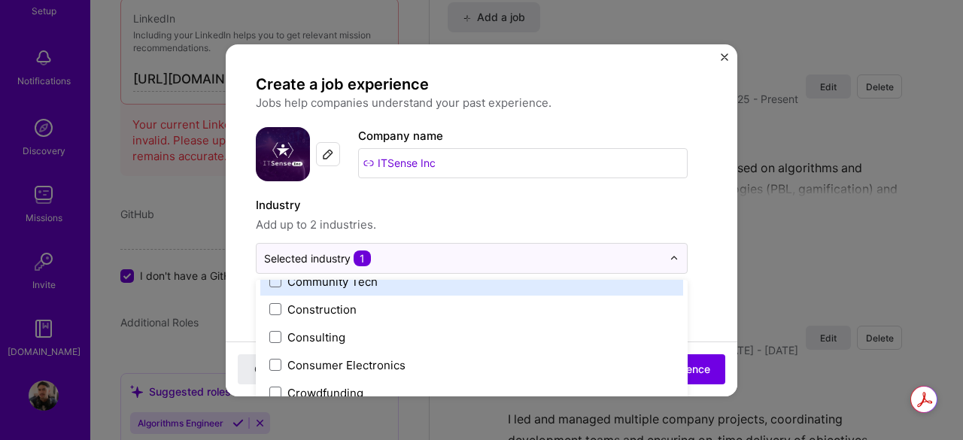
scroll to position [978, 0]
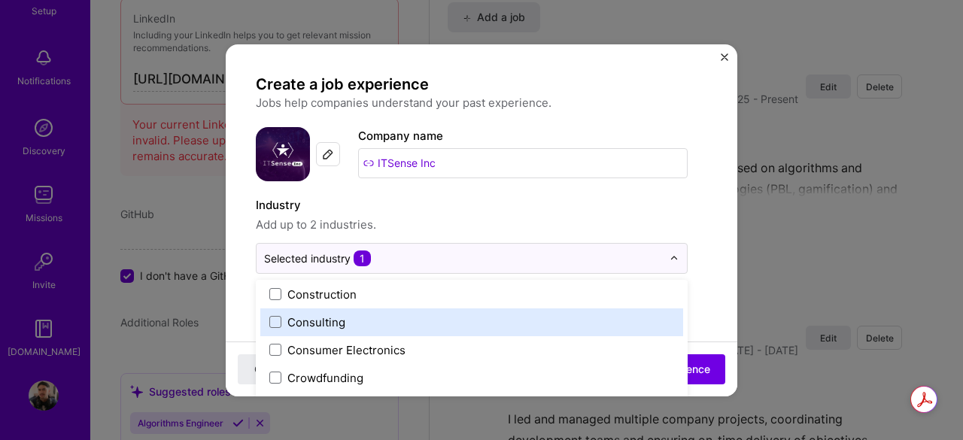
click at [327, 324] on div "Consulting" at bounding box center [317, 323] width 58 height 16
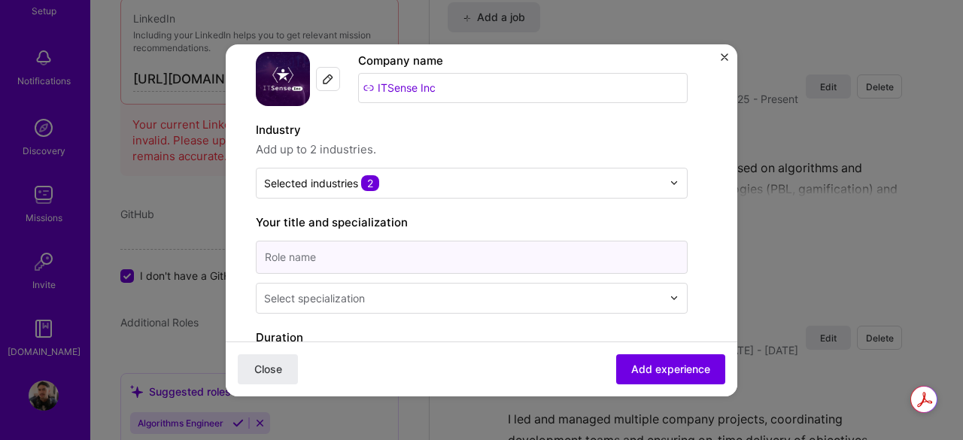
click at [310, 252] on input at bounding box center [472, 257] width 432 height 33
type input "Full Stack Developer"
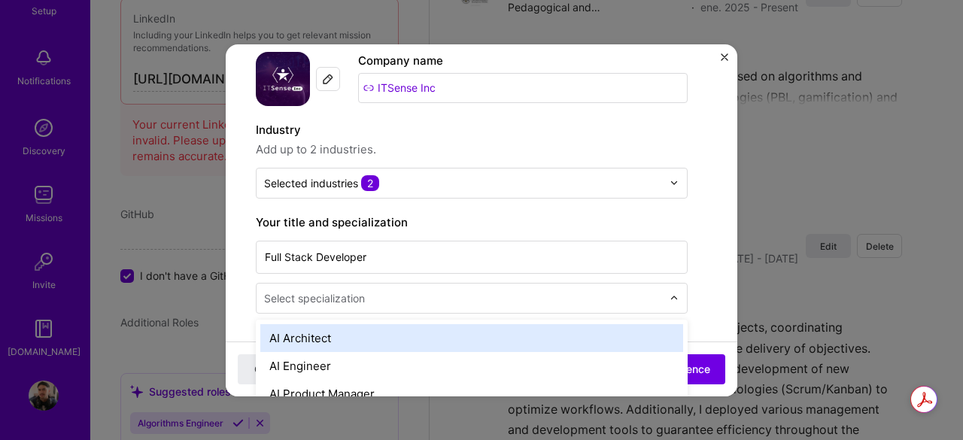
click at [324, 299] on div "Select specialization" at bounding box center [314, 299] width 101 height 16
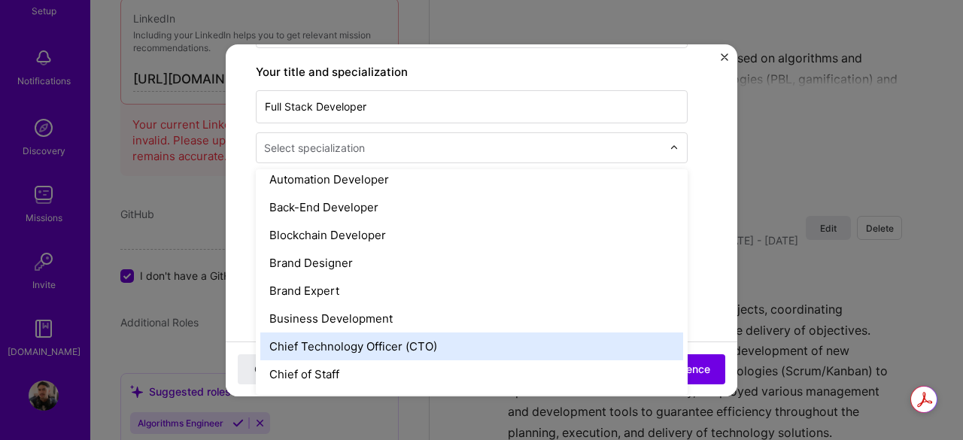
scroll to position [151, 0]
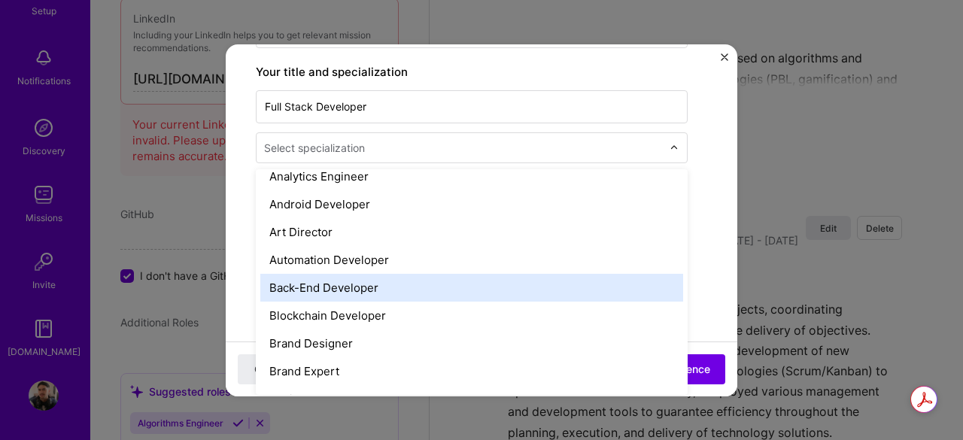
click at [324, 282] on div "Back-End Developer" at bounding box center [471, 288] width 423 height 28
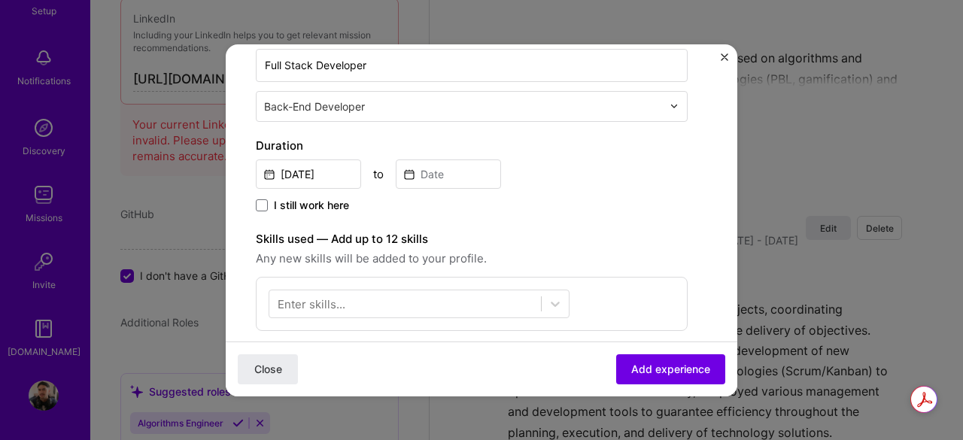
scroll to position [301, 0]
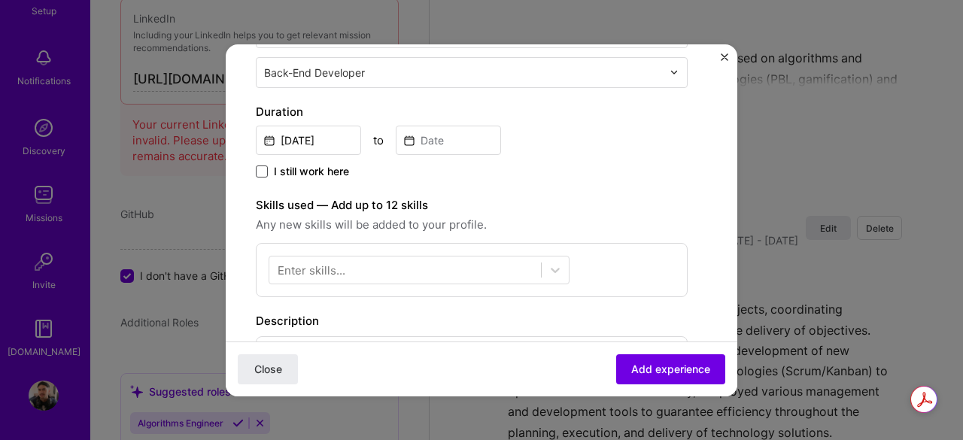
click at [266, 169] on span at bounding box center [262, 172] width 12 height 12
click at [0, 0] on input "I still work here" at bounding box center [0, 0] width 0 height 0
click at [328, 136] on input "[DATE]" at bounding box center [308, 140] width 105 height 29
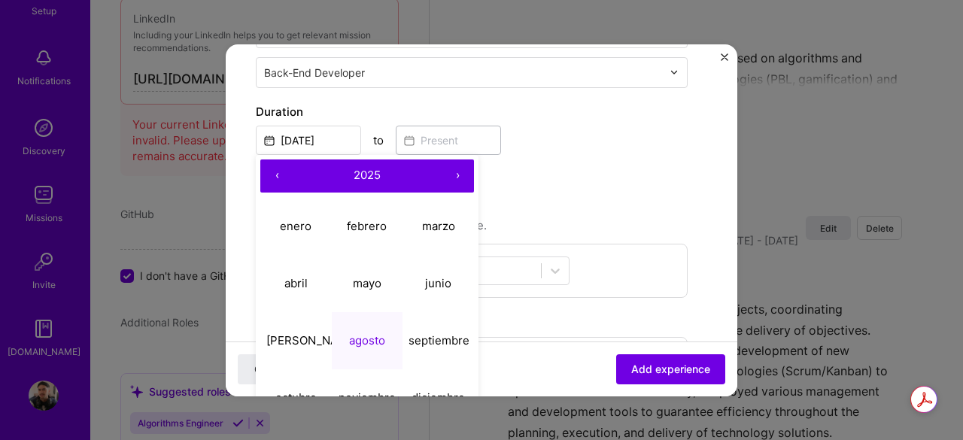
click at [282, 175] on button "‹" at bounding box center [276, 176] width 33 height 33
click at [294, 339] on abbr "[PERSON_NAME]" at bounding box center [312, 340] width 92 height 14
type input "[DATE]"
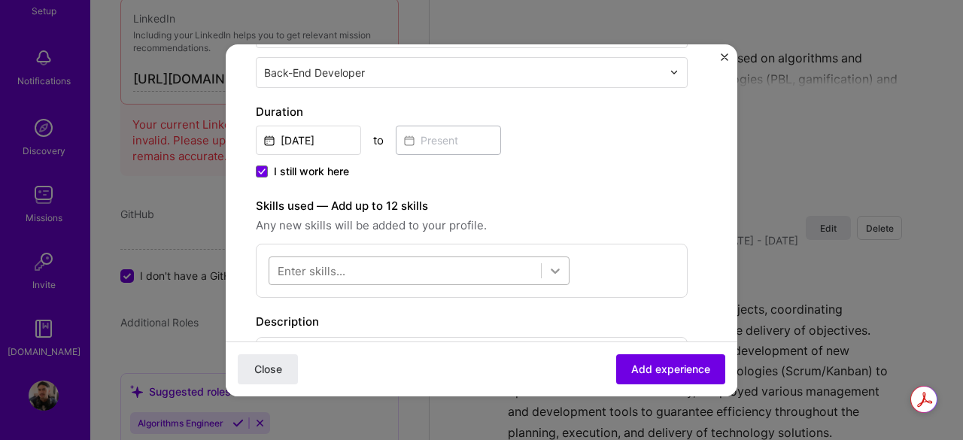
click at [546, 267] on div at bounding box center [555, 270] width 27 height 27
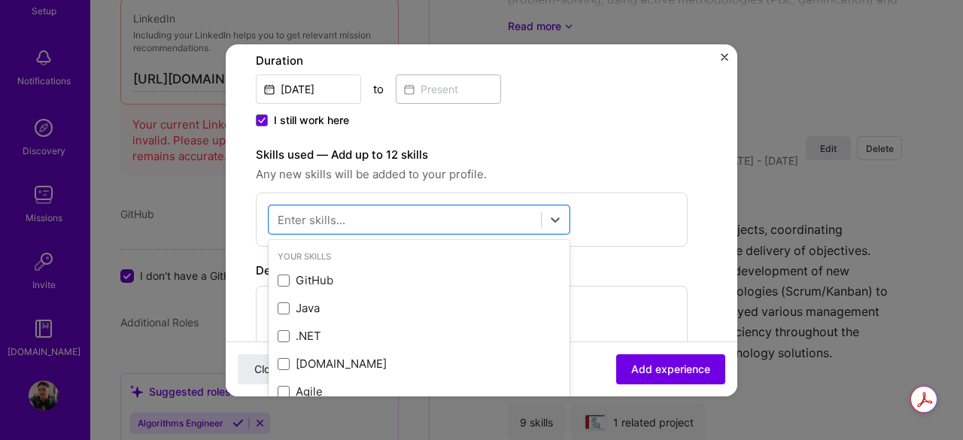
scroll to position [376, 0]
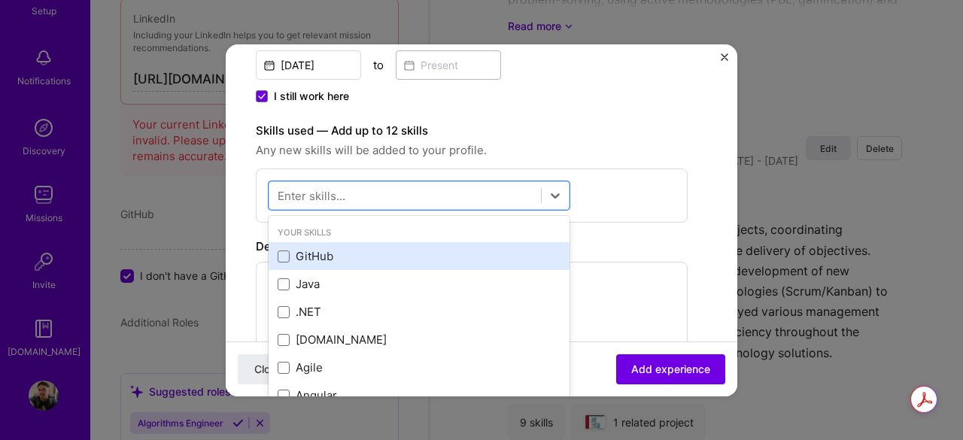
click at [289, 260] on div "GitHub" at bounding box center [419, 256] width 283 height 16
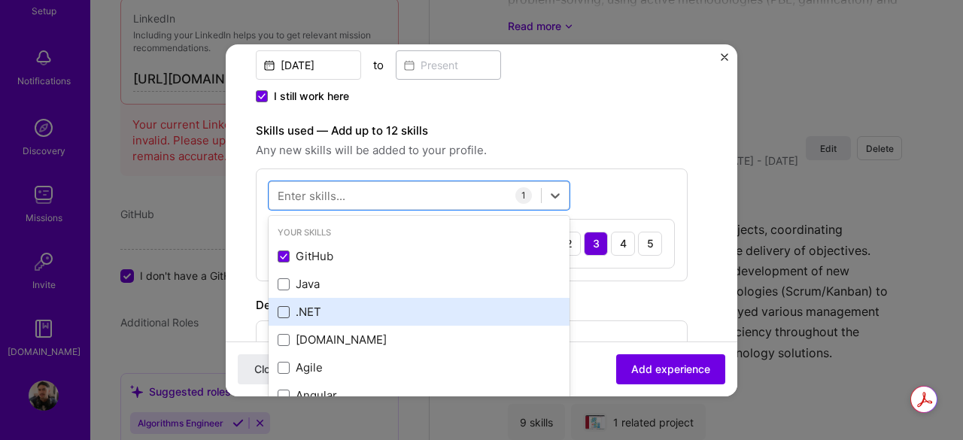
click at [286, 312] on span at bounding box center [284, 312] width 12 height 12
click at [0, 0] on input "checkbox" at bounding box center [0, 0] width 0 height 0
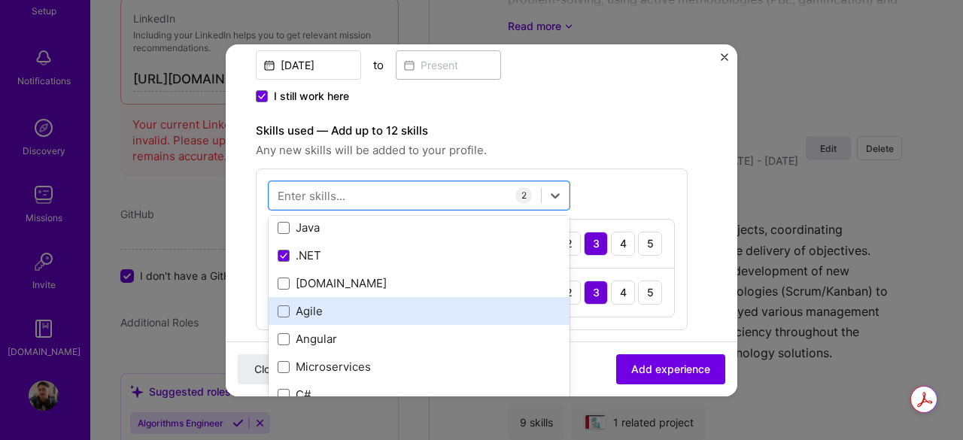
scroll to position [75, 0]
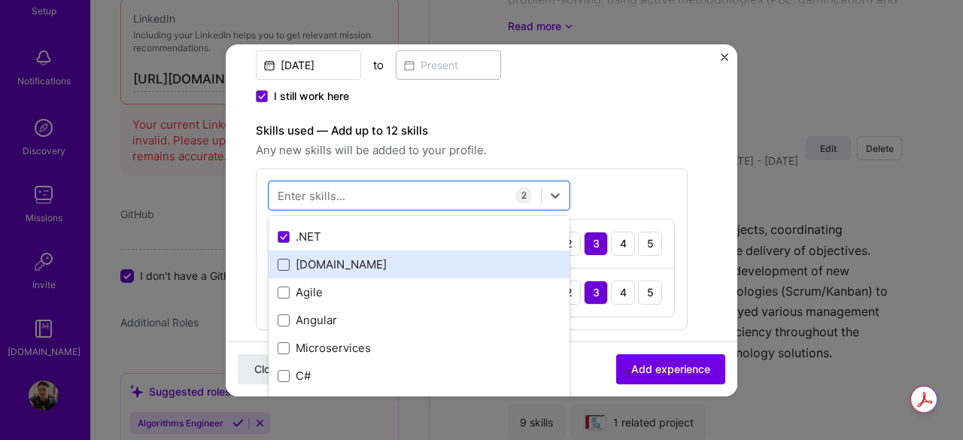
click at [285, 264] on span at bounding box center [284, 265] width 12 height 12
click at [0, 0] on input "checkbox" at bounding box center [0, 0] width 0 height 0
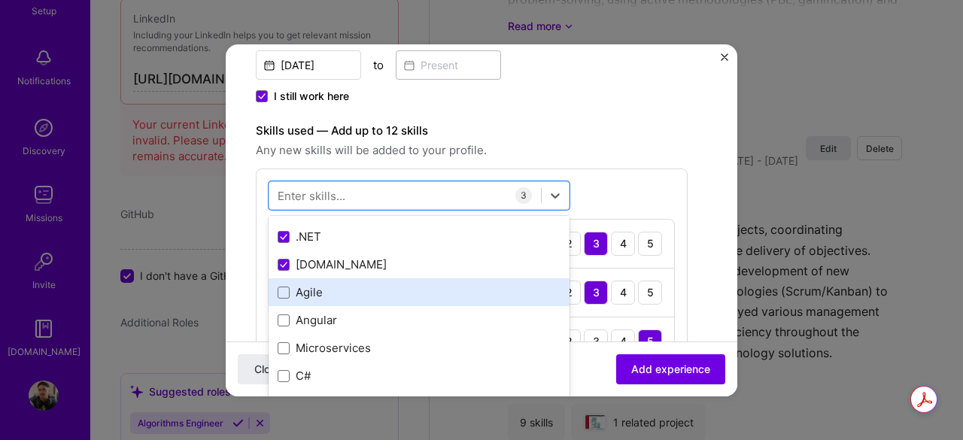
click at [285, 297] on div "Agile" at bounding box center [419, 293] width 283 height 16
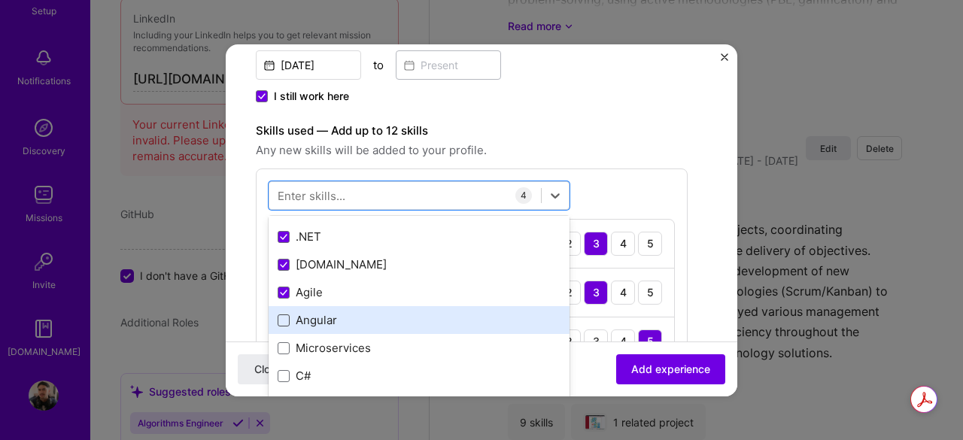
click at [283, 320] on span at bounding box center [284, 321] width 12 height 12
click at [0, 0] on input "checkbox" at bounding box center [0, 0] width 0 height 0
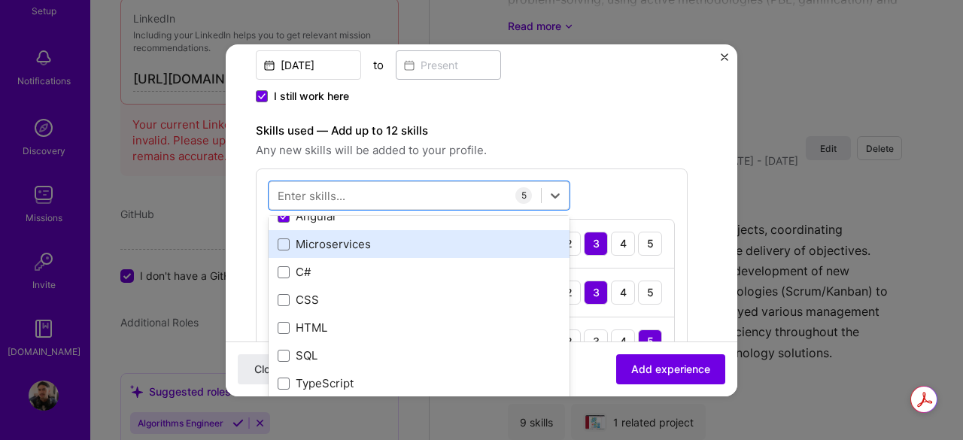
scroll to position [151, 0]
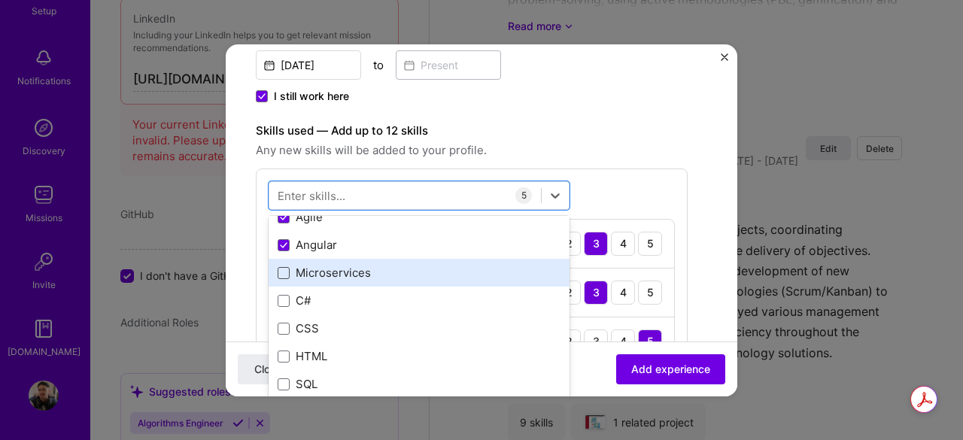
click at [281, 267] on span at bounding box center [284, 273] width 12 height 12
click at [0, 0] on input "checkbox" at bounding box center [0, 0] width 0 height 0
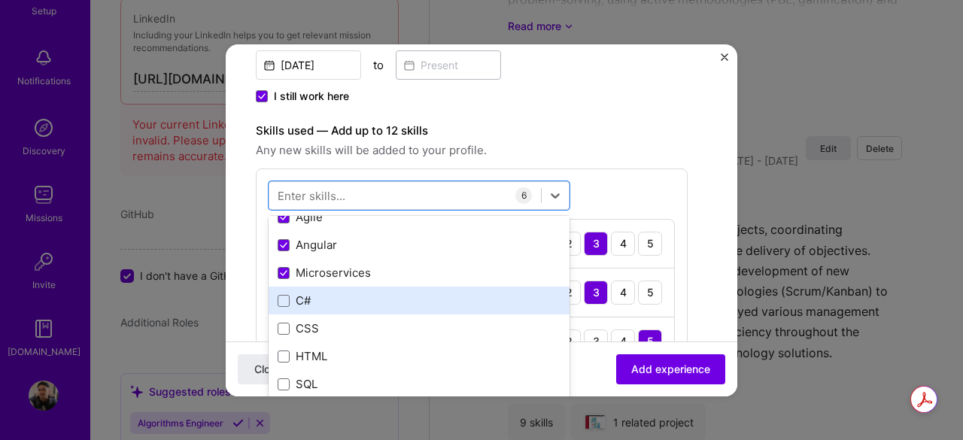
click at [288, 305] on div "C#" at bounding box center [419, 301] width 283 height 16
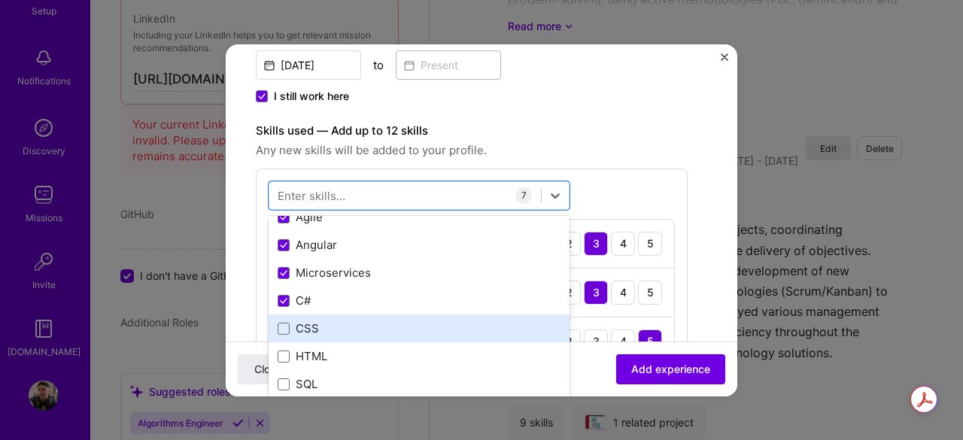
click at [286, 321] on div "CSS" at bounding box center [419, 329] width 283 height 16
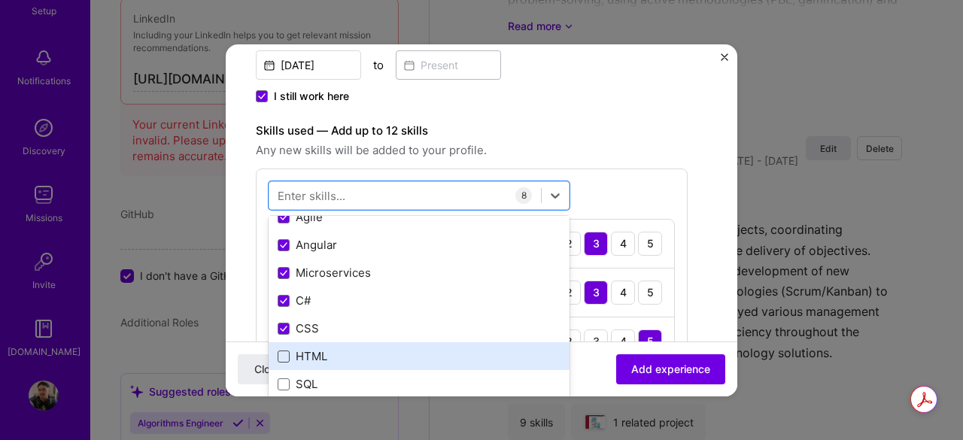
click at [286, 353] on span at bounding box center [284, 357] width 12 height 12
click at [0, 0] on input "checkbox" at bounding box center [0, 0] width 0 height 0
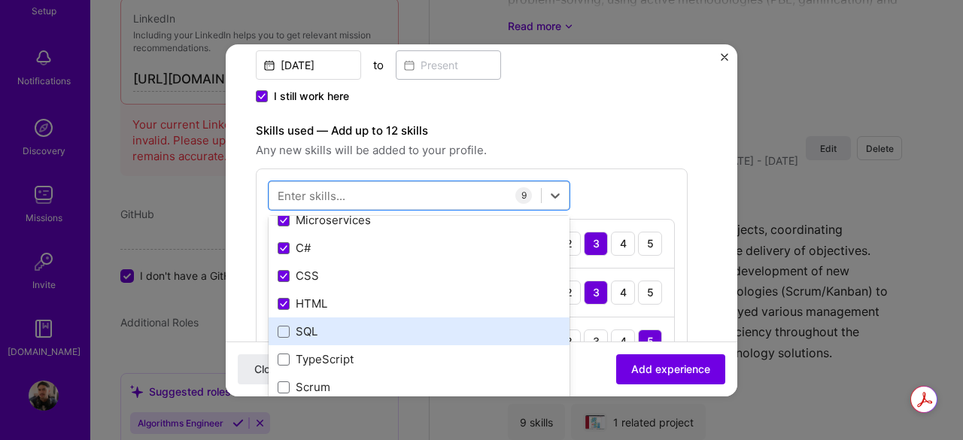
scroll to position [226, 0]
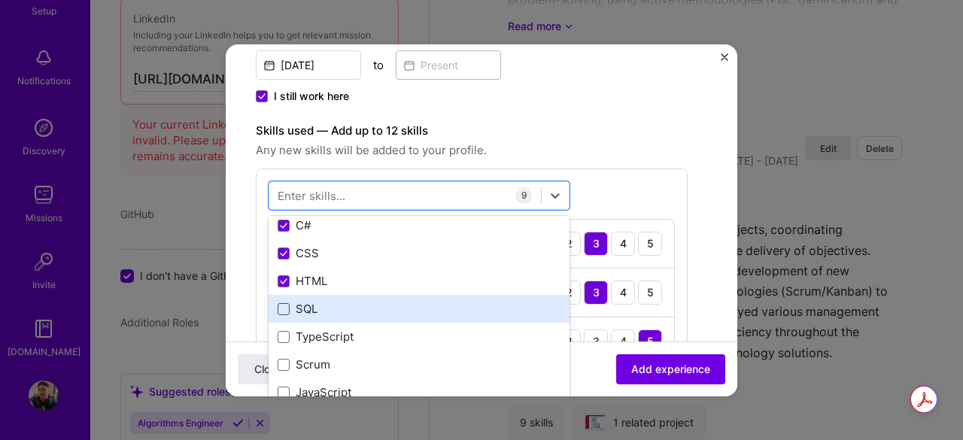
click at [284, 307] on span at bounding box center [284, 309] width 12 height 12
click at [0, 0] on input "checkbox" at bounding box center [0, 0] width 0 height 0
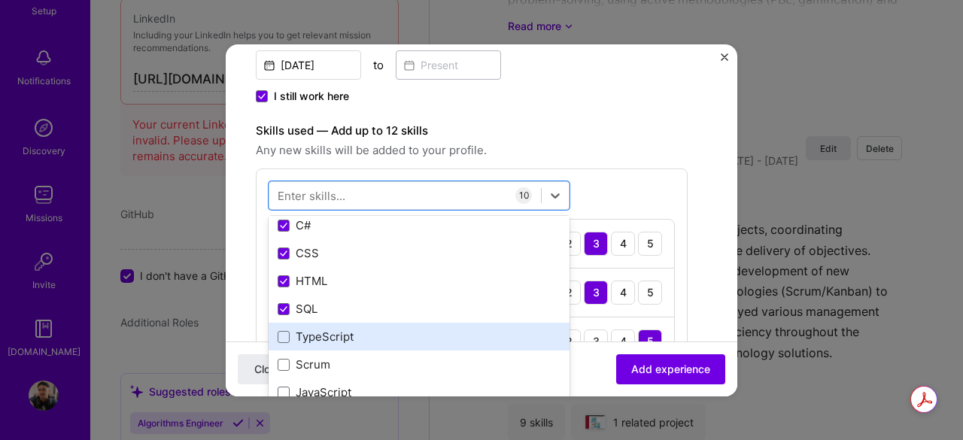
click at [286, 348] on div "TypeScript" at bounding box center [419, 337] width 301 height 28
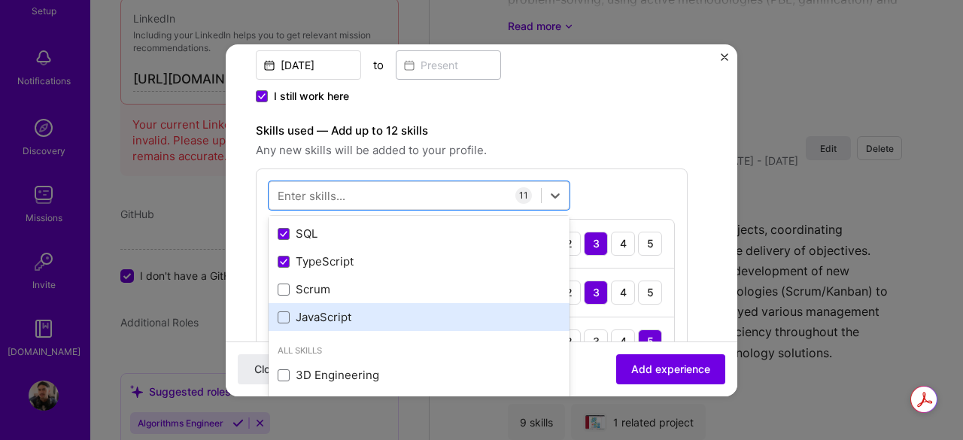
drag, startPoint x: 292, startPoint y: 285, endPoint x: 291, endPoint y: 303, distance: 18.1
click at [293, 287] on div "Scrum" at bounding box center [419, 289] width 283 height 16
click at [291, 324] on div "JavaScript" at bounding box center [419, 317] width 301 height 28
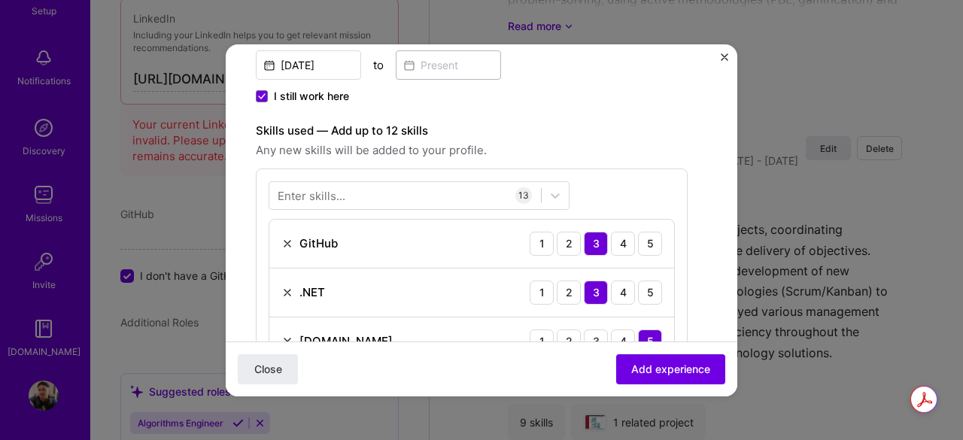
click at [634, 237] on div "4" at bounding box center [623, 244] width 24 height 24
click at [646, 291] on div "5" at bounding box center [650, 293] width 24 height 24
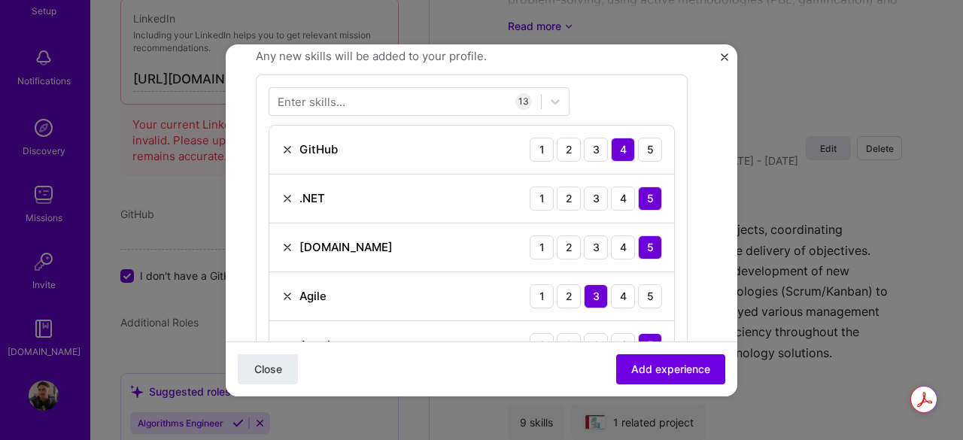
scroll to position [527, 0]
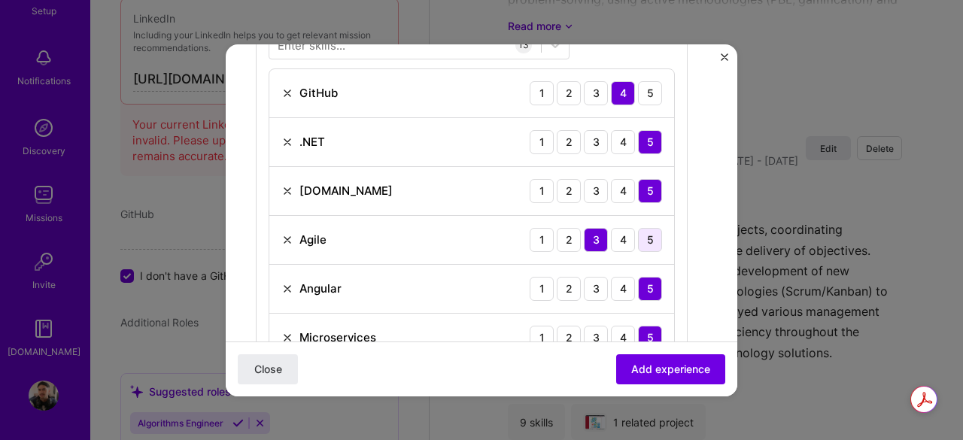
click at [653, 239] on div "5" at bounding box center [650, 240] width 24 height 24
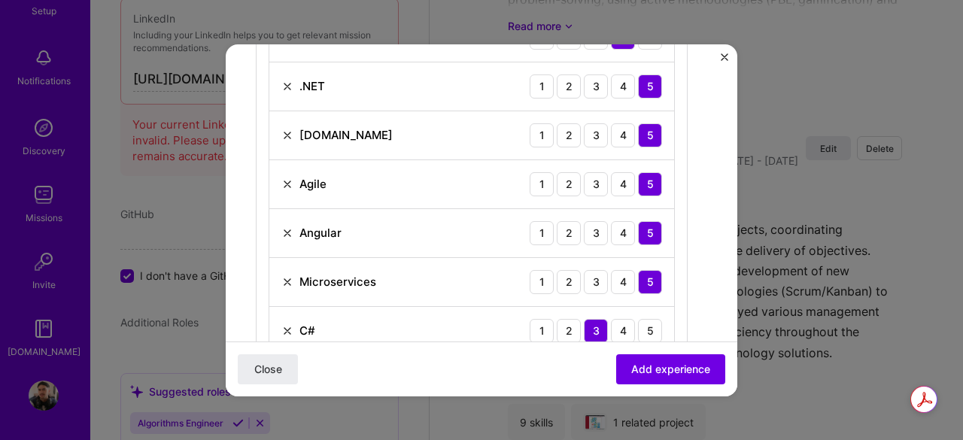
scroll to position [677, 0]
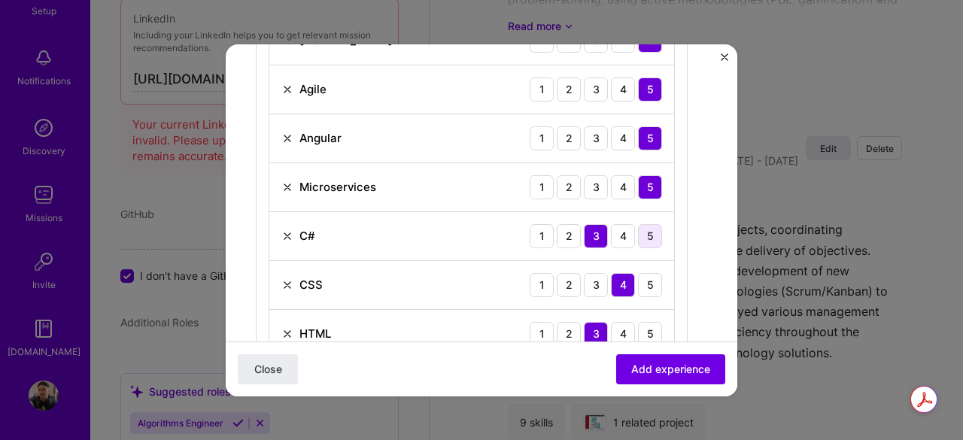
click at [652, 236] on div "5" at bounding box center [650, 236] width 24 height 24
click at [653, 276] on div "5" at bounding box center [650, 285] width 24 height 24
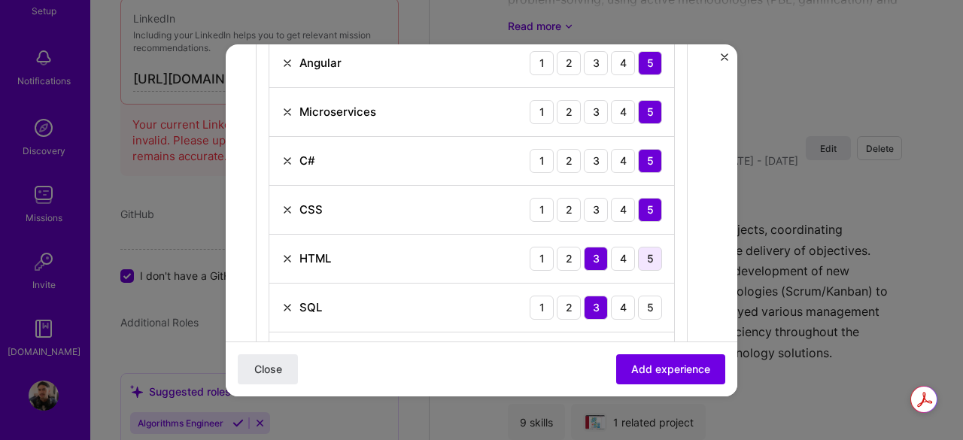
click at [655, 257] on div "5" at bounding box center [650, 259] width 24 height 24
click at [650, 300] on div "5" at bounding box center [650, 308] width 24 height 24
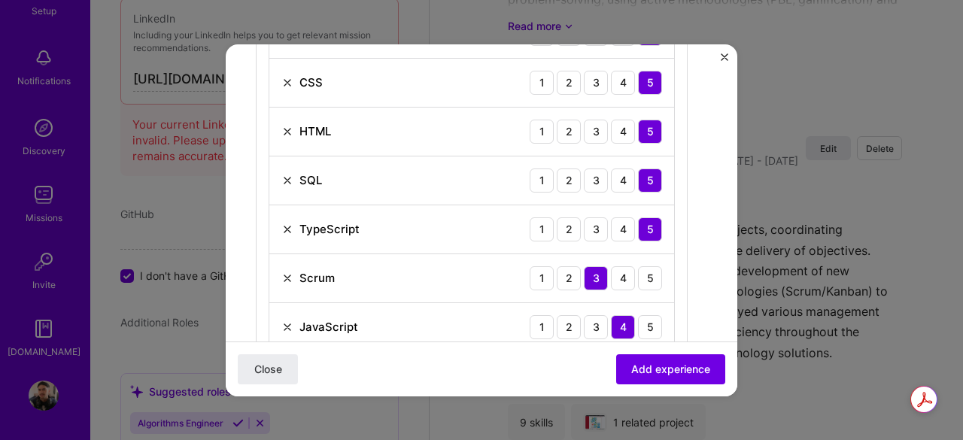
scroll to position [903, 0]
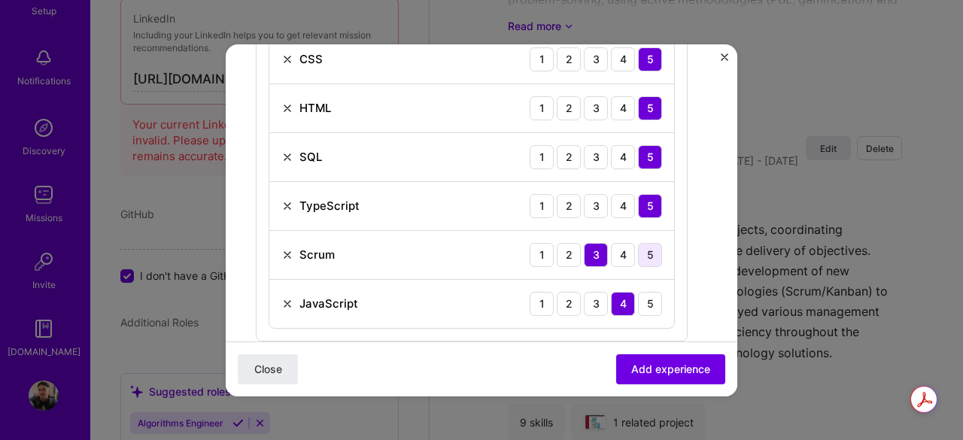
click at [653, 254] on div "5" at bounding box center [650, 255] width 24 height 24
click at [649, 306] on div "5" at bounding box center [650, 304] width 24 height 24
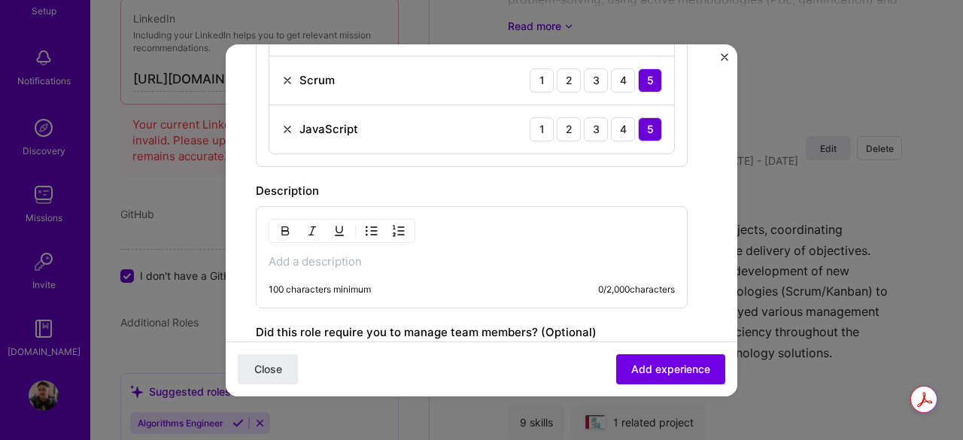
scroll to position [1129, 0]
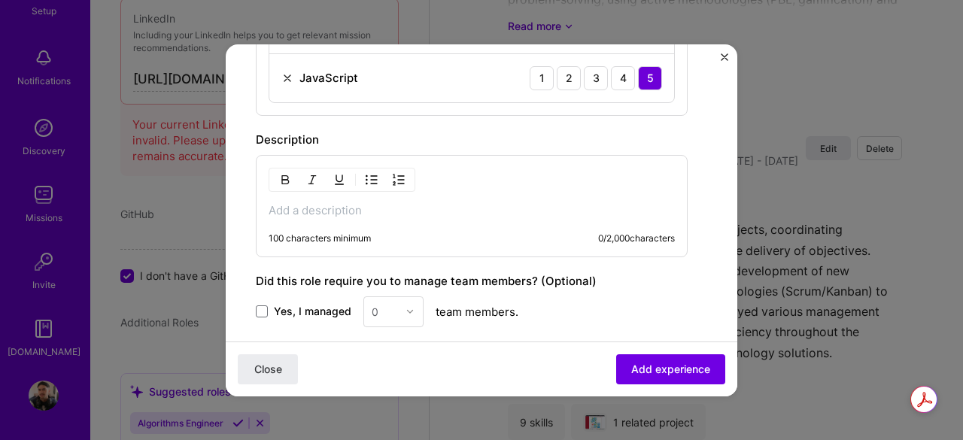
click at [340, 203] on p at bounding box center [472, 210] width 406 height 15
click at [340, 205] on p at bounding box center [472, 210] width 406 height 15
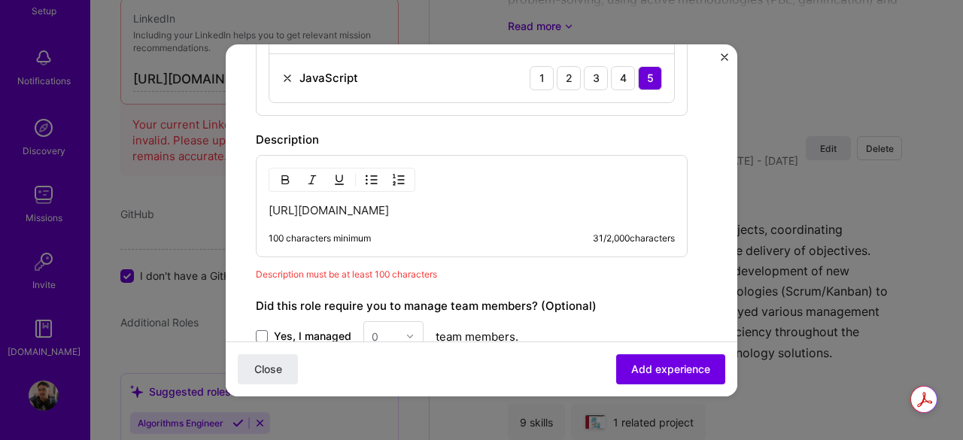
drag, startPoint x: 345, startPoint y: 204, endPoint x: 263, endPoint y: 203, distance: 82.0
click at [263, 203] on div "[URL][DOMAIN_NAME] 100 characters minimum 31 / 2,000 characters" at bounding box center [472, 206] width 432 height 102
click at [328, 206] on p at bounding box center [472, 210] width 406 height 15
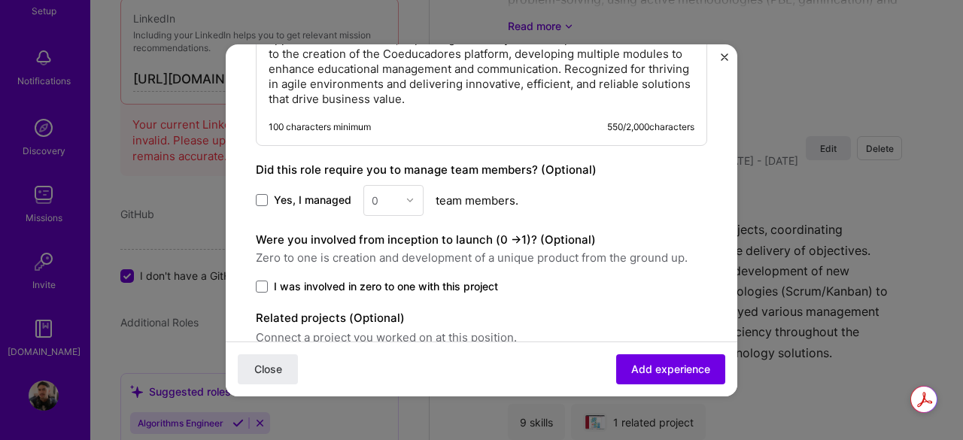
scroll to position [1412, 0]
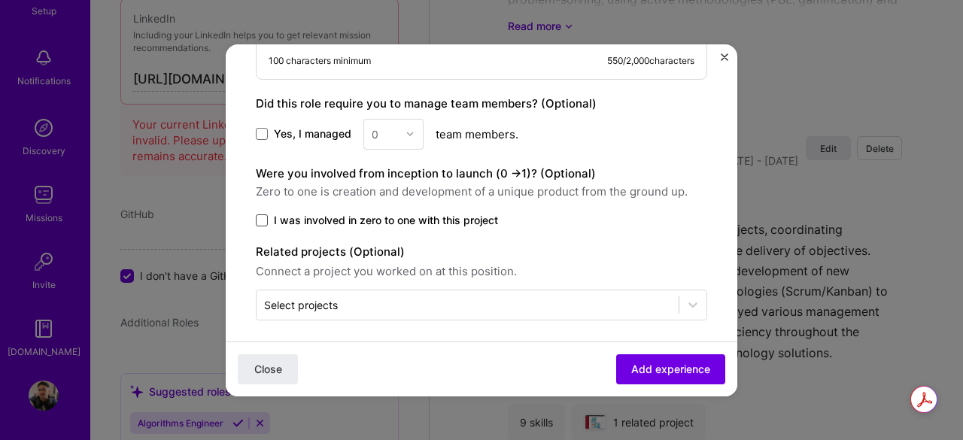
click at [262, 215] on span at bounding box center [262, 221] width 12 height 12
click at [0, 0] on input "I was involved in zero to one with this project" at bounding box center [0, 0] width 0 height 0
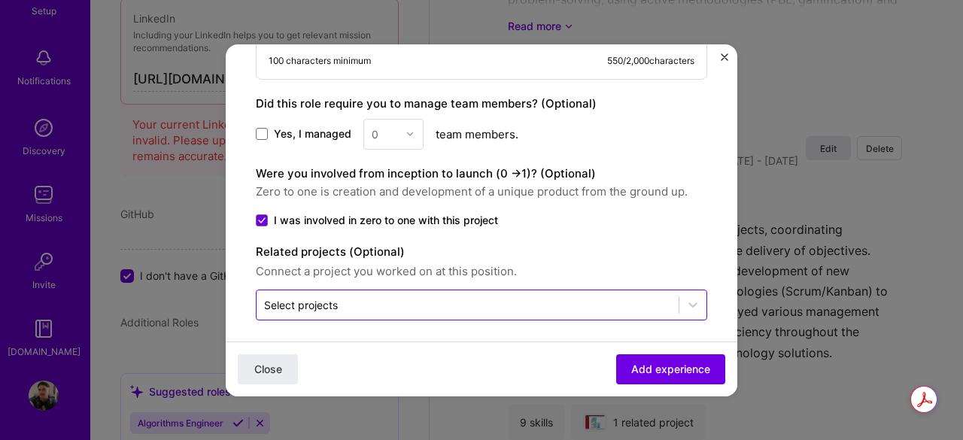
click at [349, 297] on input "text" at bounding box center [467, 305] width 407 height 16
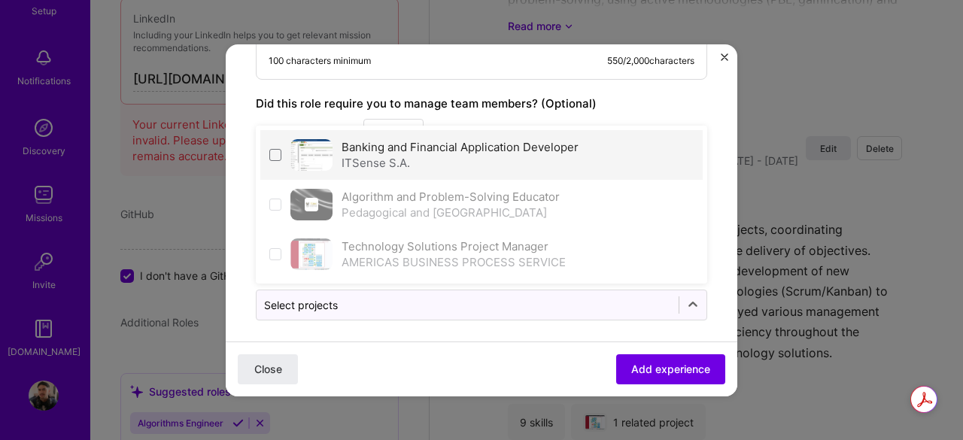
click at [284, 149] on div "Banking and Financial Application Developer ITSense S.A." at bounding box center [481, 155] width 443 height 50
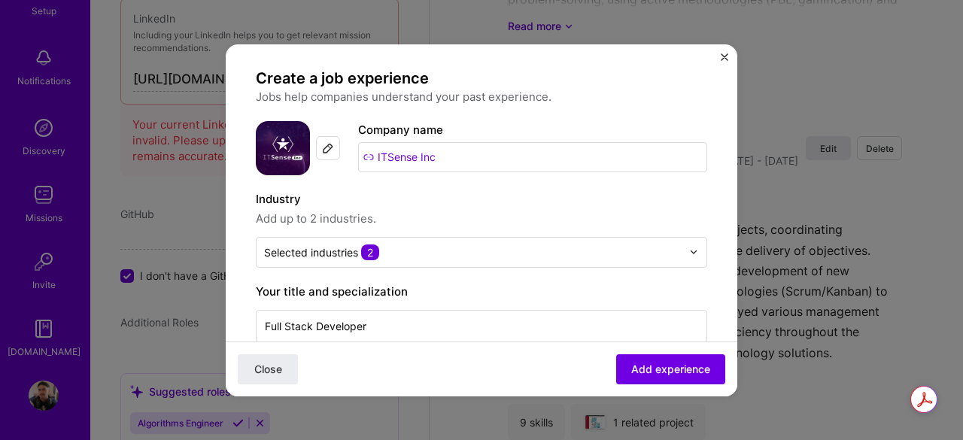
scroll to position [0, 0]
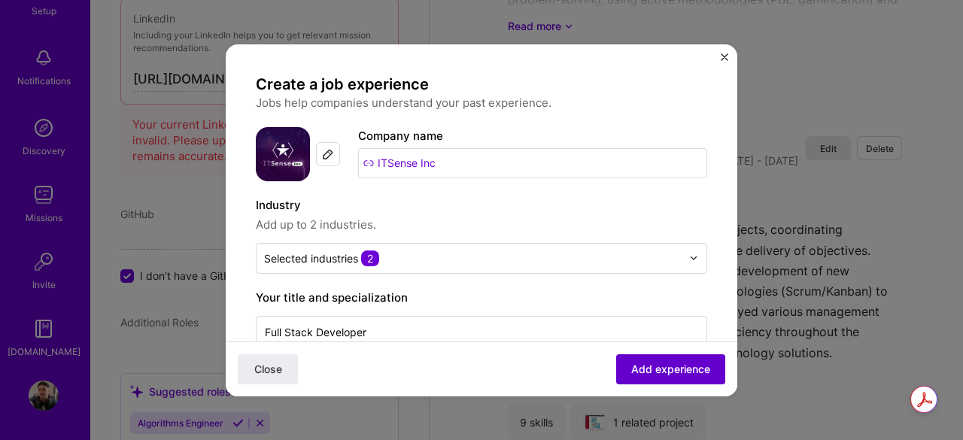
click at [653, 376] on span "Add experience" at bounding box center [670, 368] width 79 height 15
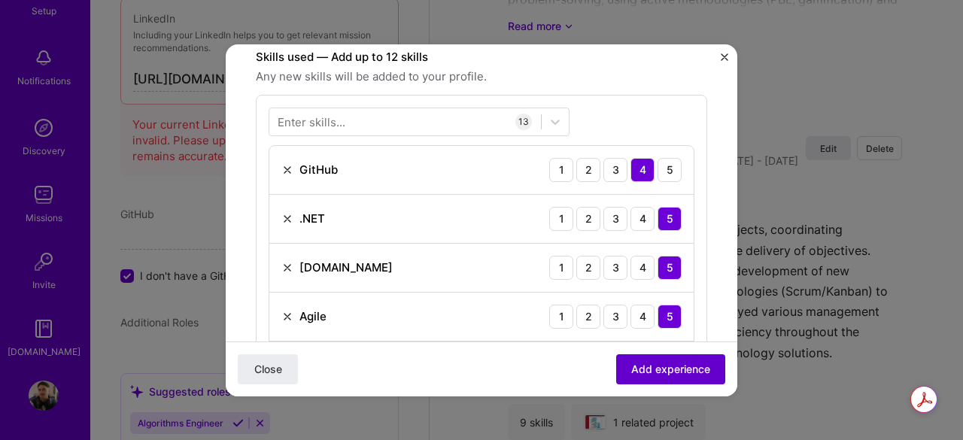
scroll to position [452, 0]
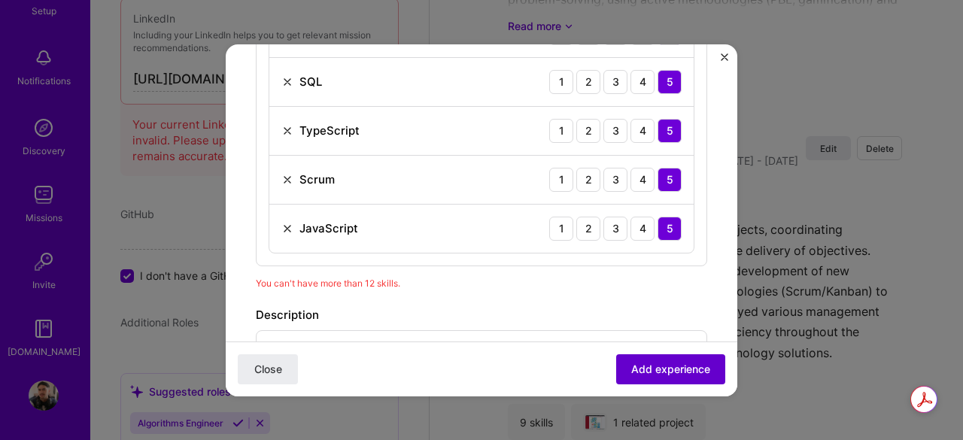
click at [662, 370] on span "Add experience" at bounding box center [670, 368] width 79 height 15
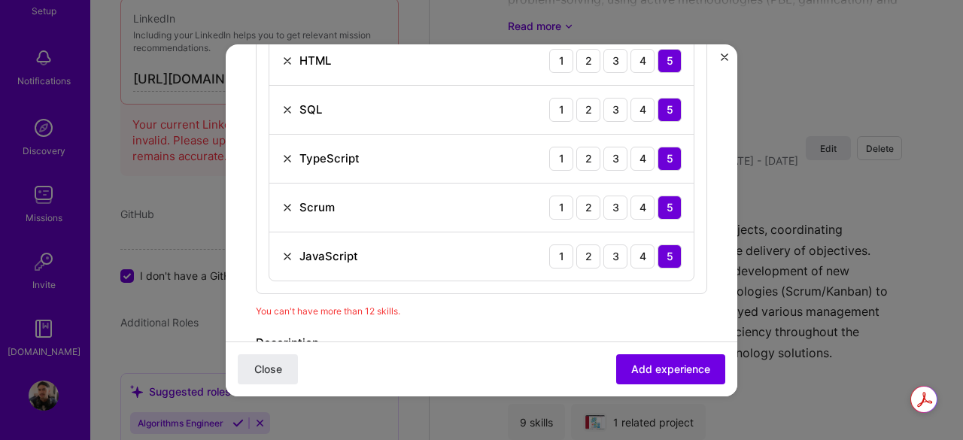
scroll to position [978, 0]
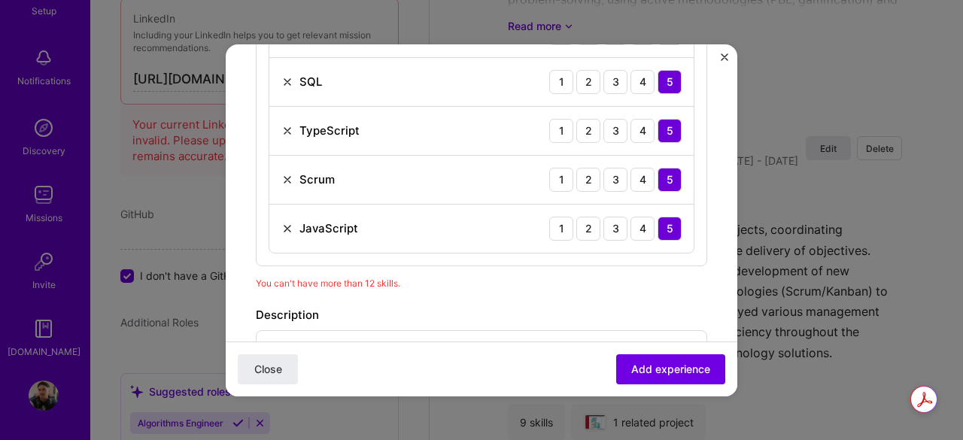
click at [288, 224] on img at bounding box center [287, 229] width 12 height 12
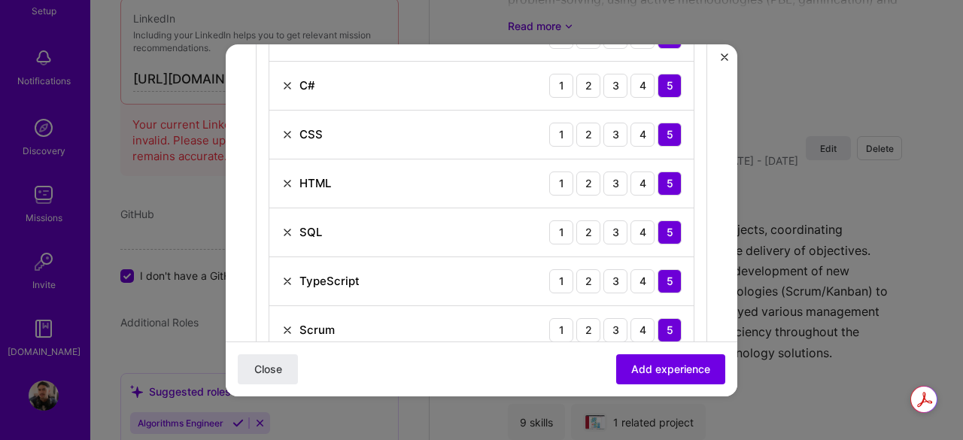
scroll to position [828, 0]
click at [283, 324] on img at bounding box center [287, 330] width 12 height 12
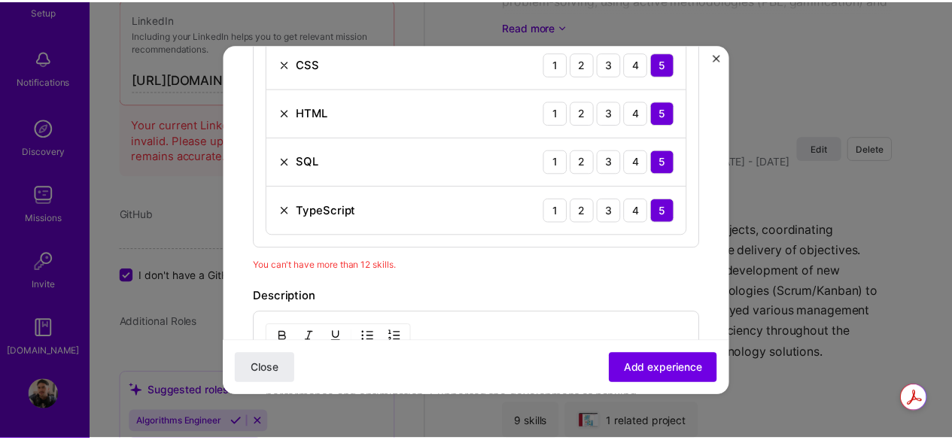
scroll to position [978, 0]
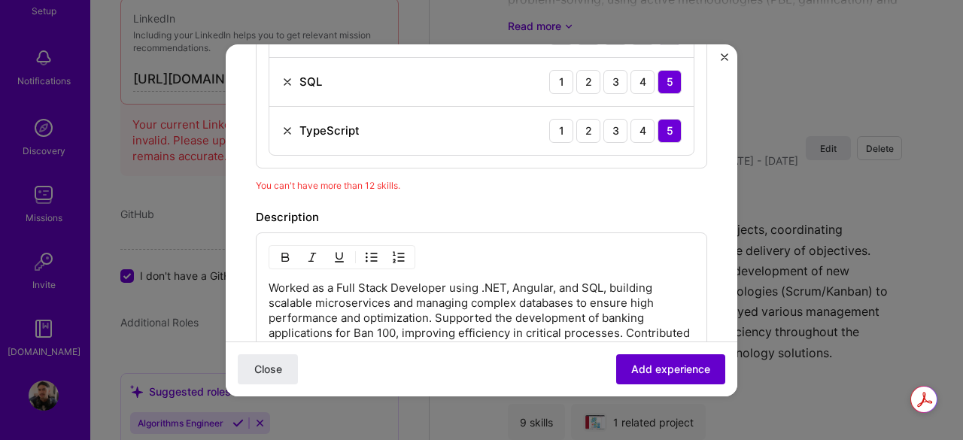
click at [647, 364] on span "Add experience" at bounding box center [670, 368] width 79 height 15
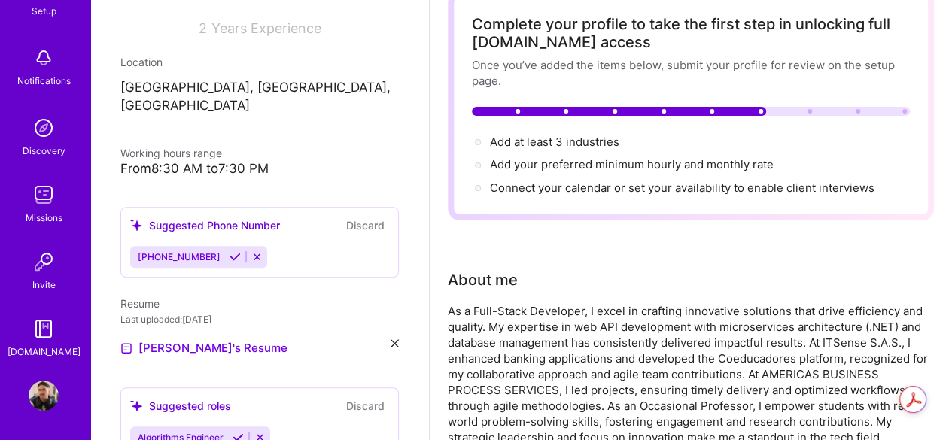
scroll to position [0, 0]
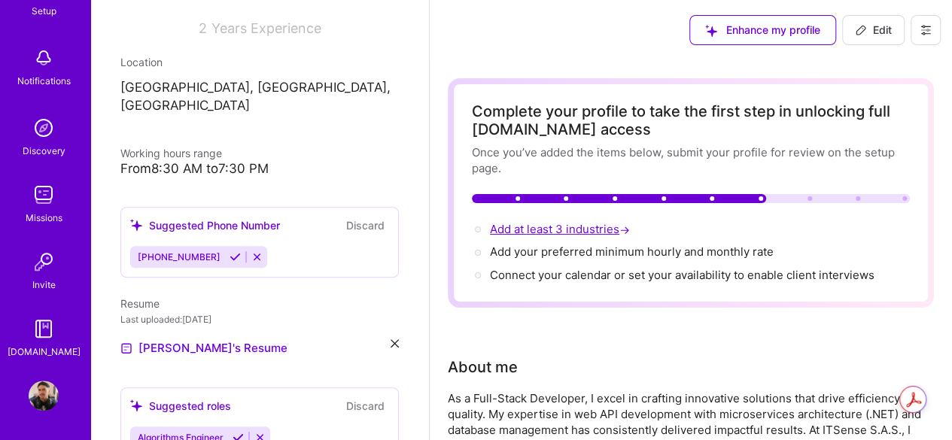
click at [558, 233] on span "Add at least 3 industries →" at bounding box center [561, 229] width 143 height 14
select select "US"
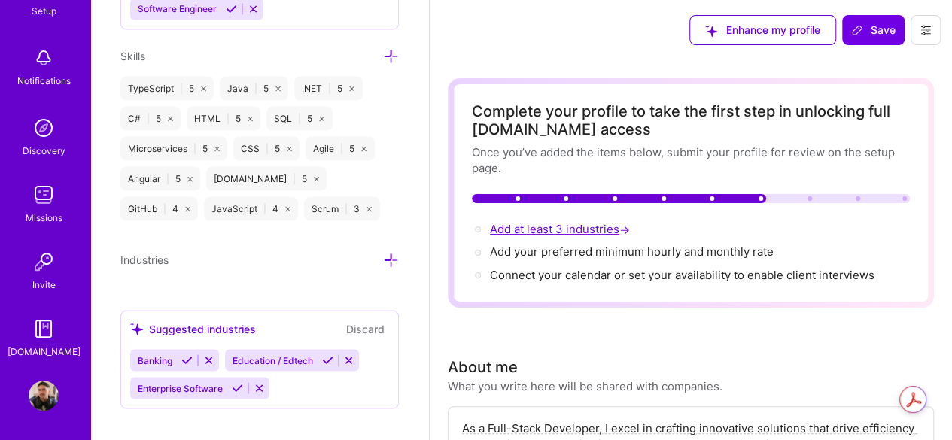
scroll to position [1356, 0]
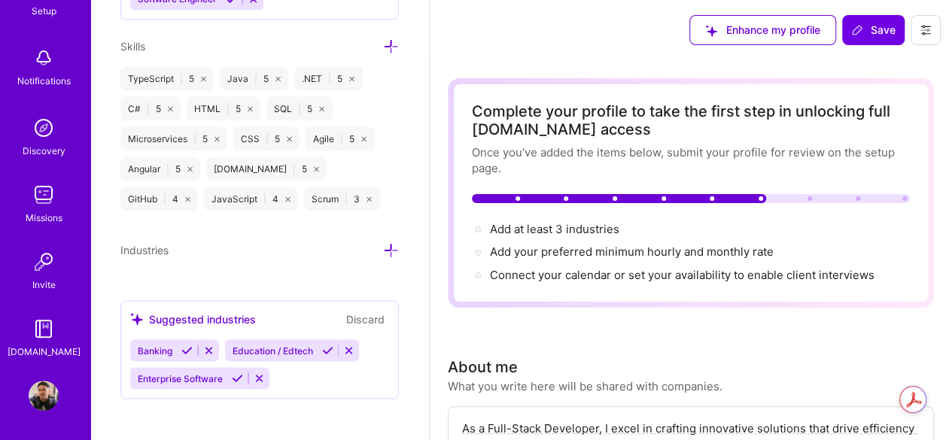
click at [184, 345] on icon at bounding box center [186, 350] width 11 height 11
click at [233, 345] on icon at bounding box center [232, 350] width 11 height 11
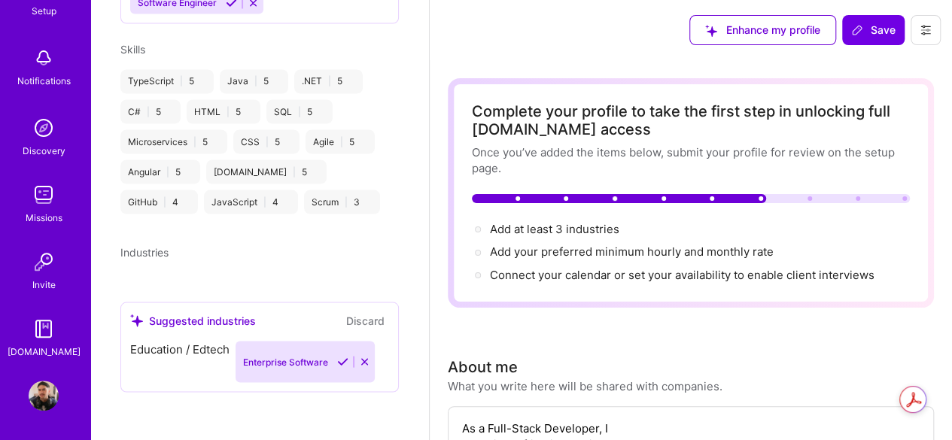
scroll to position [668, 0]
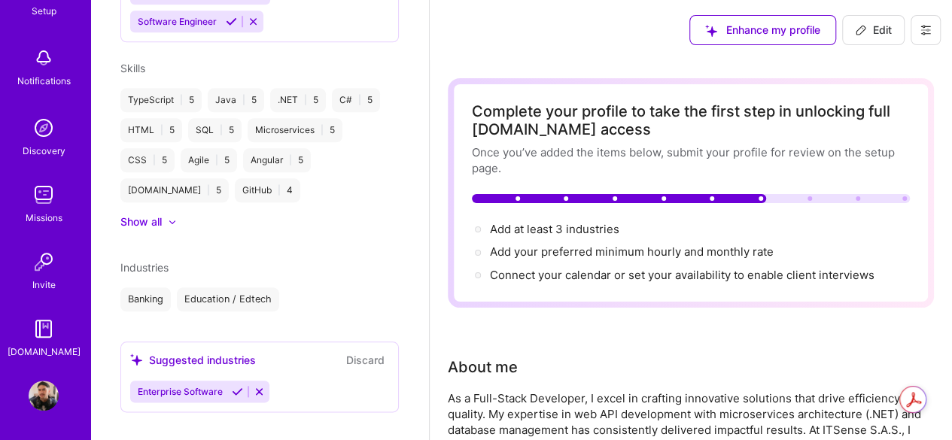
click at [238, 386] on icon at bounding box center [237, 391] width 11 height 11
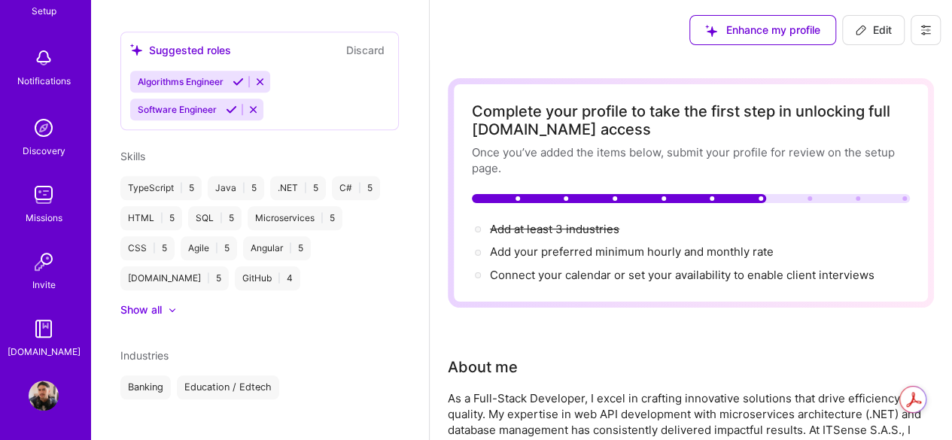
scroll to position [610, 0]
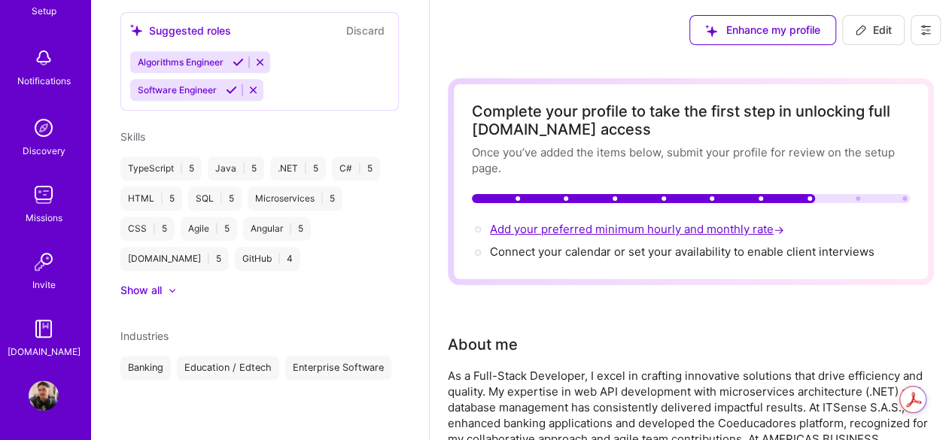
click at [537, 231] on span "Add your preferred minimum hourly and monthly rate →" at bounding box center [638, 229] width 297 height 14
select select "US"
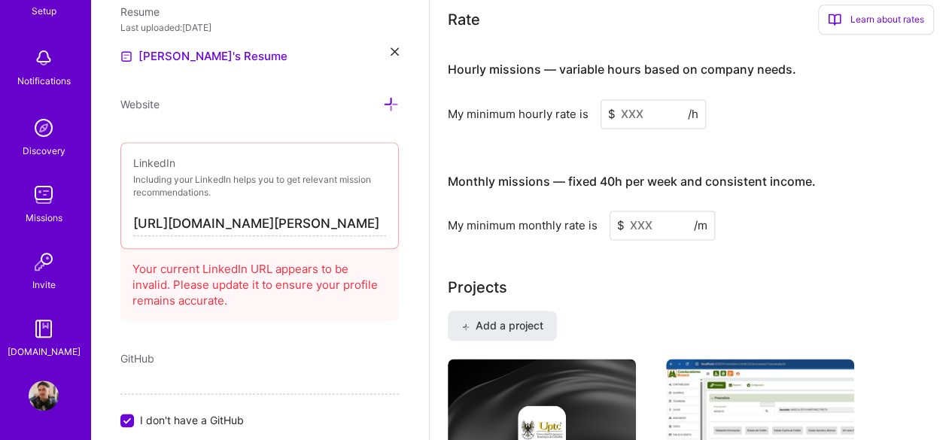
scroll to position [998, 0]
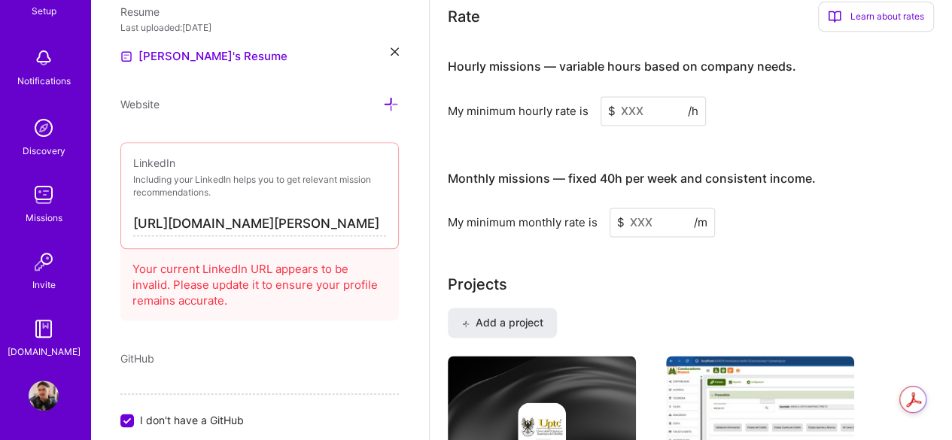
click at [630, 108] on input at bounding box center [653, 110] width 105 height 29
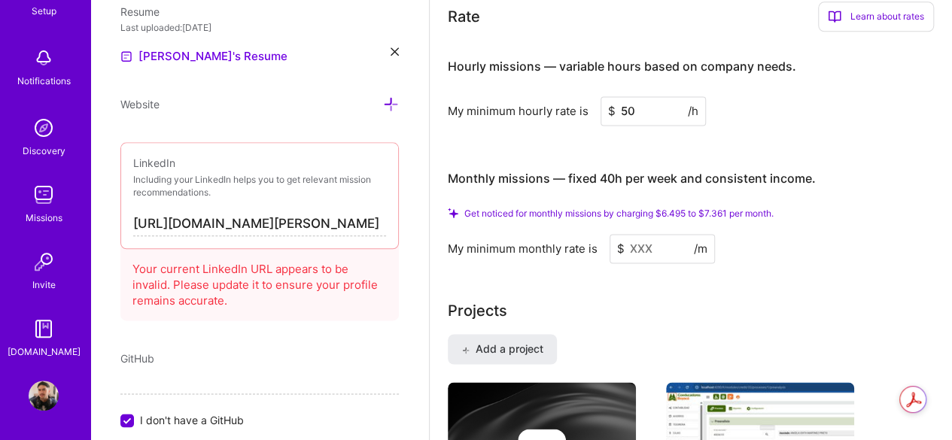
type input "50"
click at [650, 246] on input at bounding box center [662, 248] width 105 height 29
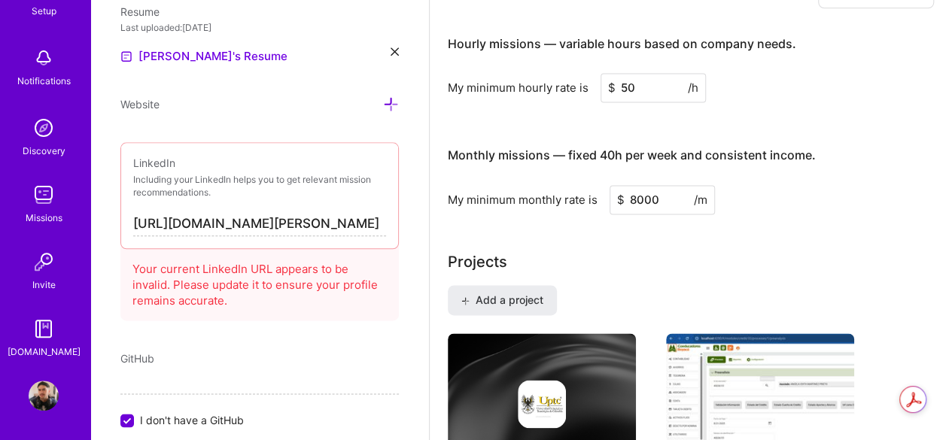
type input "8000"
click at [348, 223] on input "[URL][DOMAIN_NAME][PERSON_NAME]" at bounding box center [259, 224] width 253 height 24
drag, startPoint x: 373, startPoint y: 218, endPoint x: 194, endPoint y: 230, distance: 179.5
click at [194, 230] on input "[URL][DOMAIN_NAME][PERSON_NAME]" at bounding box center [259, 224] width 253 height 24
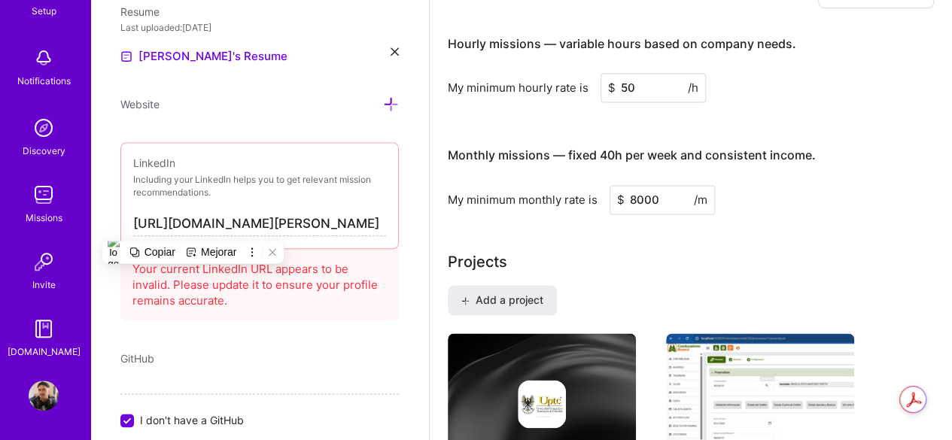
click at [298, 226] on input "[URL][DOMAIN_NAME][PERSON_NAME]" at bounding box center [259, 224] width 253 height 24
drag, startPoint x: 360, startPoint y: 224, endPoint x: 388, endPoint y: 224, distance: 28.6
click at [388, 224] on div "Edit photo [PERSON_NAME] Full-Stack Developer 2 Years Experience Location This …" at bounding box center [259, 220] width 339 height 440
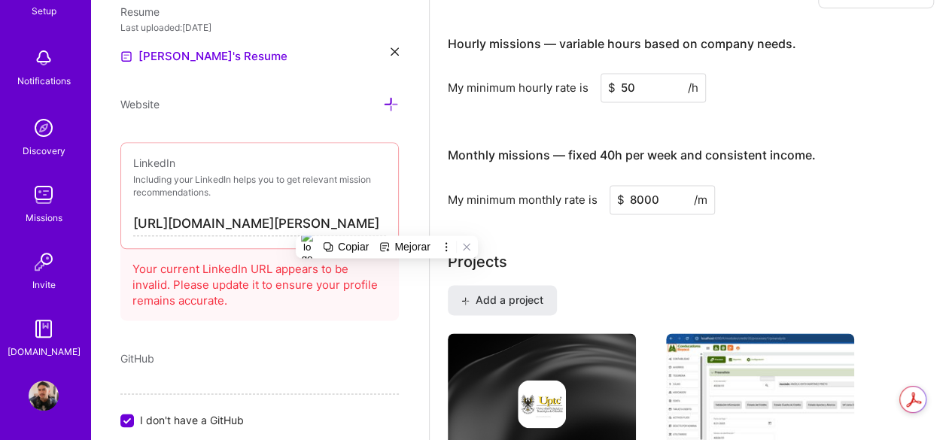
click at [366, 221] on input "[URL][DOMAIN_NAME][PERSON_NAME]" at bounding box center [259, 224] width 253 height 24
drag, startPoint x: 373, startPoint y: 221, endPoint x: 303, endPoint y: 228, distance: 70.4
click at [303, 228] on input "[URL][DOMAIN_NAME][PERSON_NAME]" at bounding box center [259, 224] width 253 height 24
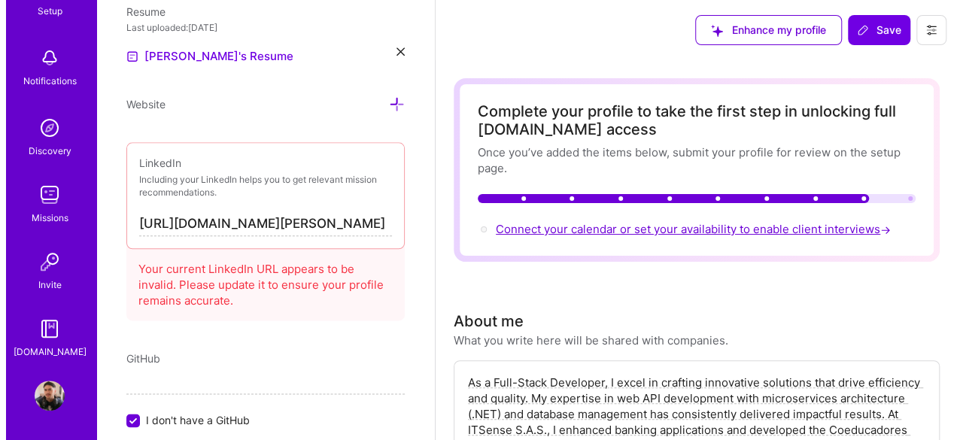
scroll to position [0, 0]
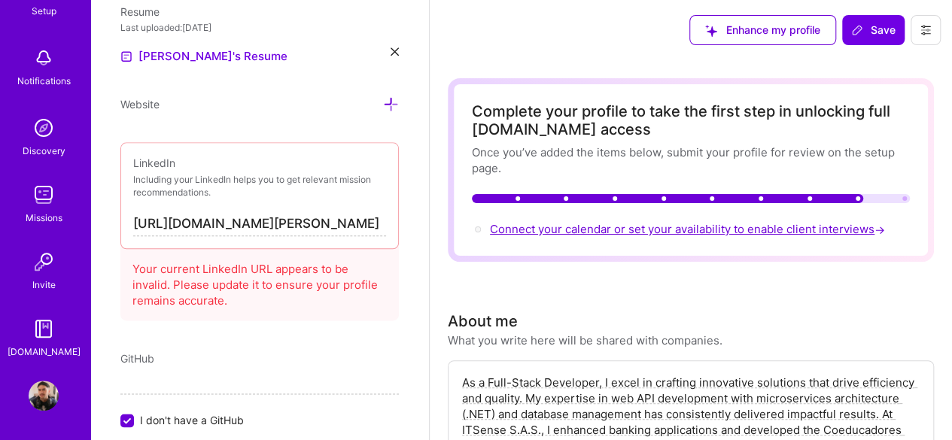
click at [601, 231] on span "Connect your calendar or set your availability to enable client interviews →" at bounding box center [689, 229] width 398 height 14
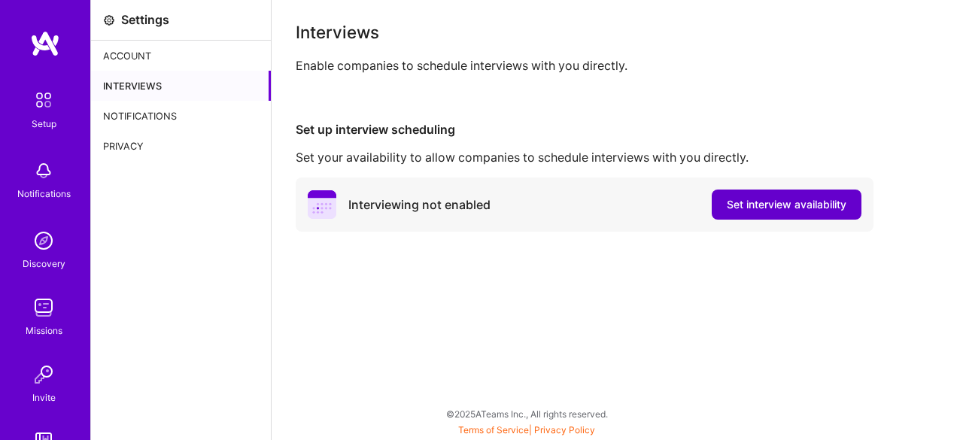
click at [759, 203] on span "Set interview availability" at bounding box center [787, 204] width 120 height 15
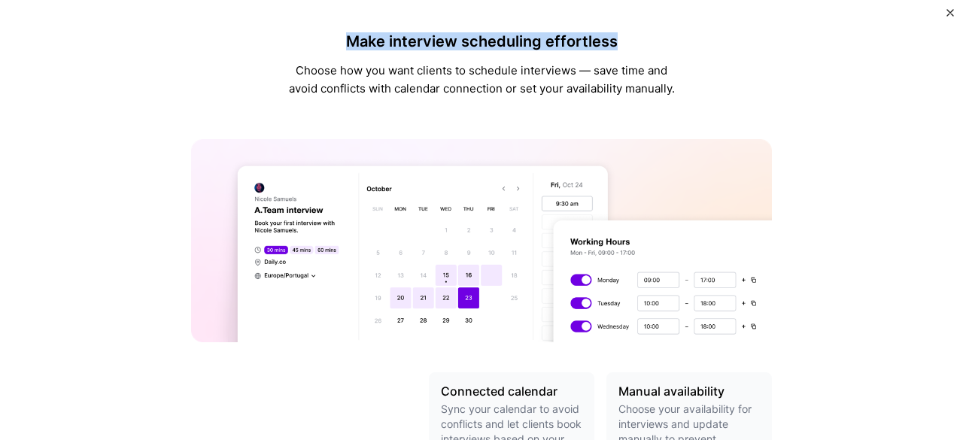
drag, startPoint x: 617, startPoint y: 47, endPoint x: 342, endPoint y: 44, distance: 275.5
click at [342, 44] on h4 "Make interview scheduling effortless" at bounding box center [481, 41] width 391 height 18
copy h4 "Make interview scheduling effortless"
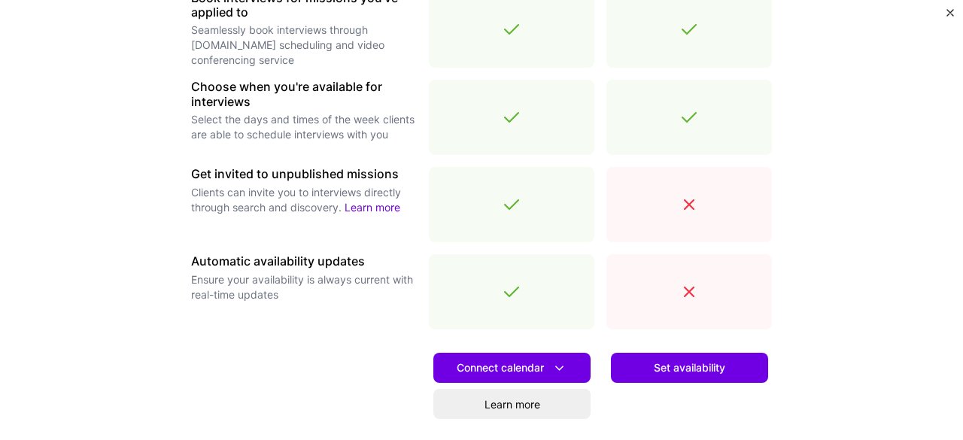
scroll to position [527, 0]
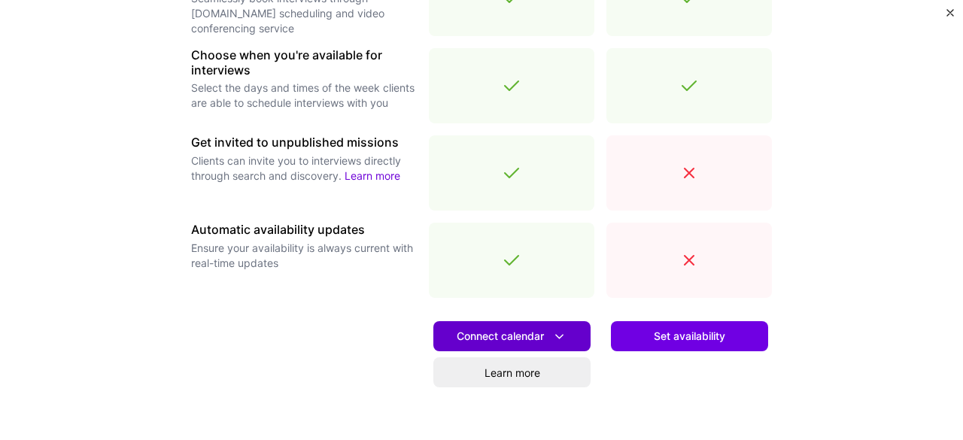
click at [502, 339] on span "Connect calendar" at bounding box center [512, 337] width 111 height 16
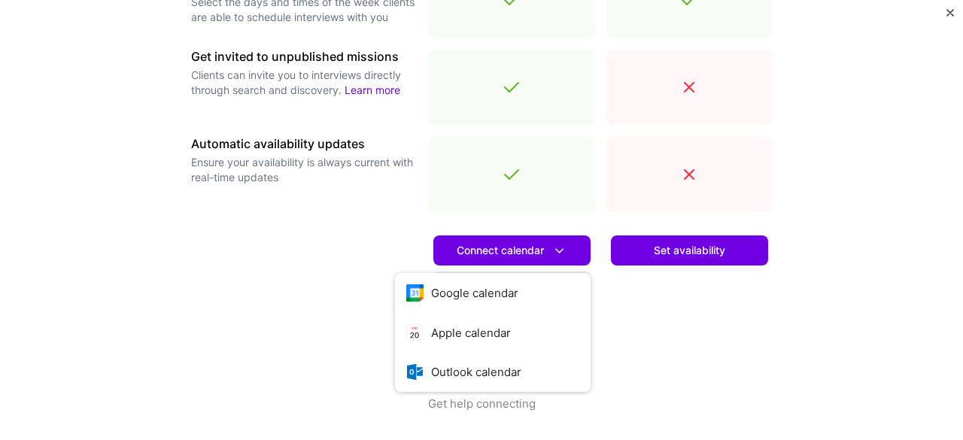
scroll to position [614, 0]
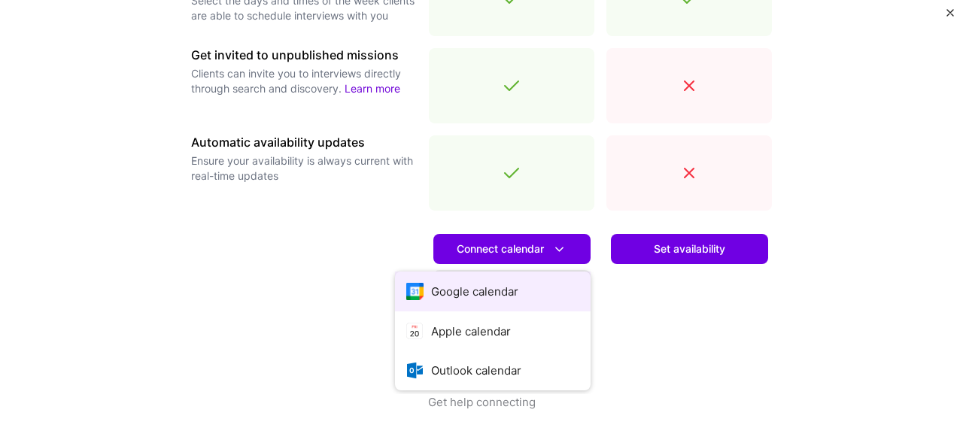
click at [476, 297] on button "Google calendar" at bounding box center [493, 292] width 196 height 40
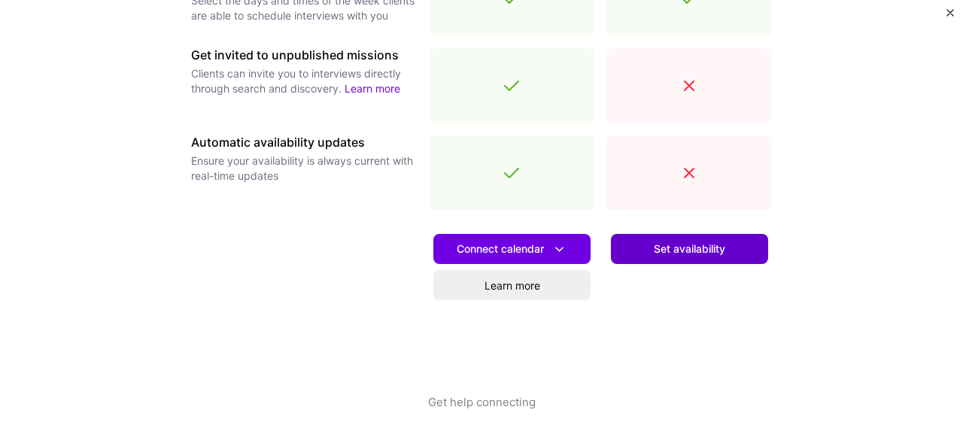
click at [672, 243] on span "Set availability" at bounding box center [690, 249] width 72 height 15
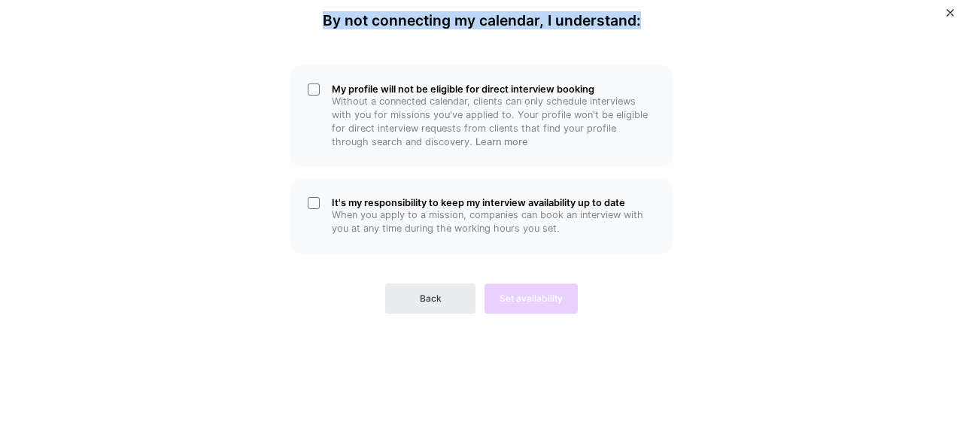
drag, startPoint x: 641, startPoint y: 20, endPoint x: 265, endPoint y: 20, distance: 376.3
click at [265, 20] on div "By not connecting my calendar, I understand: My profile will not be eligible fo…" at bounding box center [482, 220] width 452 height 416
copy h4 "By not connecting my calendar, I understand:"
click at [420, 298] on span "Back" at bounding box center [431, 299] width 22 height 14
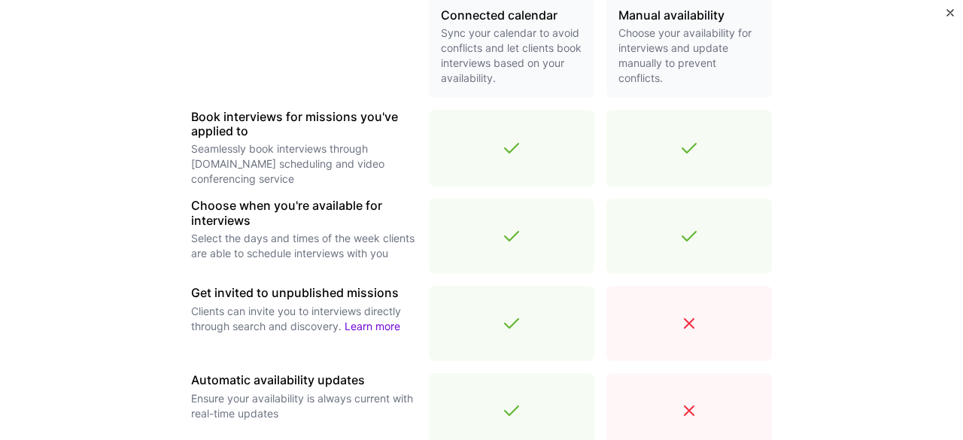
scroll to position [602, 0]
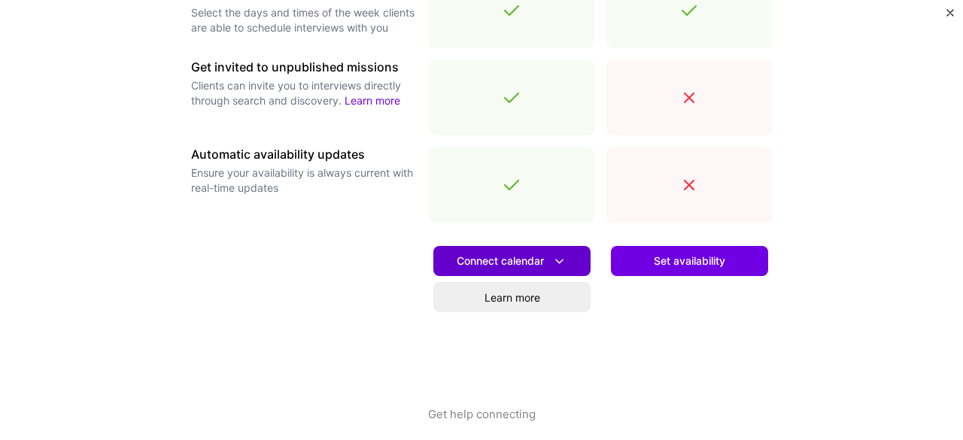
click at [510, 257] on span "Connect calendar" at bounding box center [512, 262] width 111 height 16
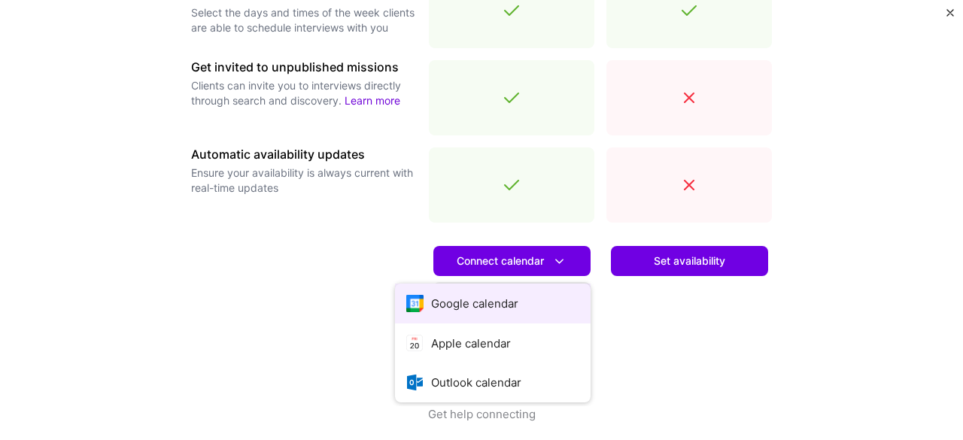
click at [477, 299] on button "Google calendar" at bounding box center [493, 304] width 196 height 40
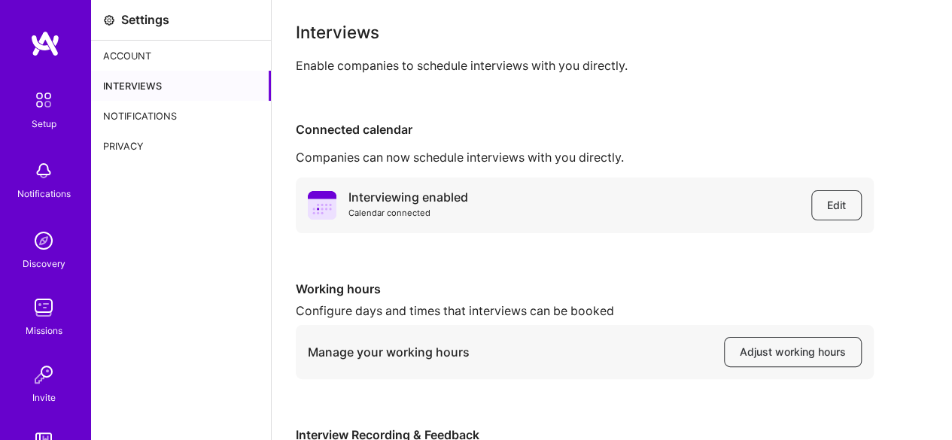
scroll to position [151, 0]
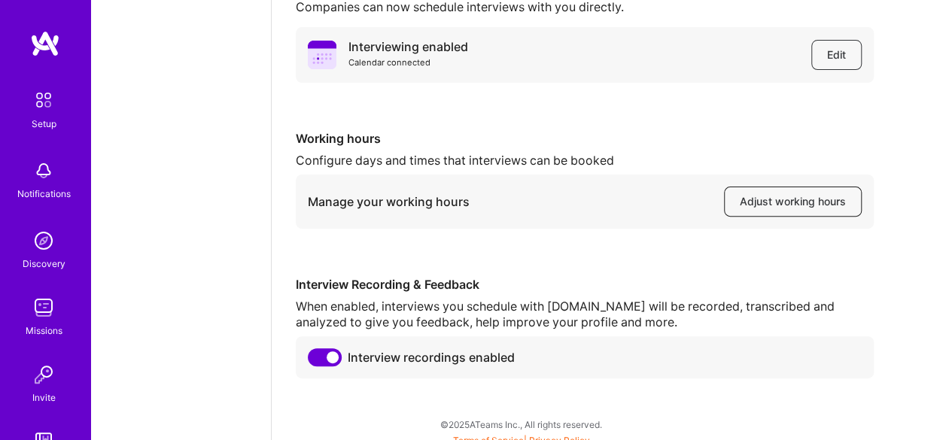
click at [802, 205] on span "Adjust working hours" at bounding box center [793, 201] width 106 height 15
click at [765, 210] on button "Adjust working hours" at bounding box center [793, 202] width 138 height 30
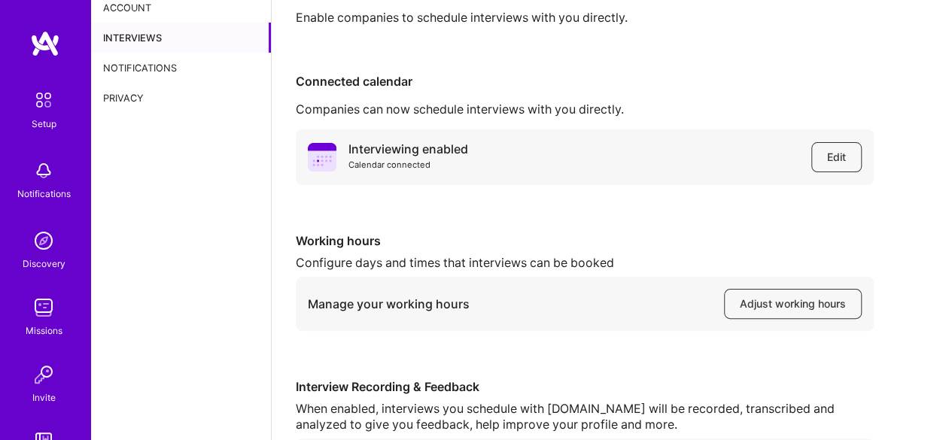
scroll to position [0, 0]
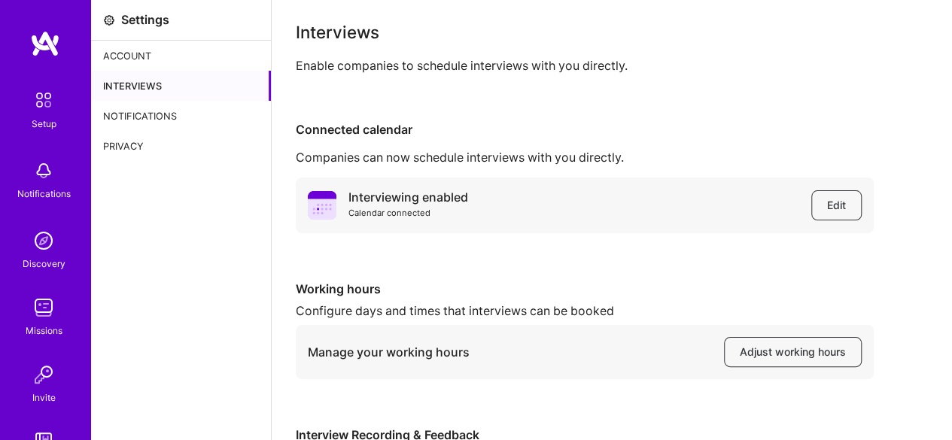
click at [133, 78] on div "Interviews" at bounding box center [181, 86] width 180 height 30
click at [31, 99] on img at bounding box center [44, 100] width 32 height 32
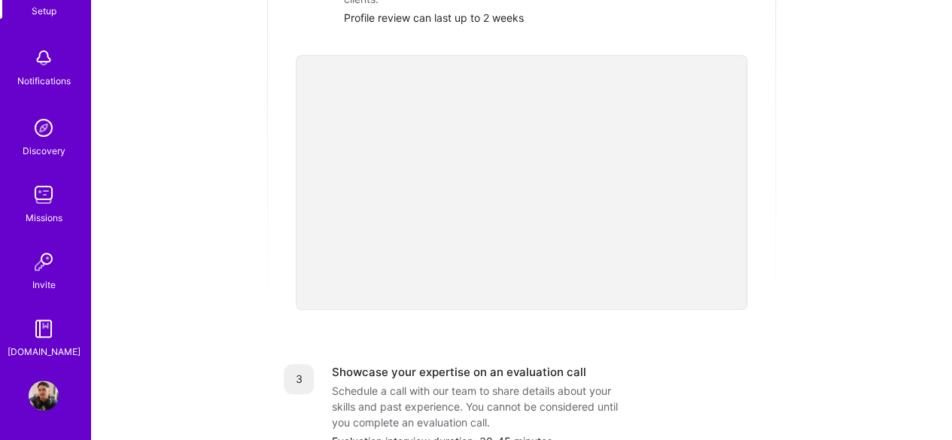
scroll to position [226, 0]
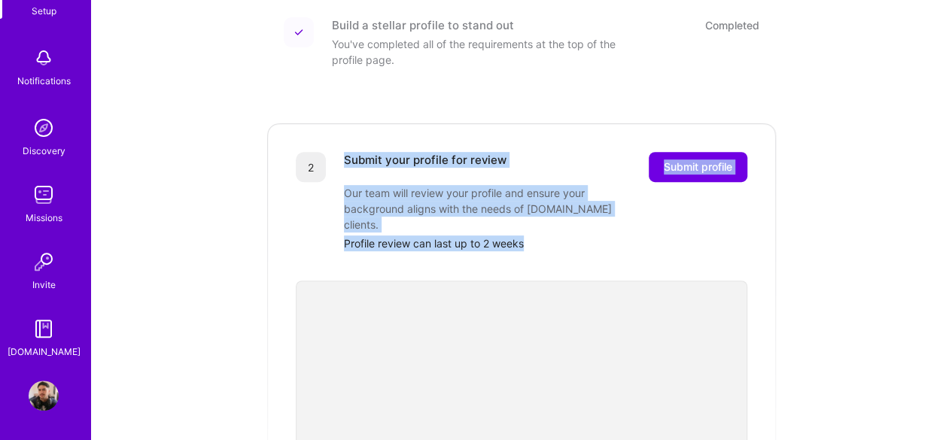
drag, startPoint x: 532, startPoint y: 213, endPoint x: 336, endPoint y: 150, distance: 206.4
click at [336, 152] on div "2 Submit your profile for review Submit profile Our team will review your profi…" at bounding box center [522, 201] width 452 height 99
copy div "Submit your profile for review Submit profile Our team will review your profile…"
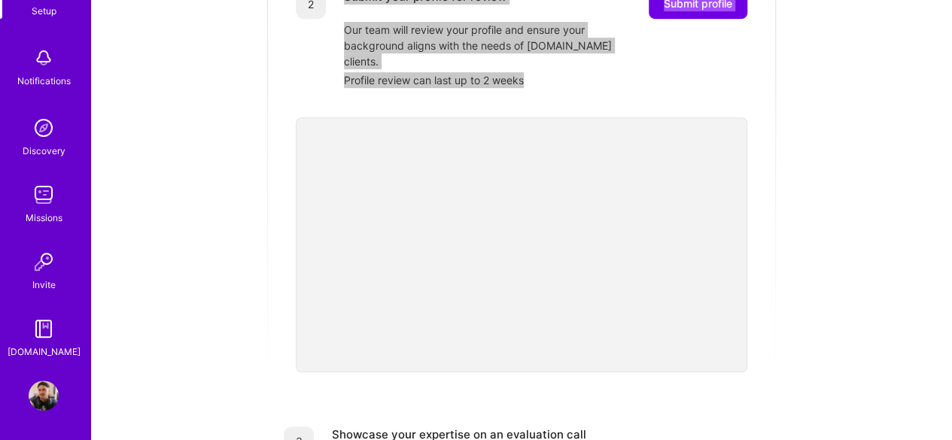
scroll to position [452, 0]
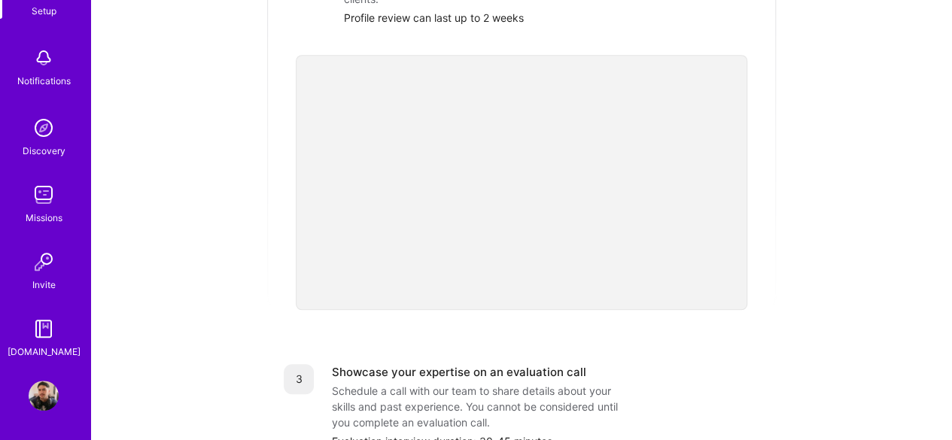
click at [778, 184] on div "Getting started as an A.Team Builder Complete the steps below to request to joi…" at bounding box center [521, 119] width 825 height 1118
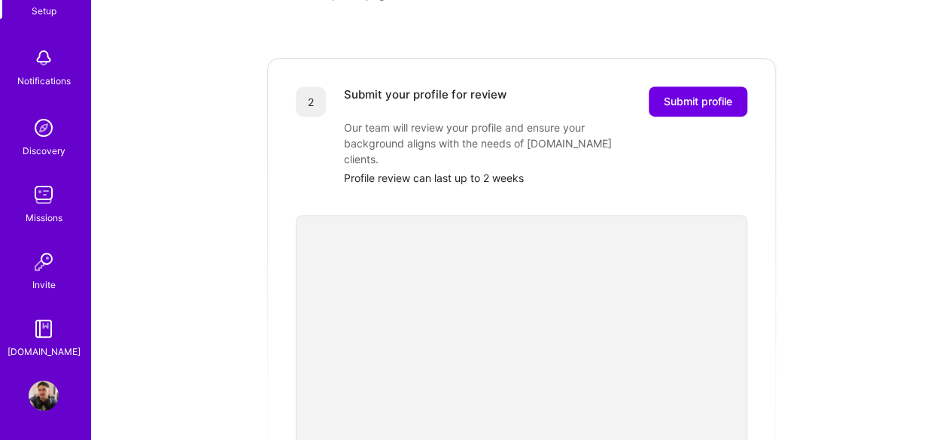
scroll to position [141, 0]
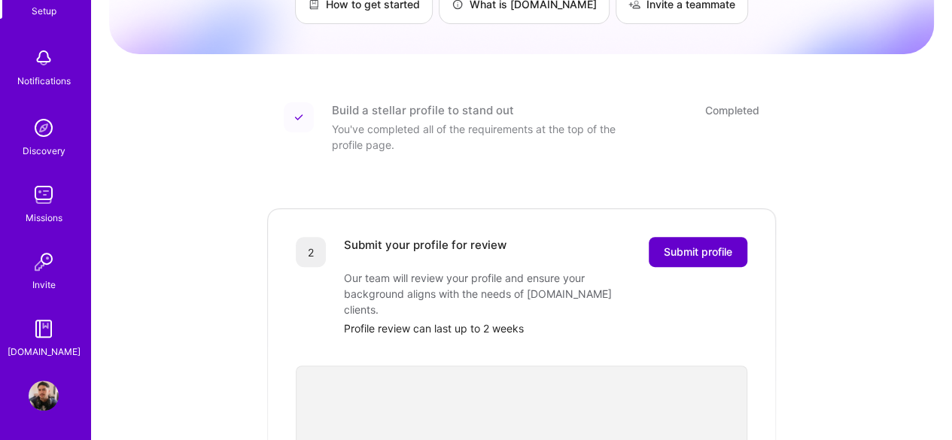
click at [677, 245] on span "Submit profile" at bounding box center [698, 252] width 68 height 15
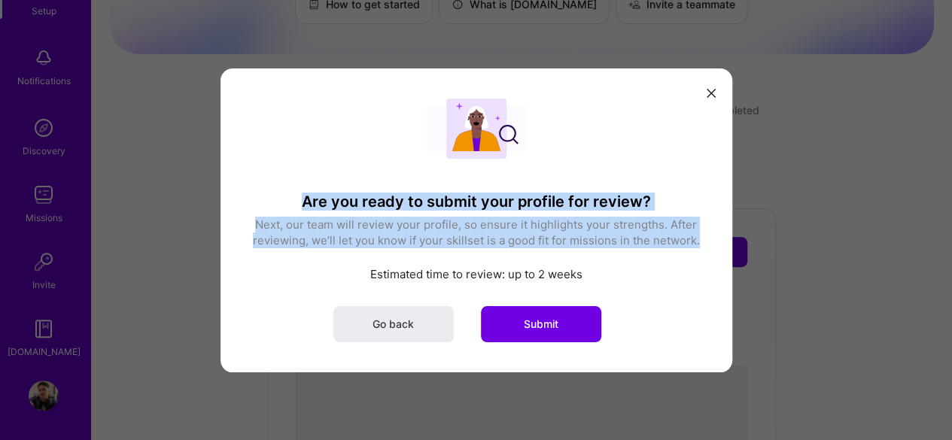
drag, startPoint x: 697, startPoint y: 243, endPoint x: 253, endPoint y: 205, distance: 445.7
click at [253, 205] on div "Are you ready to submit your profile for review? Next, our team will review you…" at bounding box center [477, 220] width 452 height 244
copy div "Are you ready to submit your profile for review? Next, our team will review you…"
click at [548, 321] on span "Submit" at bounding box center [541, 323] width 35 height 15
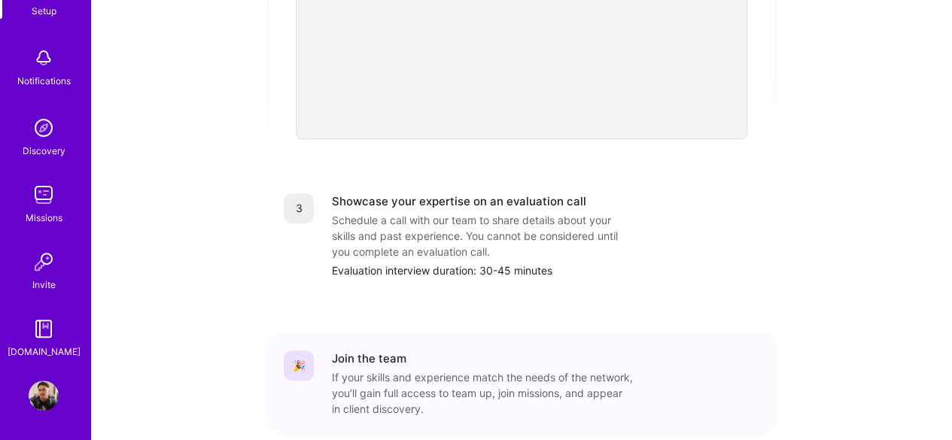
scroll to position [653, 0]
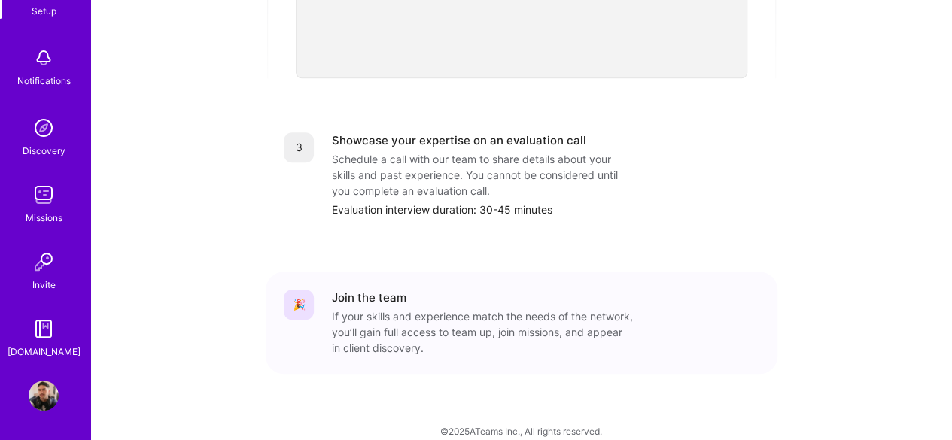
click at [35, 123] on img at bounding box center [44, 128] width 30 height 30
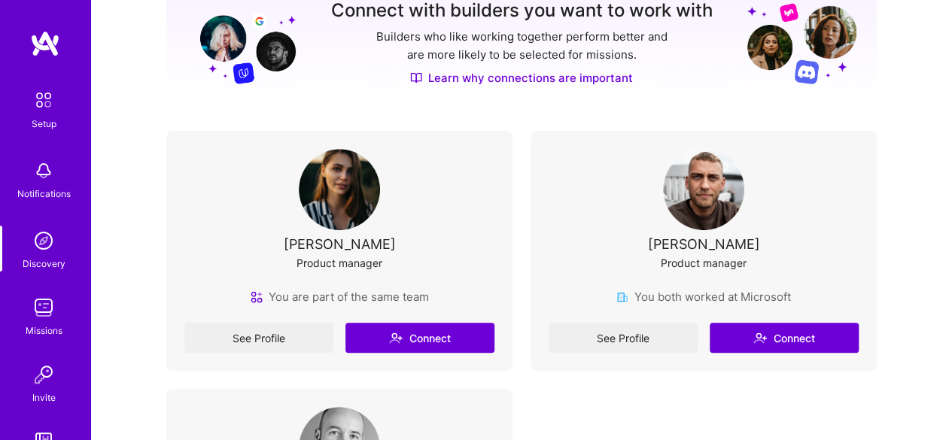
scroll to position [217, 0]
click at [430, 333] on div "See Profile Connect" at bounding box center [339, 338] width 310 height 30
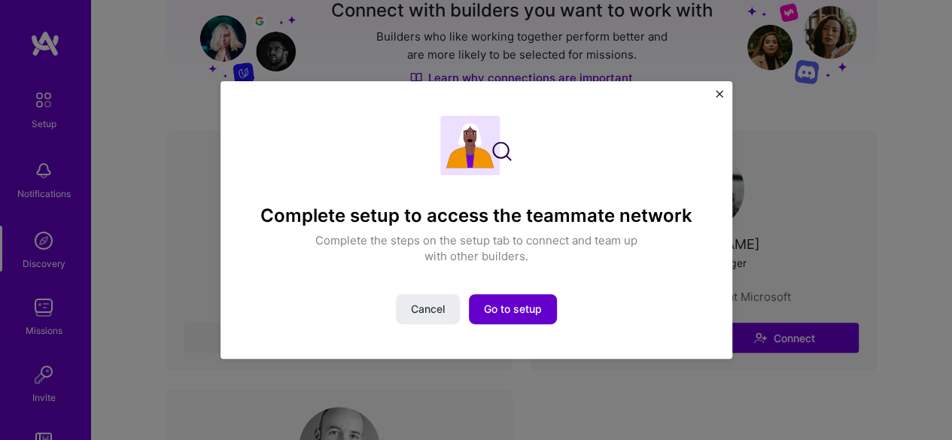
click at [518, 308] on span "Go to setup" at bounding box center [513, 309] width 58 height 15
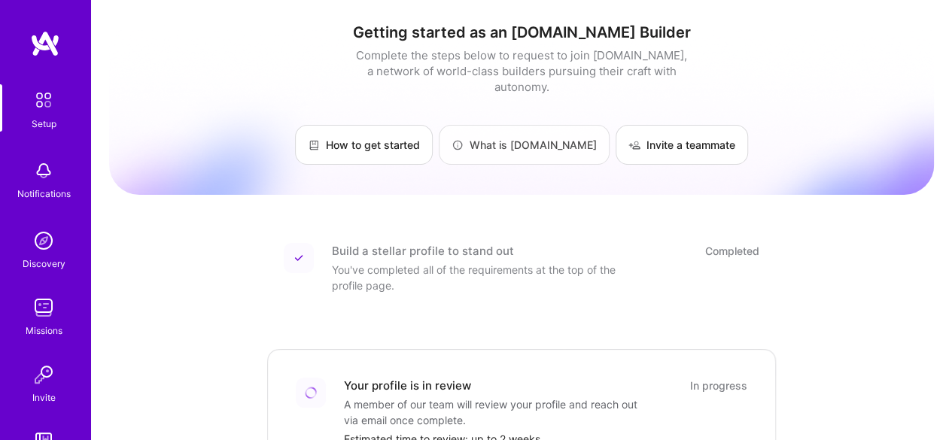
click at [515, 131] on link "What is A.Team" at bounding box center [524, 145] width 171 height 40
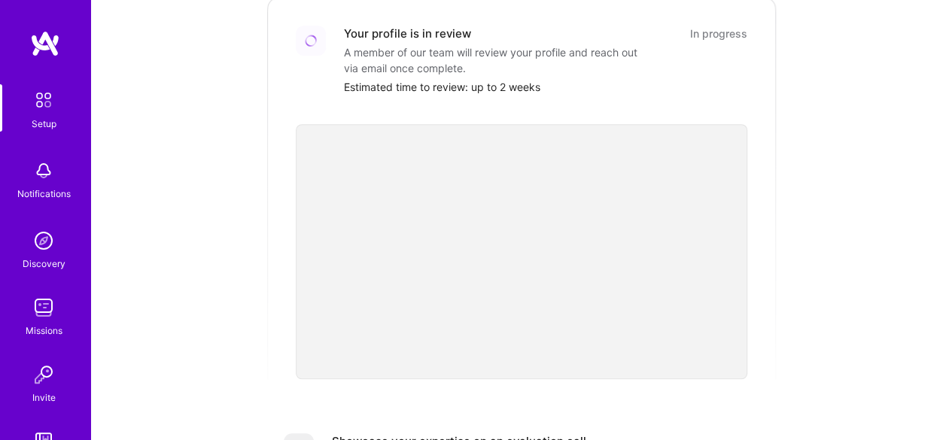
scroll to position [376, 0]
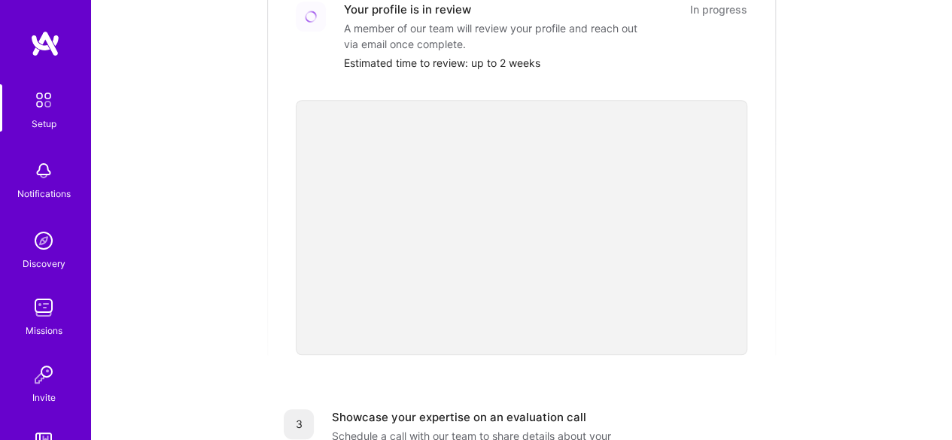
click at [29, 305] on img at bounding box center [44, 308] width 30 height 30
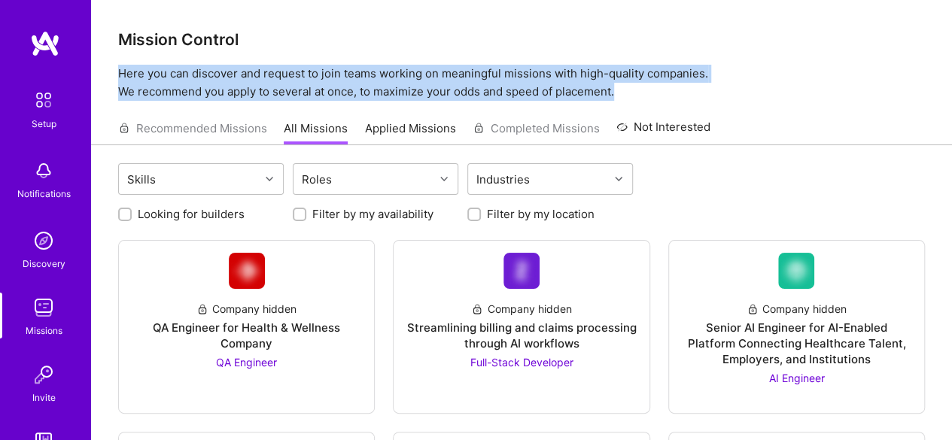
drag, startPoint x: 617, startPoint y: 95, endPoint x: 119, endPoint y: 75, distance: 498.7
click at [119, 75] on p "Here you can discover and request to join teams working on meaningful missions …" at bounding box center [521, 83] width 807 height 36
click at [118, 75] on p "Here you can discover and request to join teams working on meaningful missions …" at bounding box center [521, 83] width 807 height 36
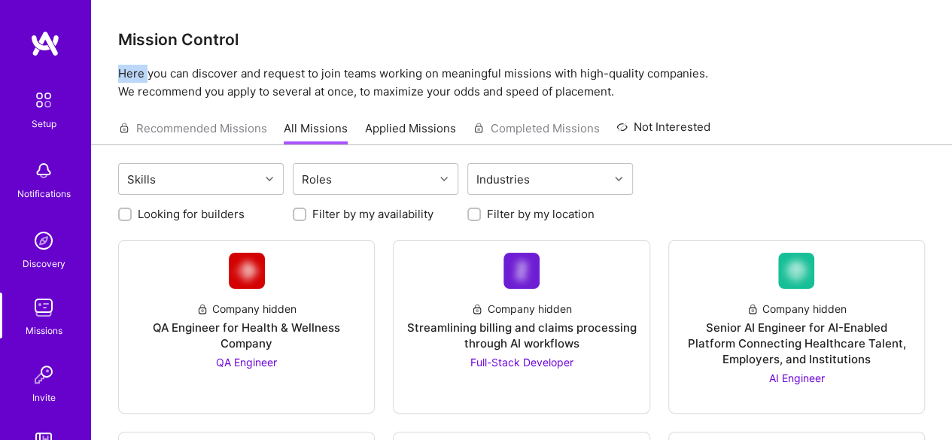
click at [118, 75] on p "Here you can discover and request to join teams working on meaningful missions …" at bounding box center [521, 83] width 807 height 36
click at [531, 90] on p "Here you can discover and request to join teams working on meaningful missions …" at bounding box center [521, 83] width 807 height 36
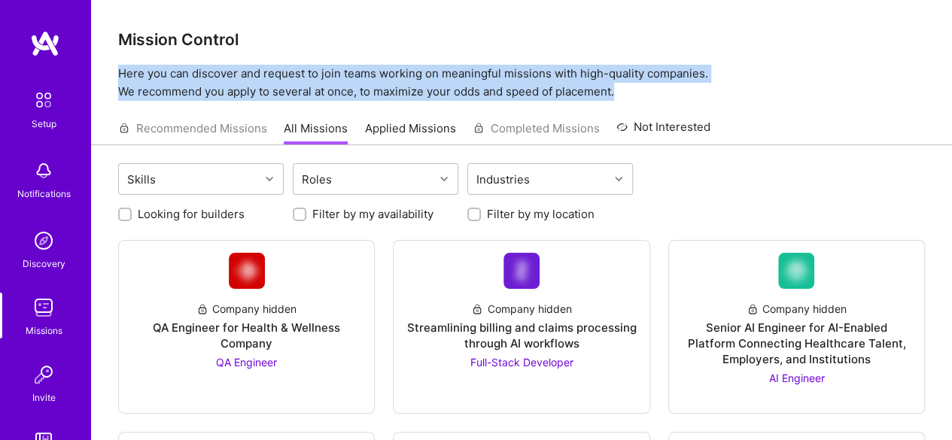
drag, startPoint x: 552, startPoint y: 87, endPoint x: 117, endPoint y: 73, distance: 434.5
click at [117, 73] on div "Mission Control Here you can discover and request to join teams working on mean…" at bounding box center [521, 50] width 861 height 101
copy p "Here you can discover and request to join teams working on meaningful missions …"
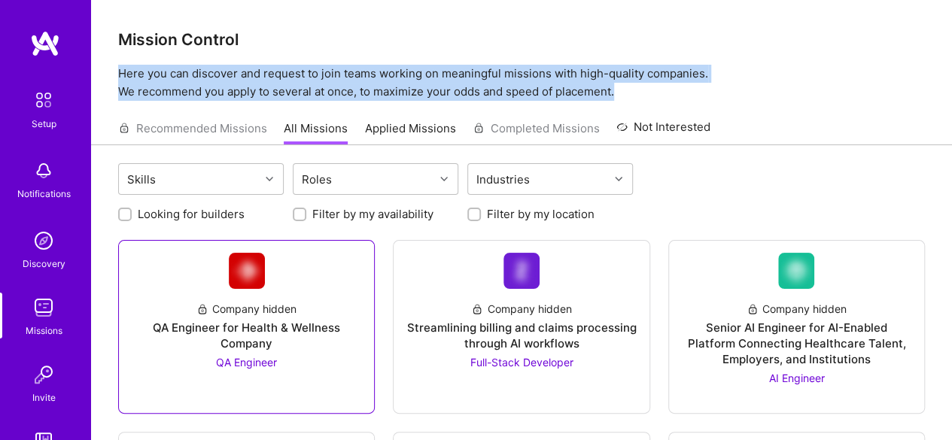
click at [259, 316] on div "Company hidden QA Engineer for Health & Wellness Company QA Engineer" at bounding box center [246, 329] width 231 height 81
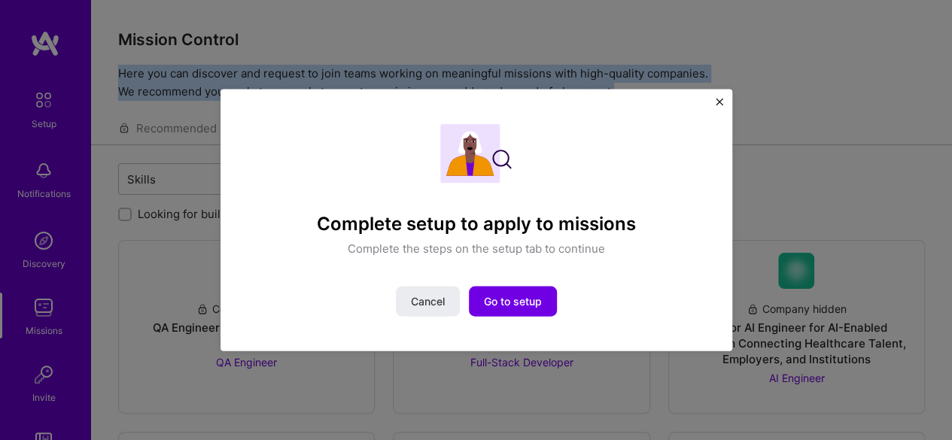
click at [723, 100] on img "Close" at bounding box center [720, 102] width 8 height 8
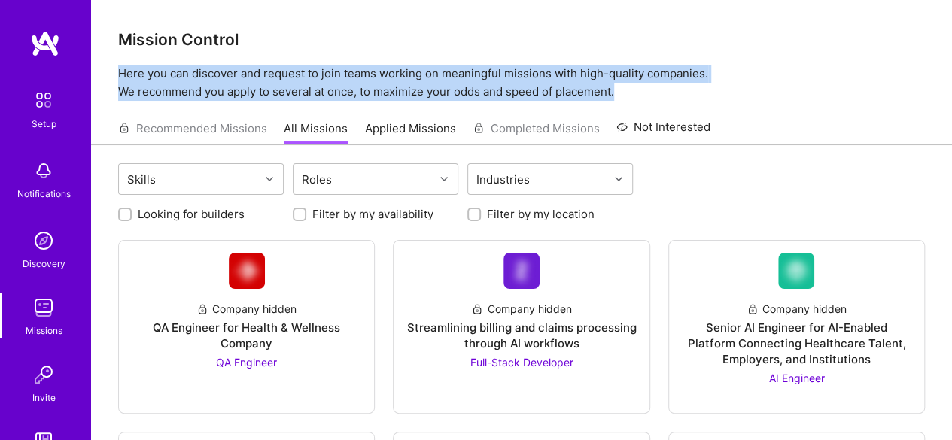
click at [745, 91] on p "Here you can discover and request to join teams working on meaningful missions …" at bounding box center [521, 83] width 807 height 36
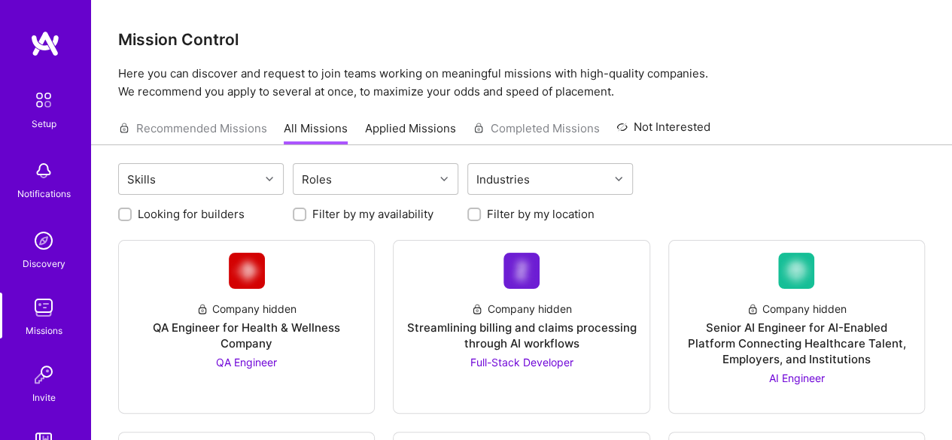
click at [417, 126] on link "Applied Missions" at bounding box center [410, 132] width 91 height 25
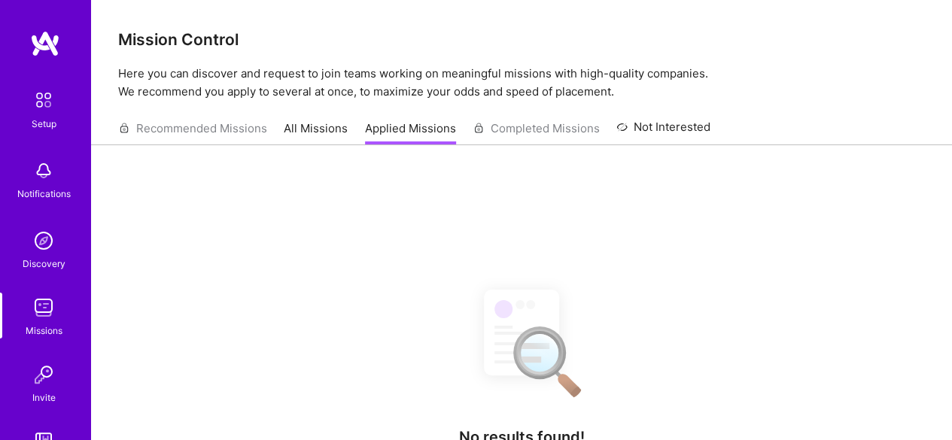
click at [305, 132] on link "All Missions" at bounding box center [316, 132] width 64 height 25
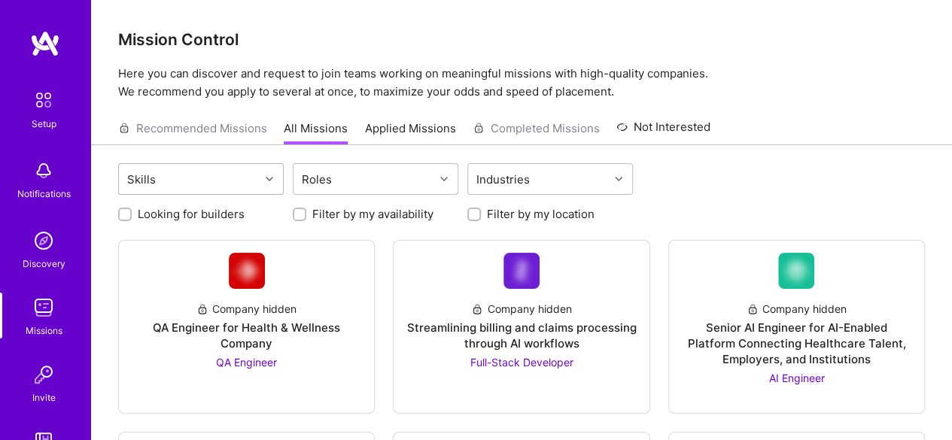
click at [253, 174] on div "Skills" at bounding box center [189, 179] width 141 height 30
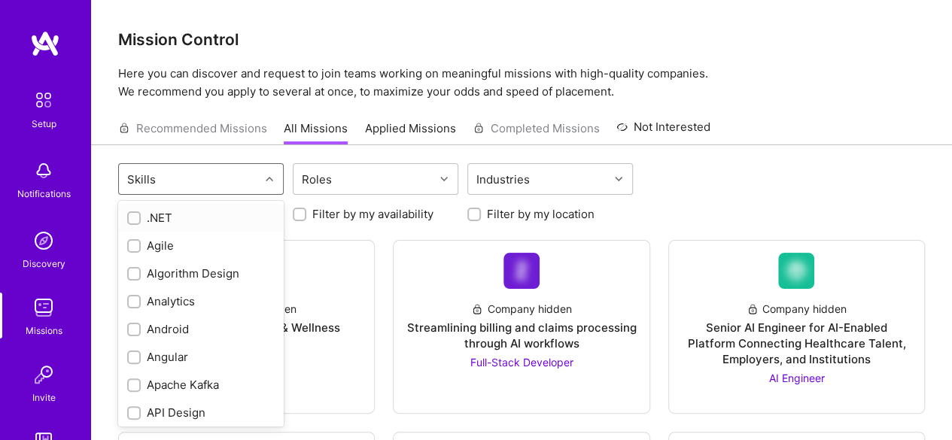
click at [136, 211] on div at bounding box center [134, 218] width 14 height 14
